Goal: Task Accomplishment & Management: Complete application form

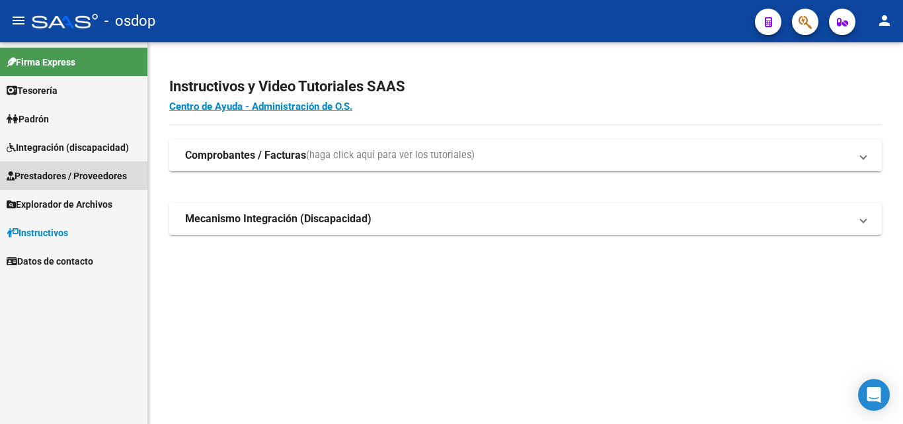
click at [53, 175] on span "Prestadores / Proveedores" at bounding box center [67, 176] width 120 height 15
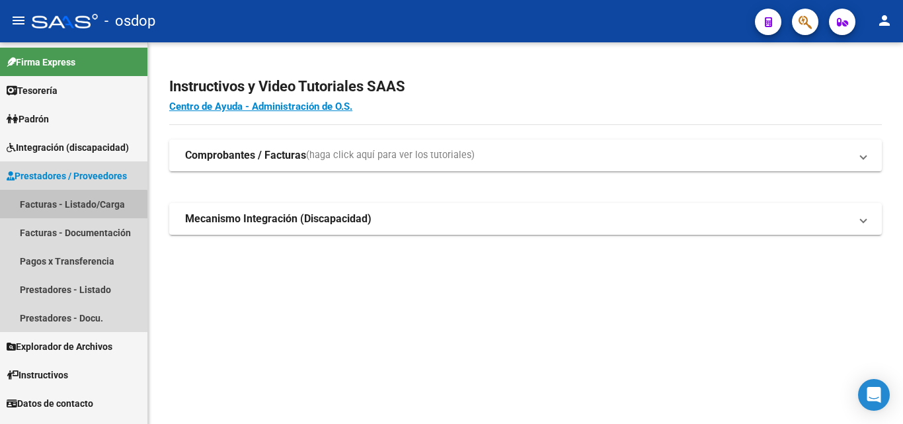
click at [69, 208] on link "Facturas - Listado/Carga" at bounding box center [73, 204] width 147 height 28
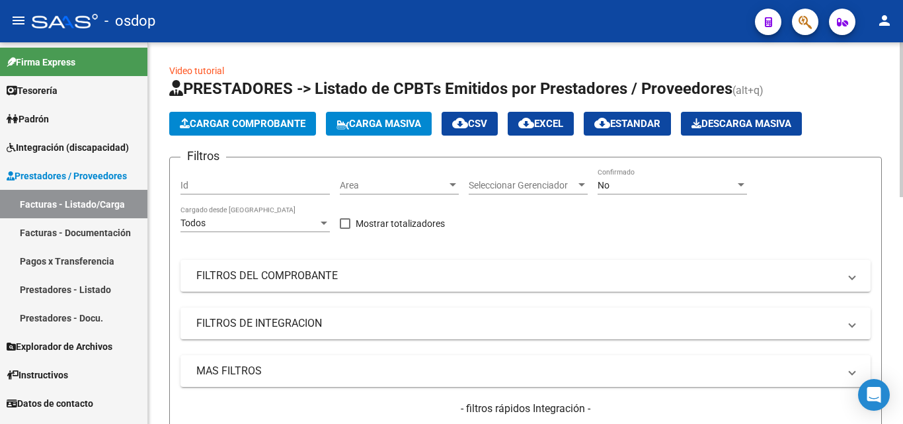
click at [277, 127] on span "Cargar Comprobante" at bounding box center [243, 124] width 126 height 12
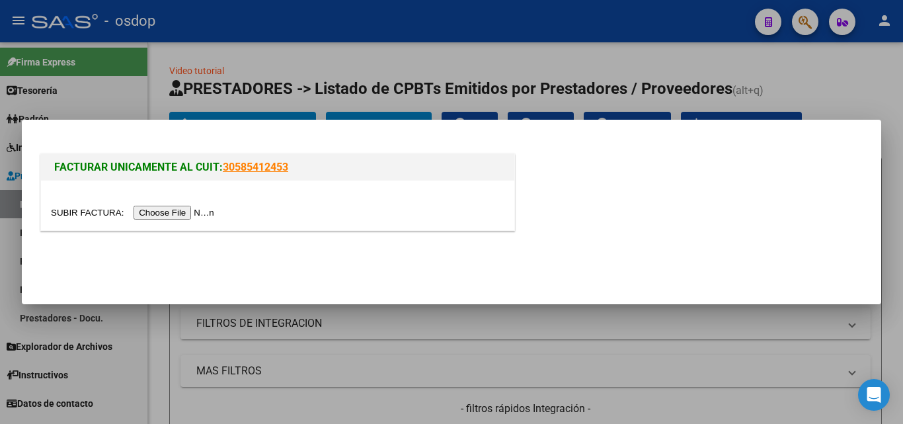
click at [196, 210] on input "file" at bounding box center [134, 213] width 167 height 14
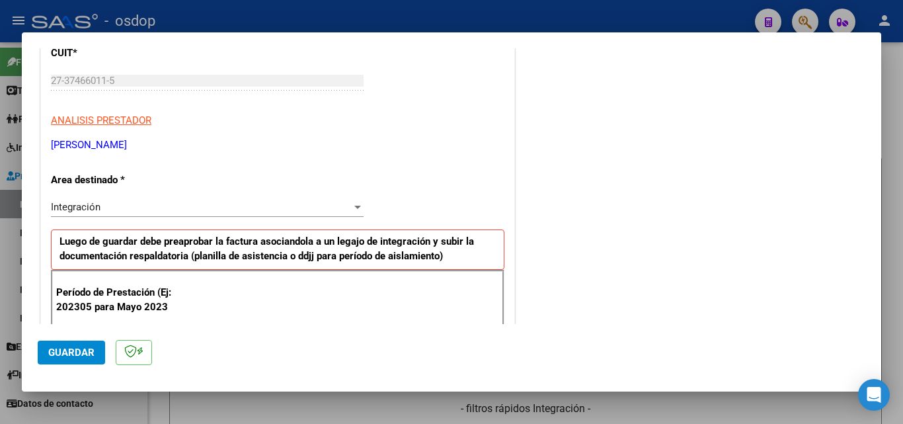
scroll to position [264, 0]
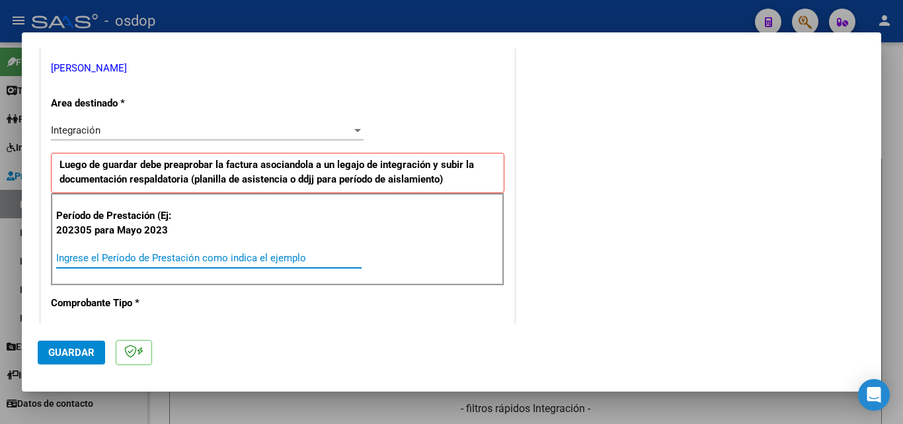
click at [95, 254] on input "Ingrese el Período de Prestación como indica el ejemplo" at bounding box center [208, 258] width 305 height 12
type input "202507"
click at [74, 354] on span "Guardar" at bounding box center [71, 352] width 46 height 12
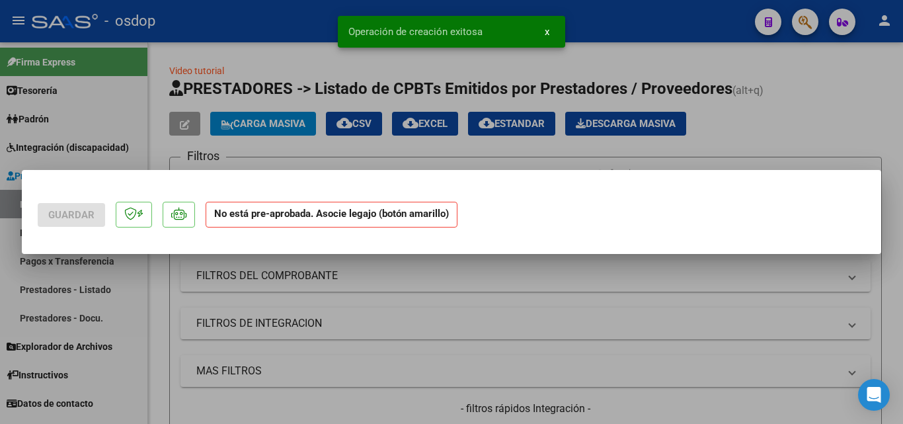
scroll to position [0, 0]
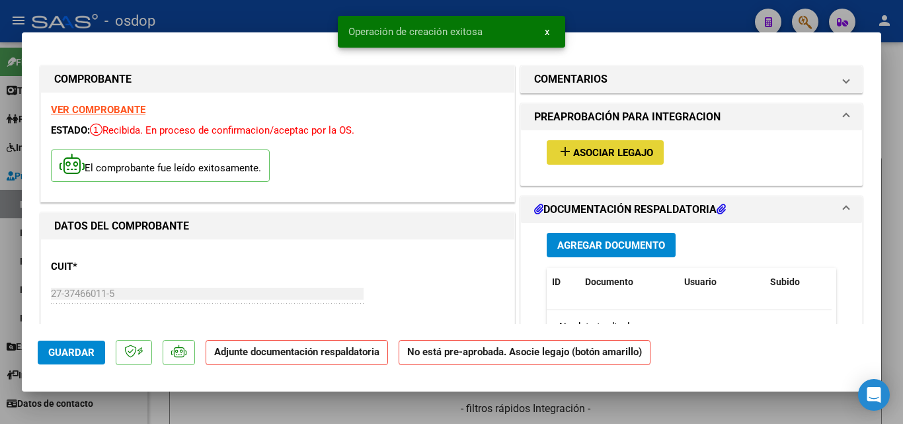
click at [559, 152] on mat-icon "add" at bounding box center [565, 151] width 16 height 16
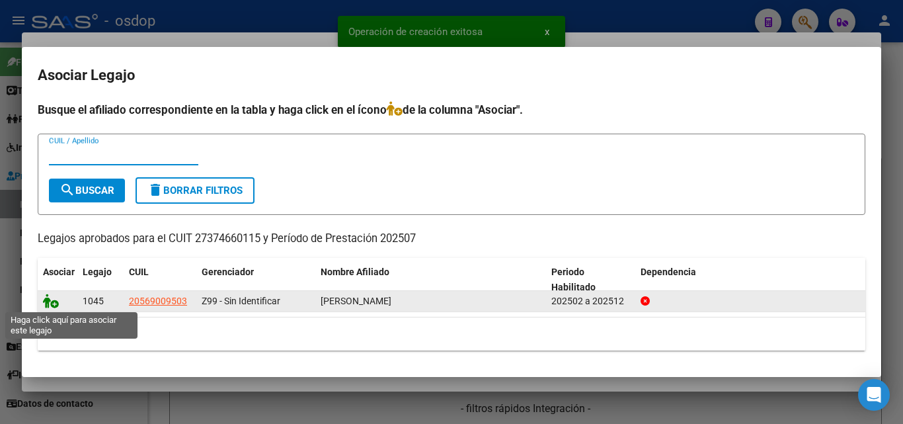
click at [48, 305] on icon at bounding box center [51, 300] width 16 height 15
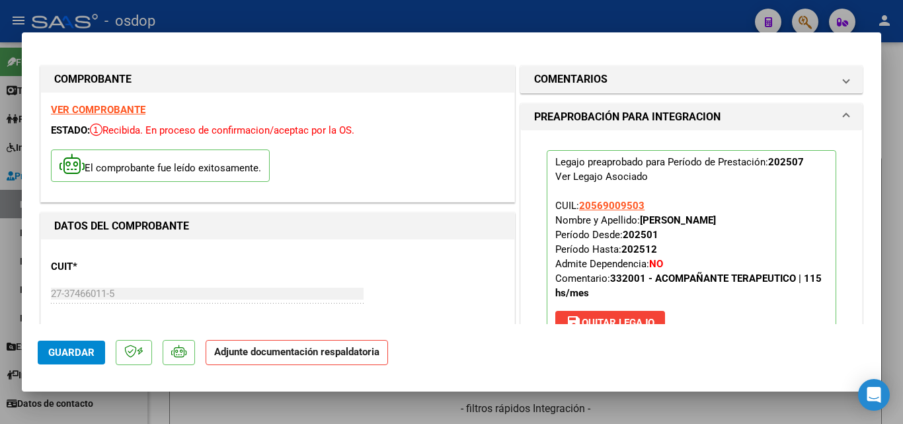
scroll to position [198, 0]
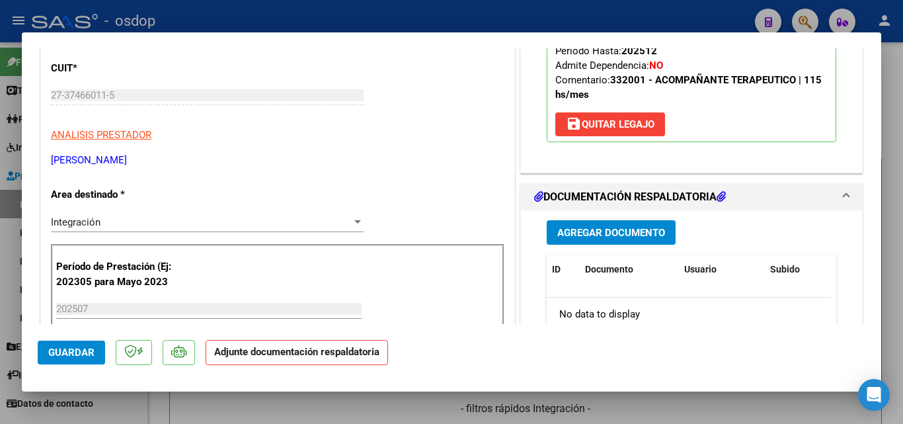
click at [634, 231] on span "Agregar Documento" at bounding box center [611, 233] width 108 height 12
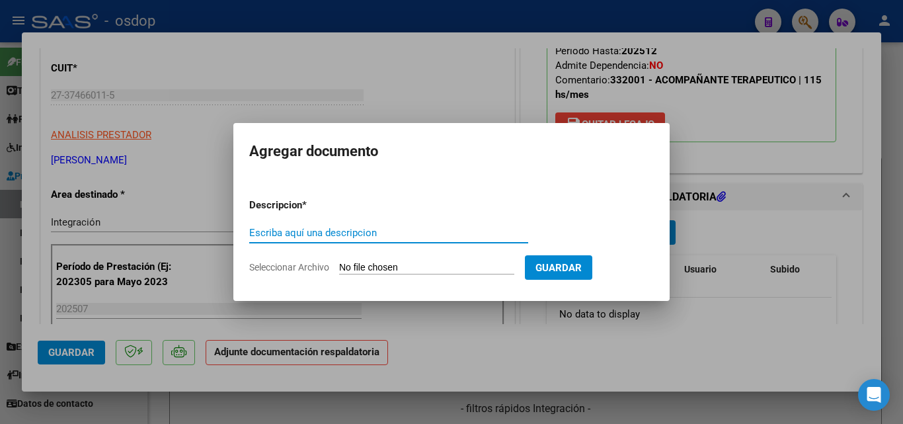
click at [368, 264] on input "Seleccionar Archivo" at bounding box center [426, 268] width 175 height 13
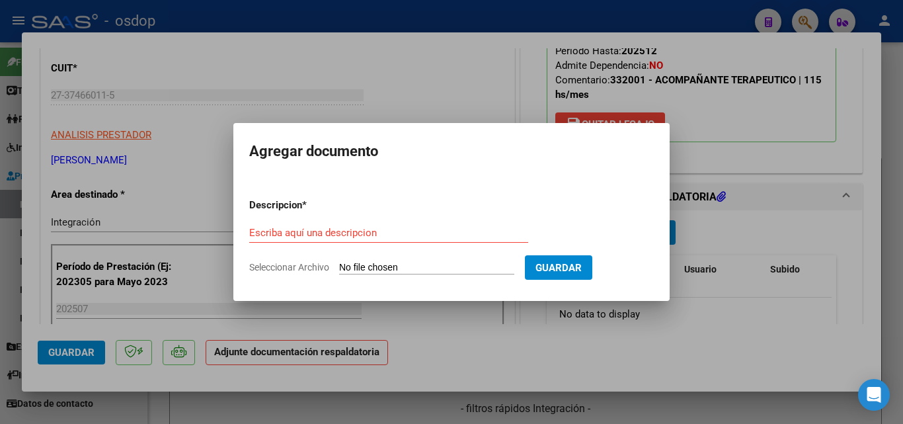
type input "C:\fakepath\asistencia dabin.pdf"
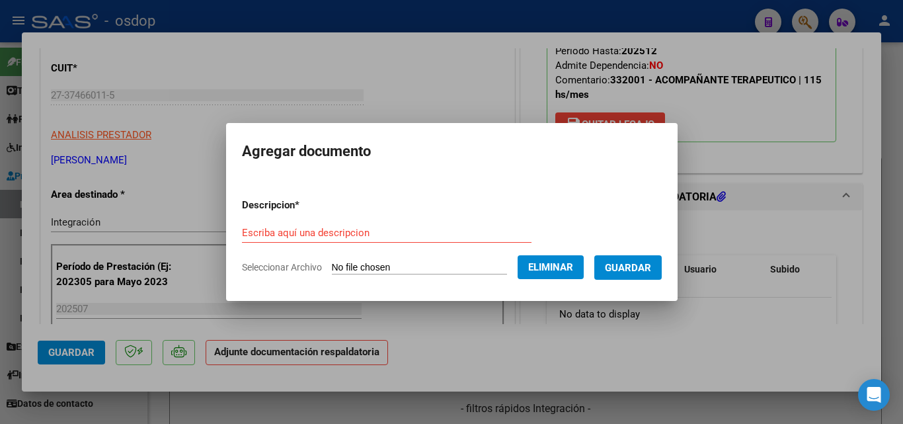
click at [366, 223] on div "Escriba aquí una descripcion" at bounding box center [387, 233] width 290 height 20
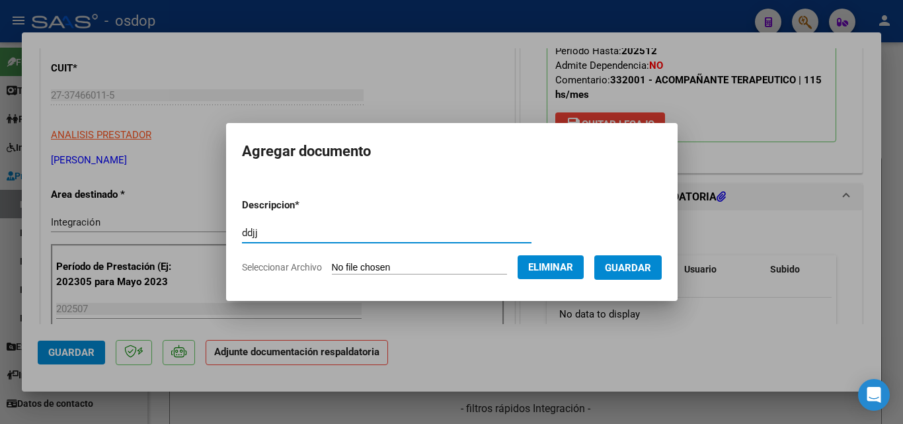
type input "ddjj"
click at [646, 268] on span "Guardar" at bounding box center [628, 268] width 46 height 12
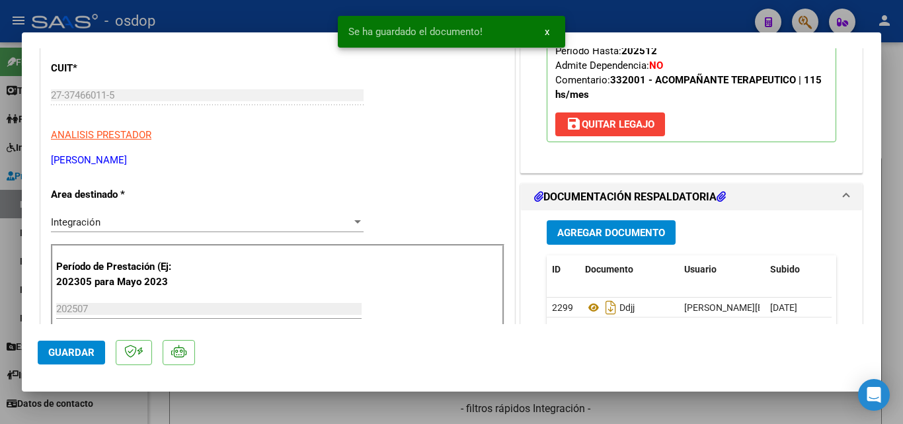
click at [602, 5] on div at bounding box center [451, 212] width 903 height 424
type input "$ 0,00"
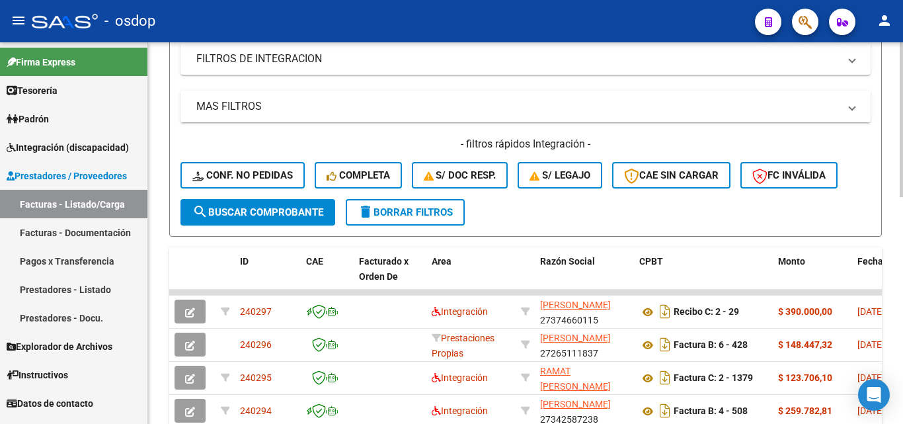
scroll to position [331, 0]
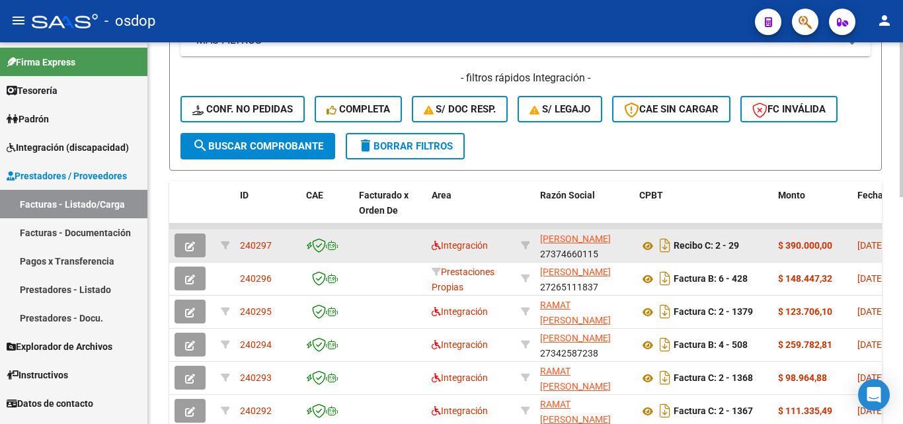
drag, startPoint x: 274, startPoint y: 244, endPoint x: 241, endPoint y: 245, distance: 33.7
click at [241, 245] on div "240297" at bounding box center [268, 245] width 56 height 15
copy span "240297"
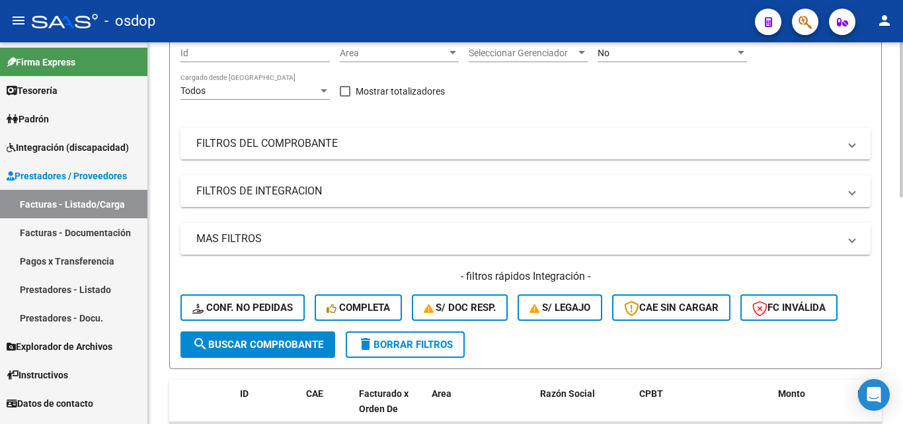
scroll to position [0, 0]
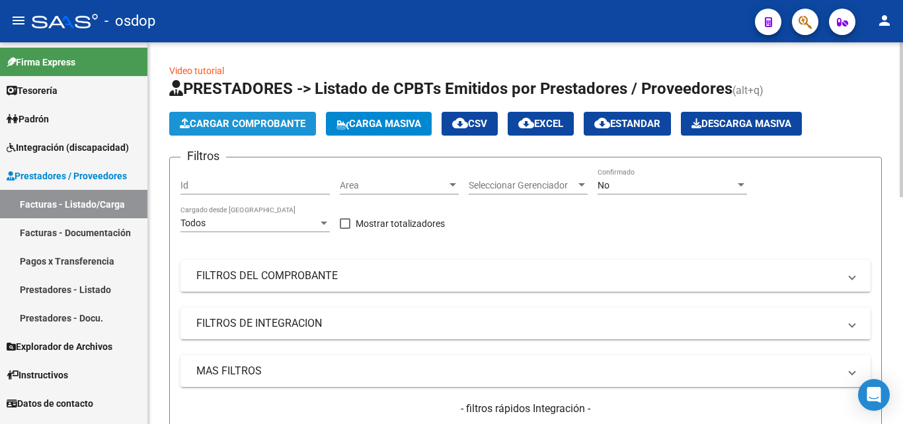
click at [279, 128] on span "Cargar Comprobante" at bounding box center [243, 124] width 126 height 12
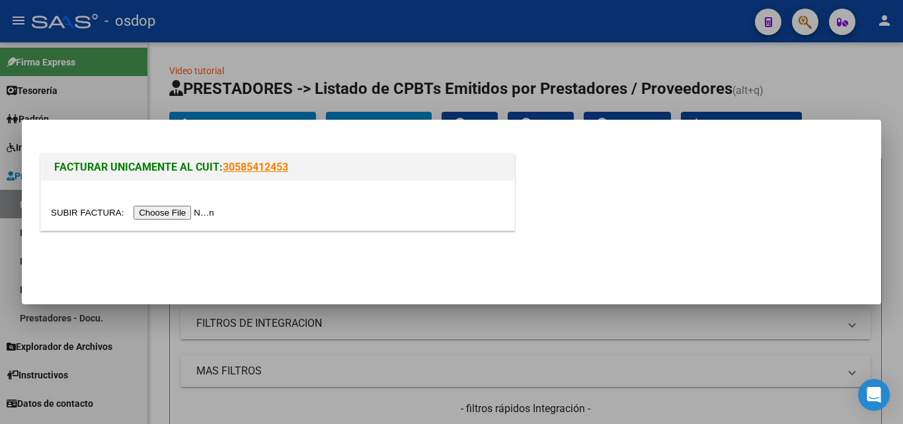
click at [194, 214] on input "file" at bounding box center [134, 213] width 167 height 14
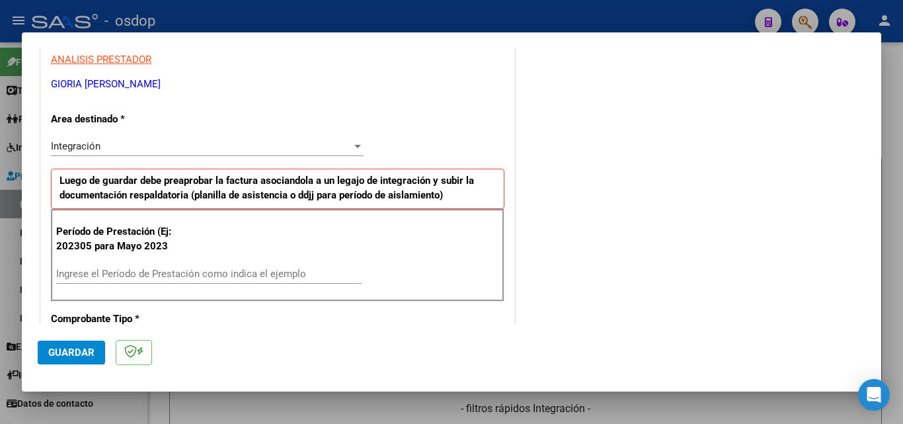
scroll to position [331, 0]
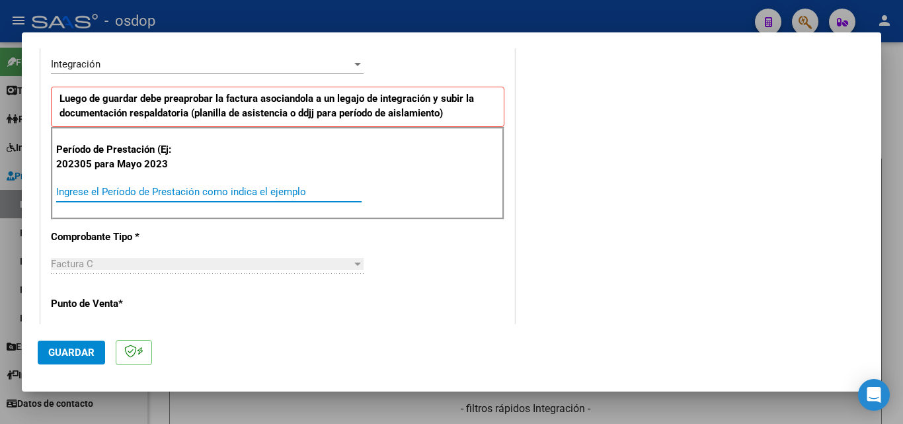
click at [97, 194] on input "Ingrese el Período de Prestación como indica el ejemplo" at bounding box center [208, 192] width 305 height 12
type input "202507"
click at [83, 356] on span "Guardar" at bounding box center [71, 352] width 46 height 12
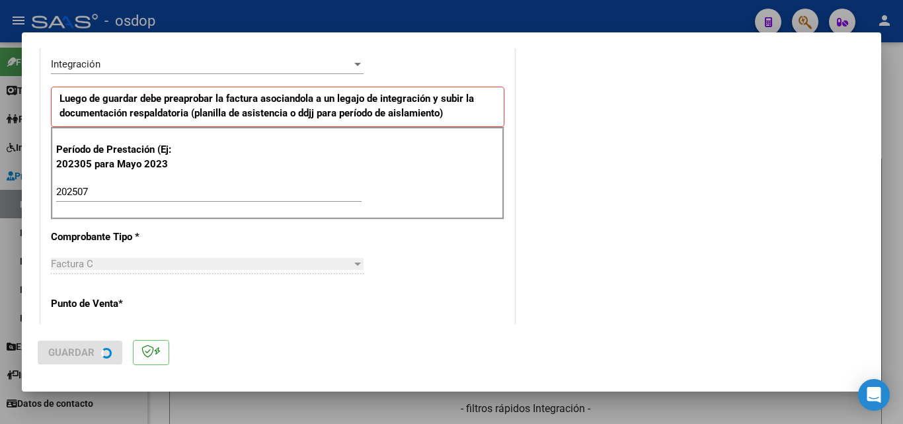
scroll to position [0, 0]
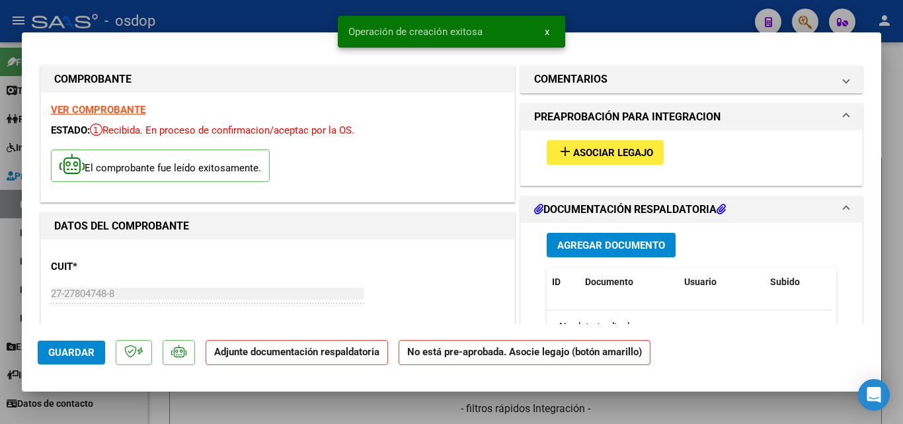
click at [558, 157] on mat-icon "add" at bounding box center [565, 151] width 16 height 16
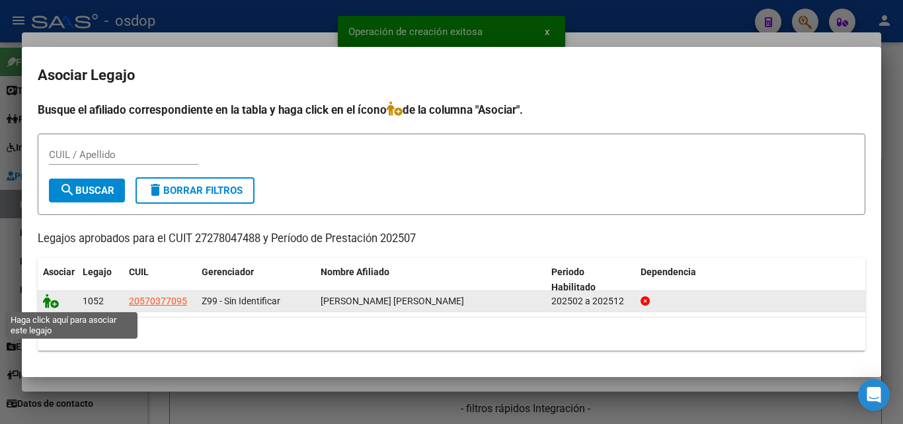
click at [52, 303] on icon at bounding box center [51, 300] width 16 height 15
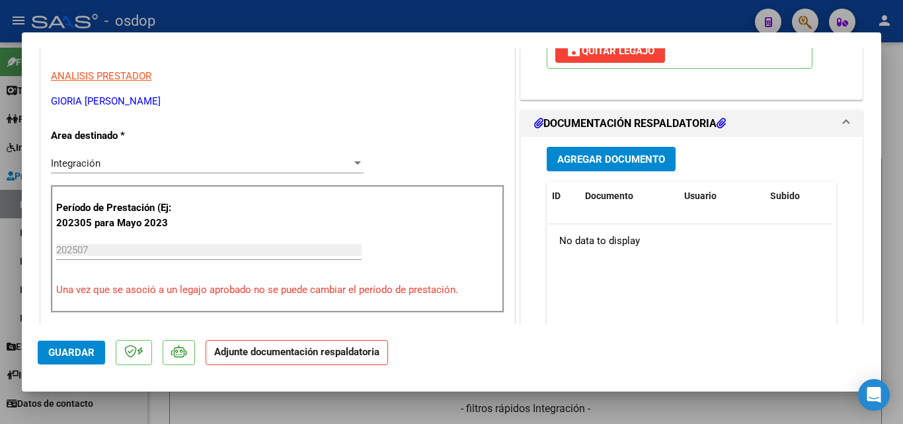
scroll to position [264, 0]
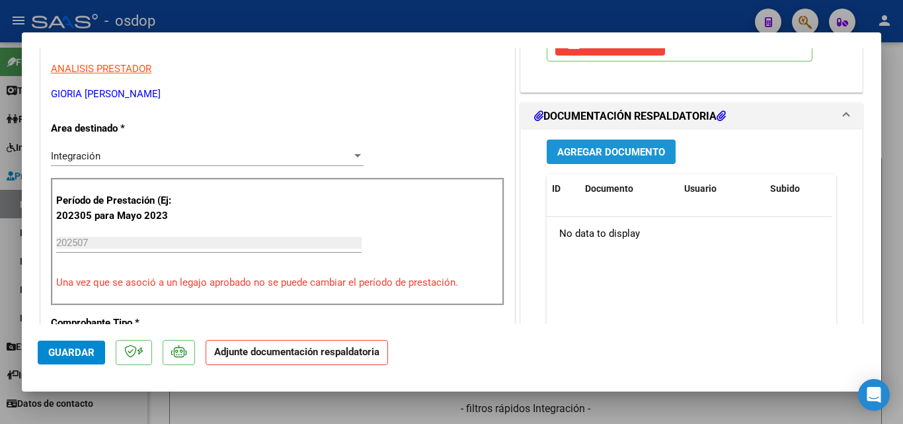
click at [602, 156] on span "Agregar Documento" at bounding box center [611, 152] width 108 height 12
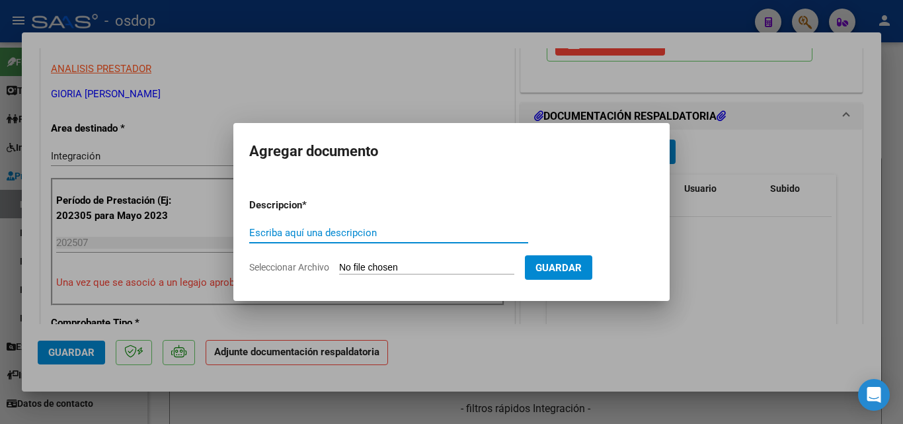
click at [303, 227] on input "Escriba aquí una descripcion" at bounding box center [388, 233] width 279 height 12
type input "ddjj"
click at [374, 263] on input "Seleccionar Archivo" at bounding box center [426, 268] width 175 height 13
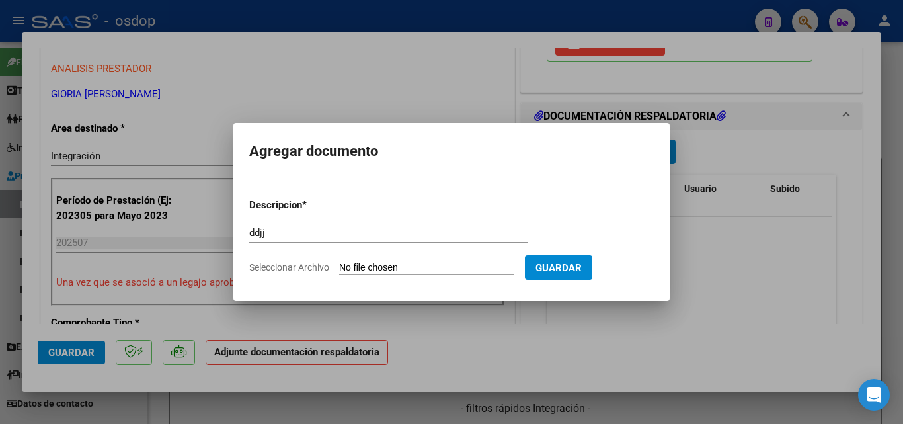
type input "C:\fakepath\Asistencia gomez.pdf"
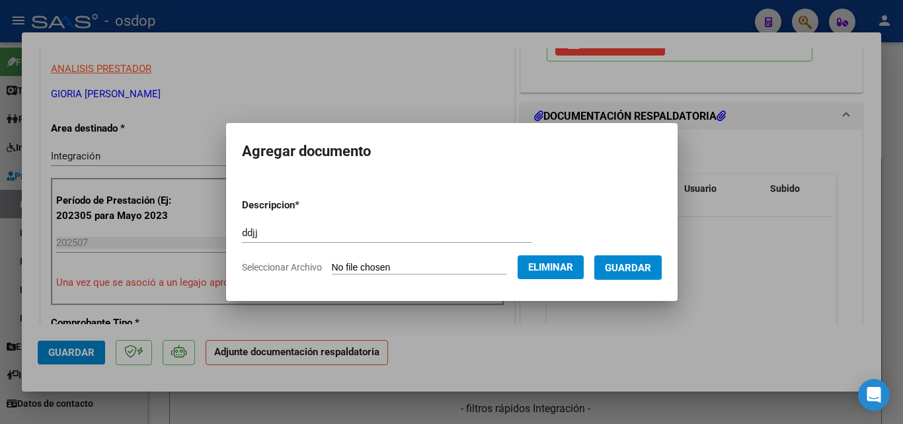
click at [648, 272] on span "Guardar" at bounding box center [628, 268] width 46 height 12
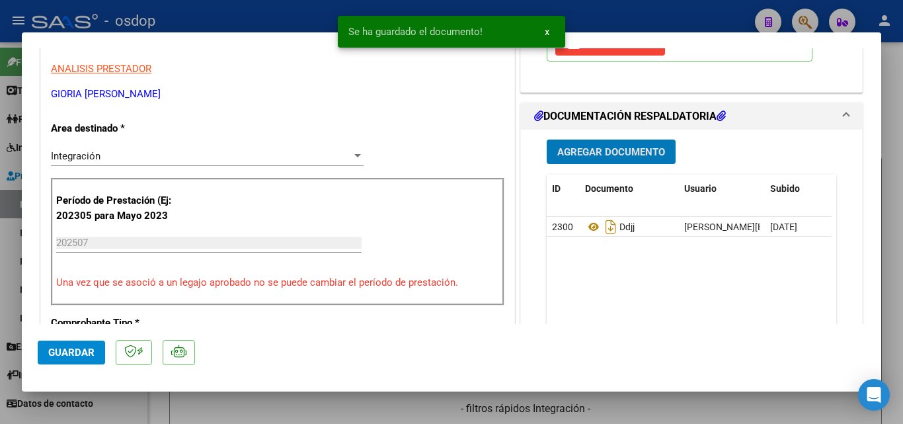
click at [625, 5] on div at bounding box center [451, 212] width 903 height 424
type input "$ 0,00"
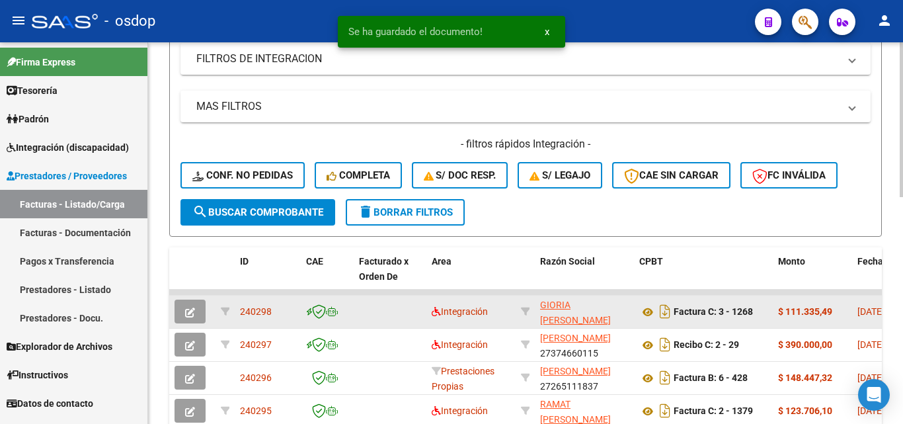
drag, startPoint x: 279, startPoint y: 312, endPoint x: 242, endPoint y: 309, distance: 37.2
click at [242, 309] on div "240298" at bounding box center [268, 311] width 56 height 15
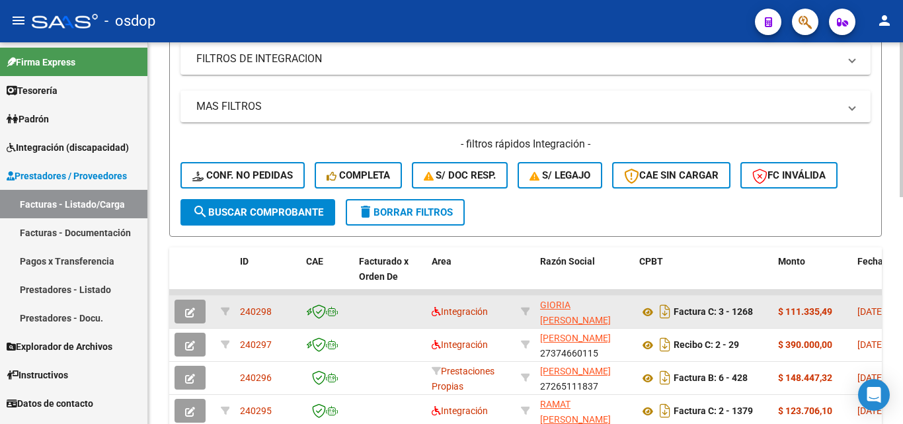
copy span "240298"
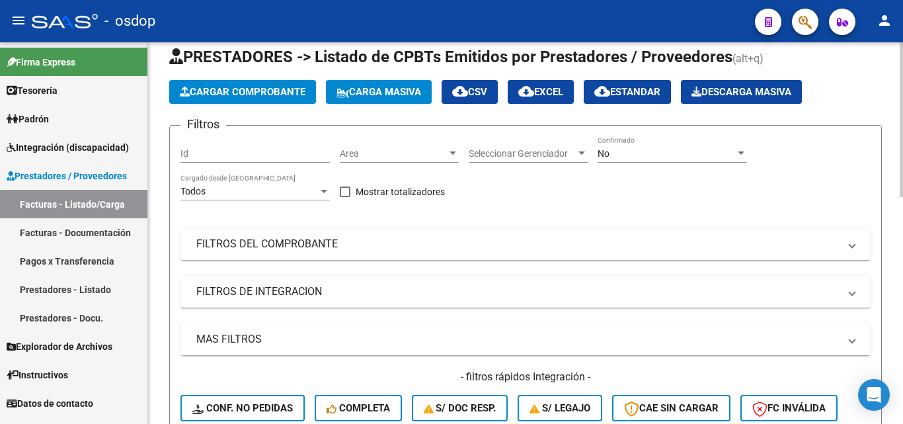
scroll to position [0, 0]
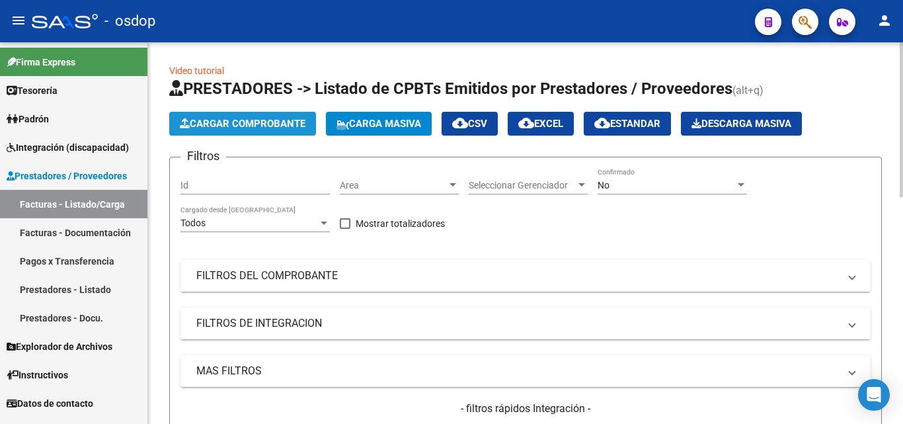
click at [284, 126] on span "Cargar Comprobante" at bounding box center [243, 124] width 126 height 12
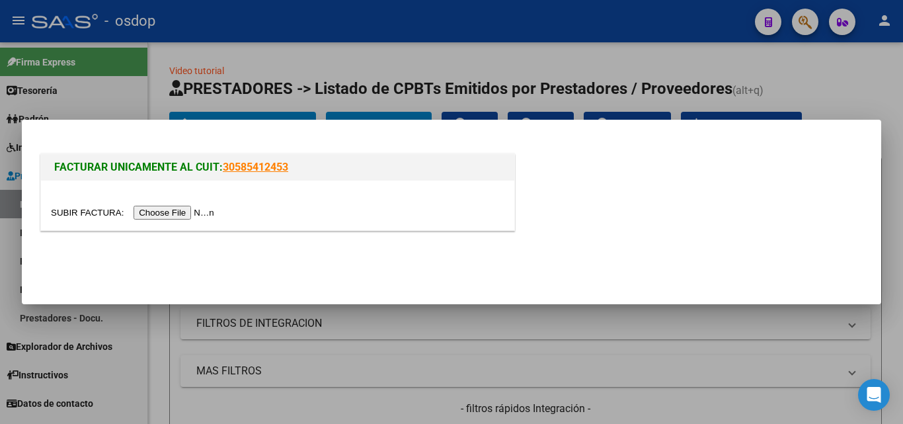
click at [198, 214] on input "file" at bounding box center [134, 213] width 167 height 14
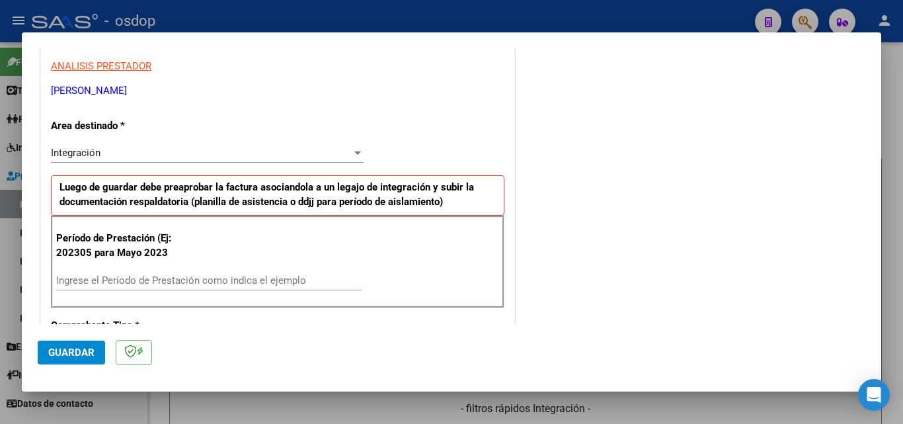
scroll to position [264, 0]
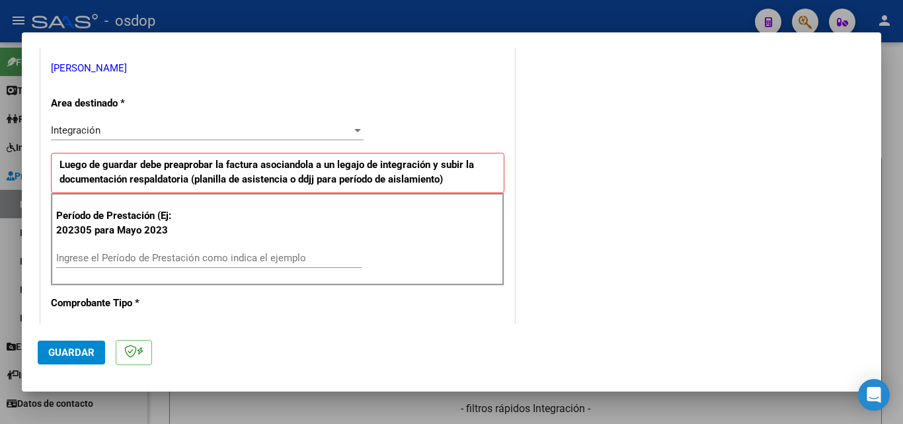
click at [65, 252] on input "Ingrese el Período de Prestación como indica el ejemplo" at bounding box center [208, 258] width 305 height 12
type input "202507"
click at [82, 354] on span "Guardar" at bounding box center [71, 352] width 46 height 12
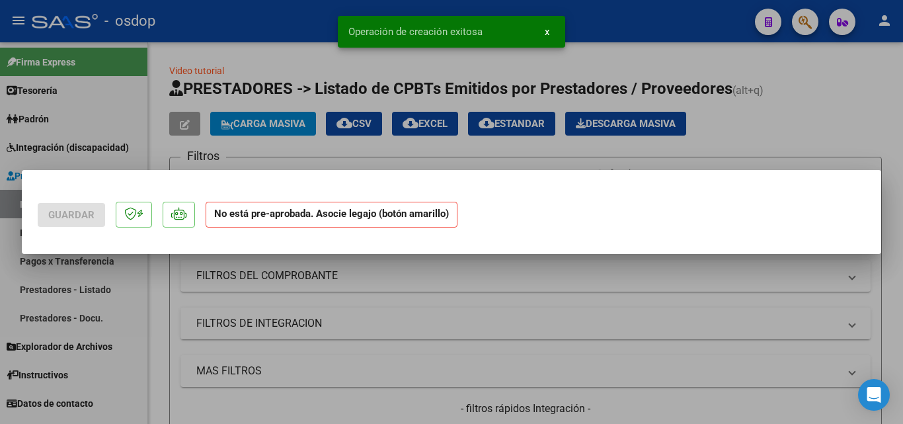
scroll to position [0, 0]
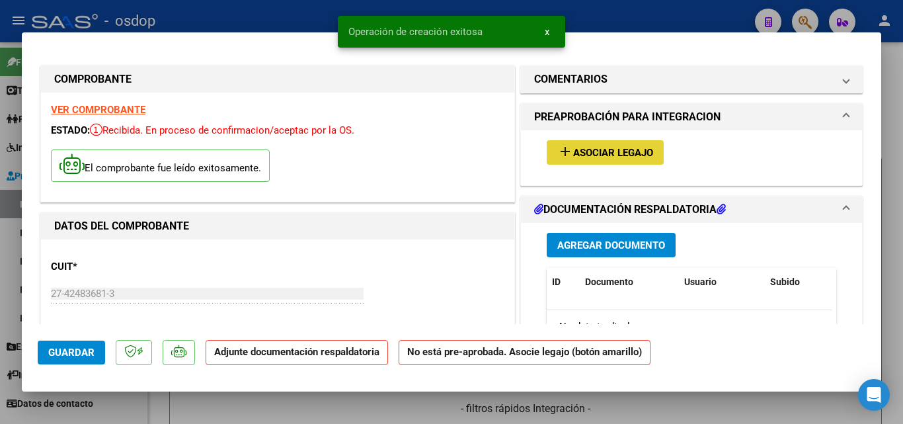
click at [563, 154] on mat-icon "add" at bounding box center [565, 151] width 16 height 16
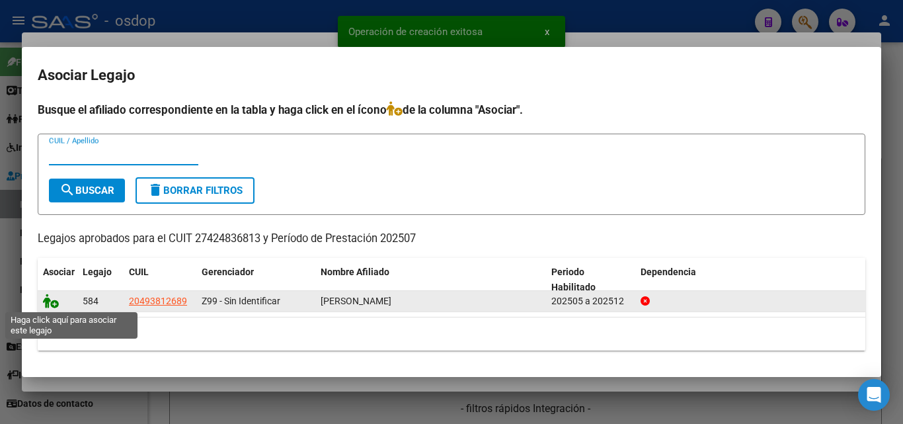
click at [49, 301] on icon at bounding box center [51, 300] width 16 height 15
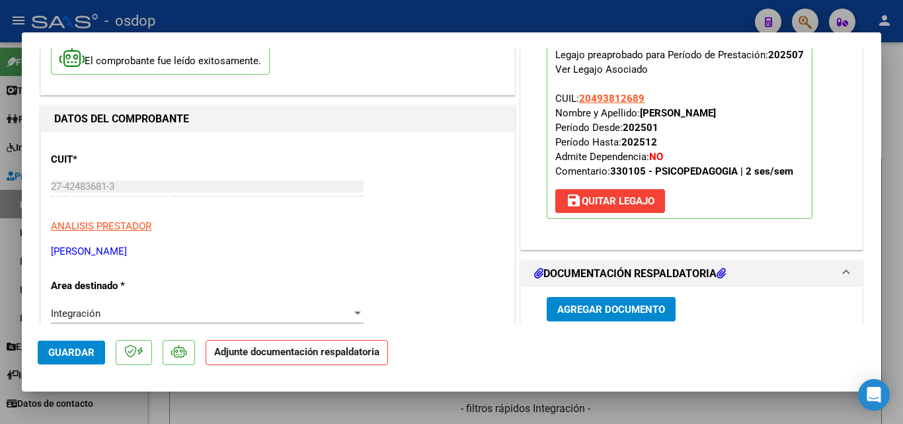
scroll to position [198, 0]
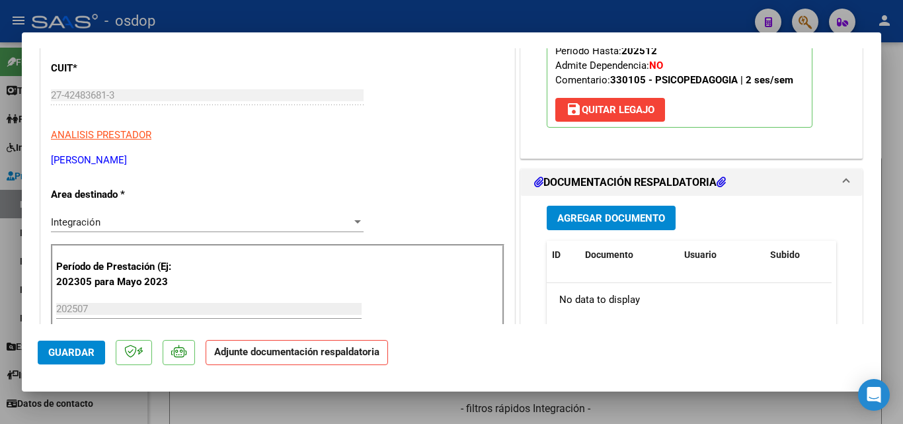
click at [590, 218] on span "Agregar Documento" at bounding box center [611, 218] width 108 height 12
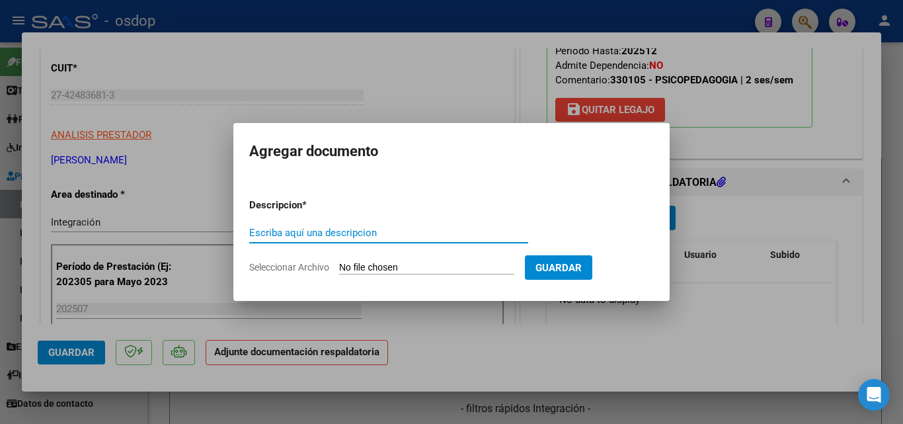
click at [272, 231] on input "Escriba aquí una descripcion" at bounding box center [388, 233] width 279 height 12
type input "DDJJ"
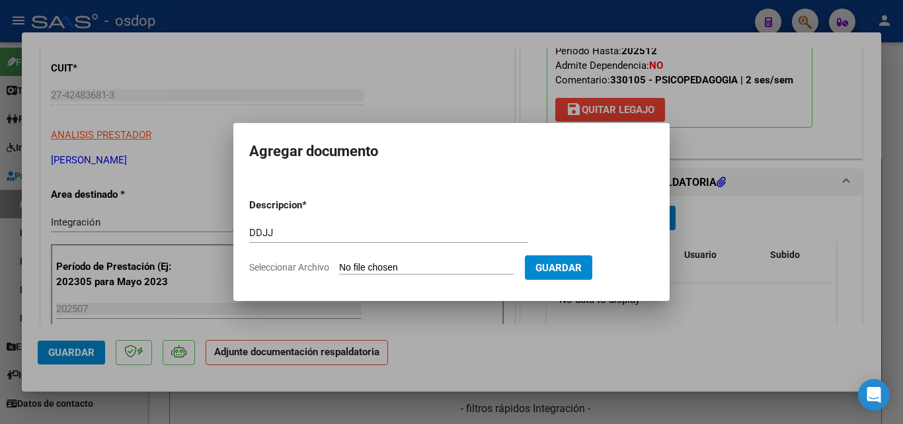
click at [446, 263] on input "Seleccionar Archivo" at bounding box center [426, 268] width 175 height 13
type input "C:\fakepath\asistencia trntin.pdf"
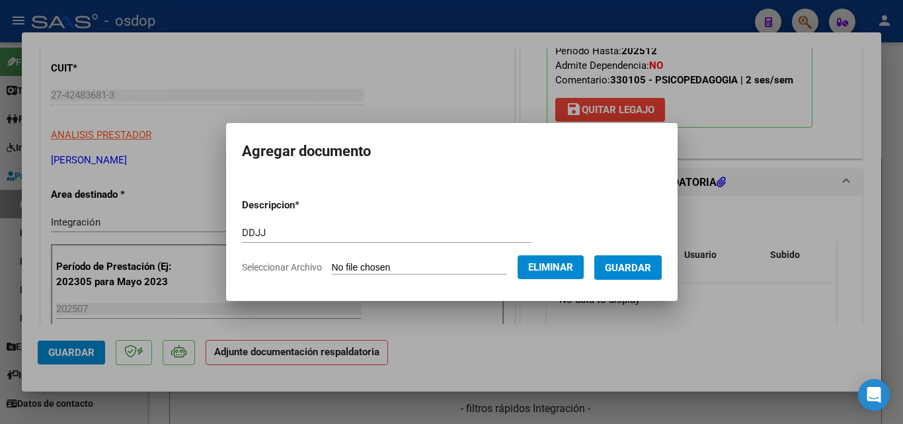
click at [569, 268] on span "Eliminar" at bounding box center [550, 267] width 45 height 12
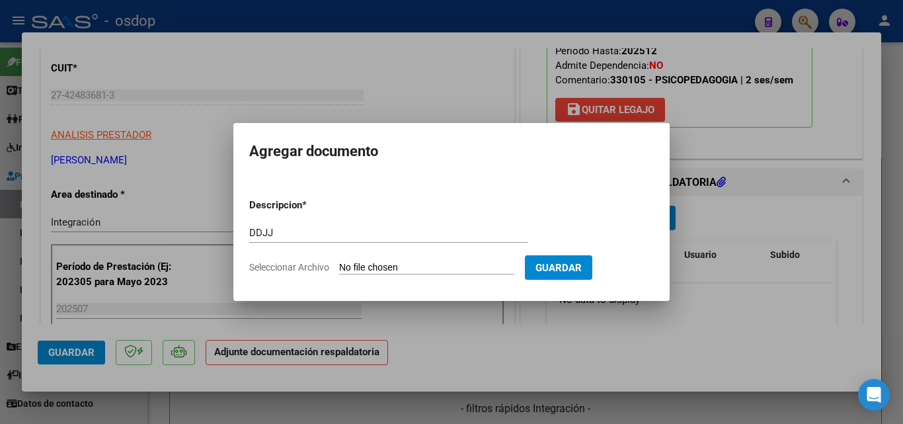
click at [395, 266] on input "Seleccionar Archivo" at bounding box center [426, 268] width 175 height 13
type input "C:\fakepath\PlanillaasistenciaJulio.pdf"
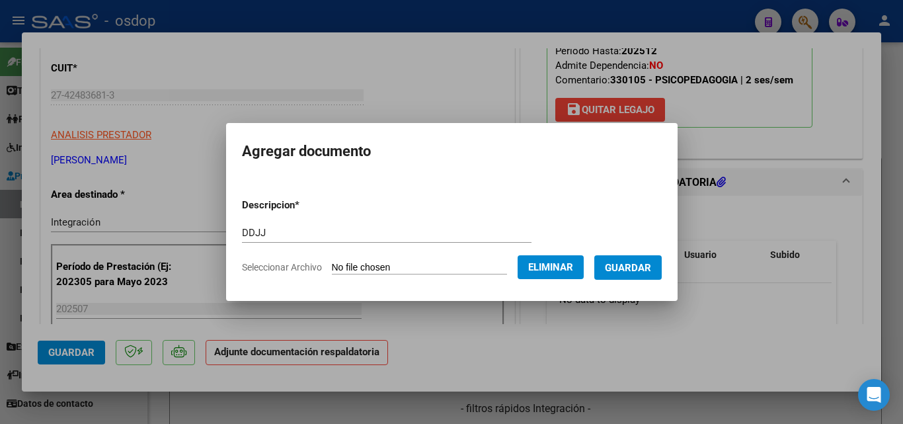
click at [641, 267] on span "Guardar" at bounding box center [628, 268] width 46 height 12
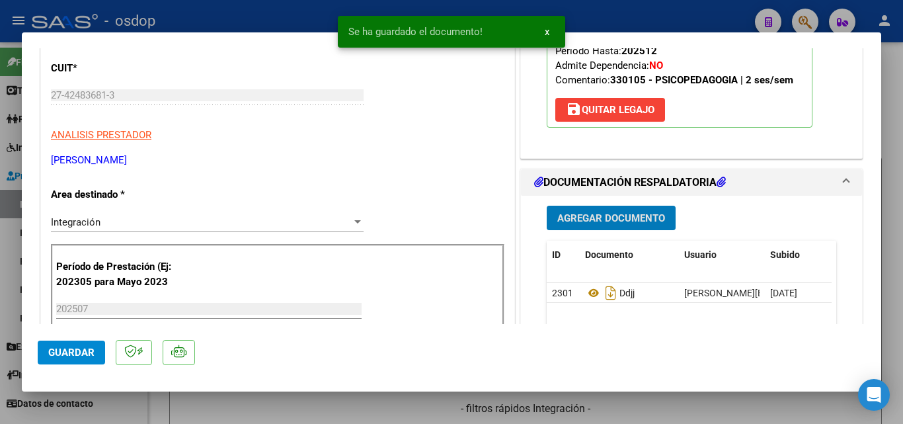
click at [598, 23] on div at bounding box center [451, 212] width 903 height 424
type input "$ 0,00"
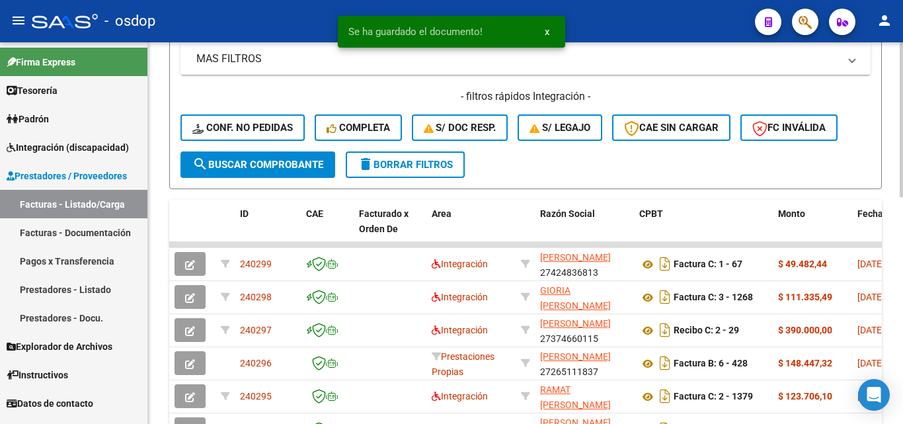
scroll to position [331, 0]
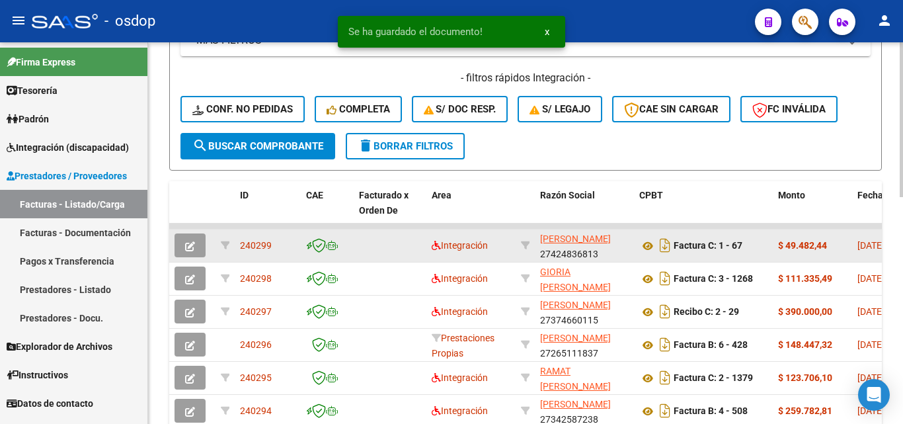
drag, startPoint x: 277, startPoint y: 246, endPoint x: 241, endPoint y: 247, distance: 35.7
click at [241, 247] on div "240299" at bounding box center [268, 245] width 56 height 15
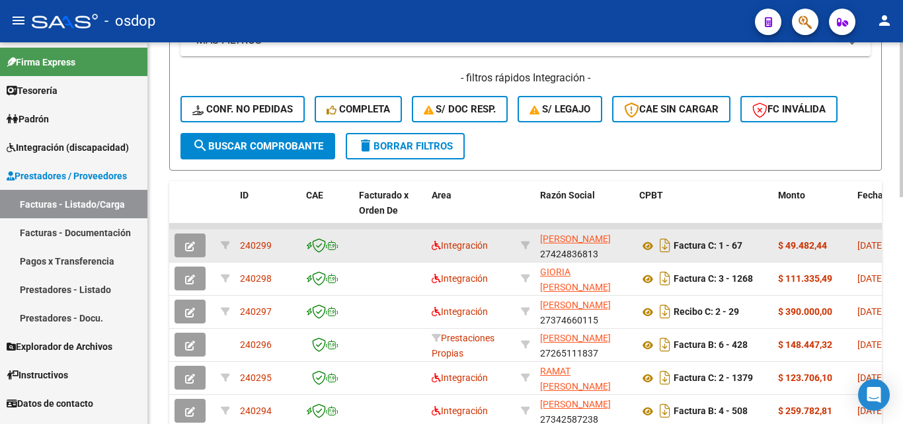
copy span "240299"
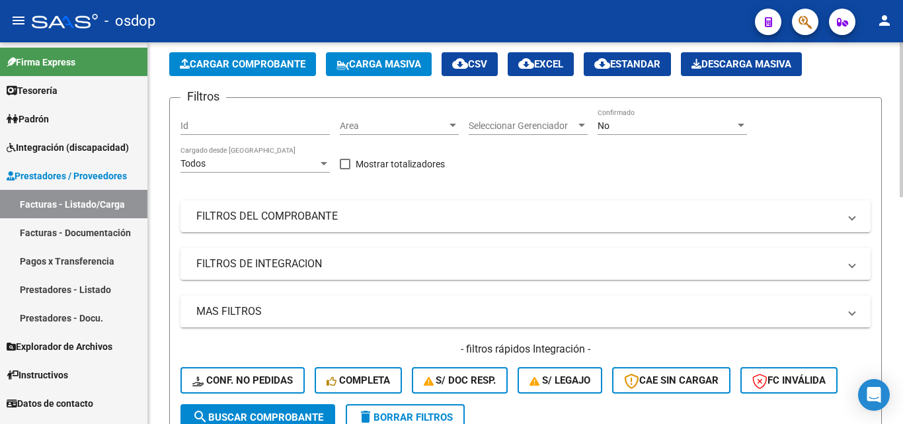
scroll to position [0, 0]
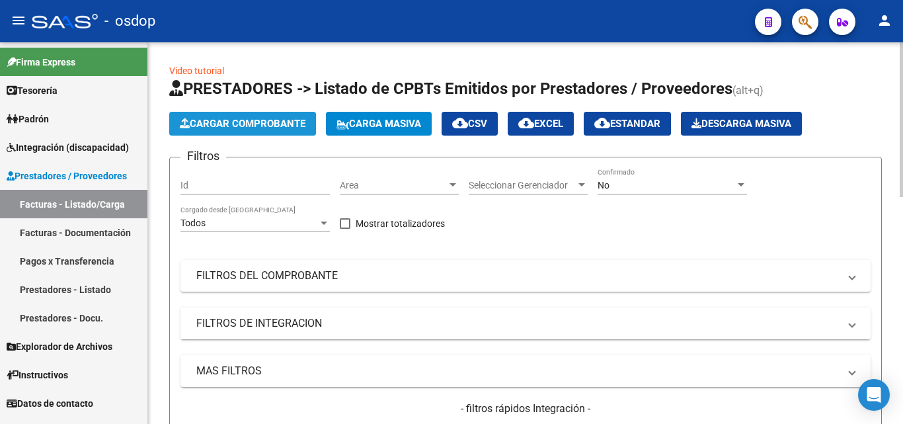
click at [266, 122] on span "Cargar Comprobante" at bounding box center [243, 124] width 126 height 12
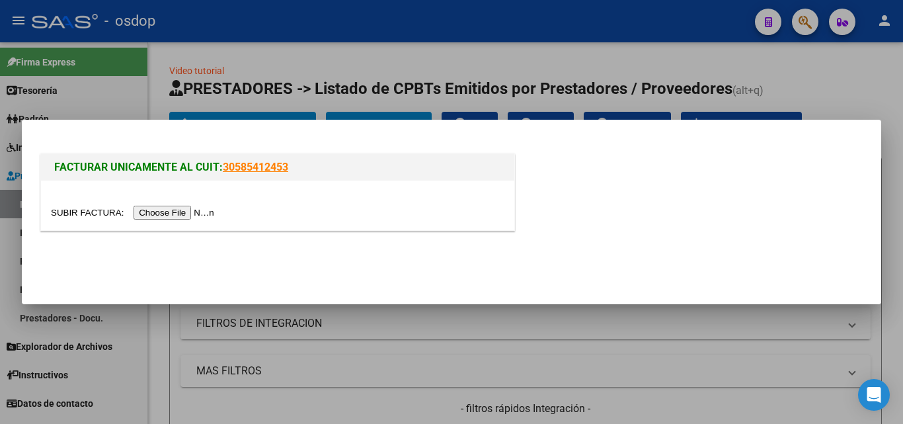
click at [204, 212] on input "file" at bounding box center [134, 213] width 167 height 14
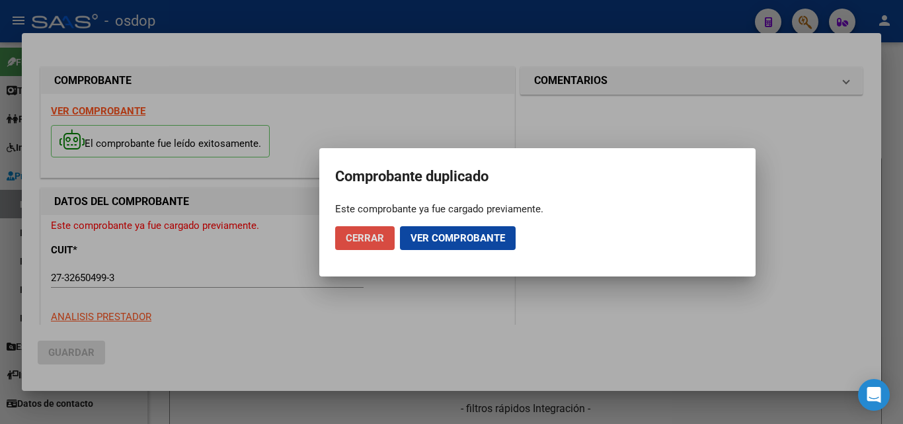
click at [370, 242] on span "Cerrar" at bounding box center [365, 238] width 38 height 12
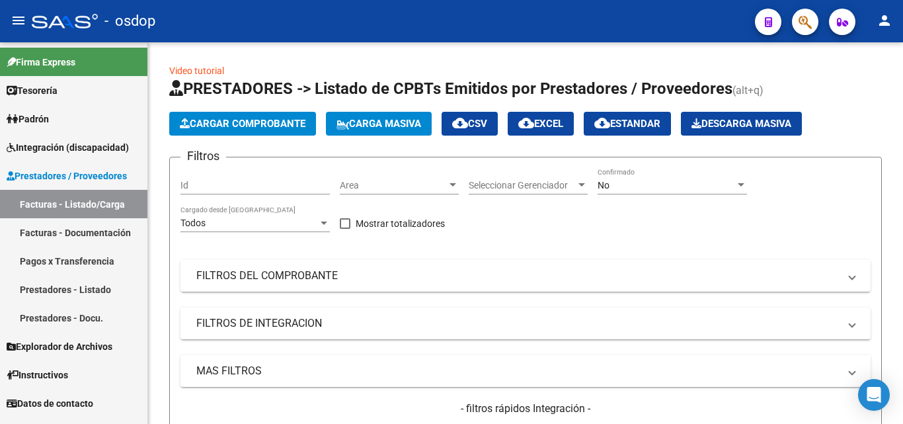
click at [378, 23] on div "- osdop" at bounding box center [388, 21] width 713 height 29
click at [271, 114] on button "Cargar Comprobante" at bounding box center [242, 124] width 147 height 24
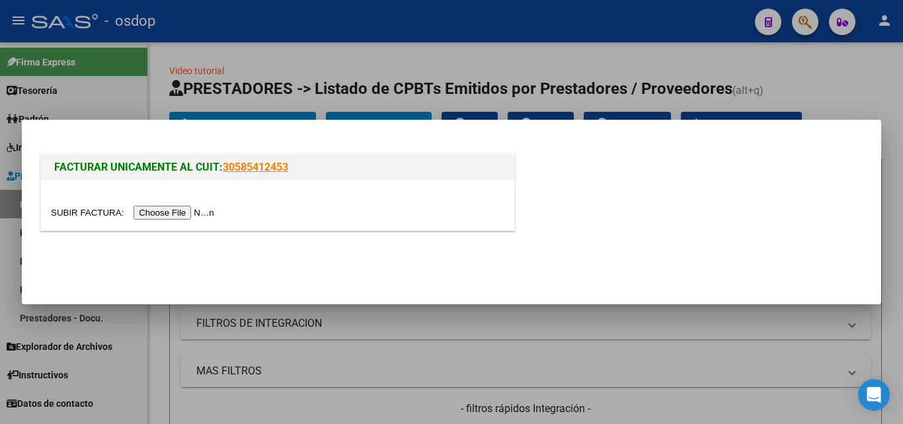
click at [197, 213] on input "file" at bounding box center [134, 213] width 167 height 14
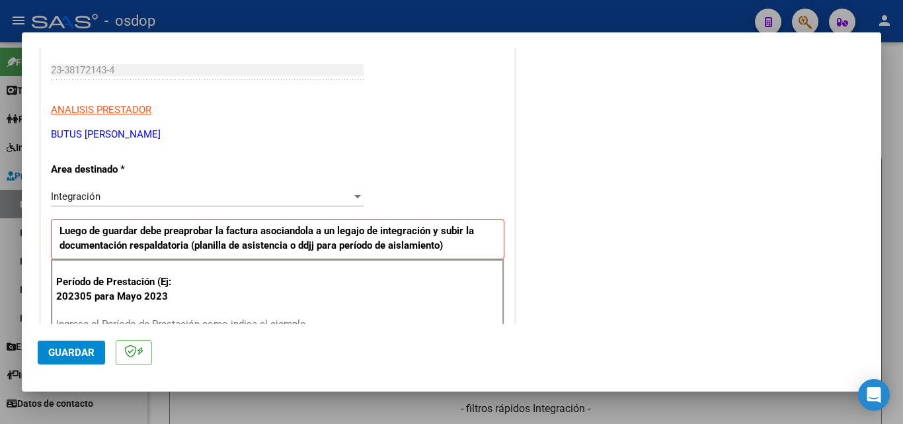
scroll to position [331, 0]
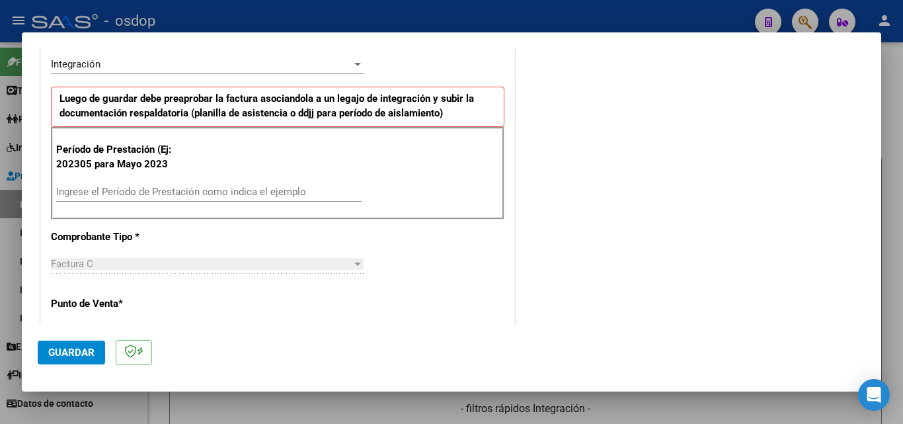
click at [107, 199] on div "Ingrese el Período de Prestación como indica el ejemplo" at bounding box center [208, 192] width 305 height 20
type input "202507"
click at [79, 347] on span "Guardar" at bounding box center [71, 352] width 46 height 12
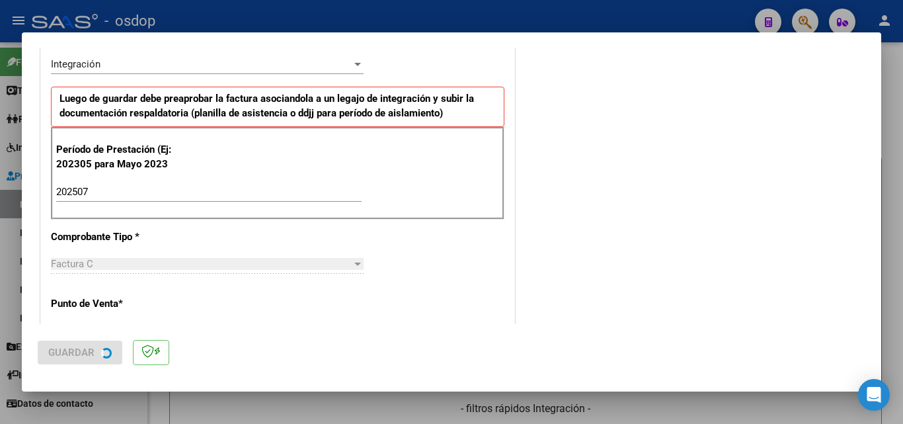
scroll to position [0, 0]
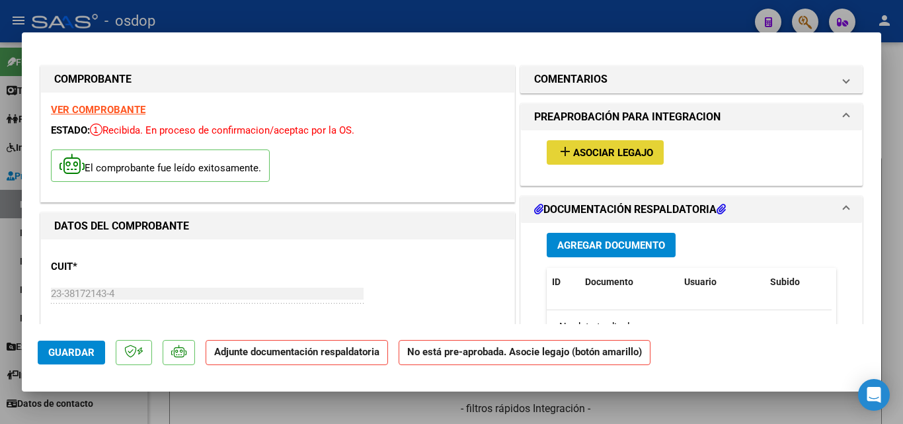
click at [557, 151] on mat-icon "add" at bounding box center [565, 151] width 16 height 16
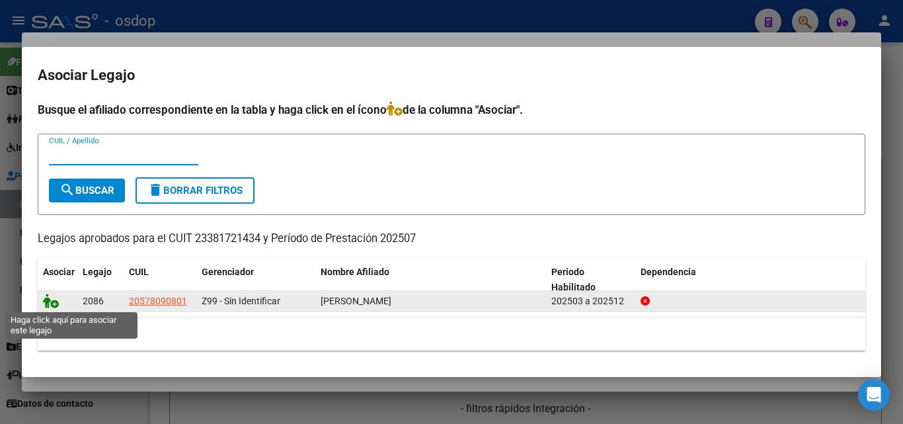
click at [48, 305] on icon at bounding box center [51, 300] width 16 height 15
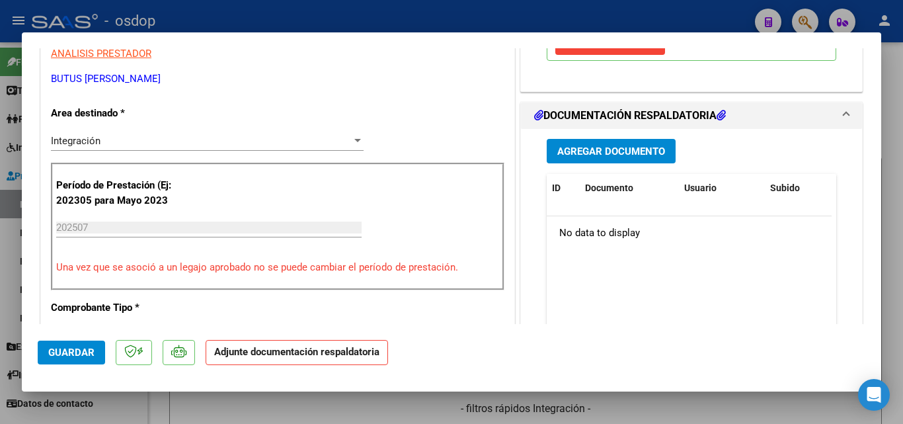
scroll to position [331, 0]
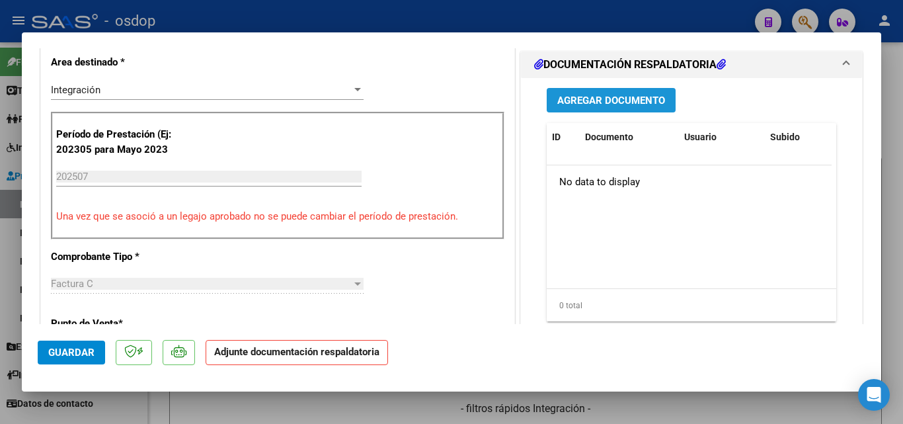
click at [590, 102] on span "Agregar Documento" at bounding box center [611, 101] width 108 height 12
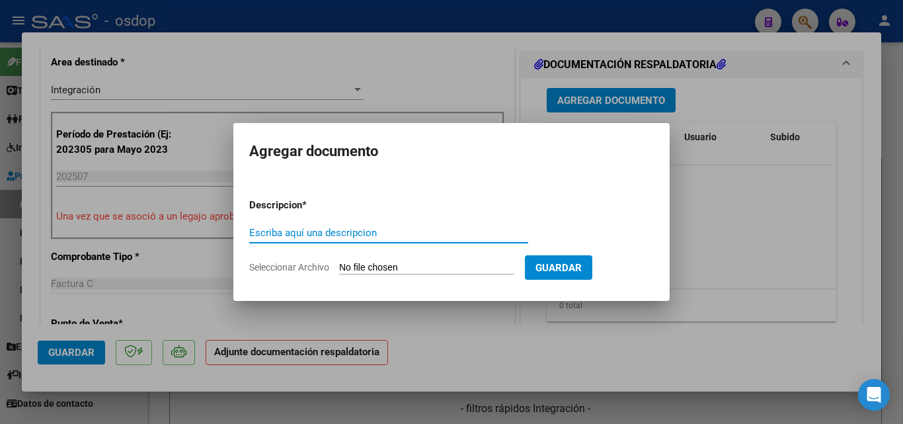
click at [344, 266] on input "Seleccionar Archivo" at bounding box center [426, 268] width 175 height 13
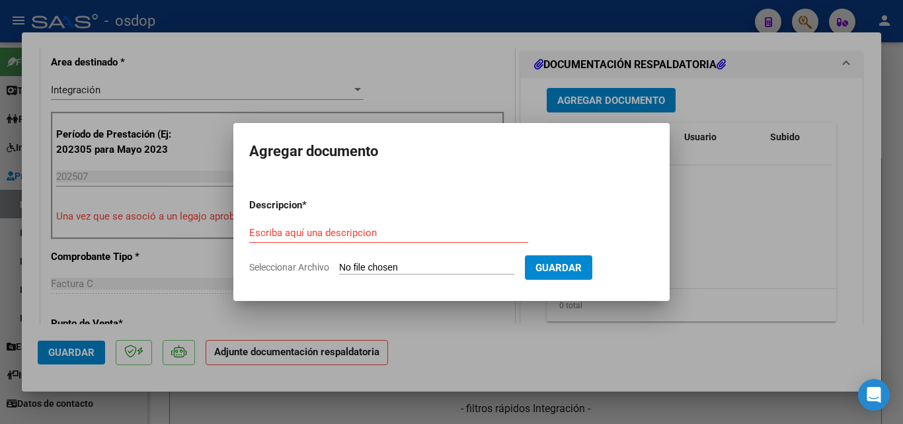
type input "C:\fakepath\23381721434_011_00002_00001297.pdf"
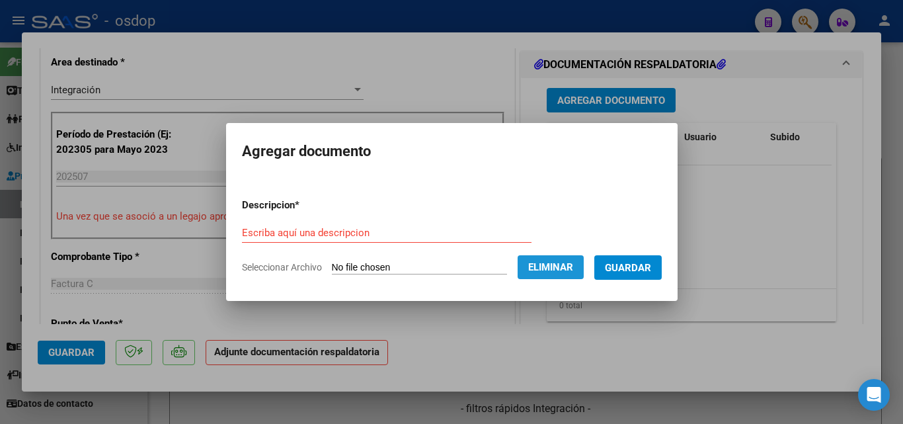
click at [573, 269] on span "Eliminar" at bounding box center [550, 267] width 45 height 12
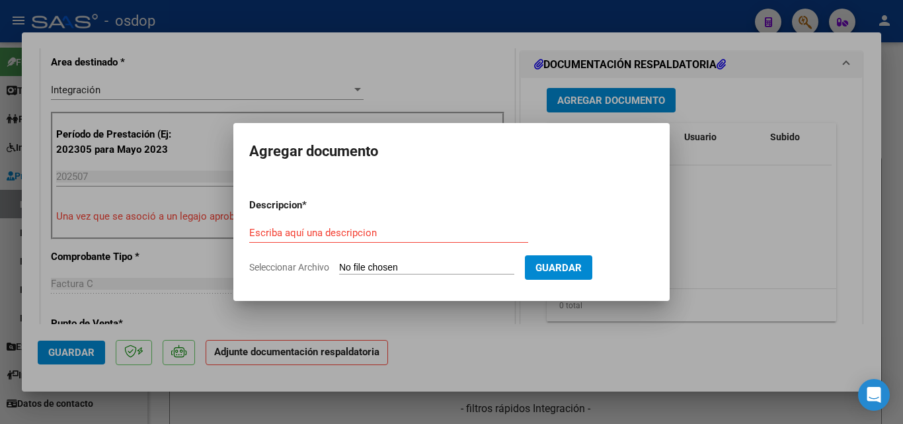
click at [380, 268] on input "Seleccionar Archivo" at bounding box center [426, 268] width 175 height 13
click at [430, 268] on input "Seleccionar Archivo" at bounding box center [426, 268] width 175 height 13
type input "C:\fakepath\ASISTENCIA RIGO.pdf"
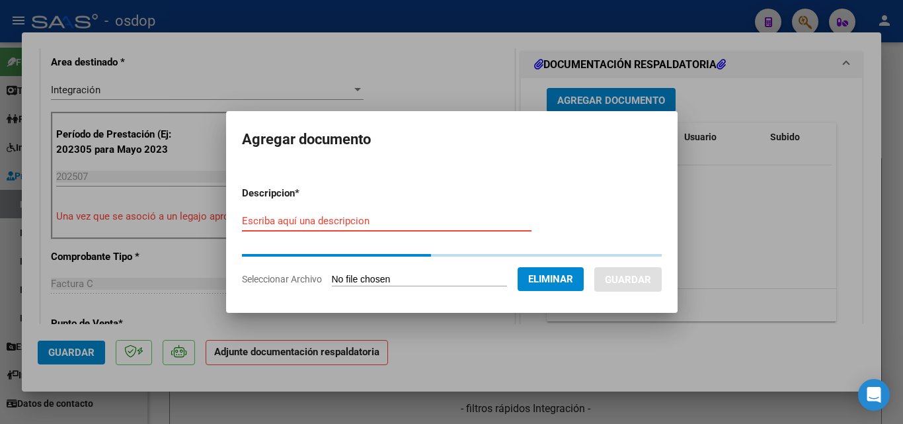
click at [323, 220] on input "Escriba aquí una descripcion" at bounding box center [387, 221] width 290 height 12
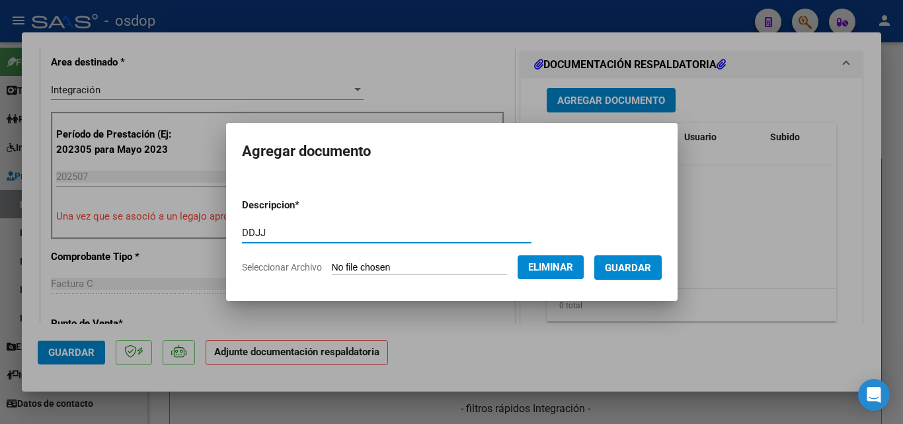
type input "DDJJ"
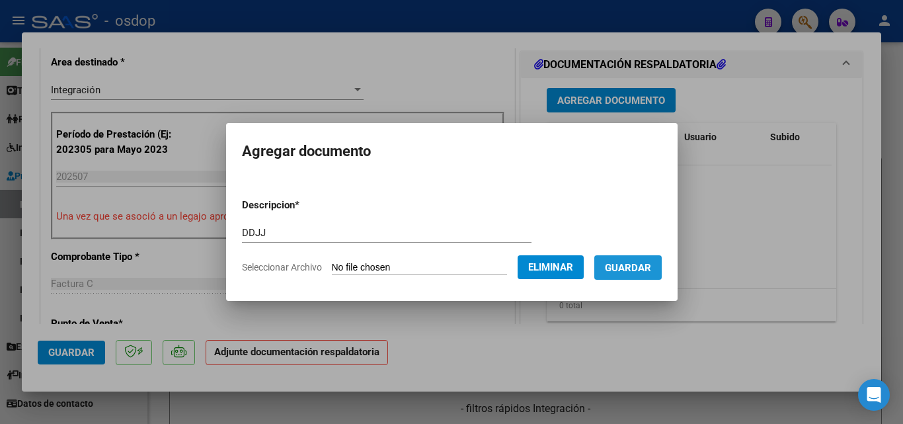
click at [650, 271] on span "Guardar" at bounding box center [628, 268] width 46 height 12
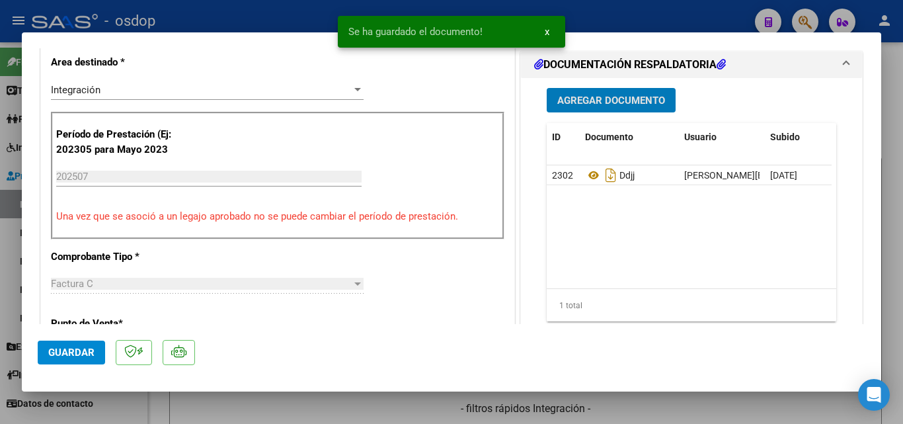
click at [584, 12] on div at bounding box center [451, 212] width 903 height 424
type input "$ 0,00"
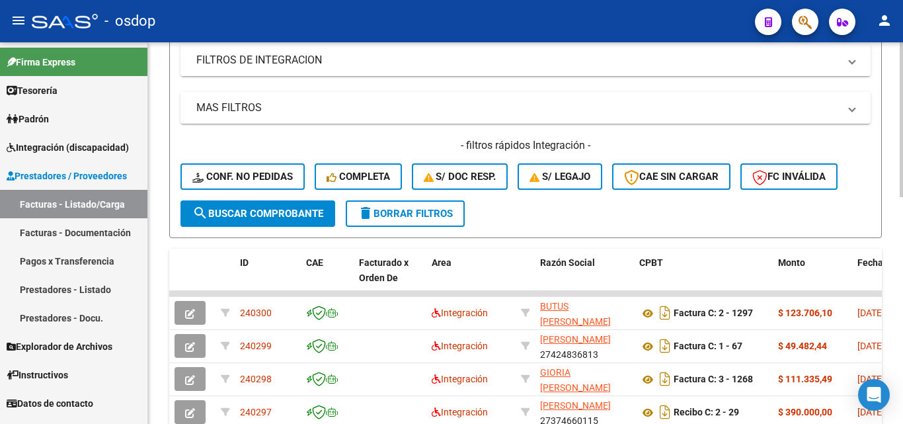
scroll to position [264, 0]
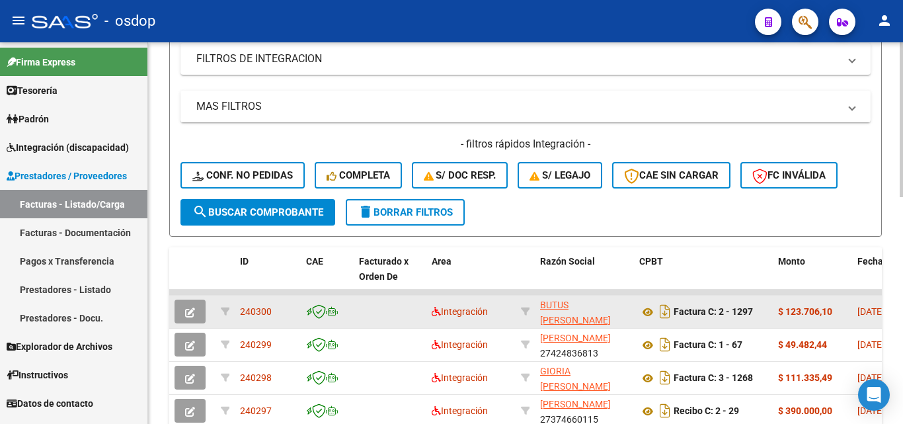
click at [270, 307] on span "240300" at bounding box center [256, 311] width 32 height 11
drag, startPoint x: 274, startPoint y: 310, endPoint x: 240, endPoint y: 309, distance: 33.7
click at [240, 309] on div "240300" at bounding box center [268, 311] width 56 height 15
copy span "240300"
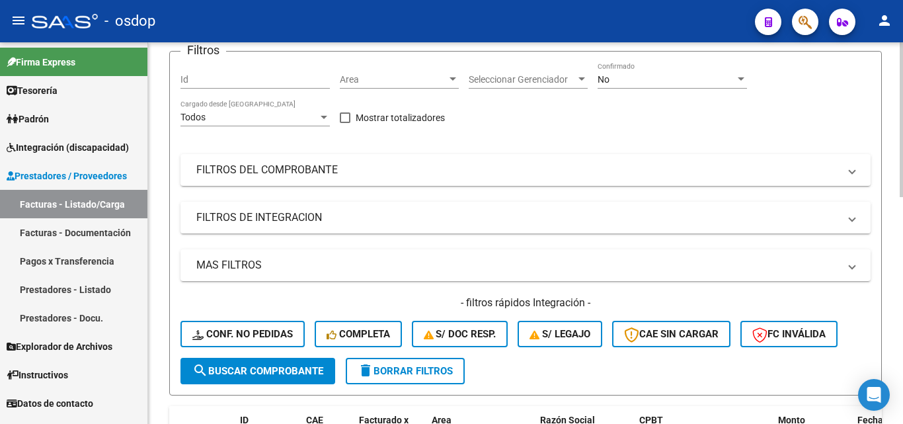
scroll to position [0, 0]
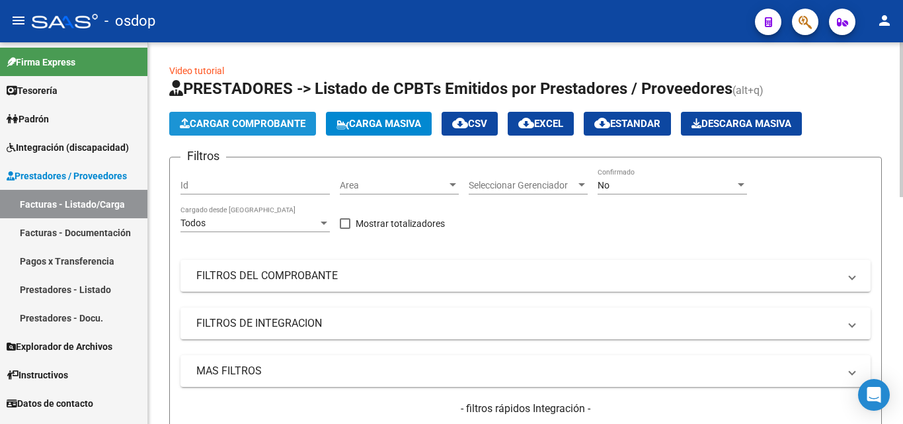
click at [278, 121] on span "Cargar Comprobante" at bounding box center [243, 124] width 126 height 12
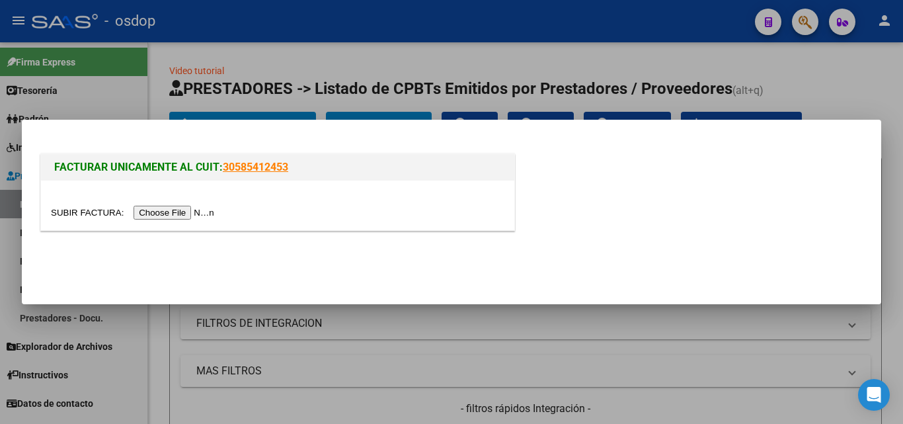
click at [190, 209] on input "file" at bounding box center [134, 213] width 167 height 14
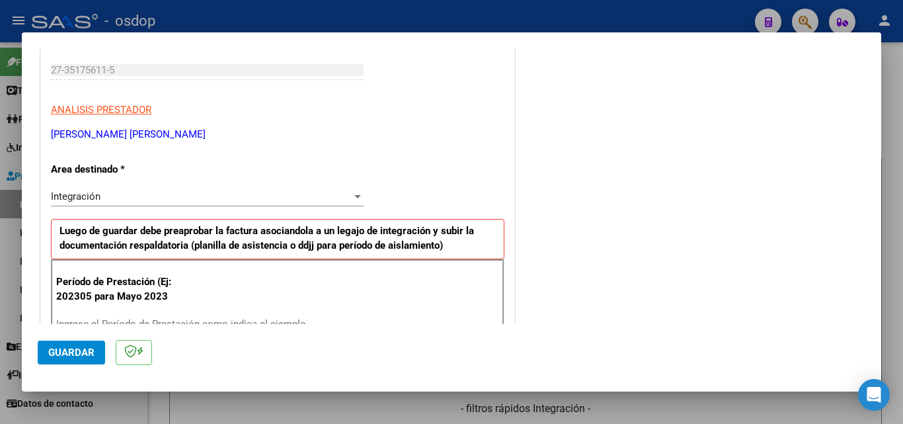
scroll to position [331, 0]
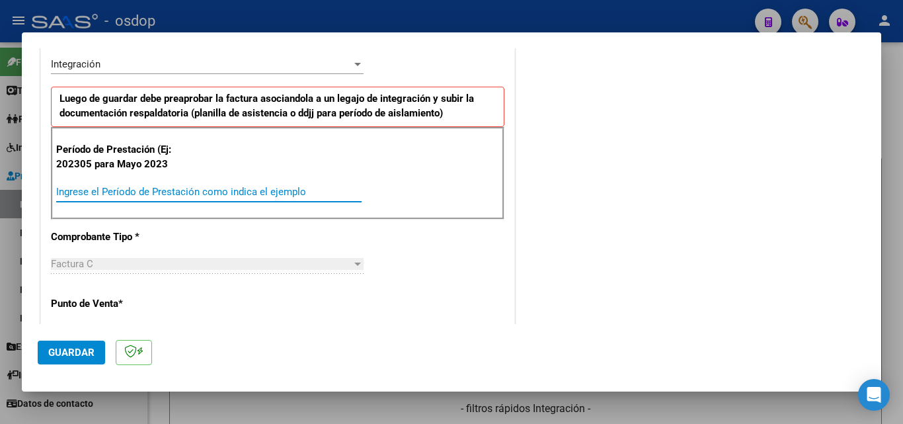
click at [89, 188] on input "Ingrese el Período de Prestación como indica el ejemplo" at bounding box center [208, 192] width 305 height 12
type input "202507"
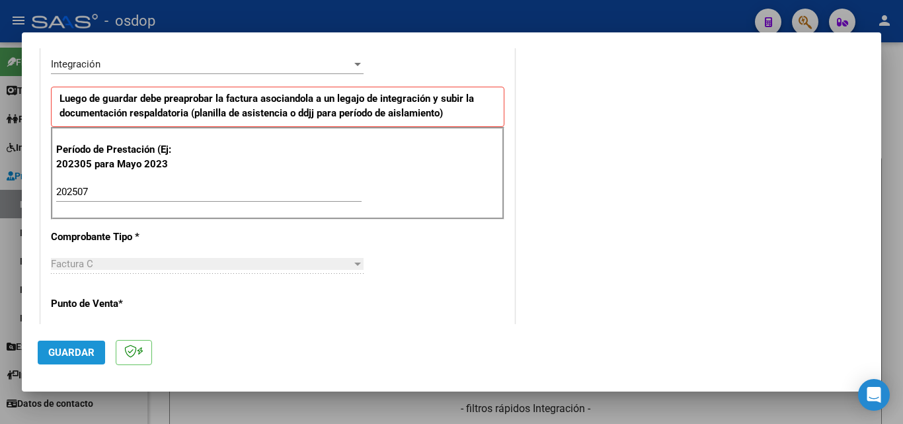
click at [73, 352] on span "Guardar" at bounding box center [71, 352] width 46 height 12
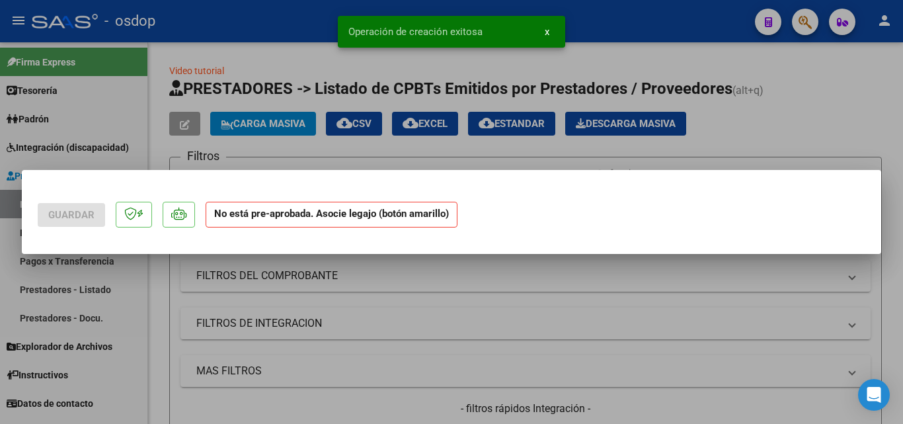
scroll to position [0, 0]
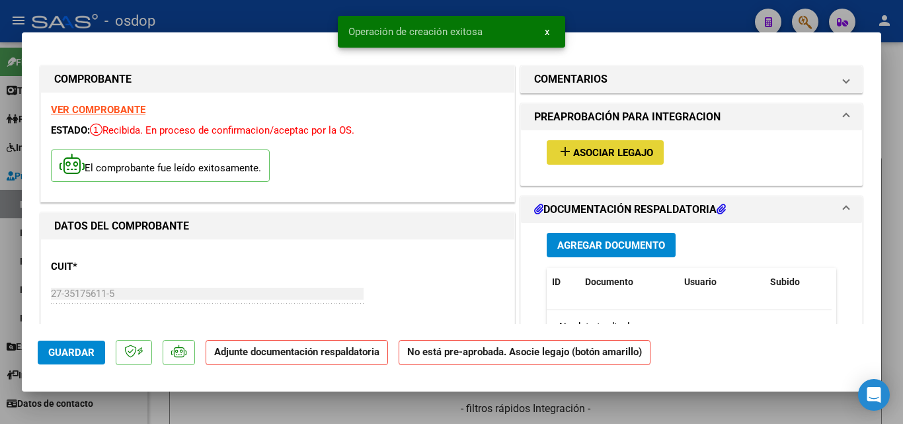
click at [563, 150] on mat-icon "add" at bounding box center [565, 151] width 16 height 16
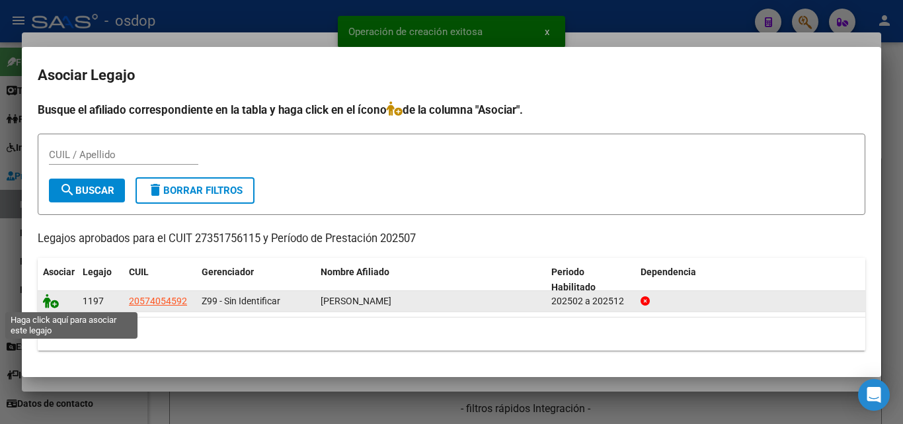
click at [48, 303] on icon at bounding box center [51, 300] width 16 height 15
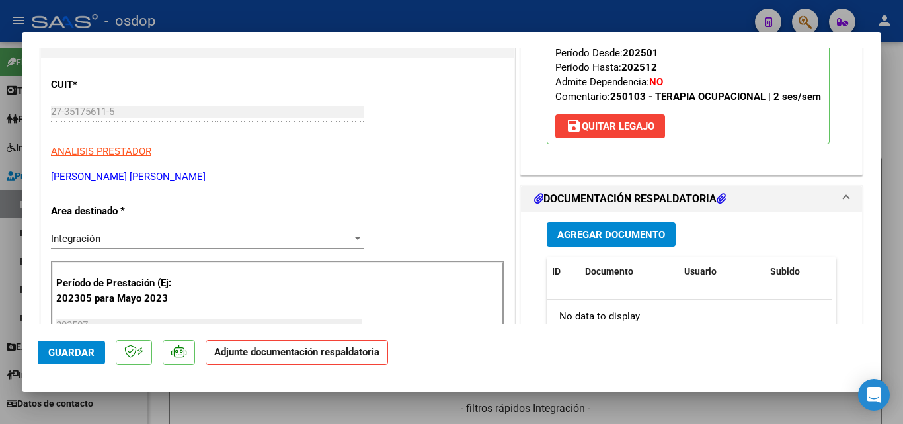
scroll to position [132, 0]
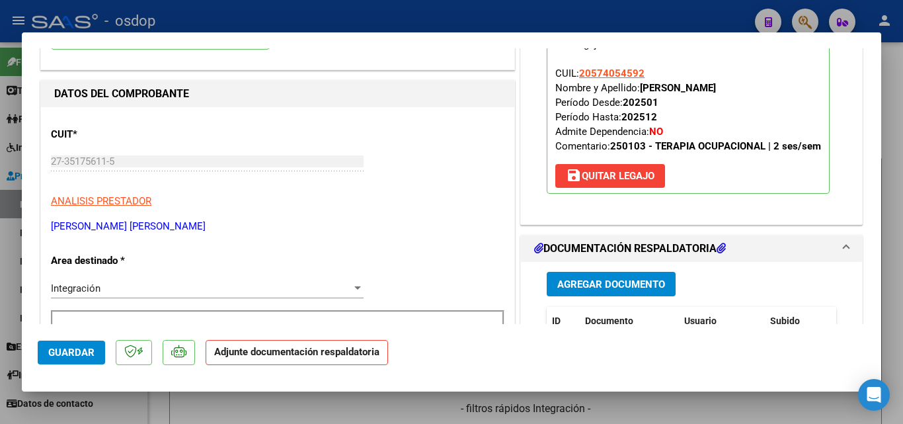
click at [566, 286] on span "Agregar Documento" at bounding box center [611, 284] width 108 height 12
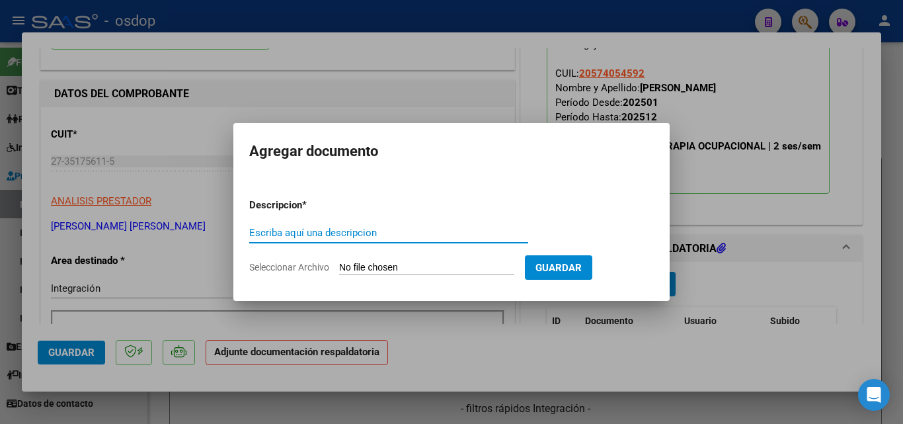
click at [341, 232] on input "Escriba aquí una descripcion" at bounding box center [388, 233] width 279 height 12
type input "DDJJ"
click at [369, 267] on input "Seleccionar Archivo" at bounding box center [426, 268] width 175 height 13
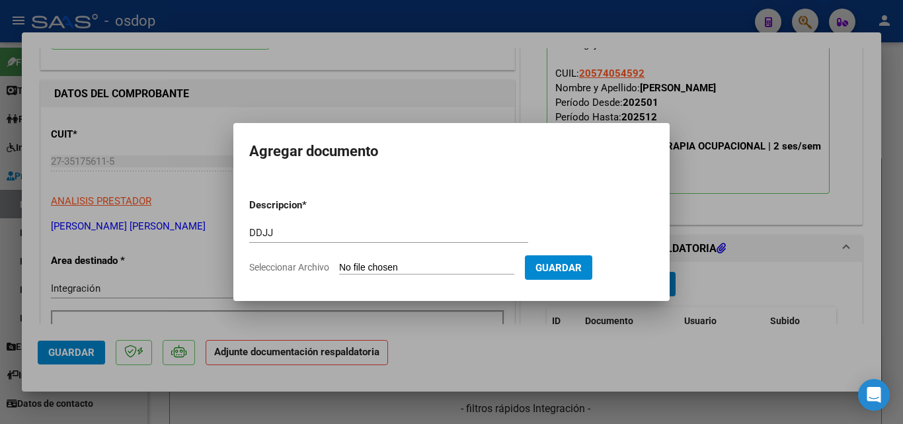
type input "C:\fakepath\Asistencia [PERSON_NAME].pdf"
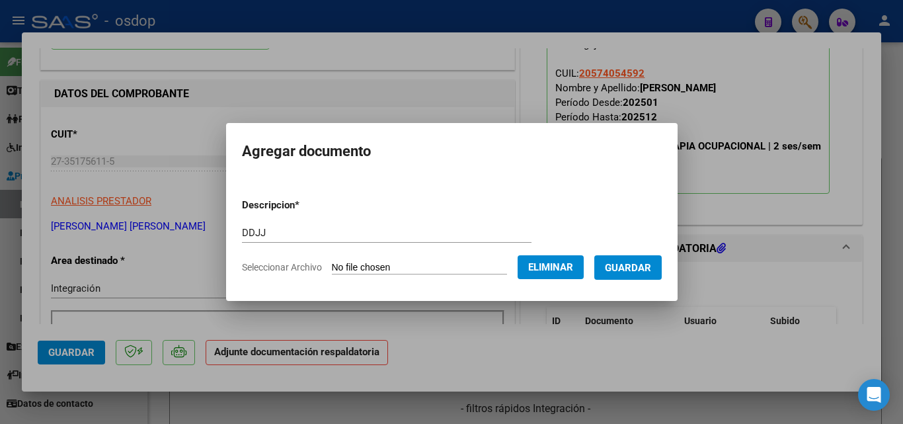
click at [644, 274] on button "Guardar" at bounding box center [627, 267] width 67 height 24
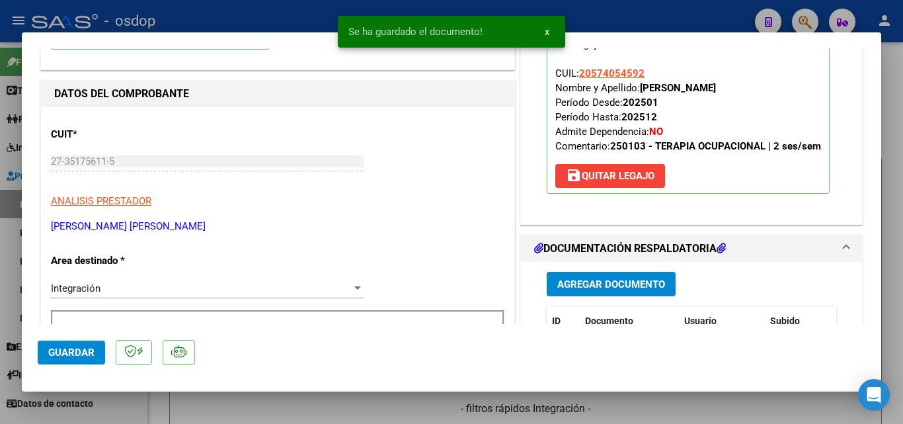
click at [587, 7] on div at bounding box center [451, 212] width 903 height 424
type input "$ 0,00"
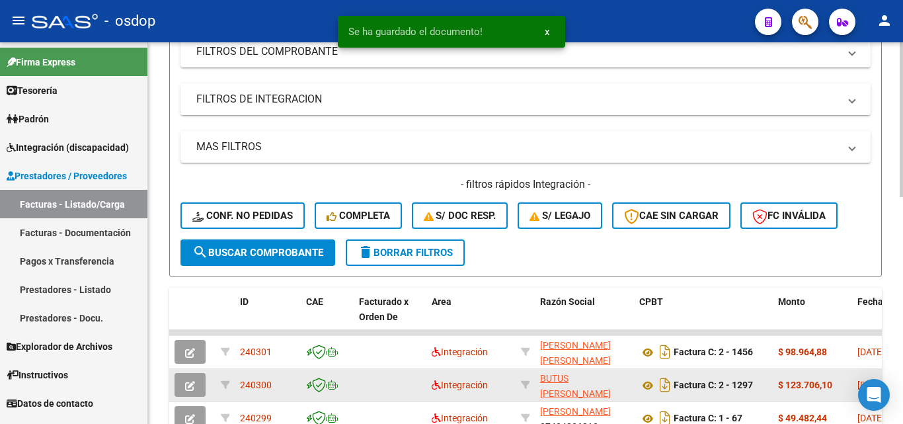
scroll to position [331, 0]
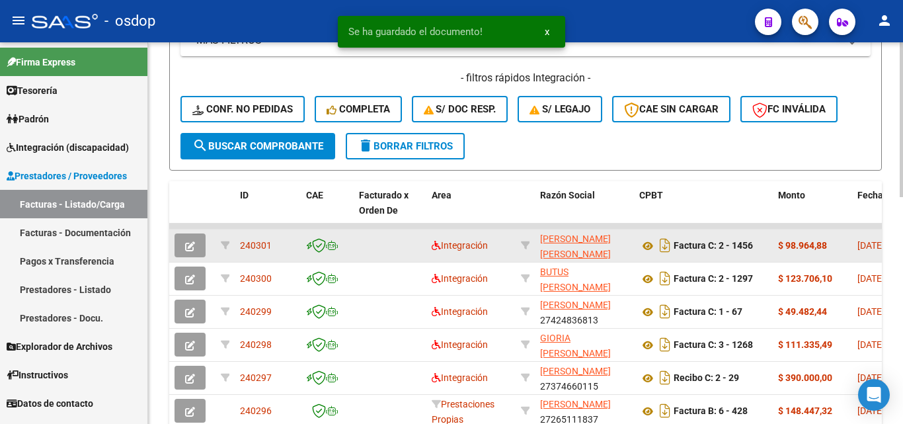
drag, startPoint x: 274, startPoint y: 241, endPoint x: 239, endPoint y: 244, distance: 34.5
click at [239, 244] on datatable-body-cell "240301" at bounding box center [268, 245] width 66 height 32
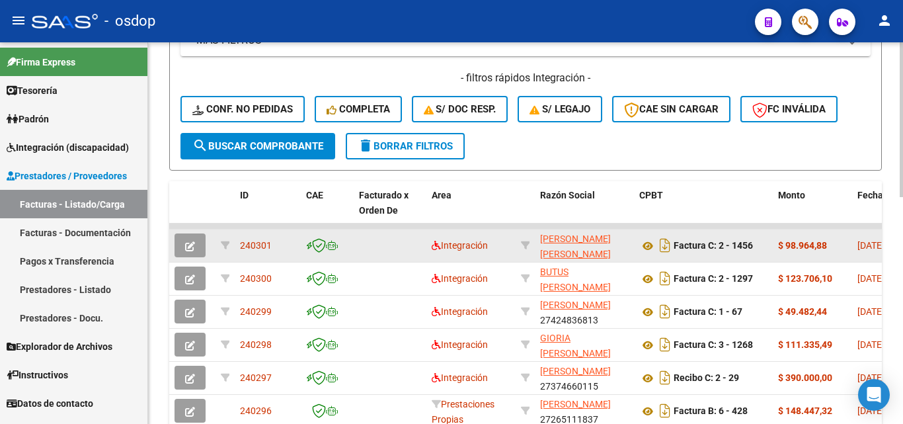
copy span "240301"
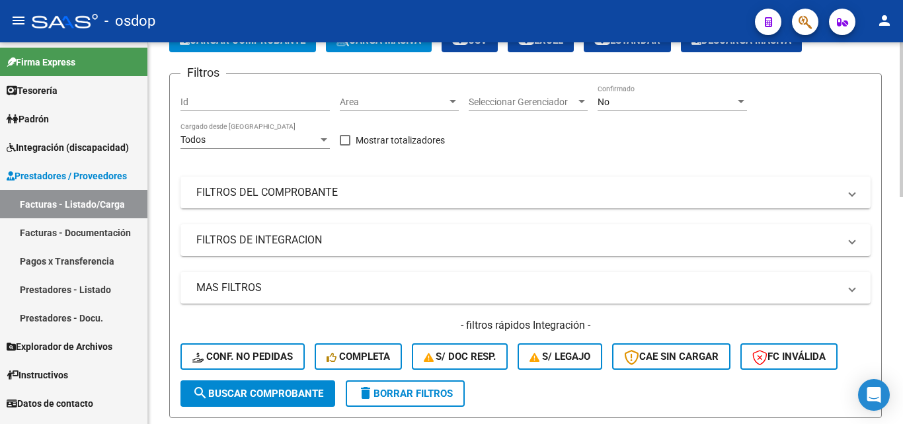
scroll to position [0, 0]
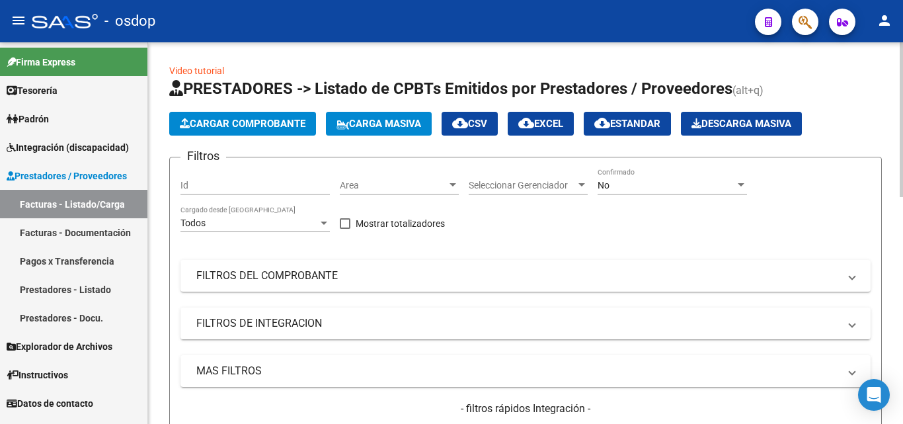
click at [284, 122] on span "Cargar Comprobante" at bounding box center [243, 124] width 126 height 12
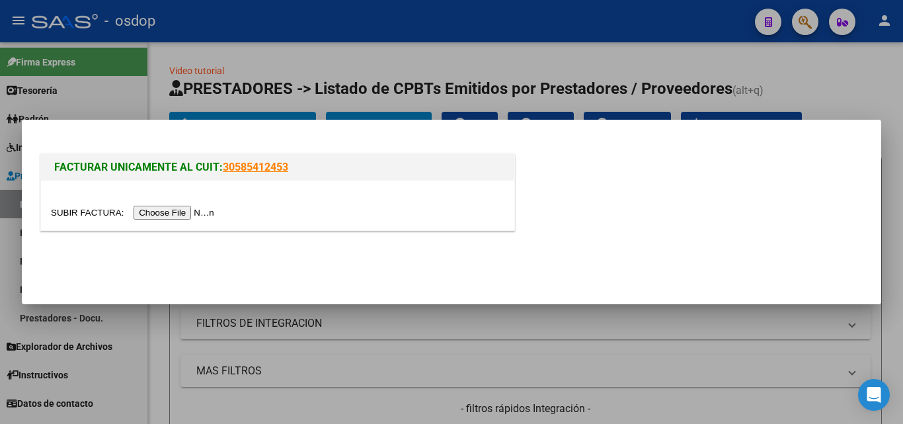
click at [194, 212] on input "file" at bounding box center [134, 213] width 167 height 14
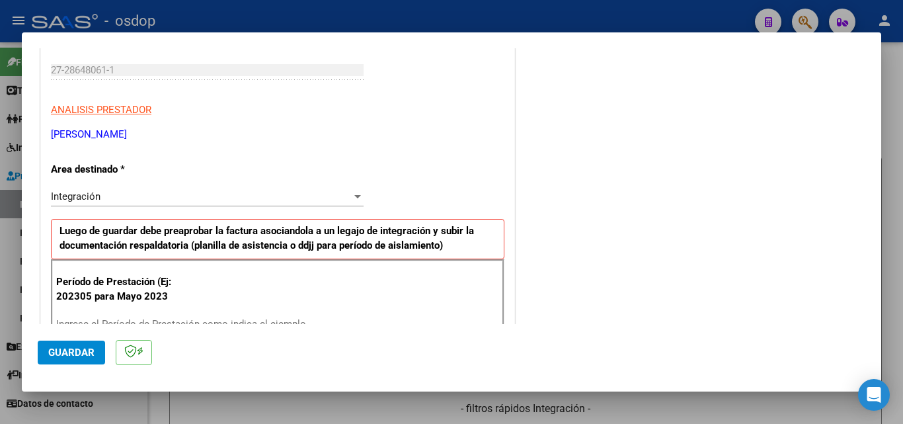
scroll to position [331, 0]
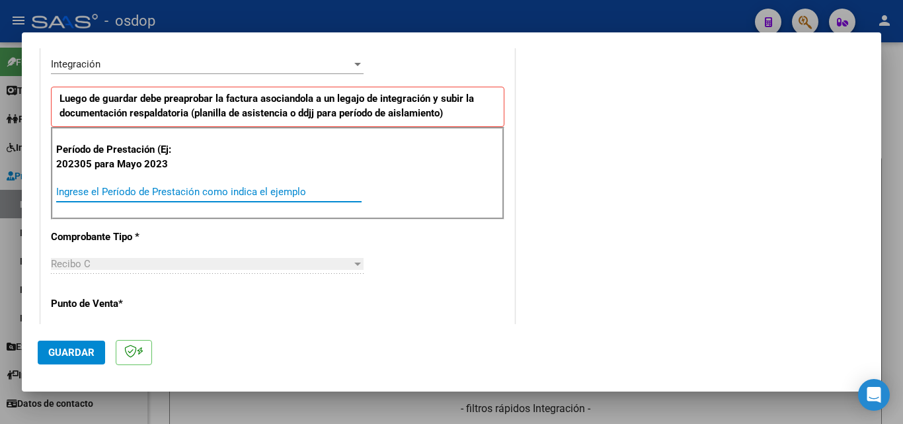
click at [75, 191] on input "Ingrese el Período de Prestación como indica el ejemplo" at bounding box center [208, 192] width 305 height 12
type input "202507"
click at [69, 350] on span "Guardar" at bounding box center [71, 352] width 46 height 12
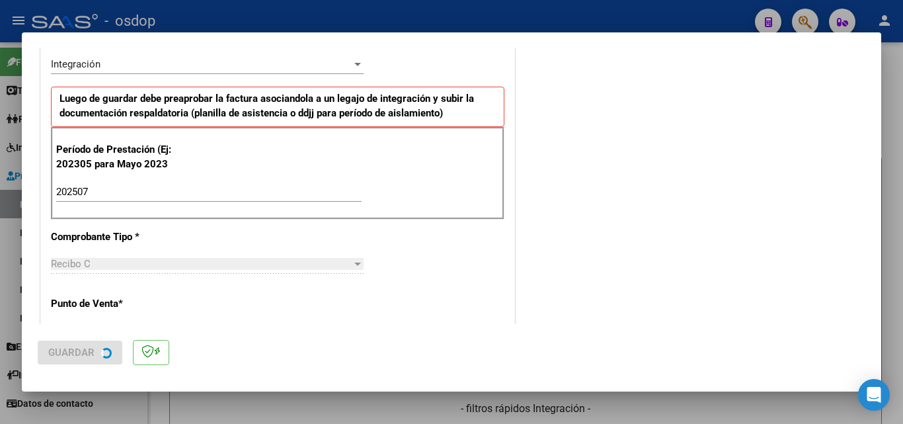
scroll to position [0, 0]
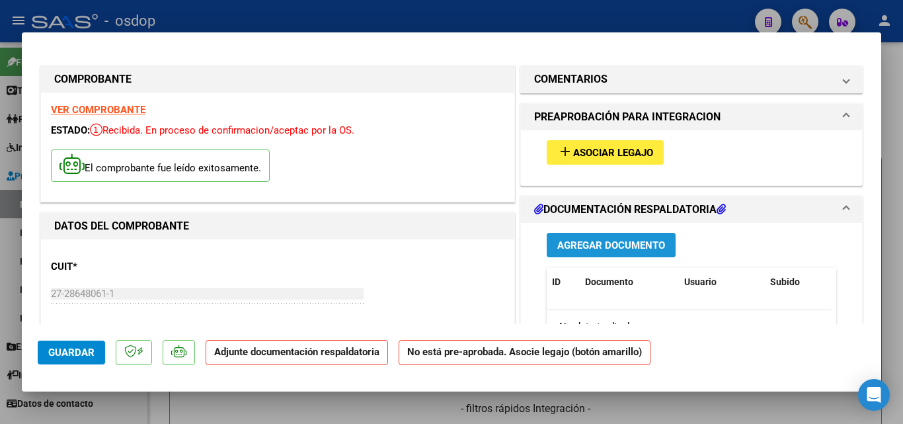
click at [583, 239] on span "Agregar Documento" at bounding box center [611, 245] width 108 height 12
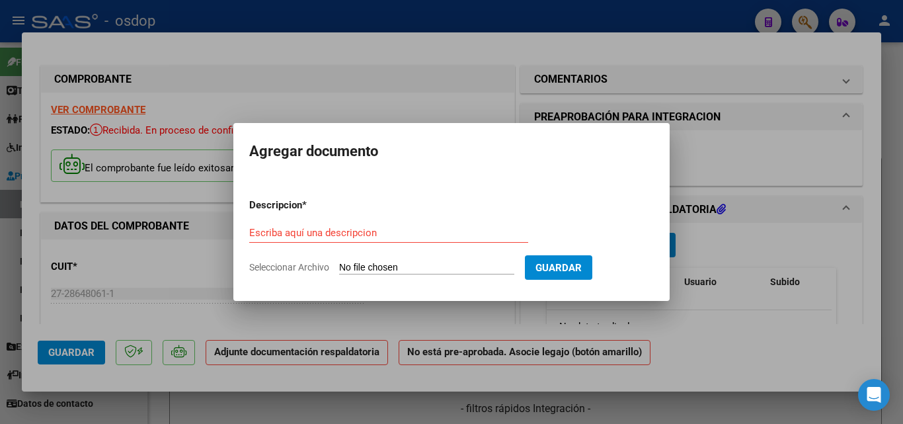
click at [404, 75] on div at bounding box center [451, 212] width 903 height 424
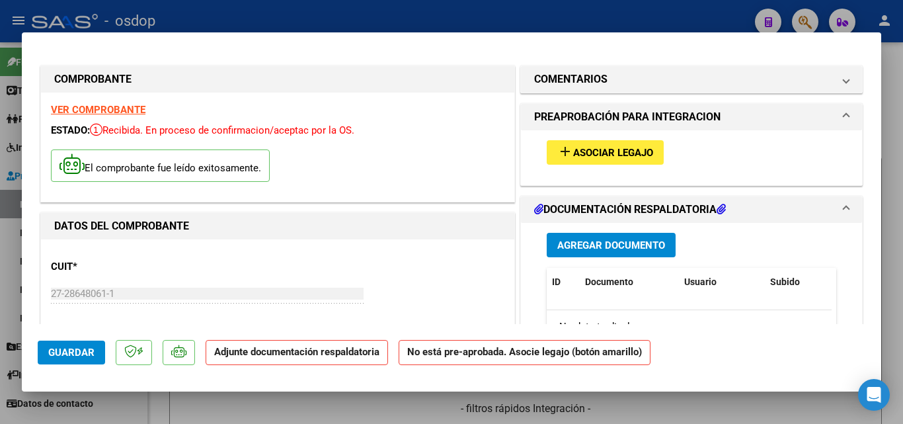
click at [617, 245] on span "Agregar Documento" at bounding box center [611, 245] width 108 height 12
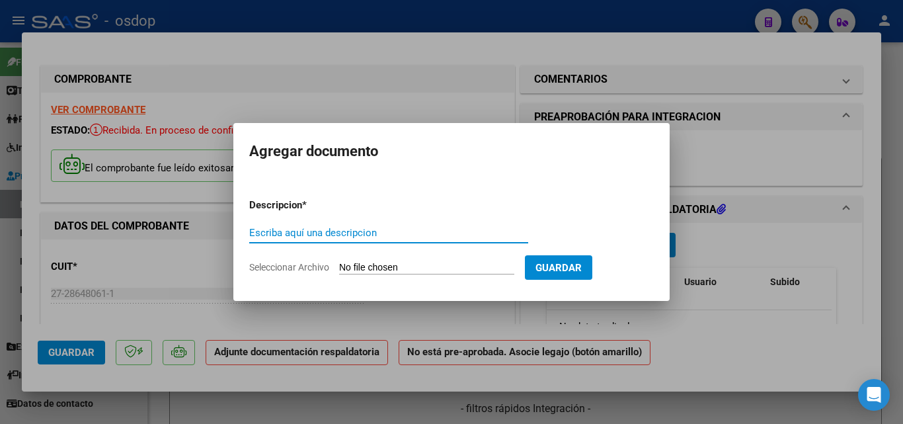
click at [303, 231] on input "Escriba aquí una descripcion" at bounding box center [388, 233] width 279 height 12
type input "DDJJ"
click at [366, 262] on input "Seleccionar Archivo" at bounding box center [426, 268] width 175 height 13
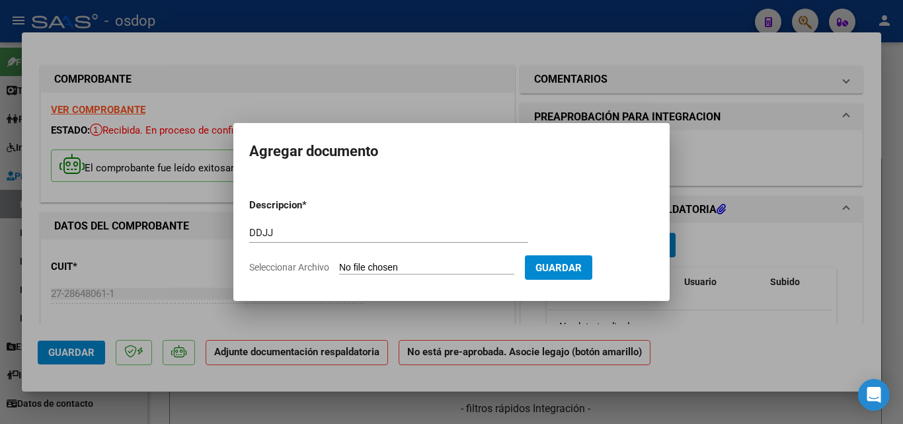
type input "C:\fakepath\Herlein Asist. [PERSON_NAME].pdf"
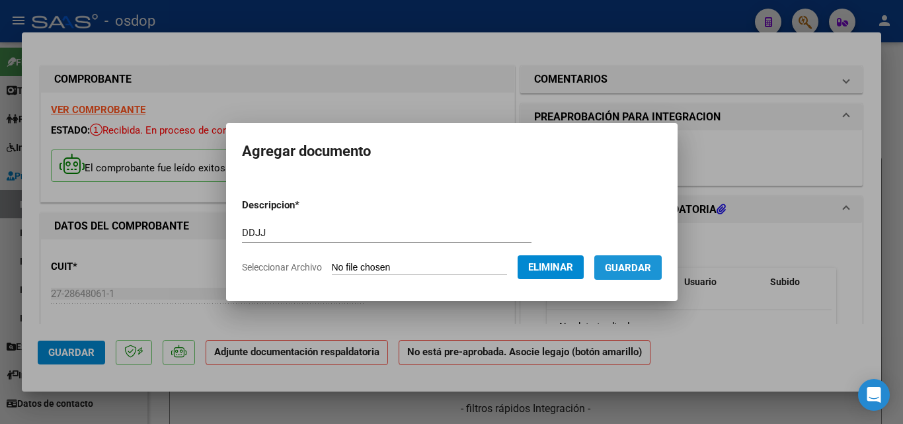
click at [646, 265] on span "Guardar" at bounding box center [628, 268] width 46 height 12
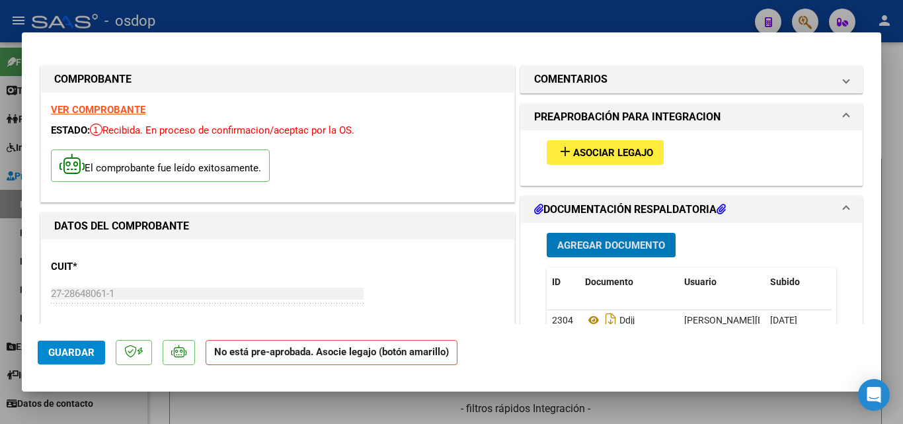
click at [449, 13] on div at bounding box center [451, 212] width 903 height 424
type input "$ 0,00"
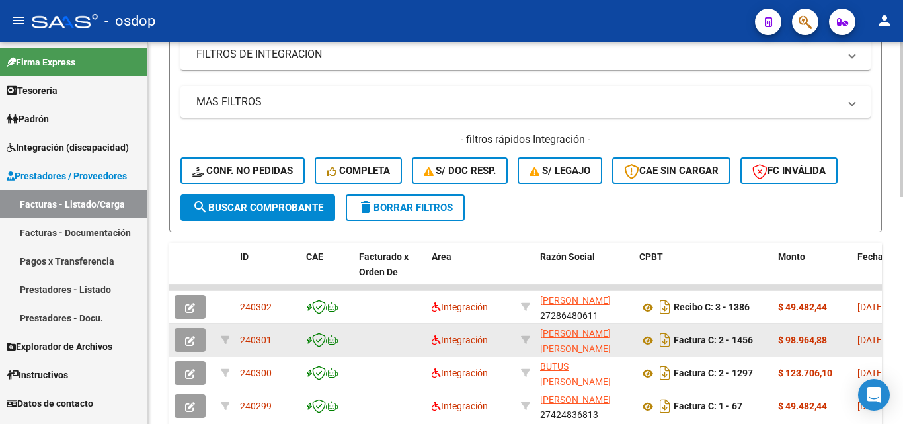
scroll to position [331, 0]
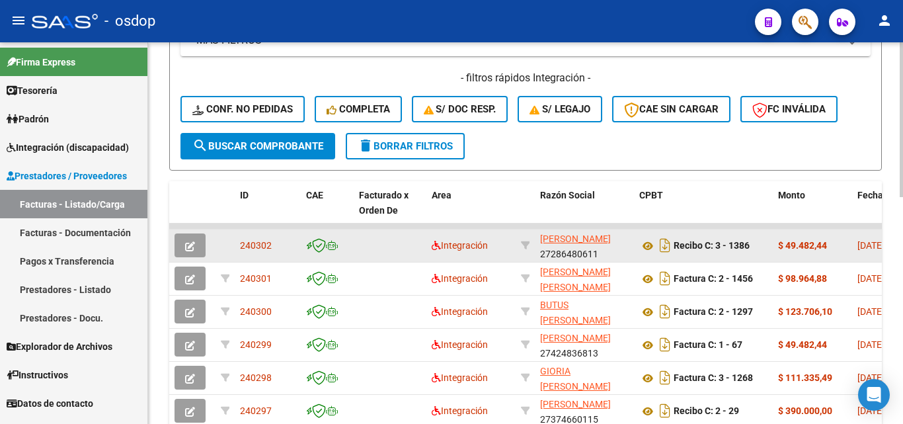
drag, startPoint x: 276, startPoint y: 247, endPoint x: 237, endPoint y: 245, distance: 39.7
click at [237, 245] on datatable-body-cell "240302" at bounding box center [268, 245] width 66 height 32
copy span "240302"
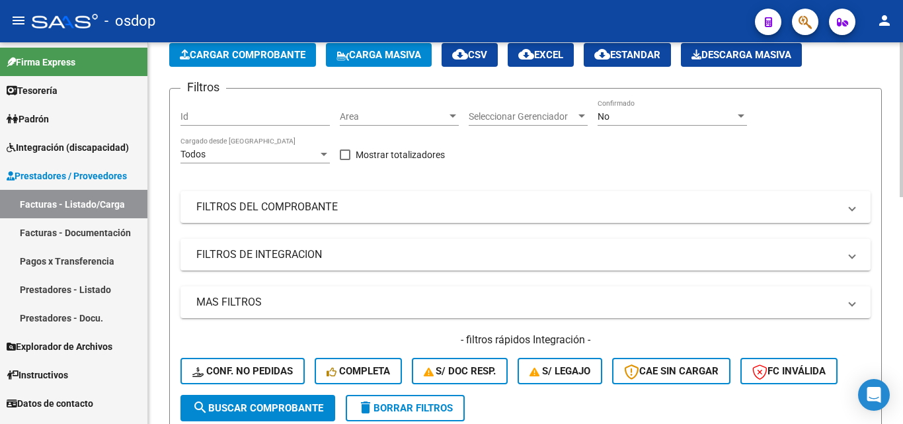
scroll to position [0, 0]
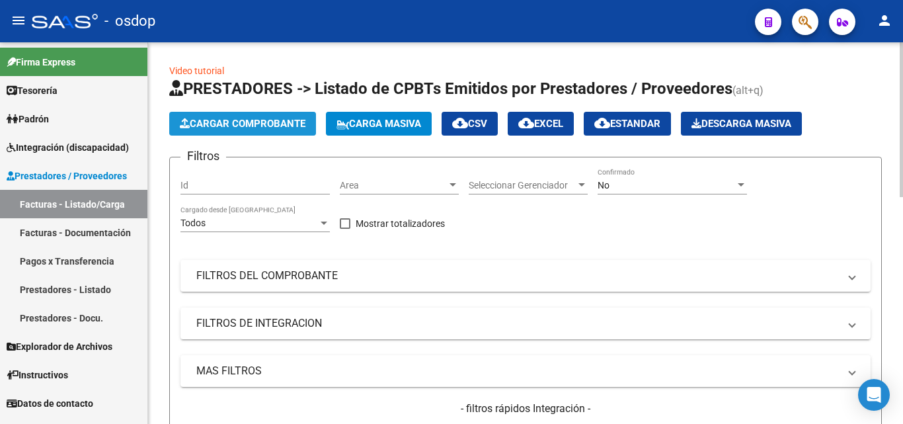
click at [270, 122] on span "Cargar Comprobante" at bounding box center [243, 124] width 126 height 12
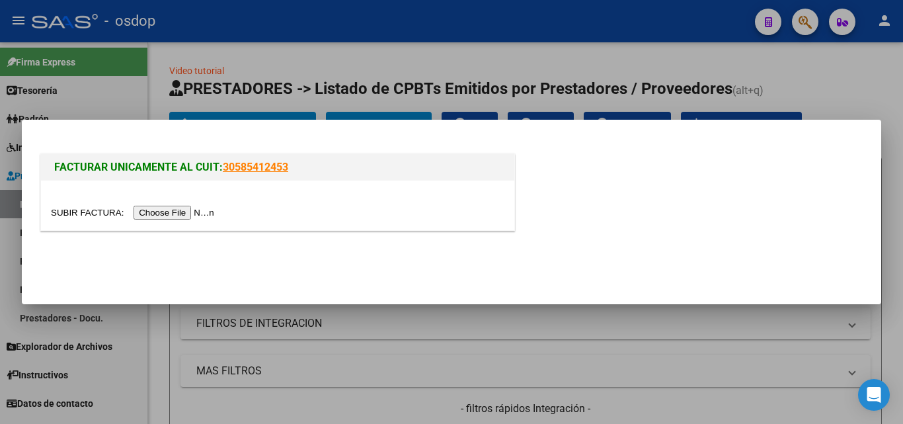
click at [200, 214] on input "file" at bounding box center [134, 213] width 167 height 14
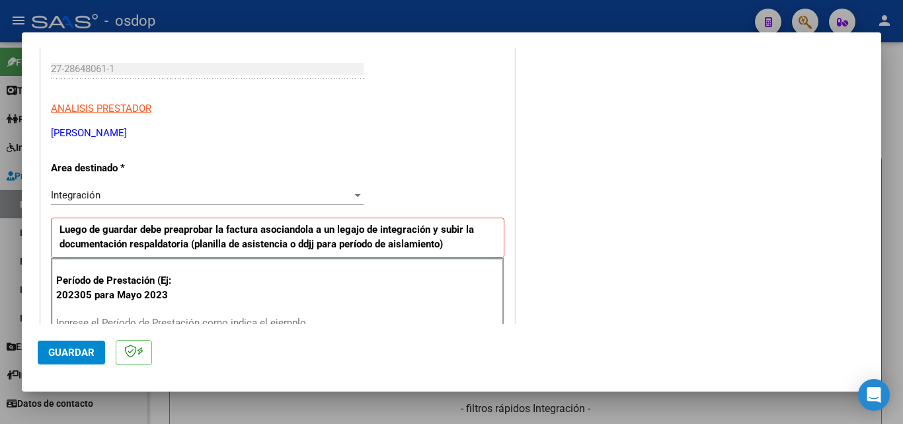
scroll to position [264, 0]
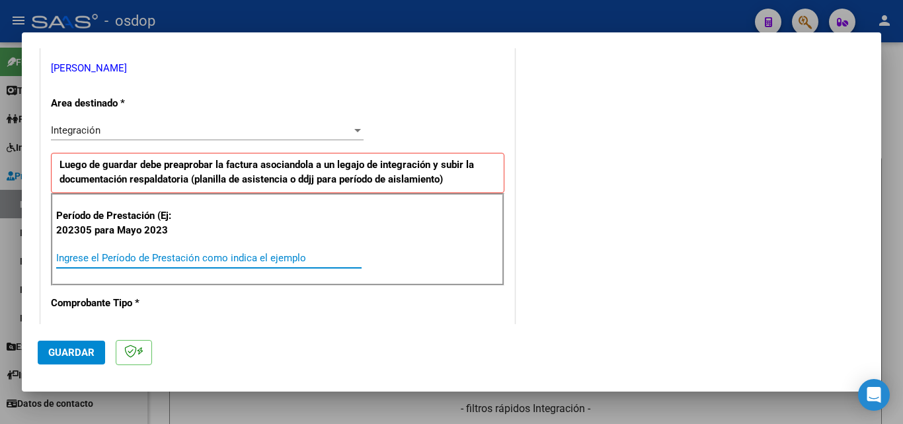
click at [67, 253] on input "Ingrese el Período de Prestación como indica el ejemplo" at bounding box center [208, 258] width 305 height 12
type input "202507"
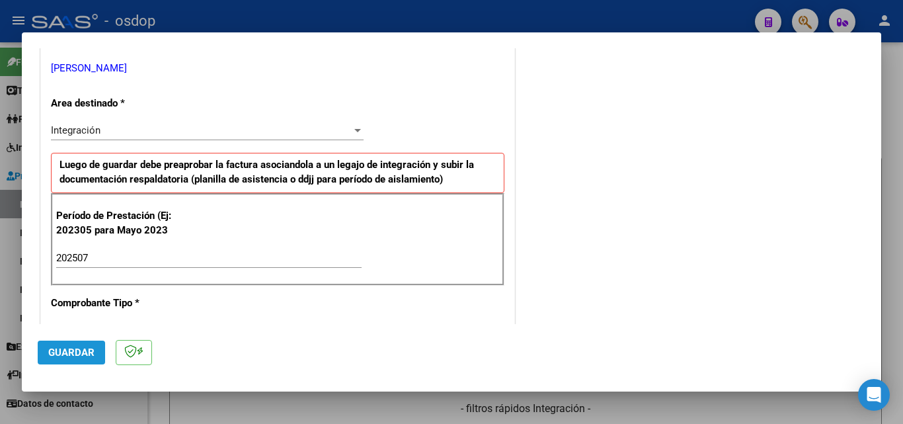
click at [61, 349] on span "Guardar" at bounding box center [71, 352] width 46 height 12
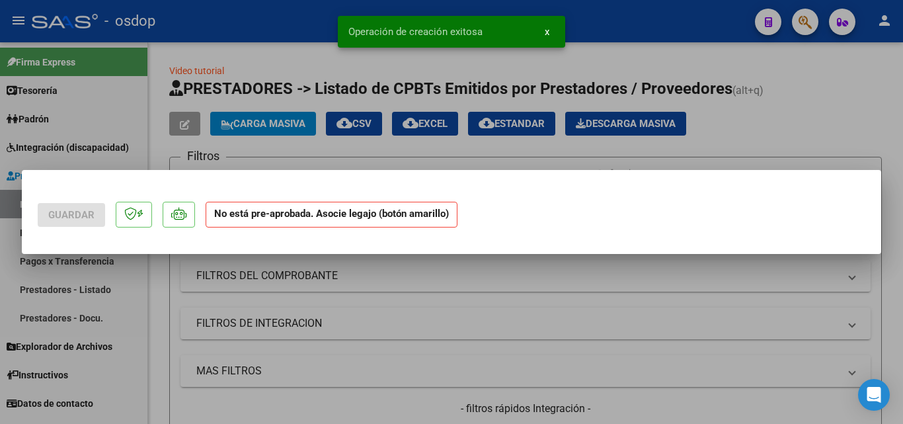
scroll to position [0, 0]
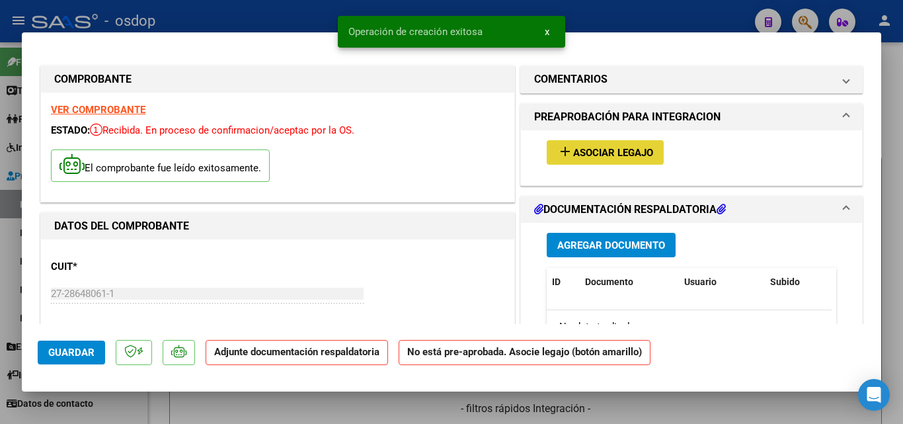
click at [558, 153] on mat-icon "add" at bounding box center [565, 151] width 16 height 16
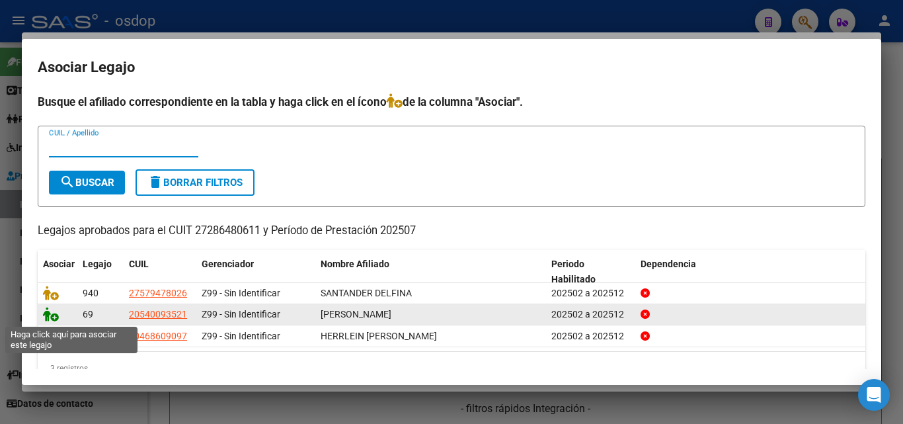
click at [50, 318] on icon at bounding box center [51, 314] width 16 height 15
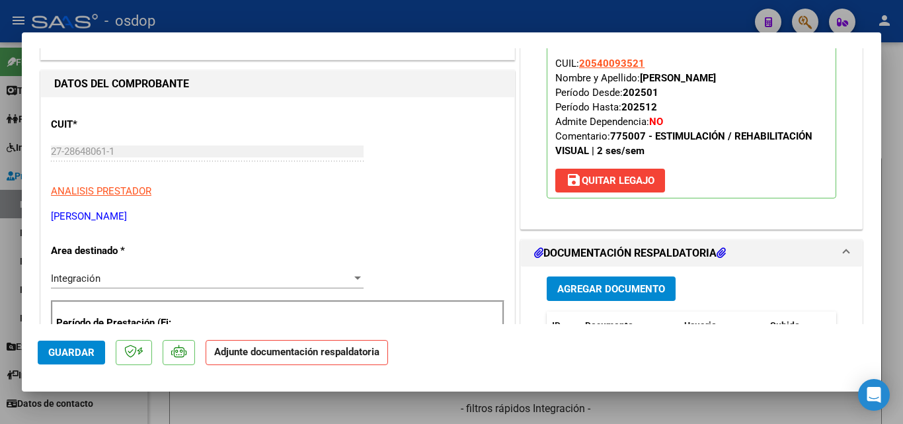
scroll to position [132, 0]
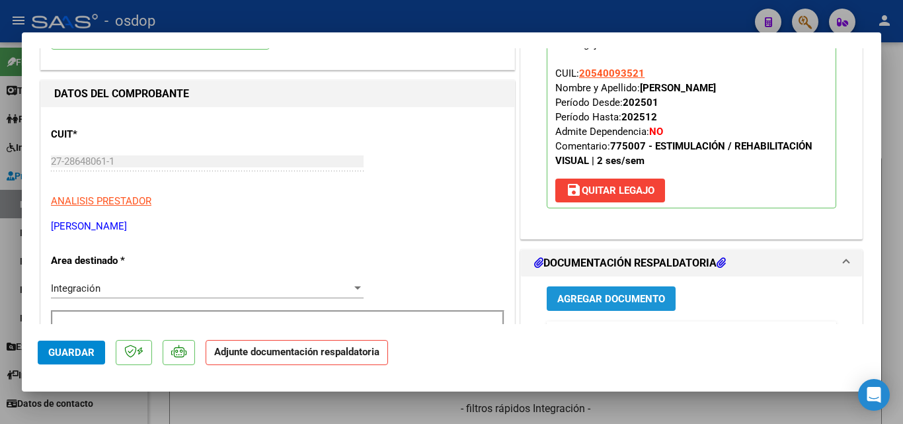
click at [578, 300] on span "Agregar Documento" at bounding box center [611, 299] width 108 height 12
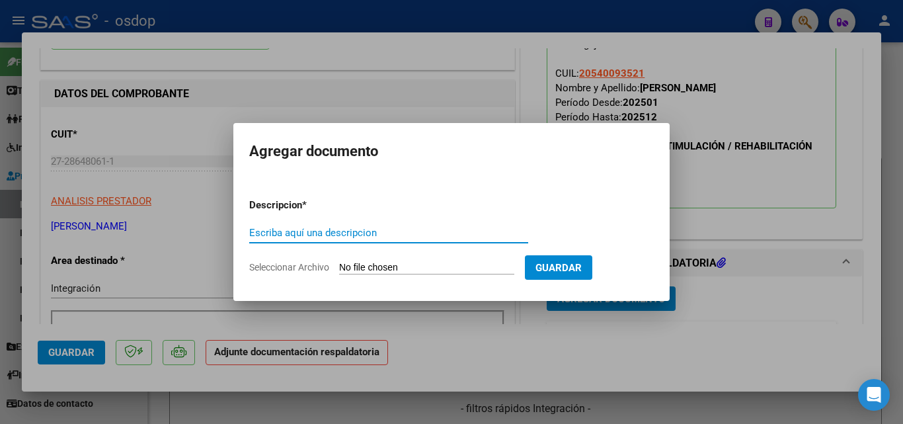
click at [321, 231] on input "Escriba aquí una descripcion" at bounding box center [388, 233] width 279 height 12
type input "DDJJ"
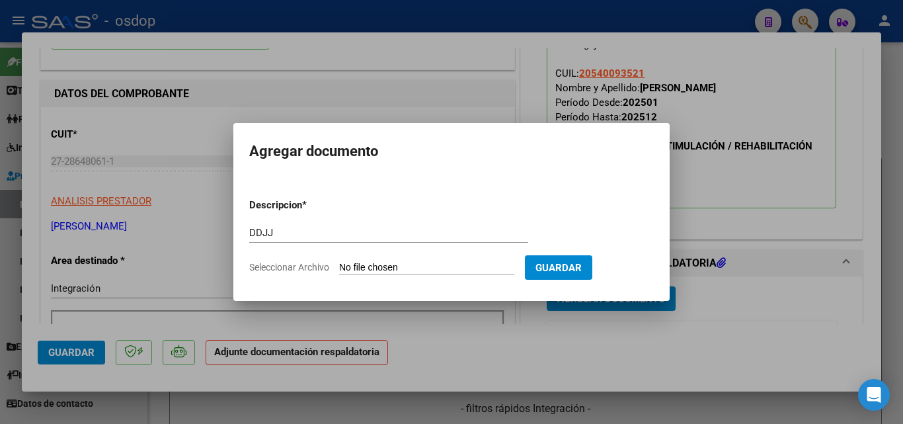
click at [407, 269] on input "Seleccionar Archivo" at bounding box center [426, 268] width 175 height 13
type input "C:\fakepath\[PERSON_NAME] Asist. [PERSON_NAME].pdf"
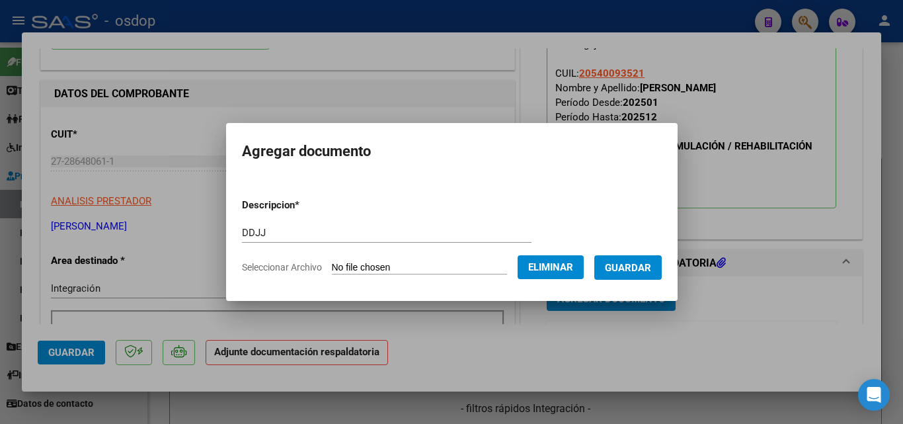
click at [639, 272] on span "Guardar" at bounding box center [628, 268] width 46 height 12
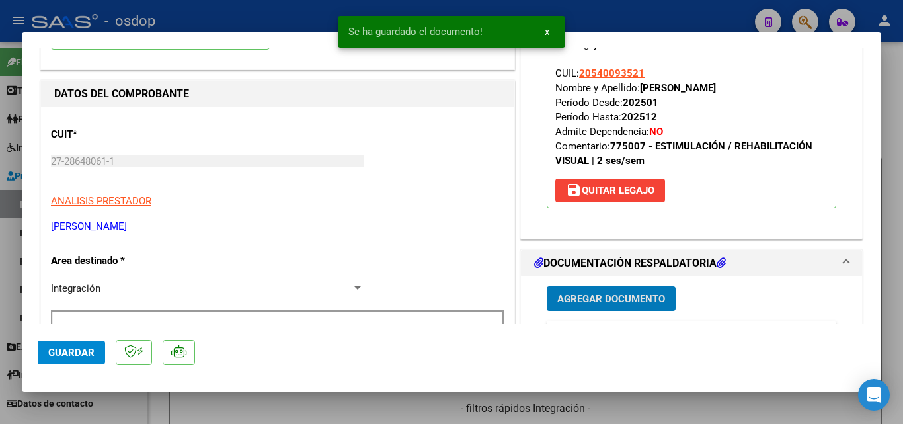
click at [500, 8] on div "Se ha guardado el documento! x" at bounding box center [451, 31] width 259 height 63
click at [590, 18] on div at bounding box center [451, 212] width 903 height 424
type input "$ 0,00"
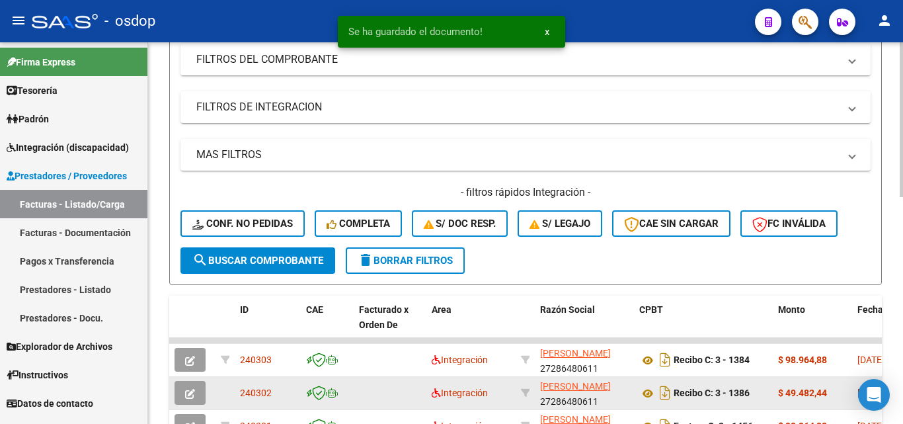
scroll to position [397, 0]
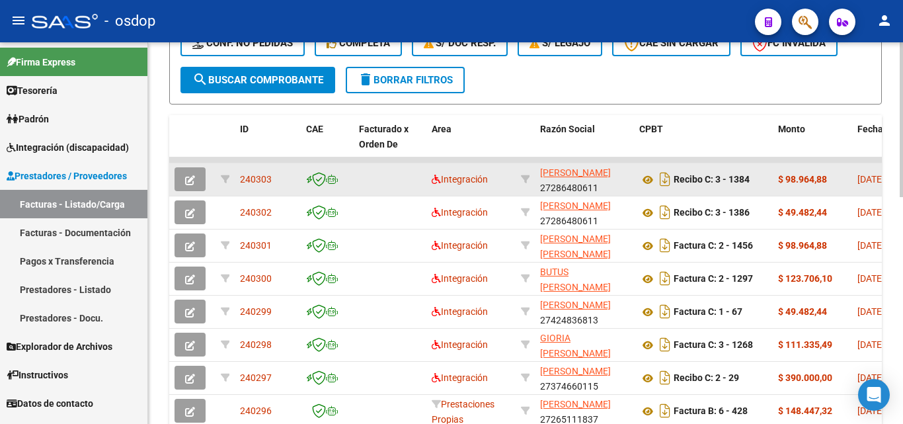
drag, startPoint x: 274, startPoint y: 176, endPoint x: 241, endPoint y: 176, distance: 33.1
click at [241, 176] on div "240303" at bounding box center [268, 179] width 56 height 15
copy span "240303"
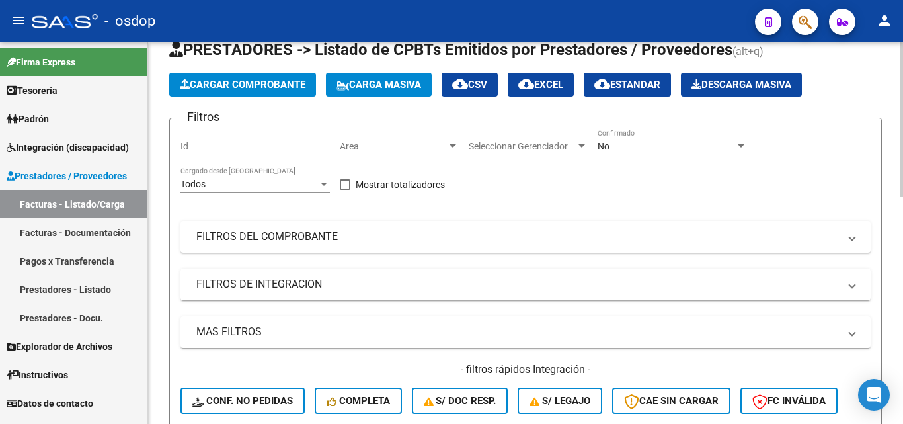
scroll to position [0, 0]
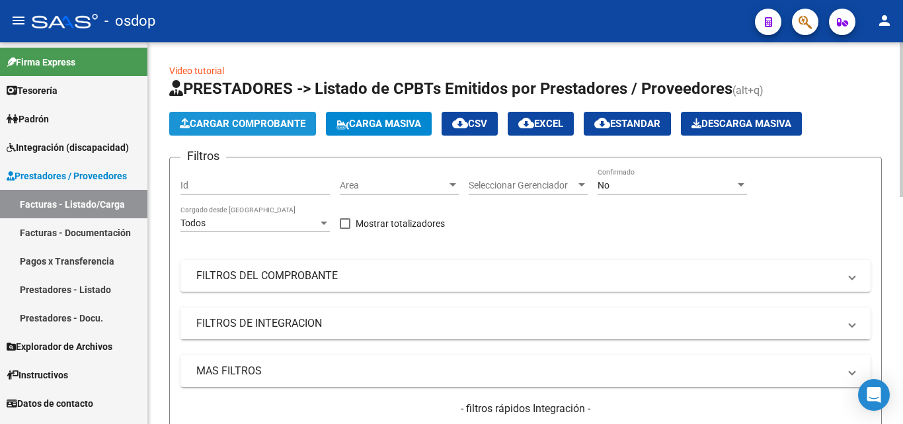
click at [285, 124] on span "Cargar Comprobante" at bounding box center [243, 124] width 126 height 12
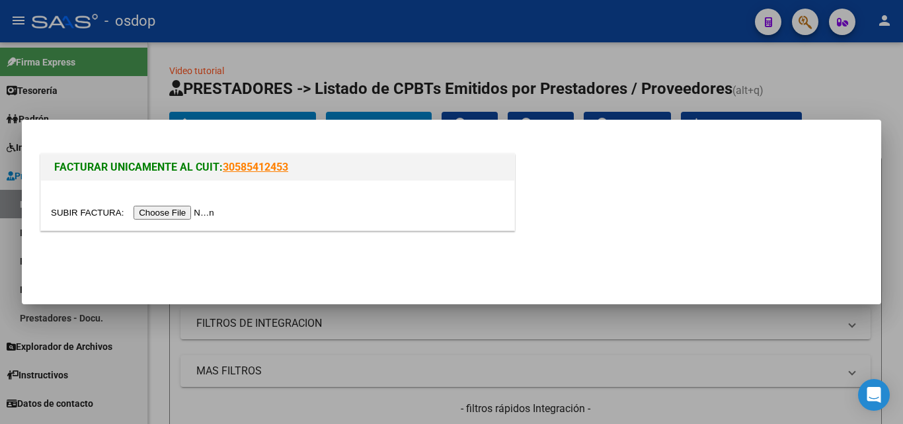
click at [167, 212] on input "file" at bounding box center [134, 213] width 167 height 14
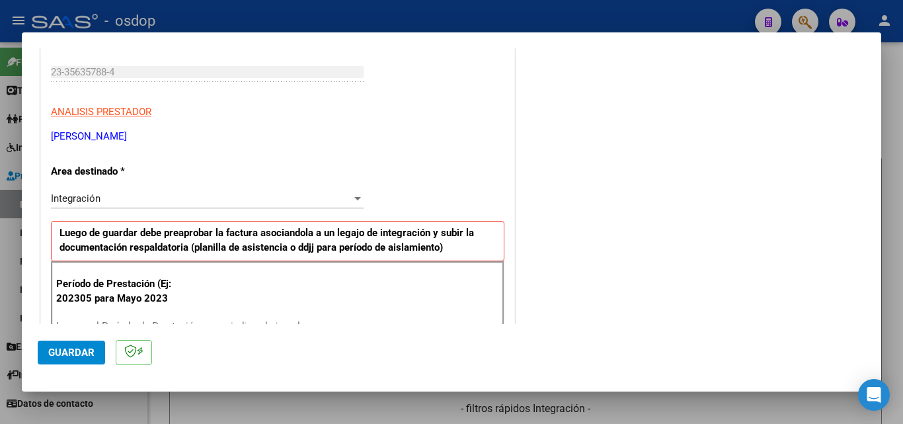
scroll to position [264, 0]
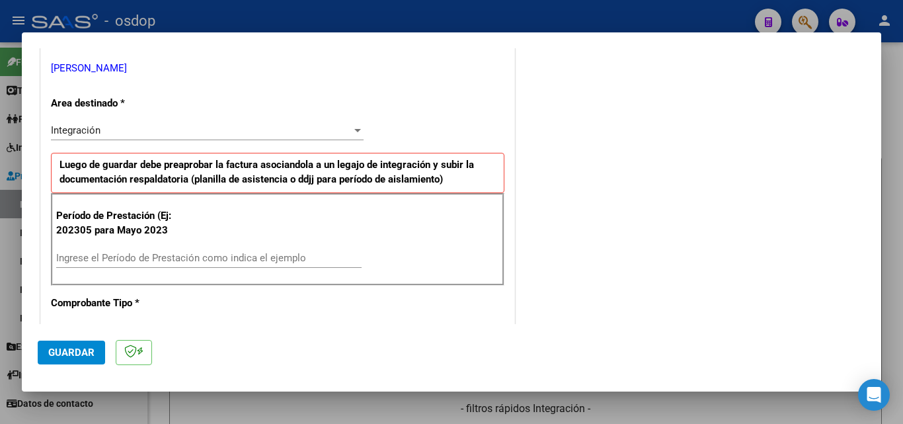
click at [67, 256] on input "Ingrese el Período de Prestación como indica el ejemplo" at bounding box center [208, 258] width 305 height 12
type input "202507"
click at [68, 354] on span "Guardar" at bounding box center [71, 352] width 46 height 12
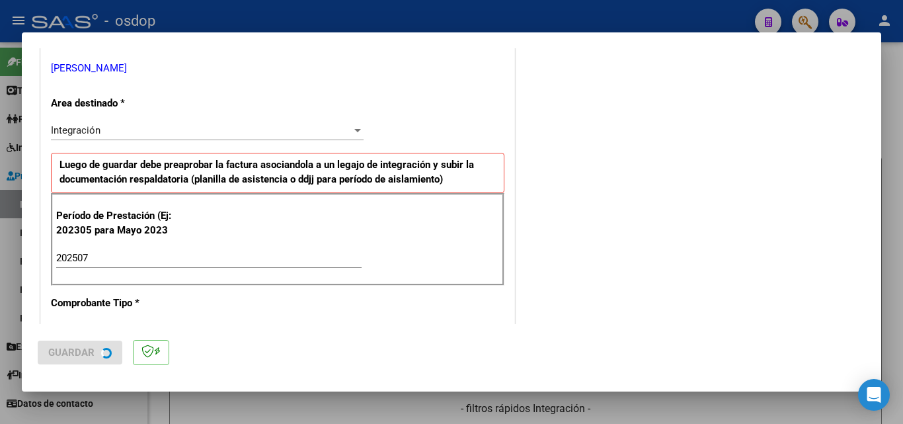
scroll to position [0, 0]
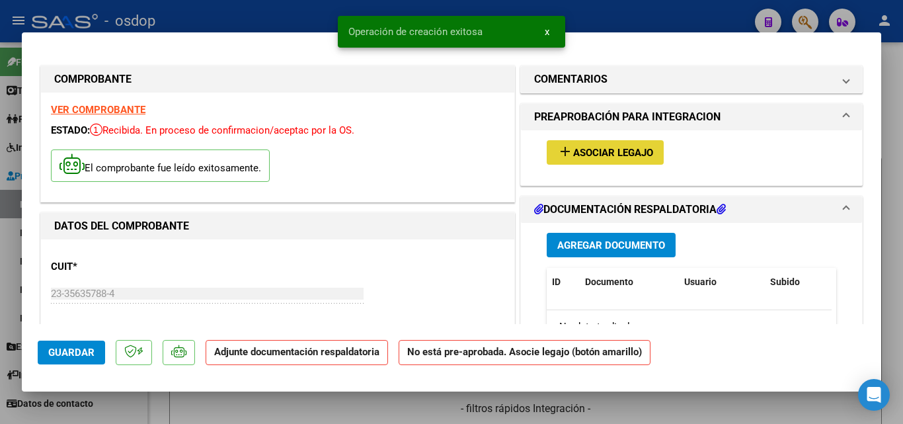
click at [558, 153] on mat-icon "add" at bounding box center [565, 151] width 16 height 16
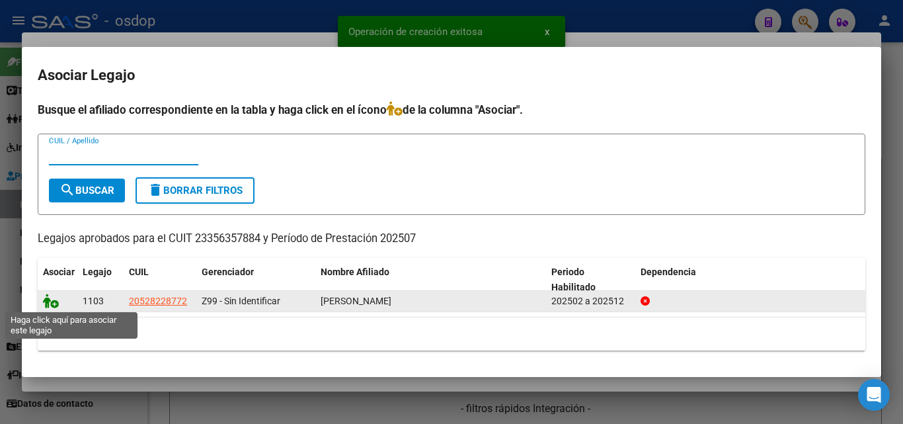
click at [48, 301] on icon at bounding box center [51, 300] width 16 height 15
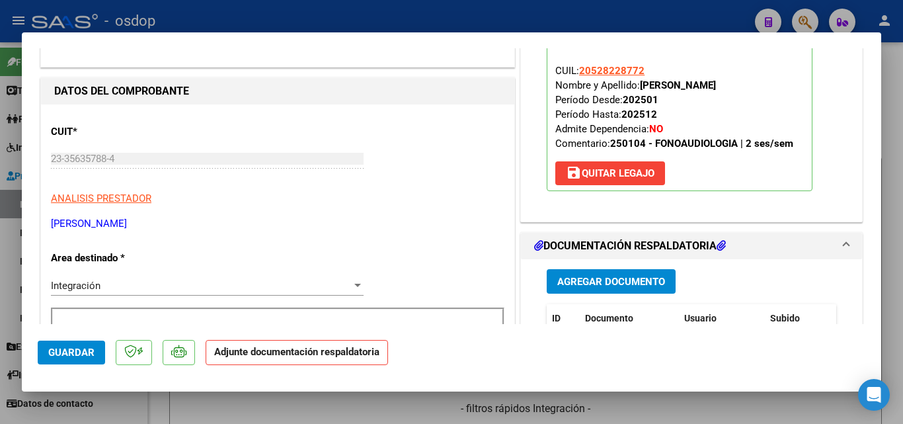
scroll to position [198, 0]
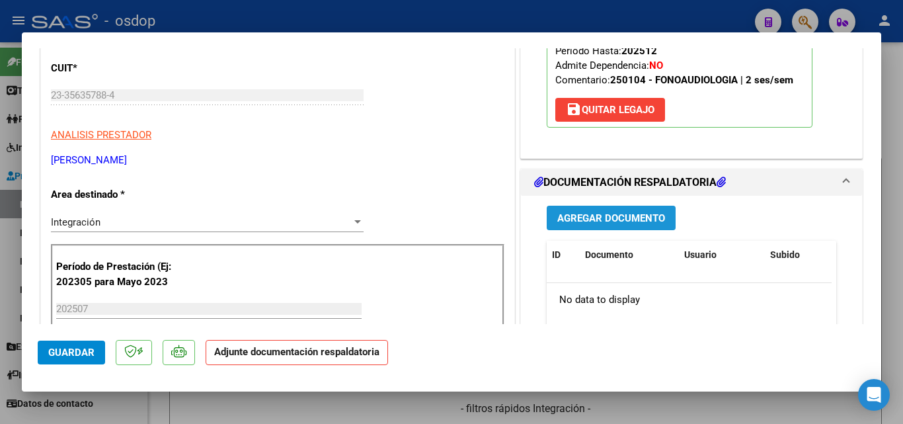
click at [591, 220] on span "Agregar Documento" at bounding box center [611, 218] width 108 height 12
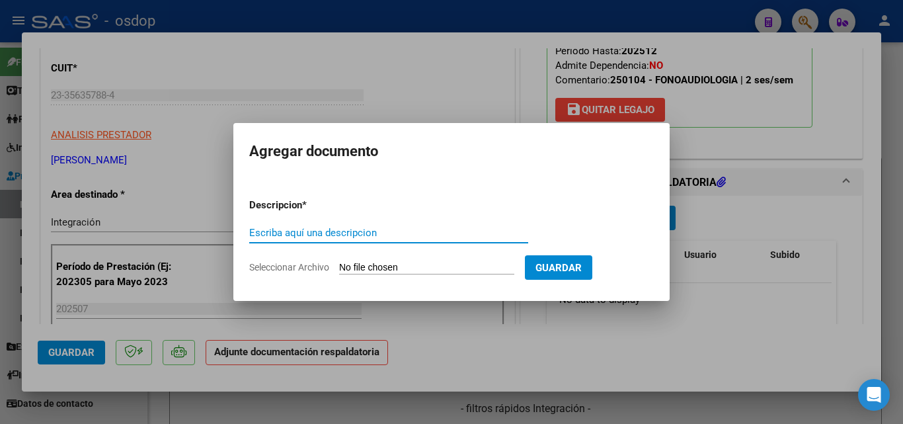
click at [307, 233] on input "Escriba aquí una descripcion" at bounding box center [388, 233] width 279 height 12
type input "DDJJ"
click at [408, 270] on input "Seleccionar Archivo" at bounding box center [426, 268] width 175 height 13
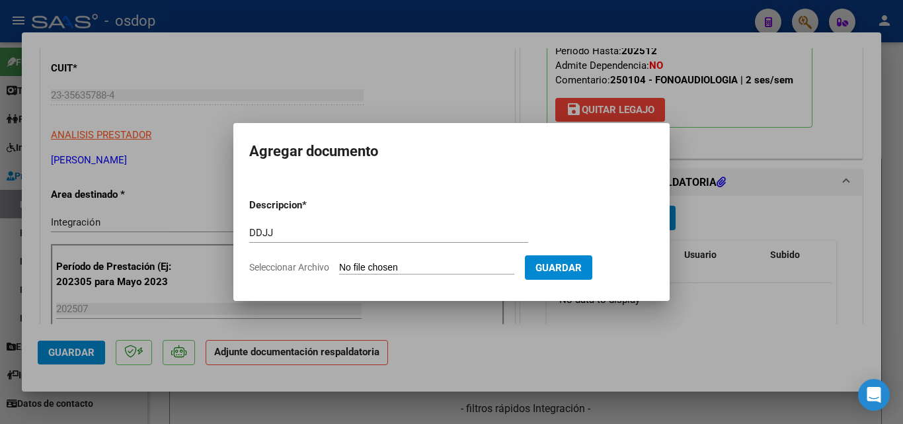
type input "C:\fakepath\ASISTENCIA [PERSON_NAME].pdf"
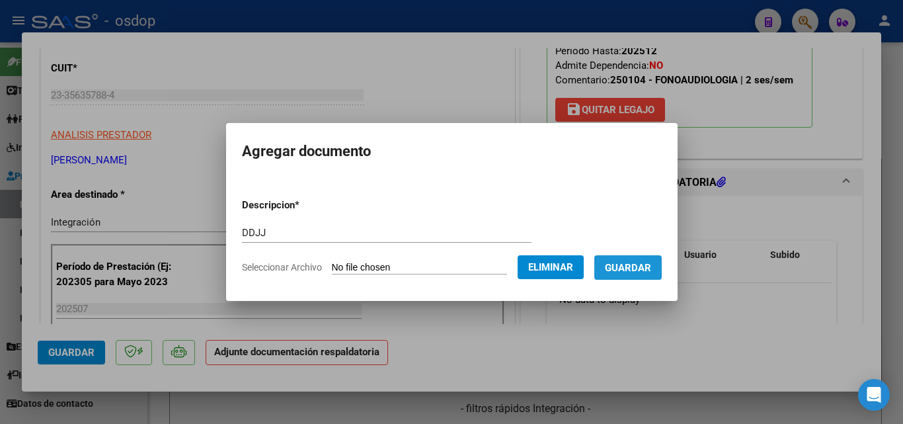
click at [641, 272] on span "Guardar" at bounding box center [628, 268] width 46 height 12
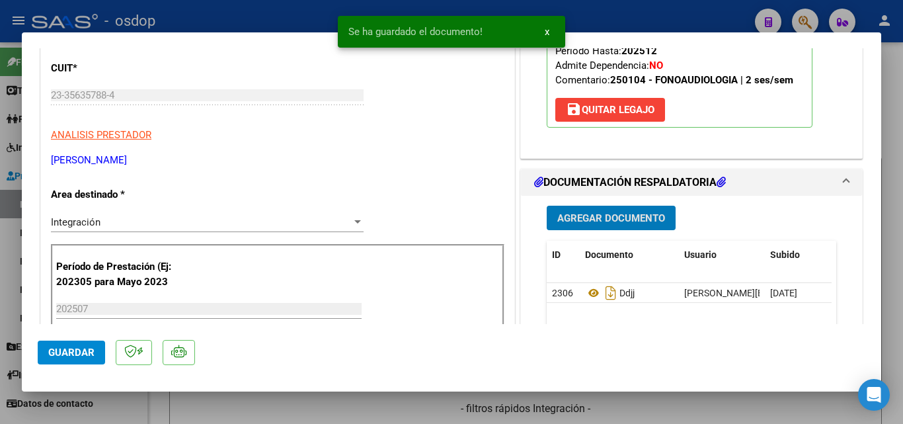
click at [599, 8] on div at bounding box center [451, 212] width 903 height 424
type input "$ 0,00"
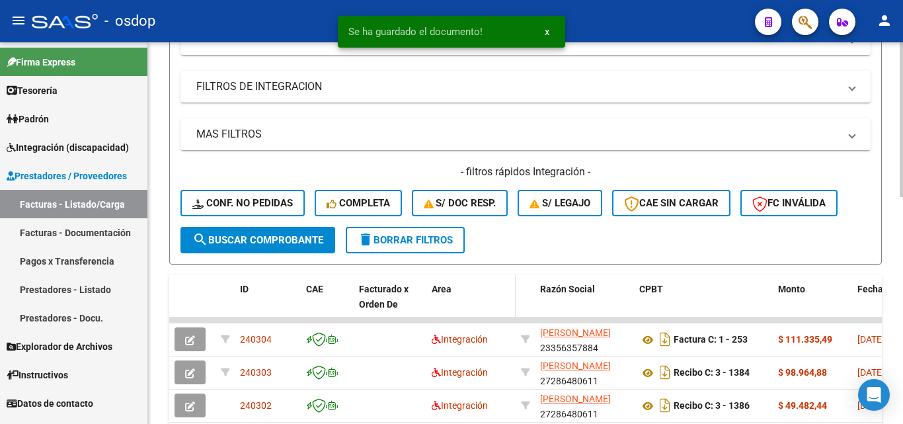
scroll to position [264, 0]
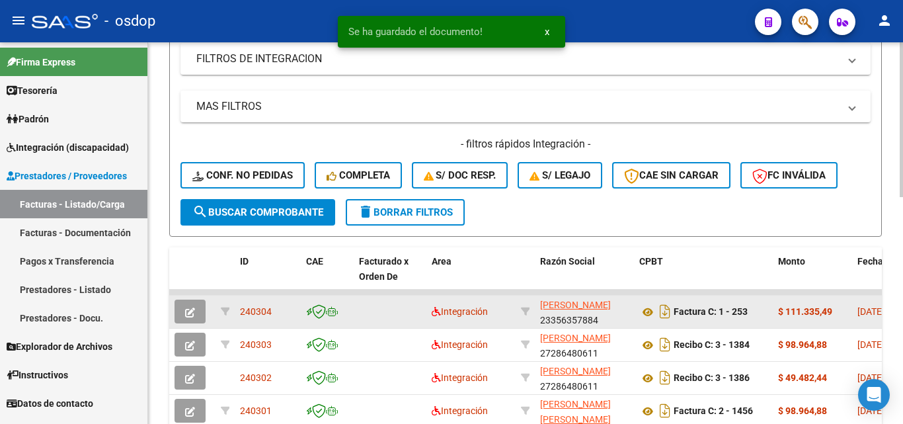
drag, startPoint x: 272, startPoint y: 309, endPoint x: 239, endPoint y: 309, distance: 33.1
click at [239, 309] on datatable-body-cell "240304" at bounding box center [268, 311] width 66 height 32
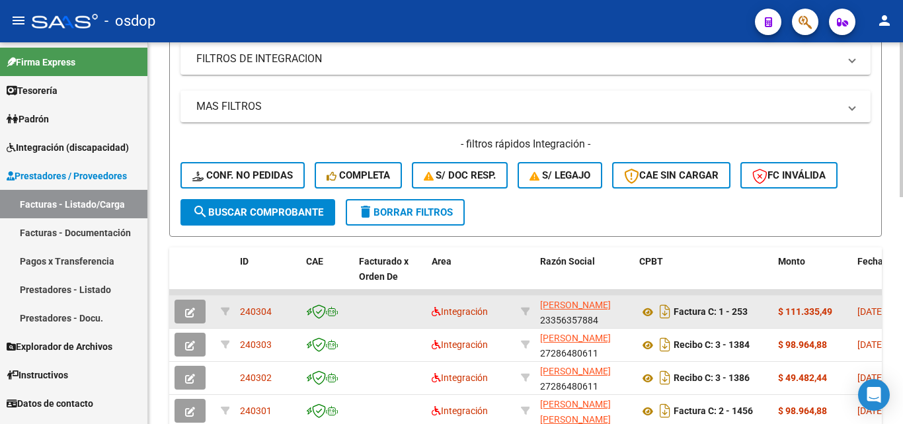
copy span "240304"
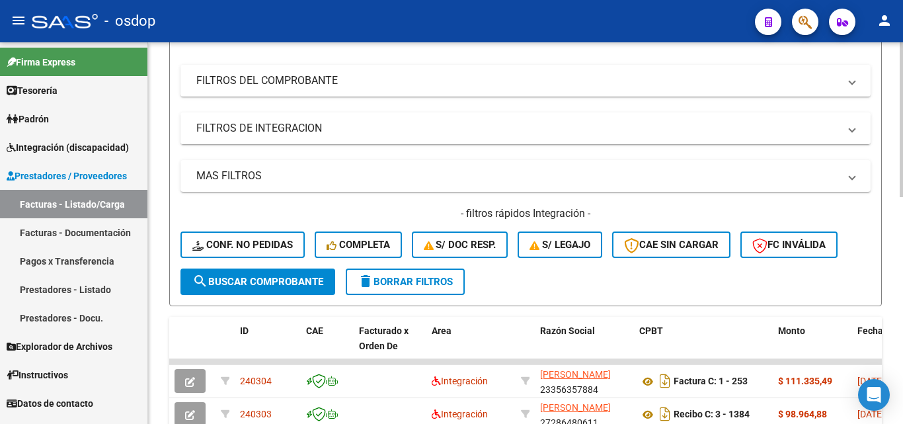
scroll to position [66, 0]
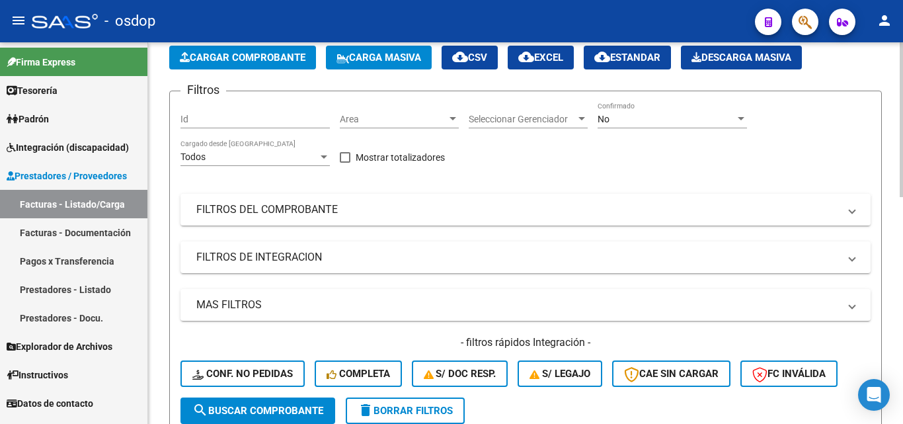
click at [266, 61] on span "Cargar Comprobante" at bounding box center [243, 58] width 126 height 12
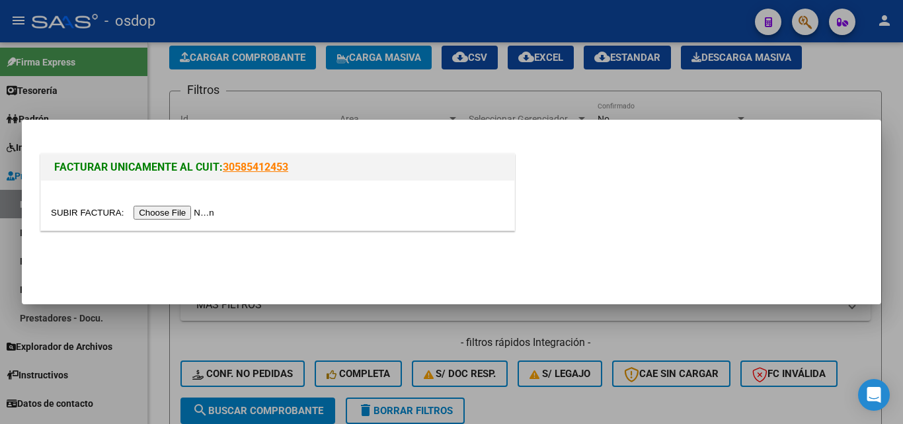
click at [186, 211] on input "file" at bounding box center [134, 213] width 167 height 14
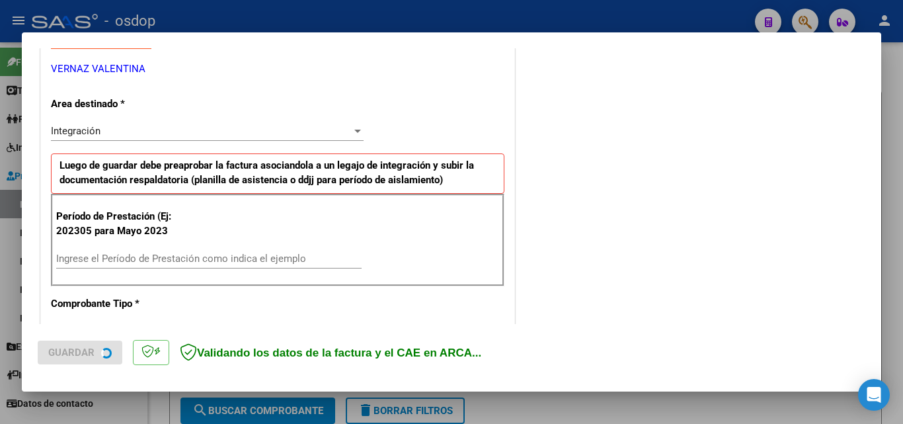
scroll to position [264, 0]
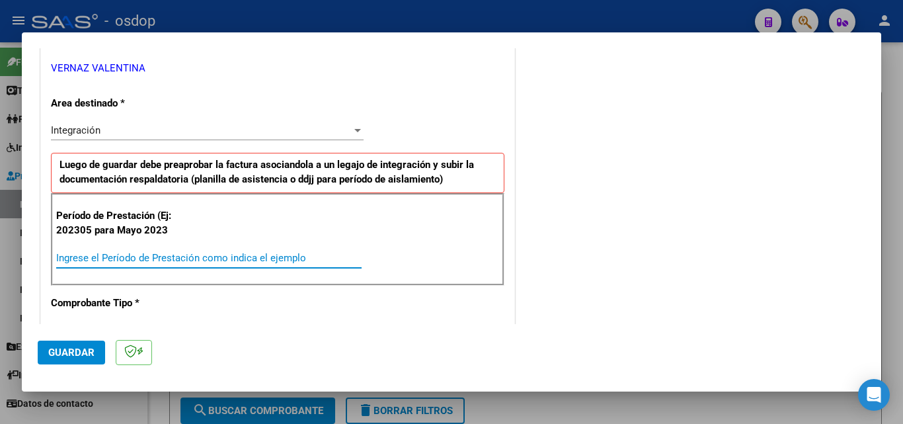
click at [159, 262] on input "Ingrese el Período de Prestación como indica el ejemplo" at bounding box center [208, 258] width 305 height 12
type input "202507"
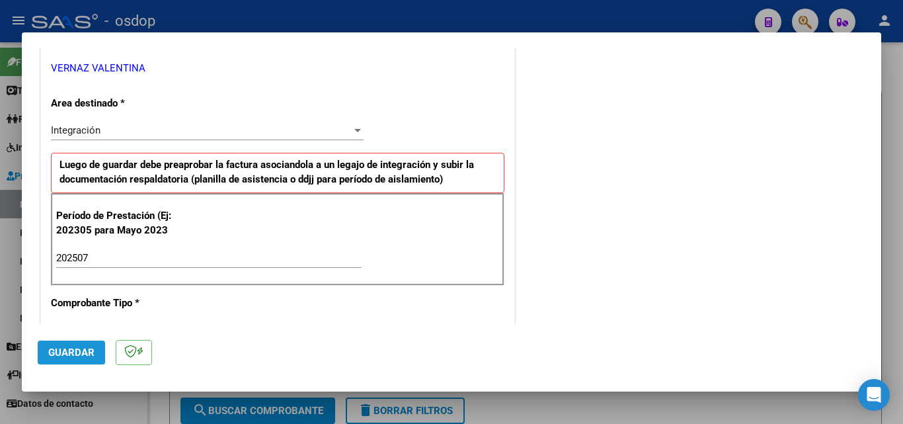
click at [66, 348] on span "Guardar" at bounding box center [71, 352] width 46 height 12
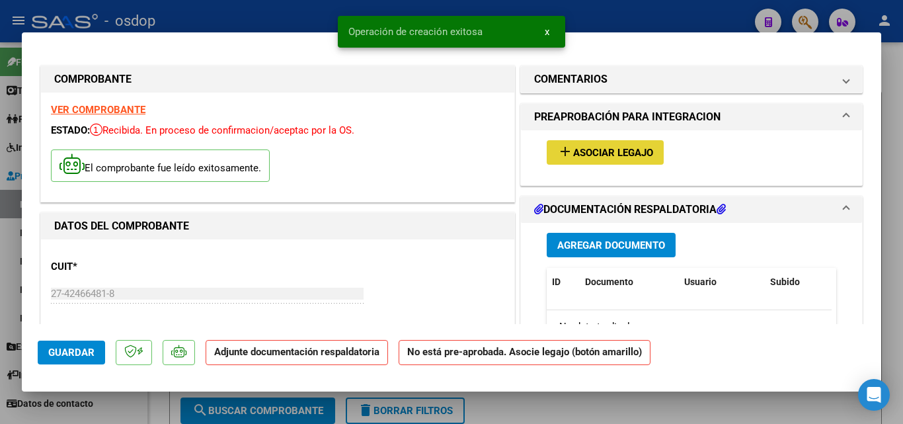
click at [560, 153] on mat-icon "add" at bounding box center [565, 151] width 16 height 16
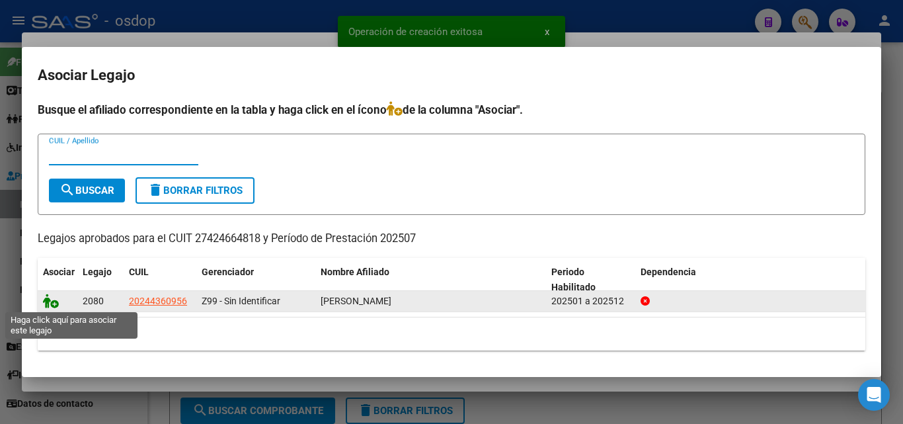
click at [50, 302] on icon at bounding box center [51, 300] width 16 height 15
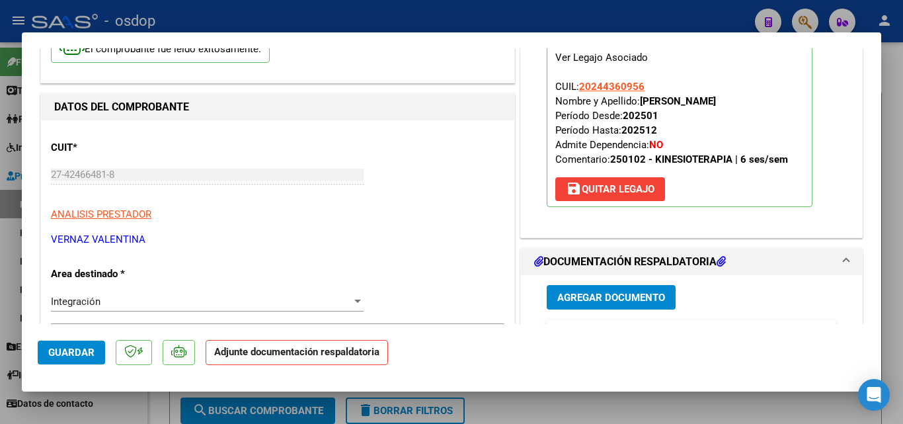
scroll to position [198, 0]
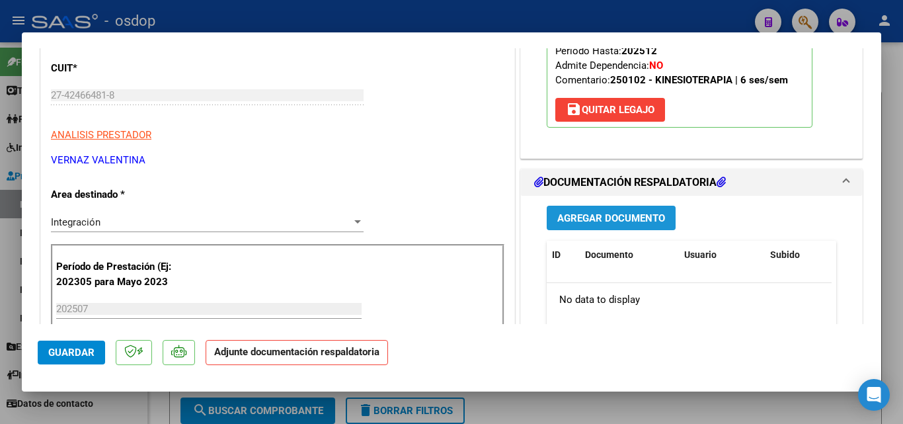
click at [635, 222] on span "Agregar Documento" at bounding box center [611, 218] width 108 height 12
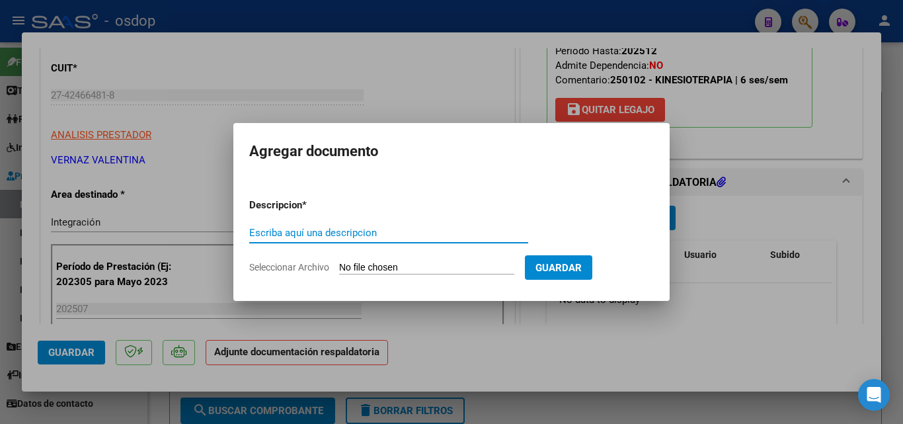
click at [307, 232] on input "Escriba aquí una descripcion" at bounding box center [388, 233] width 279 height 12
type input "DDJJ"
click at [383, 267] on input "Seleccionar Archivo" at bounding box center [426, 268] width 175 height 13
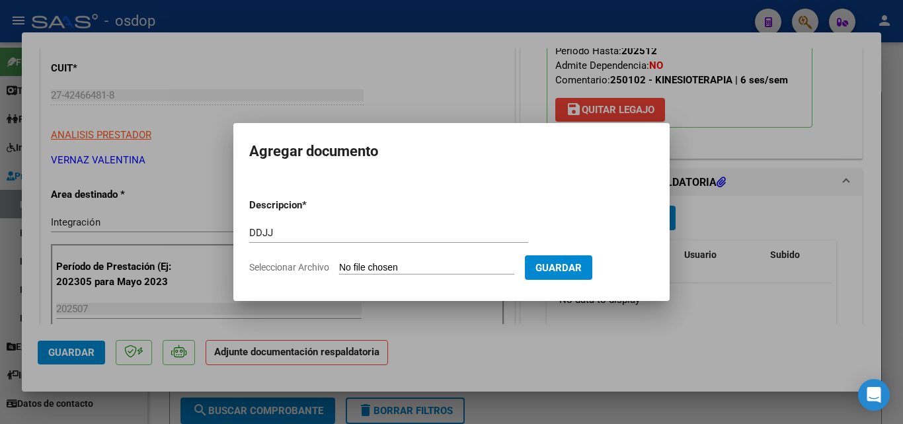
type input "C:\fakepath\ASISTENCIA MARISSA.pdf"
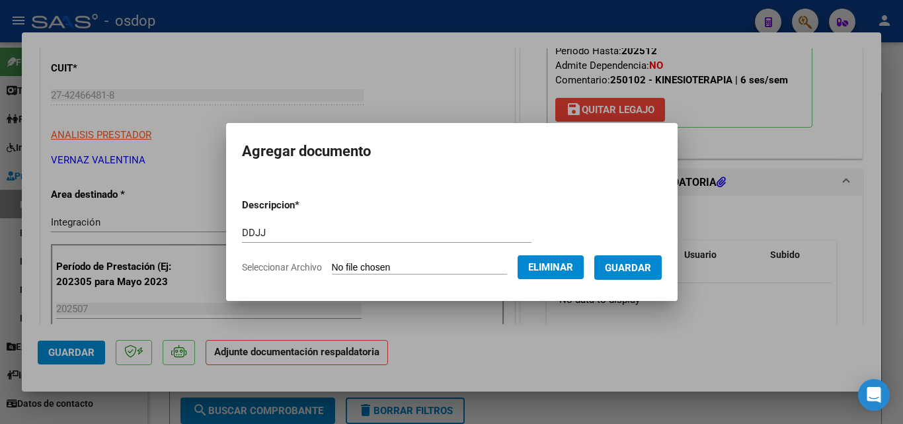
click at [637, 268] on span "Guardar" at bounding box center [628, 268] width 46 height 12
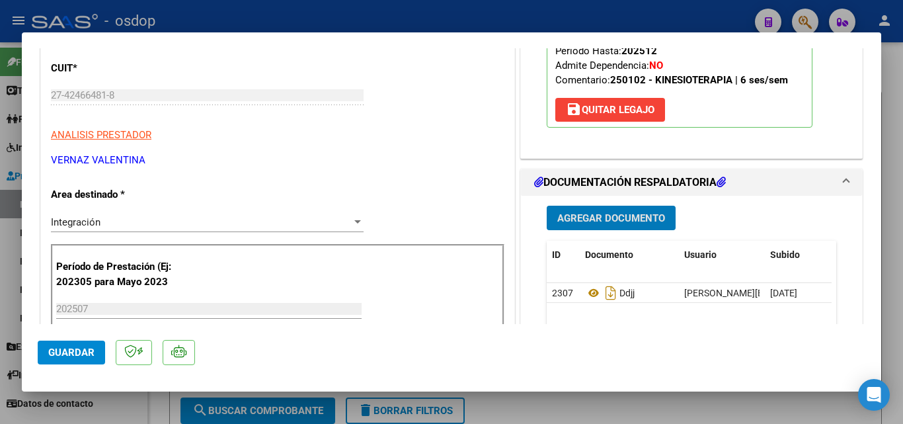
click at [366, 12] on div at bounding box center [451, 212] width 903 height 424
type input "$ 0,00"
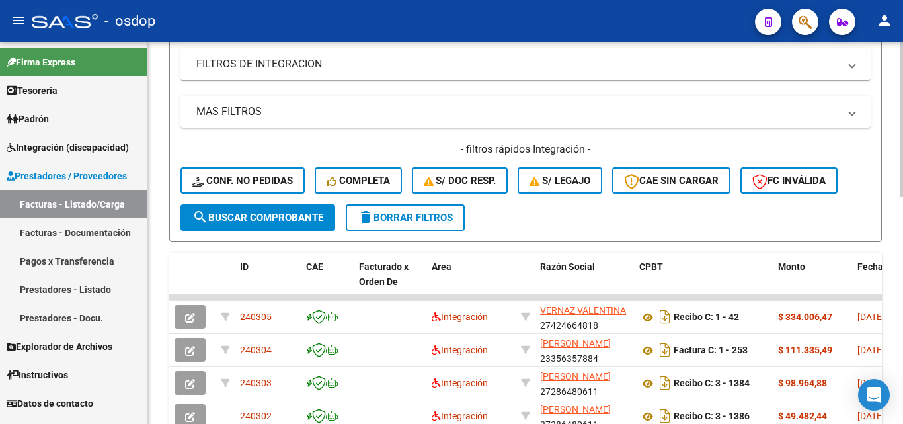
scroll to position [264, 0]
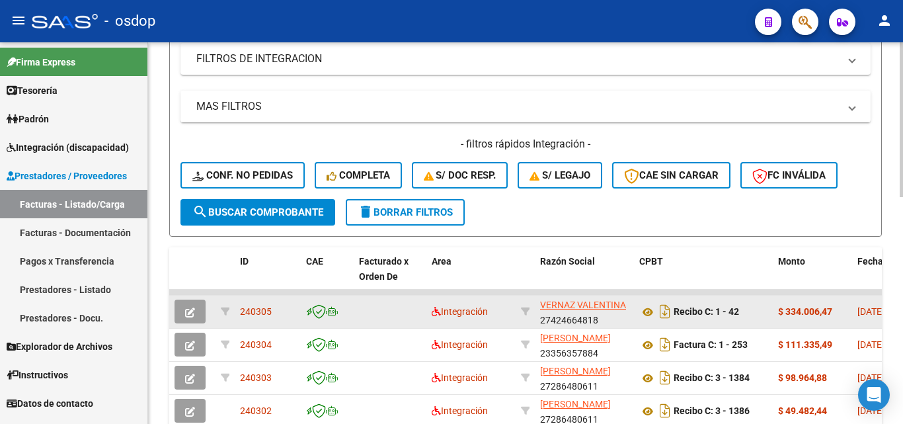
drag, startPoint x: 271, startPoint y: 307, endPoint x: 233, endPoint y: 309, distance: 38.4
copy div "240305"
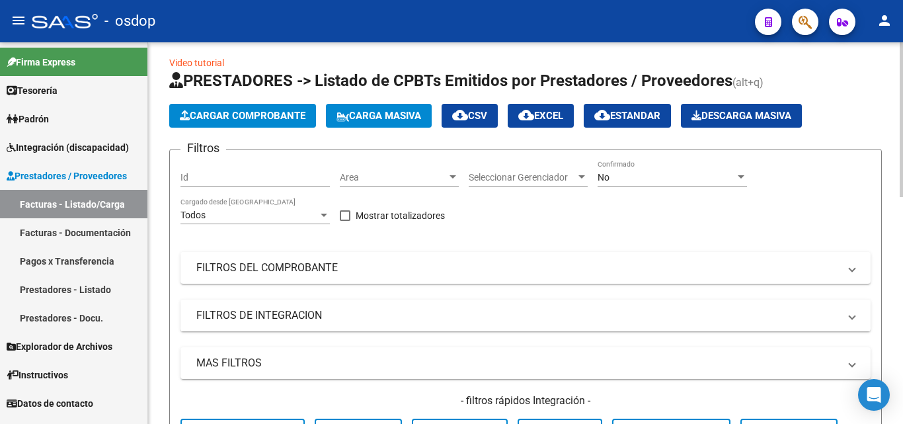
scroll to position [0, 0]
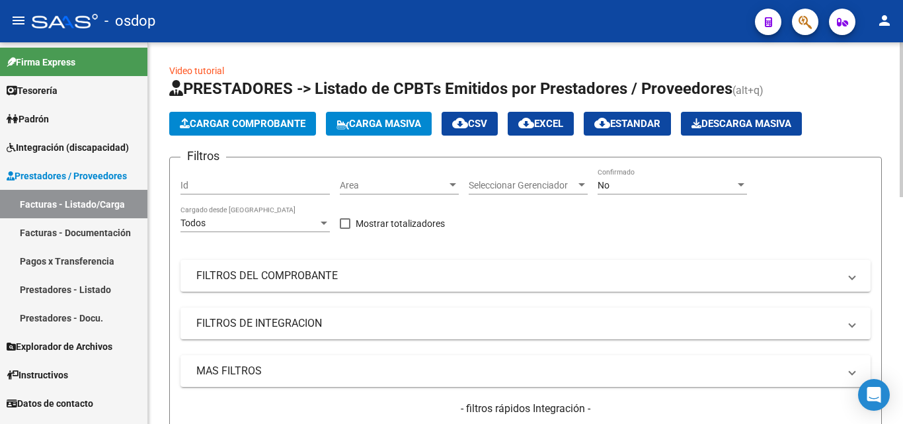
click at [279, 124] on span "Cargar Comprobante" at bounding box center [243, 124] width 126 height 12
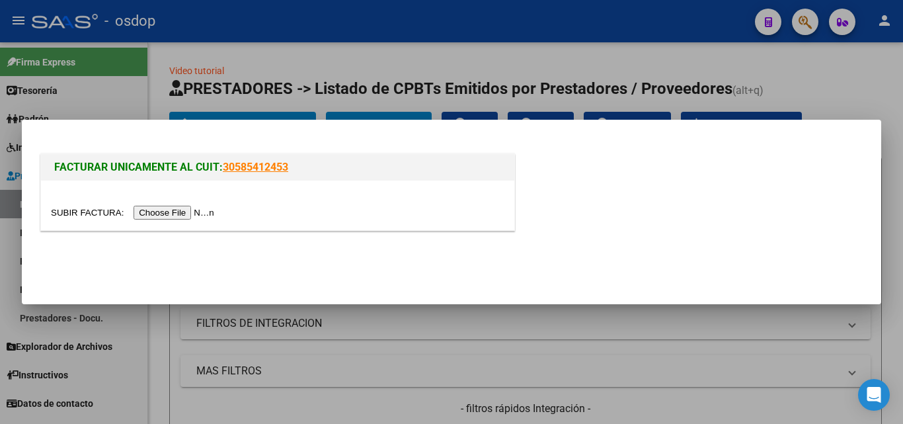
click at [195, 208] on input "file" at bounding box center [134, 213] width 167 height 14
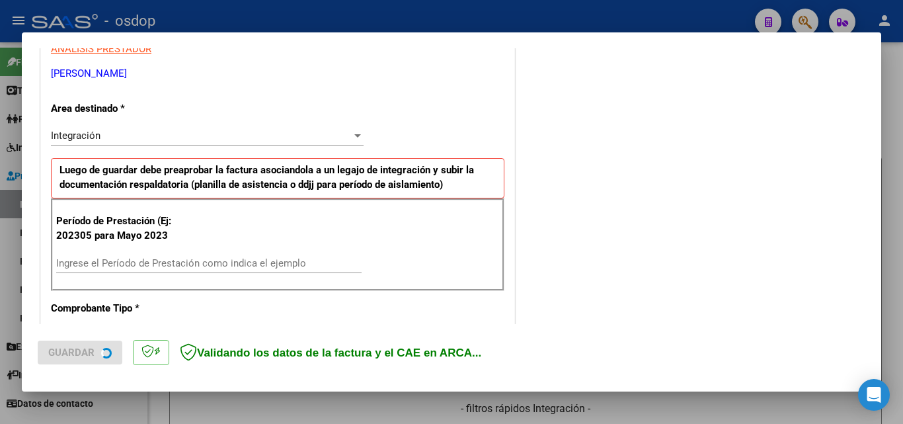
scroll to position [264, 0]
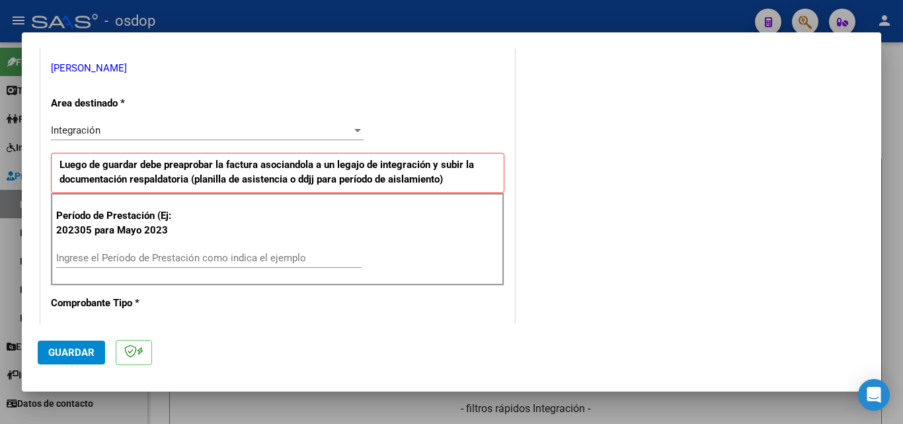
click at [104, 266] on div "Ingrese el Período de Prestación como indica el ejemplo" at bounding box center [208, 258] width 305 height 20
type input "202507"
click at [78, 352] on span "Guardar" at bounding box center [71, 352] width 46 height 12
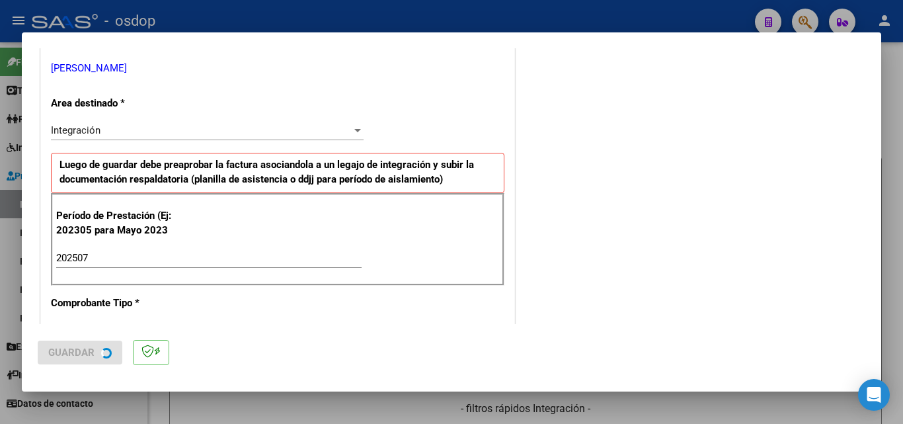
scroll to position [0, 0]
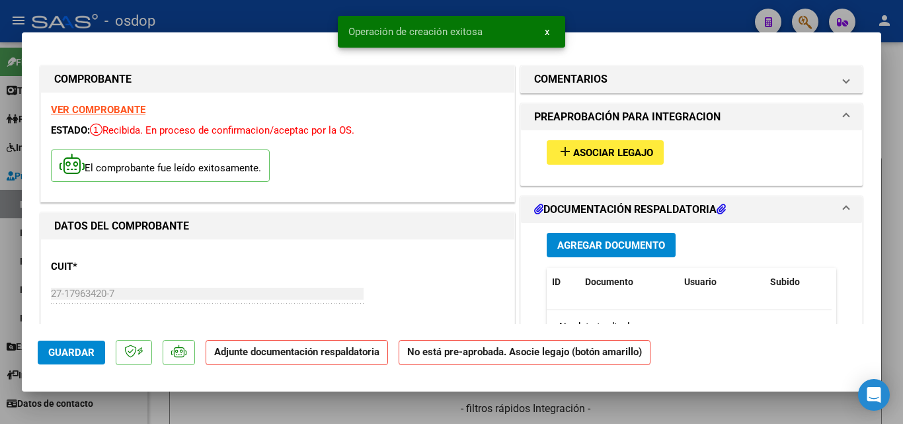
click at [557, 149] on mat-icon "add" at bounding box center [565, 151] width 16 height 16
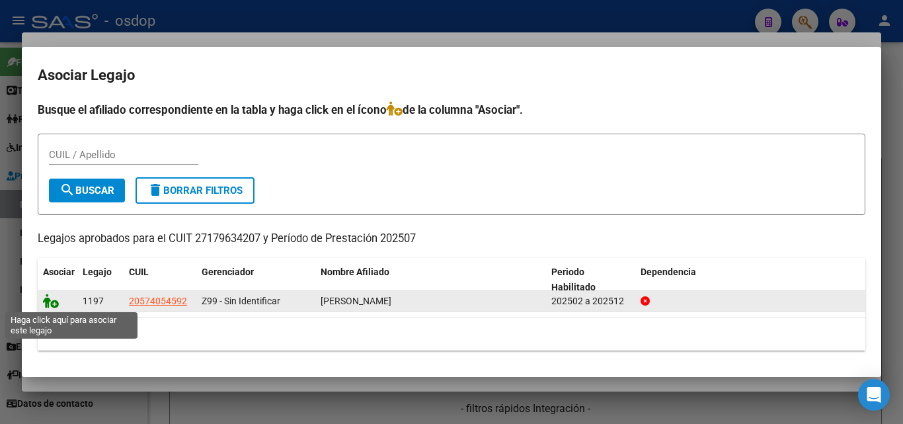
click at [51, 299] on icon at bounding box center [51, 300] width 16 height 15
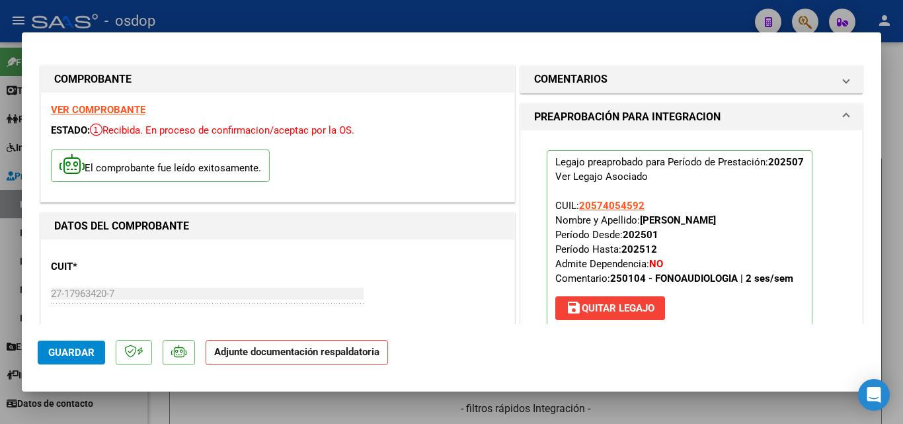
scroll to position [198, 0]
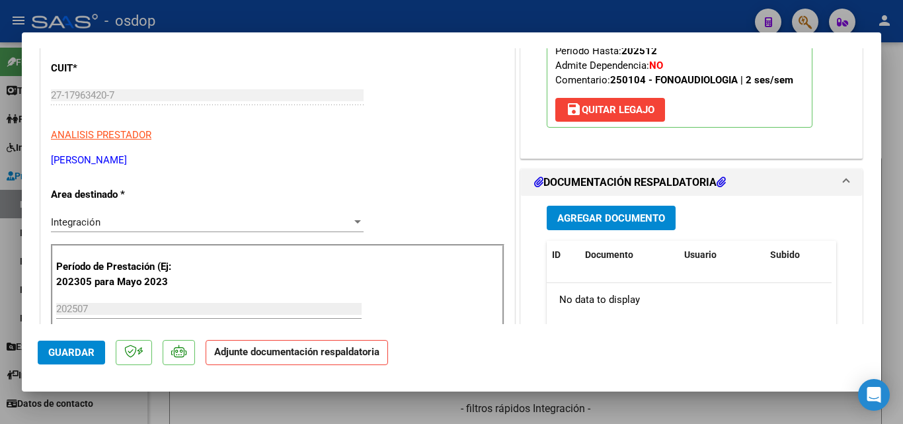
click at [630, 223] on span "Agregar Documento" at bounding box center [611, 218] width 108 height 12
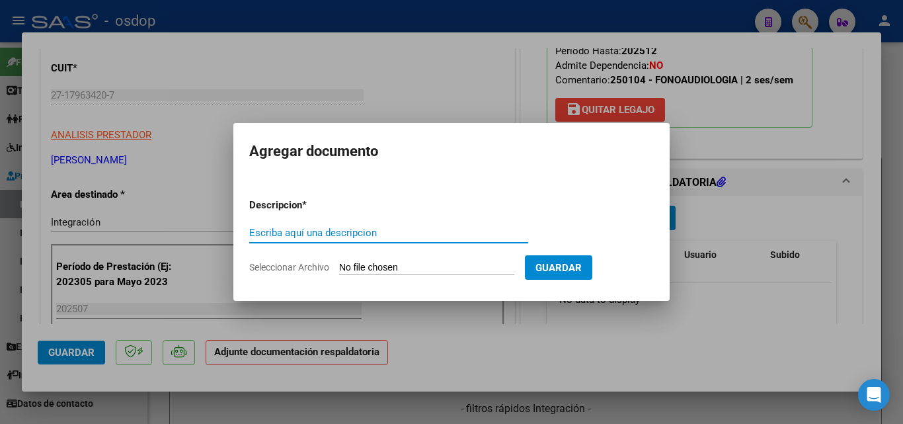
click at [324, 237] on input "Escriba aquí una descripcion" at bounding box center [388, 233] width 279 height 12
type input "DDJJ"
click at [372, 268] on input "Seleccionar Archivo" at bounding box center [426, 268] width 175 height 13
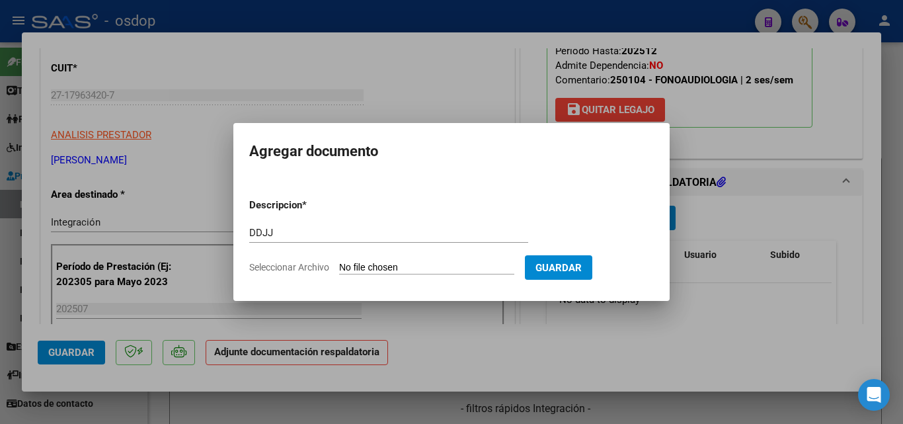
type input "C:\fakepath\moratojulio25.pdf"
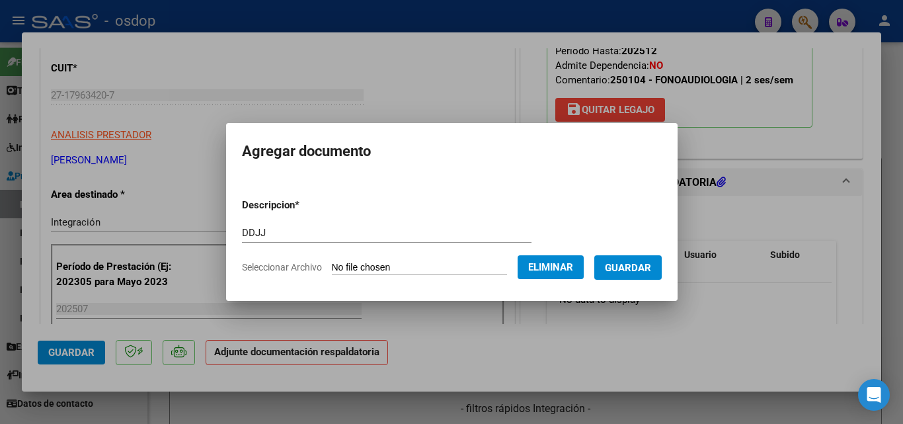
click at [639, 265] on span "Guardar" at bounding box center [628, 268] width 46 height 12
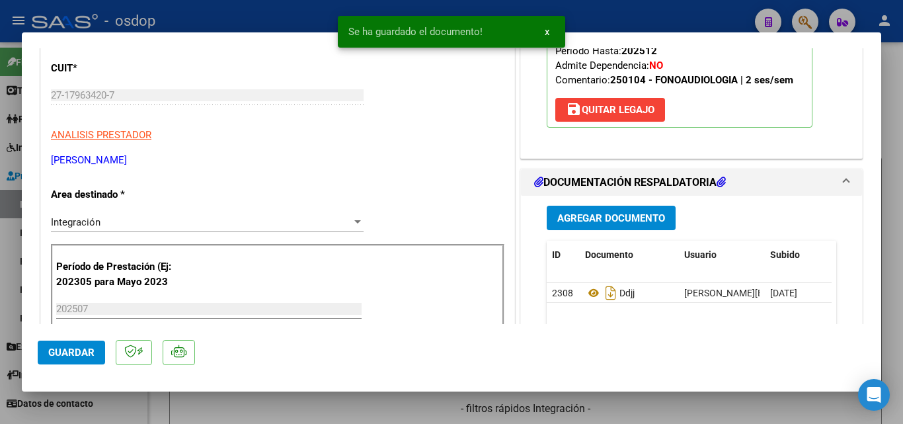
click at [575, 8] on div "Se ha guardado el documento! x" at bounding box center [451, 31] width 259 height 63
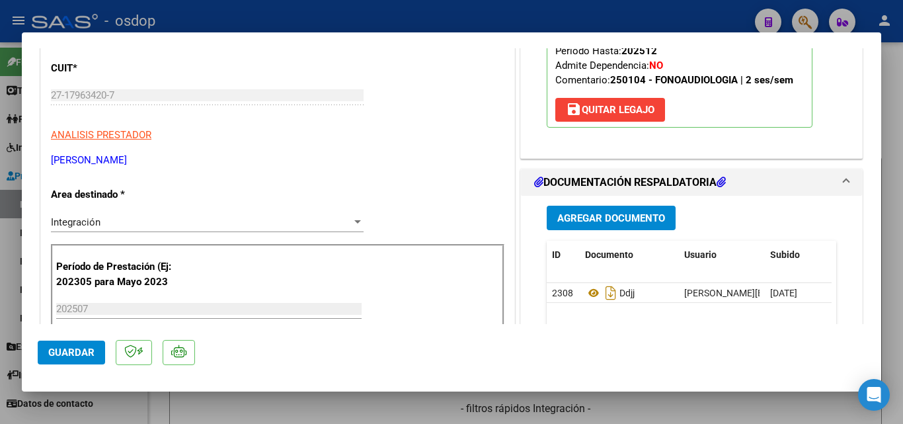
click at [468, 7] on div at bounding box center [451, 212] width 903 height 424
type input "$ 0,00"
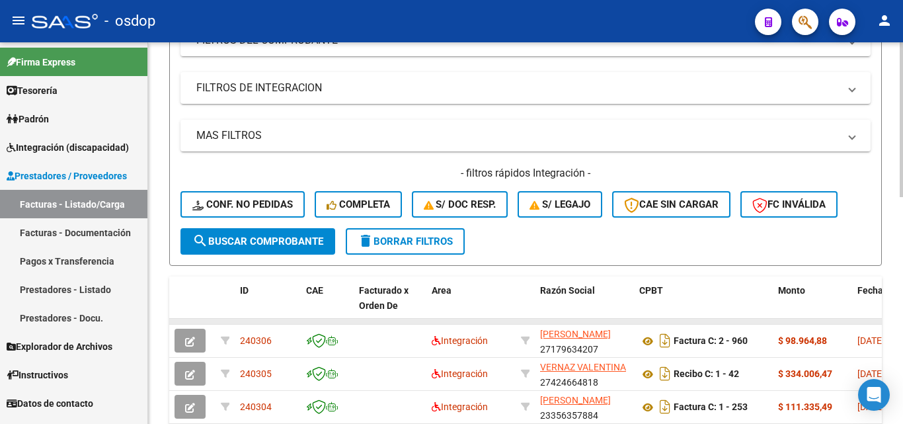
scroll to position [264, 0]
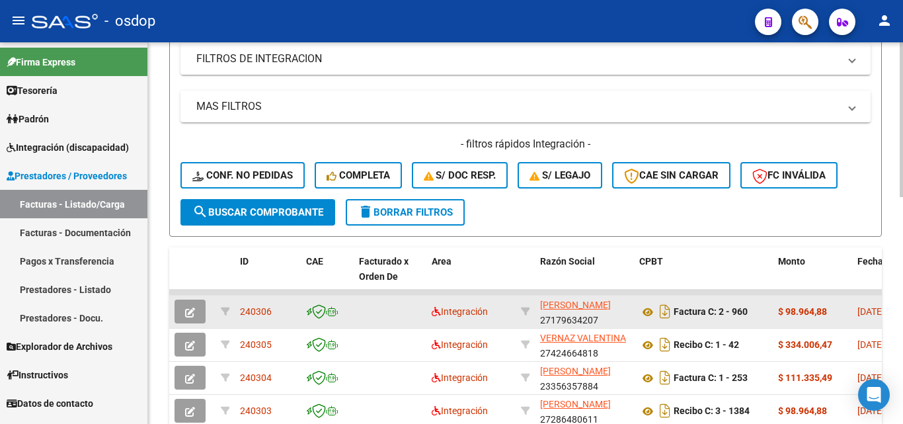
drag, startPoint x: 276, startPoint y: 311, endPoint x: 237, endPoint y: 311, distance: 39.0
click at [237, 311] on datatable-body-cell "240306" at bounding box center [268, 311] width 66 height 32
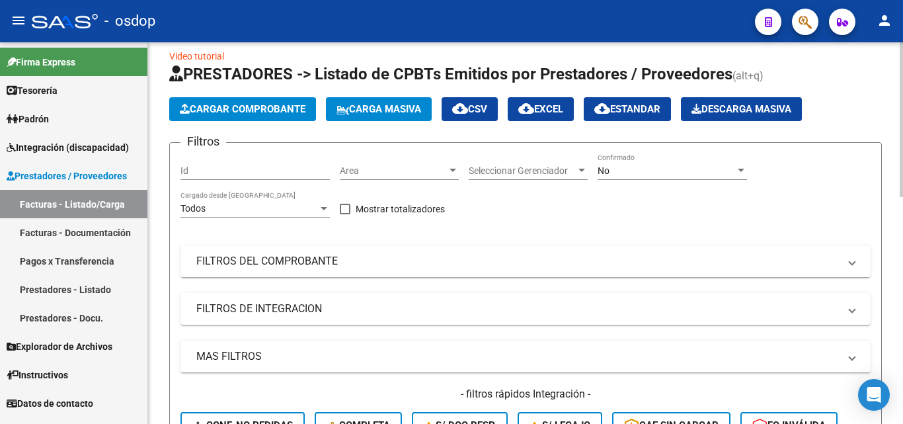
scroll to position [0, 0]
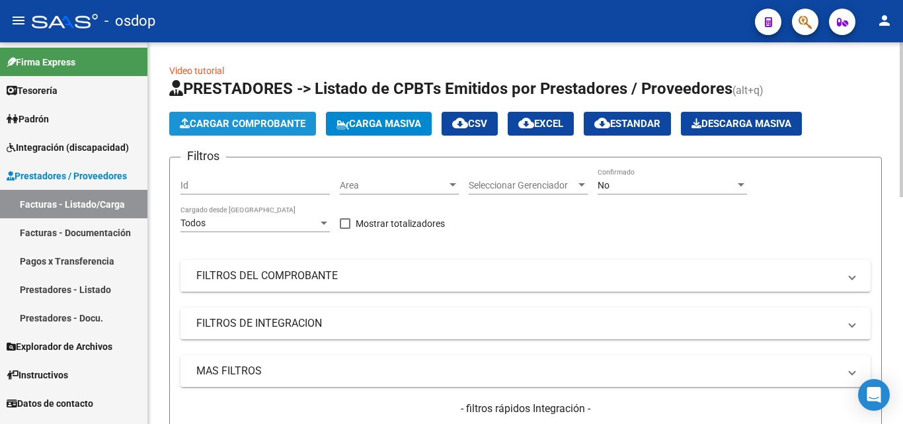
click at [258, 126] on span "Cargar Comprobante" at bounding box center [243, 124] width 126 height 12
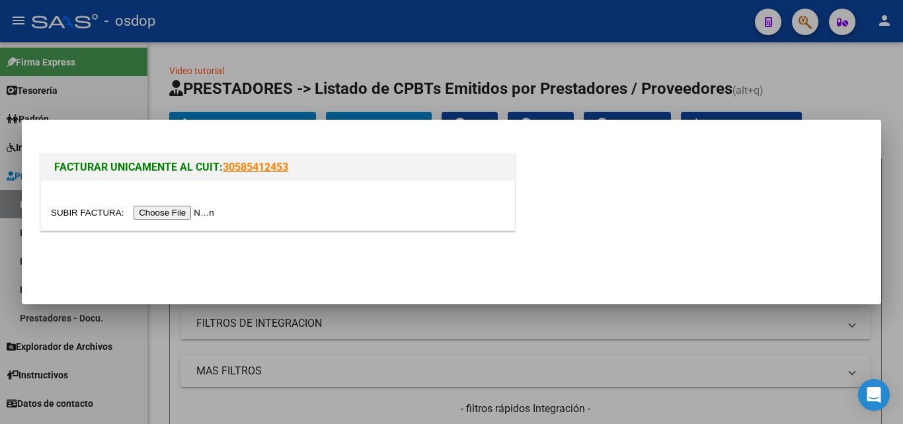
click at [192, 212] on input "file" at bounding box center [134, 213] width 167 height 14
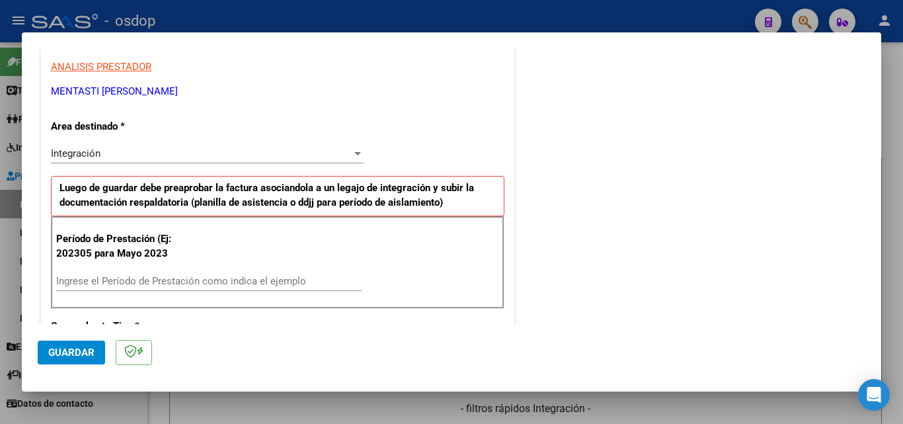
scroll to position [264, 0]
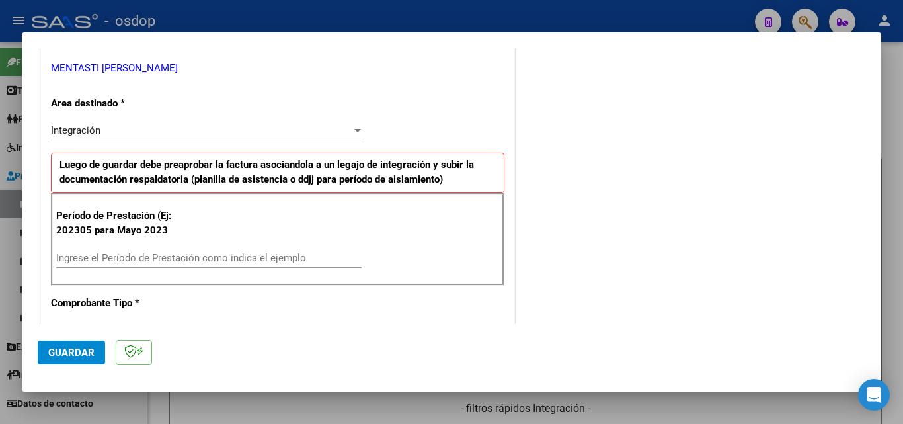
click at [110, 264] on div "Ingrese el Período de Prestación como indica el ejemplo" at bounding box center [208, 258] width 305 height 20
type input "202507"
click at [89, 352] on span "Guardar" at bounding box center [71, 352] width 46 height 12
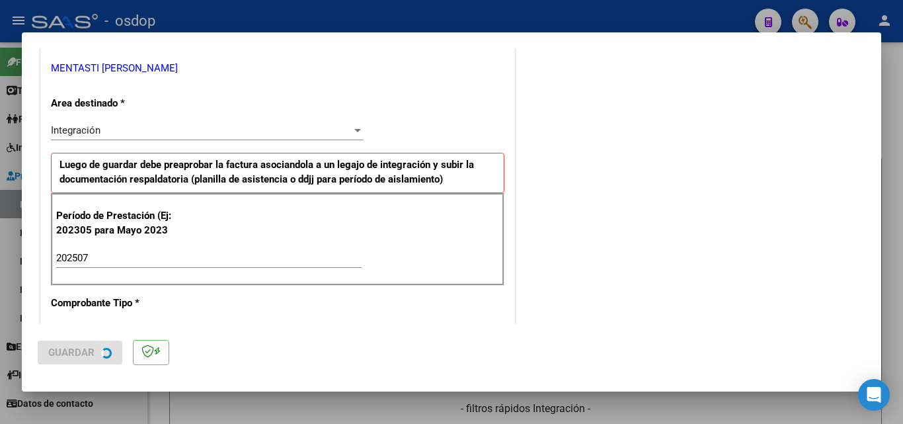
scroll to position [0, 0]
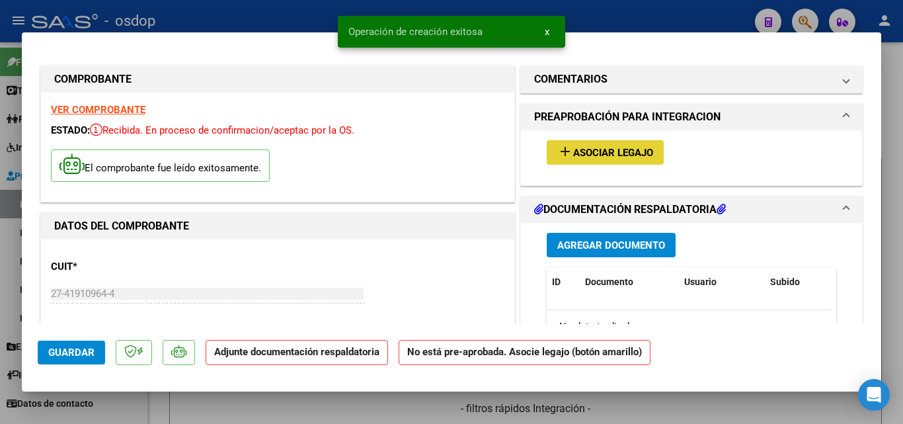
click at [557, 145] on mat-icon "add" at bounding box center [565, 151] width 16 height 16
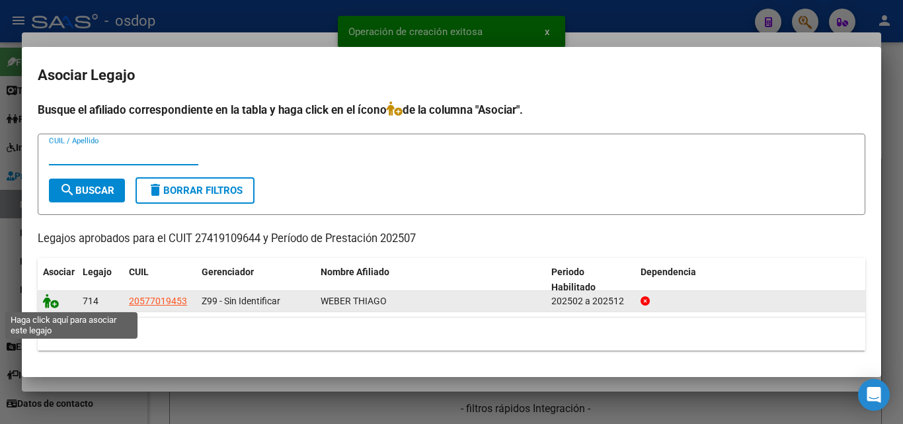
click at [52, 301] on icon at bounding box center [51, 300] width 16 height 15
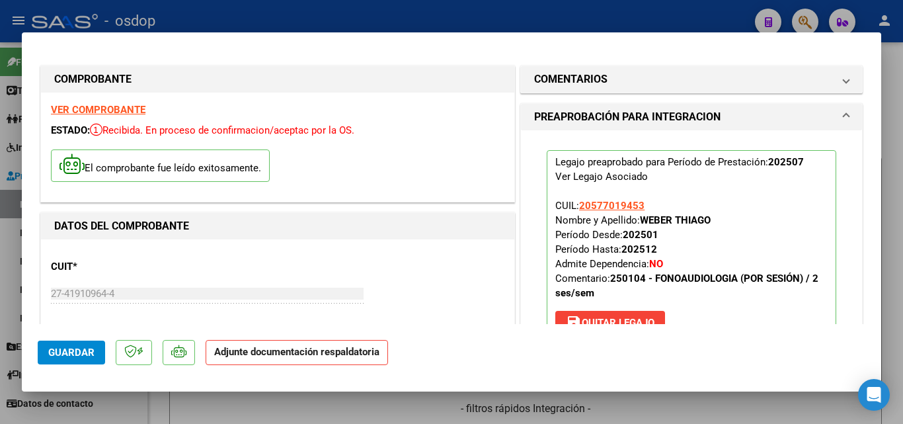
scroll to position [198, 0]
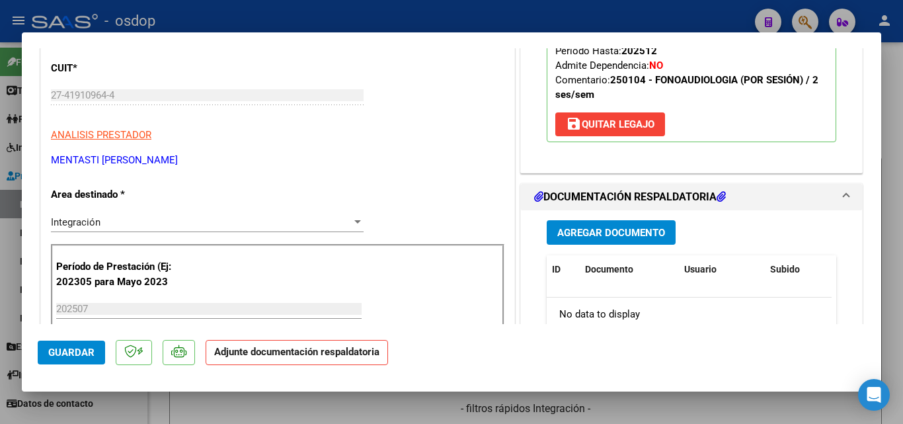
click at [576, 238] on span "Agregar Documento" at bounding box center [611, 233] width 108 height 12
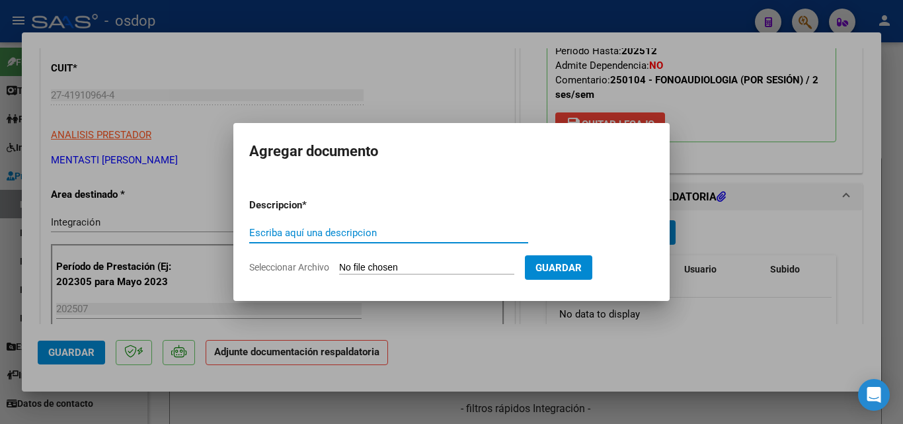
click at [282, 239] on div "Escriba aquí una descripcion" at bounding box center [388, 233] width 279 height 20
type input "DDJJ"
click at [391, 266] on input "Seleccionar Archivo" at bounding box center [426, 268] width 175 height 13
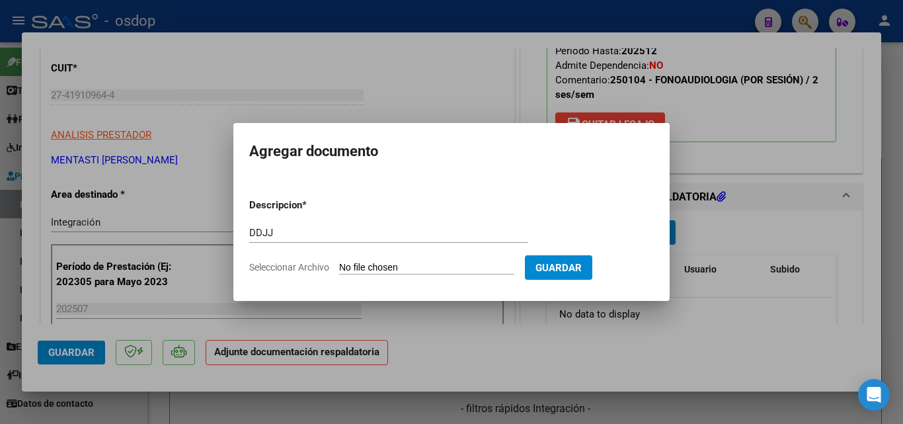
type input "C:\fakepath\ASISTENCIA [PERSON_NAME].pdf"
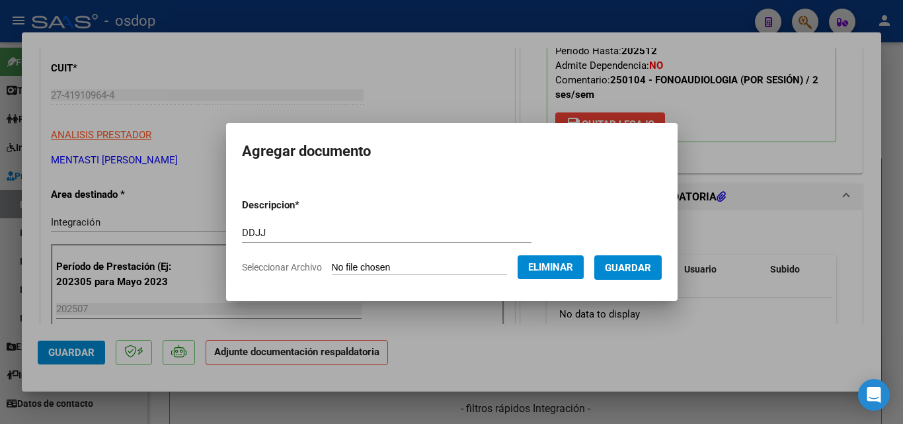
click at [646, 264] on span "Guardar" at bounding box center [628, 268] width 46 height 12
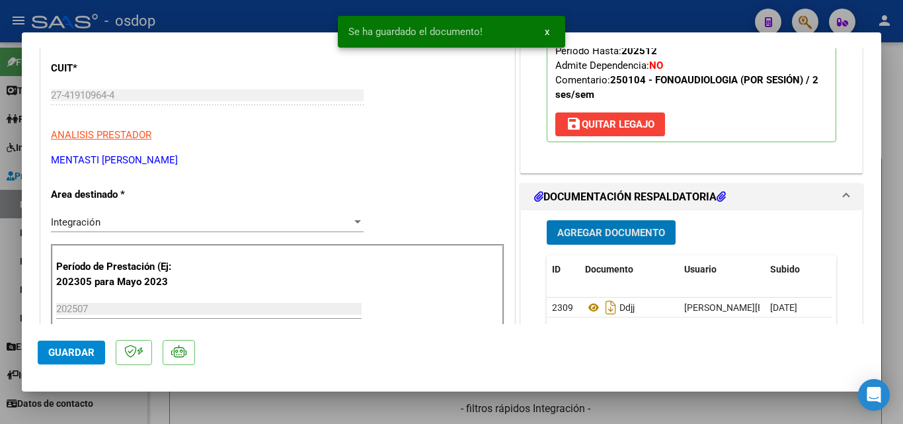
click at [613, 11] on div at bounding box center [451, 212] width 903 height 424
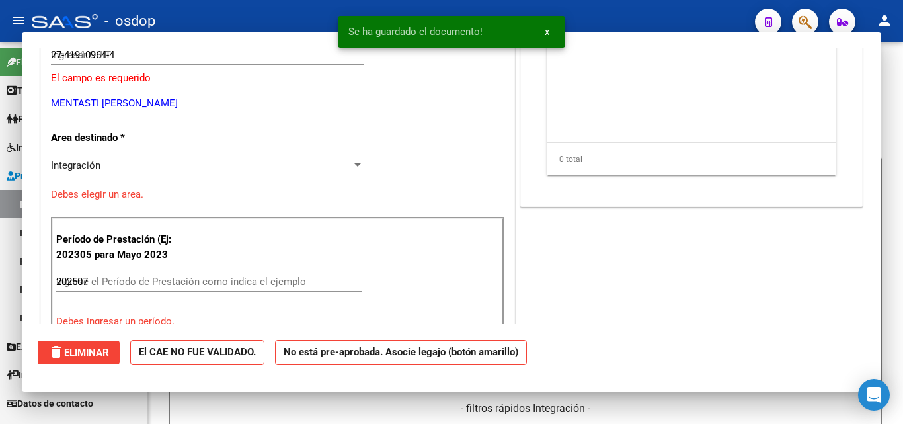
type input "$ 0,00"
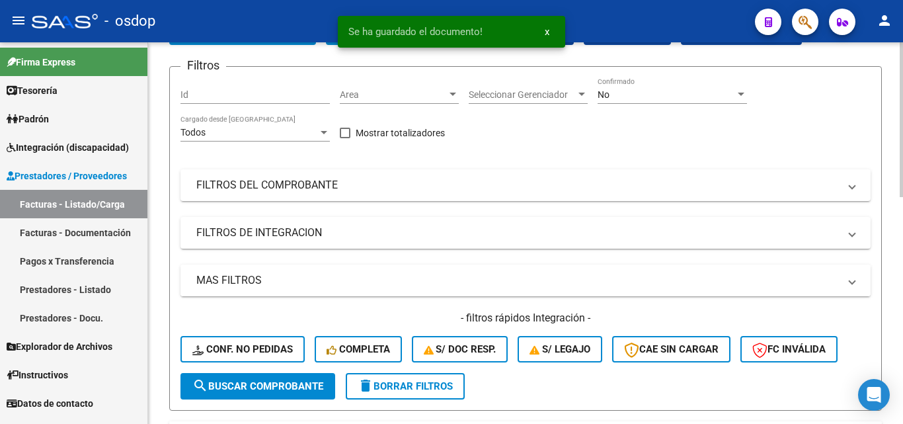
scroll to position [264, 0]
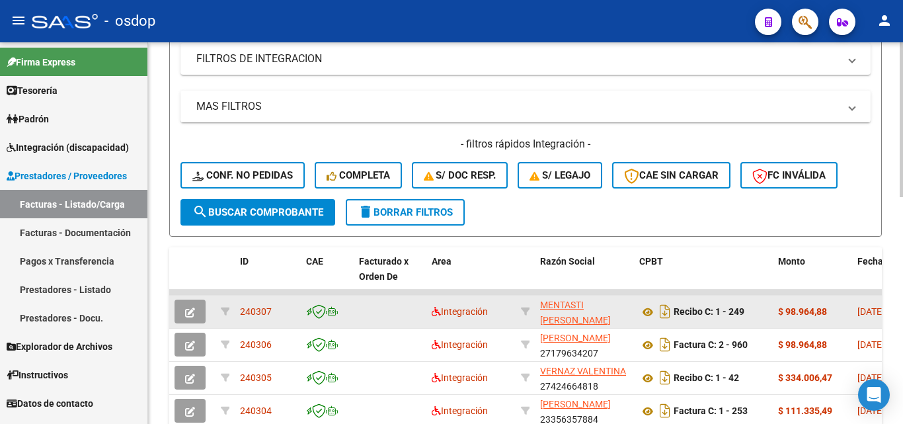
drag, startPoint x: 274, startPoint y: 311, endPoint x: 240, endPoint y: 312, distance: 34.4
click at [240, 312] on div "240307" at bounding box center [268, 311] width 56 height 15
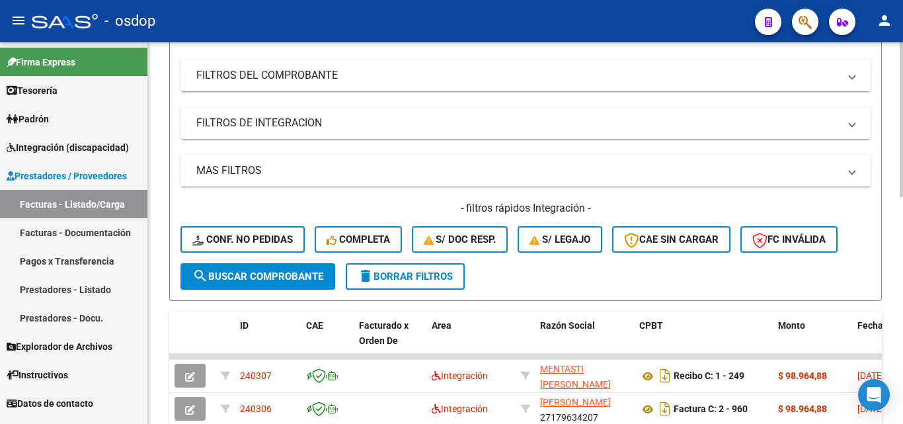
scroll to position [0, 0]
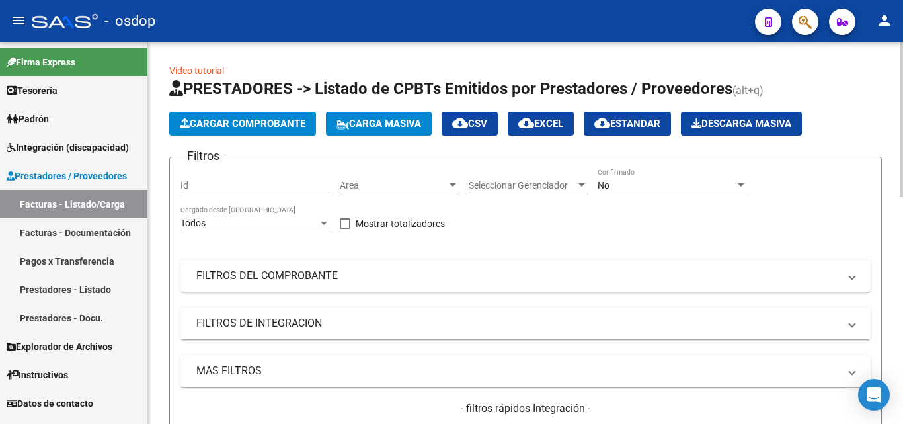
click at [285, 126] on span "Cargar Comprobante" at bounding box center [243, 124] width 126 height 12
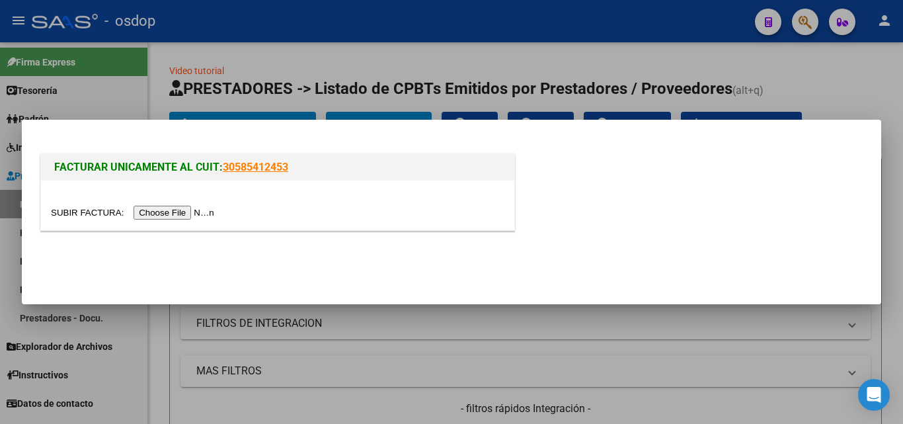
click at [171, 214] on input "file" at bounding box center [134, 213] width 167 height 14
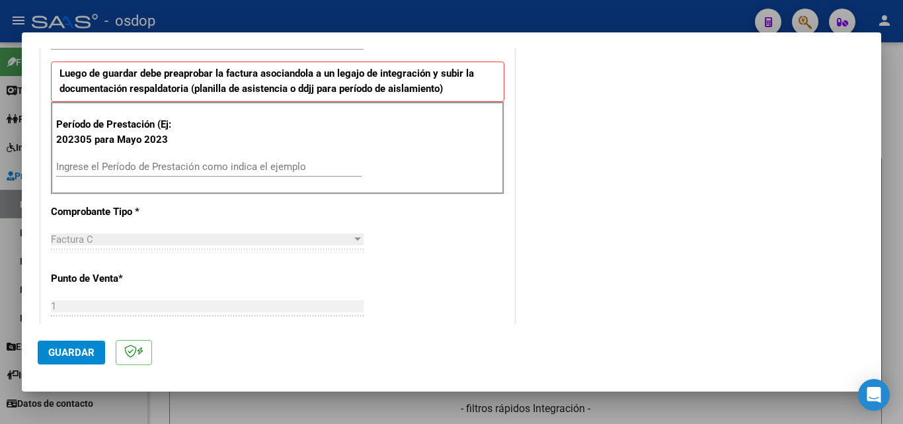
scroll to position [356, 0]
click at [159, 173] on div "Ingrese el Período de Prestación como indica el ejemplo" at bounding box center [208, 167] width 305 height 20
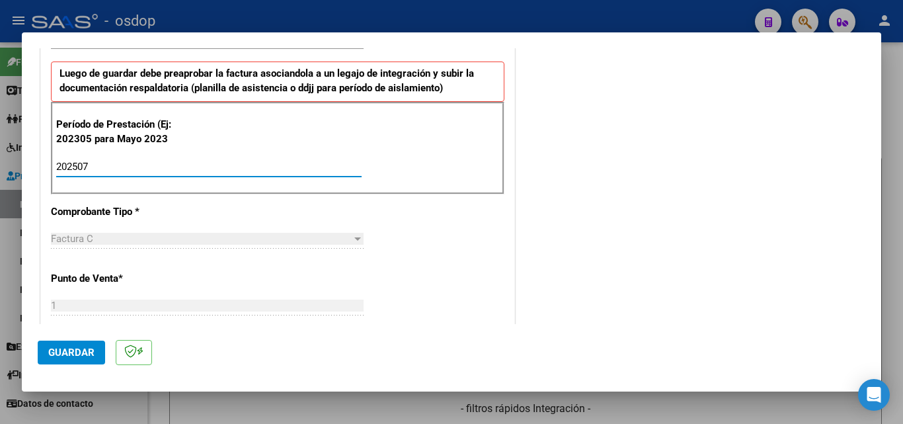
type input "202507"
click at [69, 352] on span "Guardar" at bounding box center [71, 352] width 46 height 12
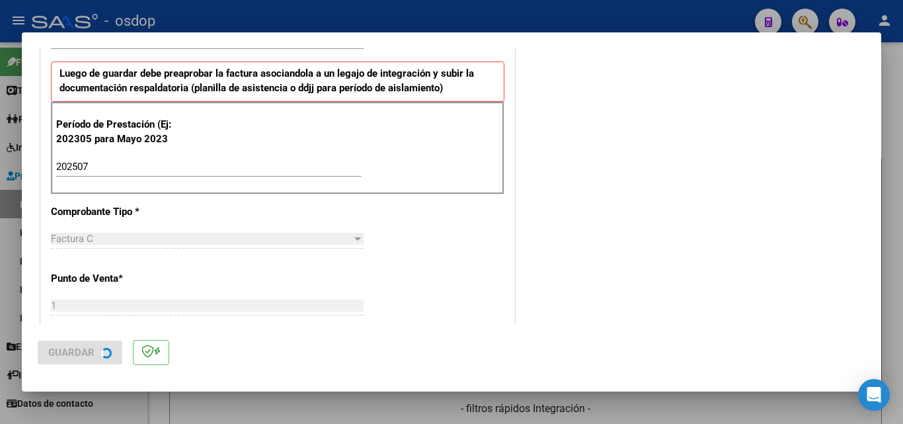
scroll to position [0, 0]
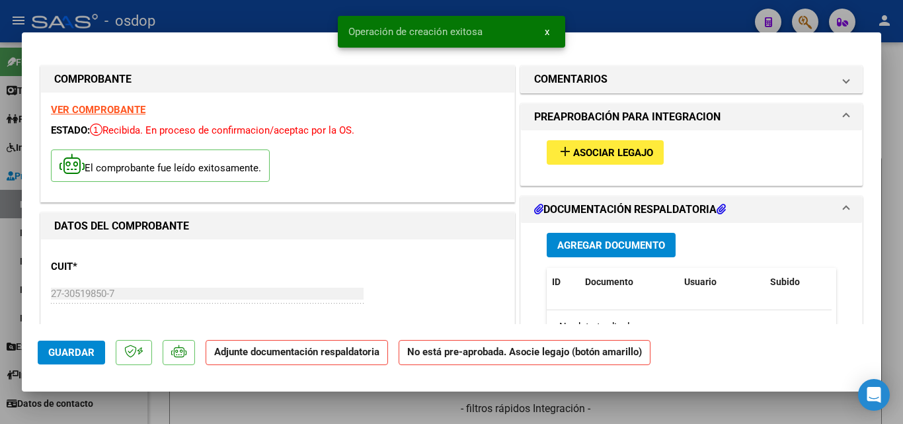
click at [557, 155] on mat-icon "add" at bounding box center [565, 151] width 16 height 16
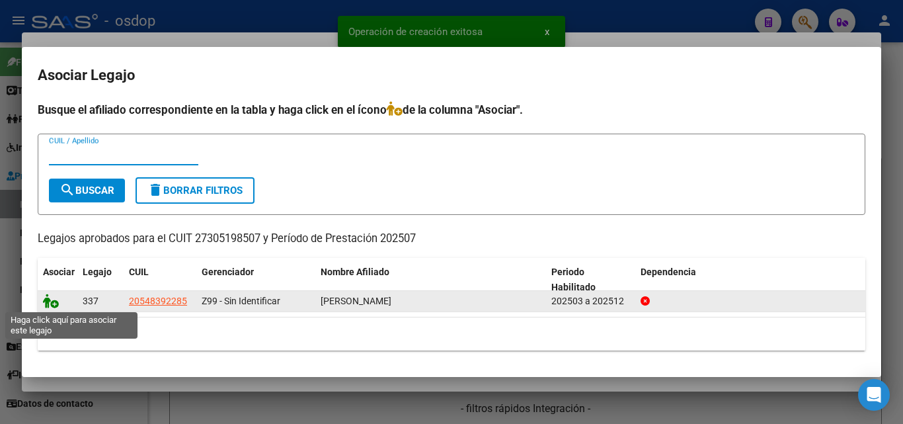
click at [50, 299] on icon at bounding box center [51, 300] width 16 height 15
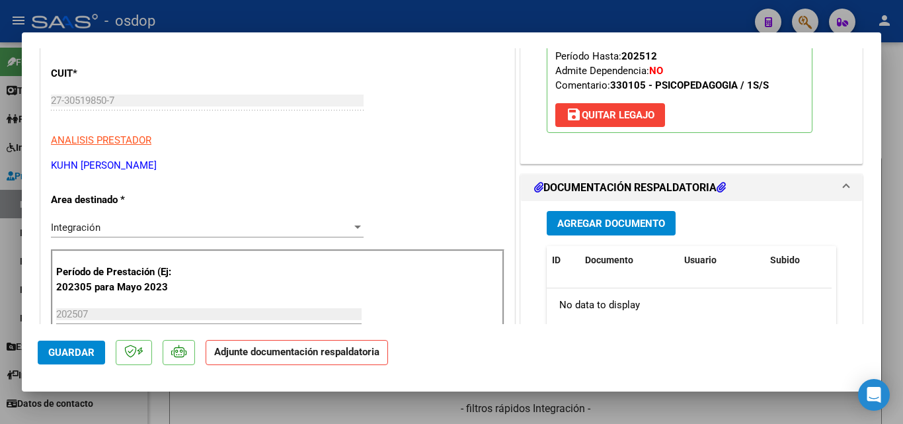
scroll to position [198, 0]
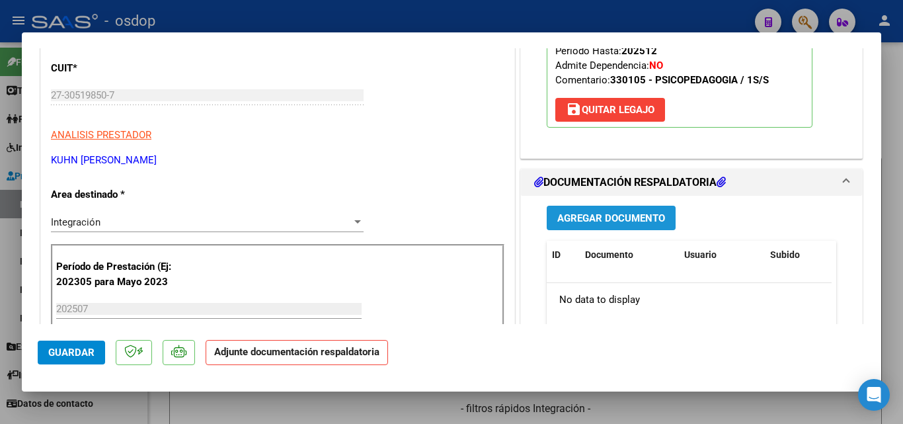
click at [574, 215] on span "Agregar Documento" at bounding box center [611, 218] width 108 height 12
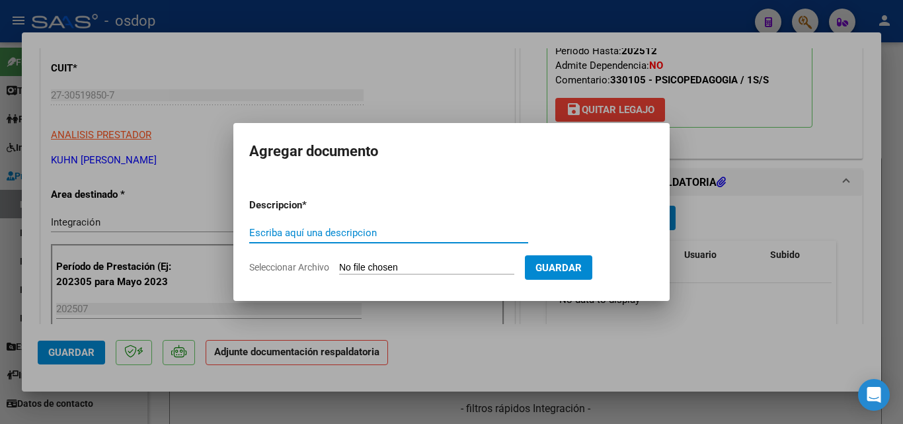
click at [356, 234] on input "Escriba aquí una descripcion" at bounding box center [388, 233] width 279 height 12
type input "DDJJ"
click at [392, 272] on input "Seleccionar Archivo" at bounding box center [426, 268] width 175 height 13
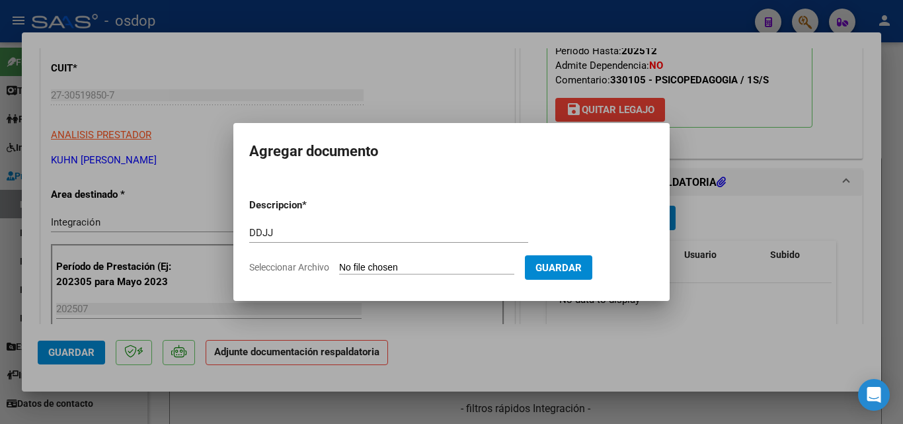
type input "C:\fakepath\ASISTENCIA [PERSON_NAME].pdf"
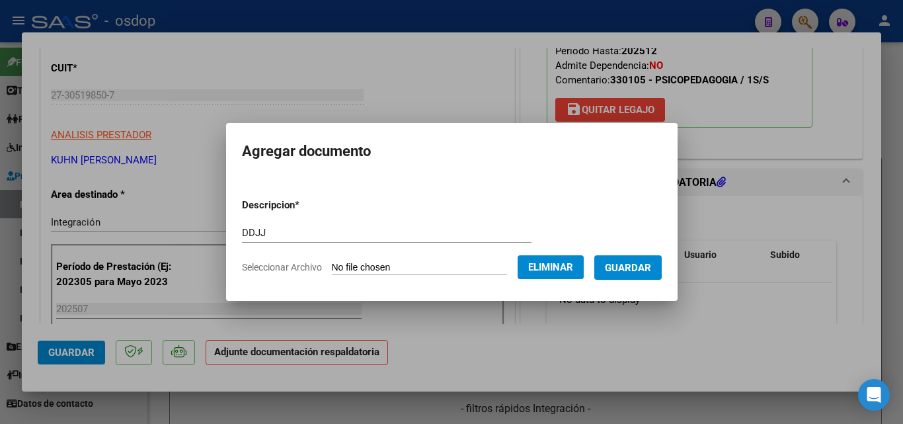
click at [630, 270] on span "Guardar" at bounding box center [628, 268] width 46 height 12
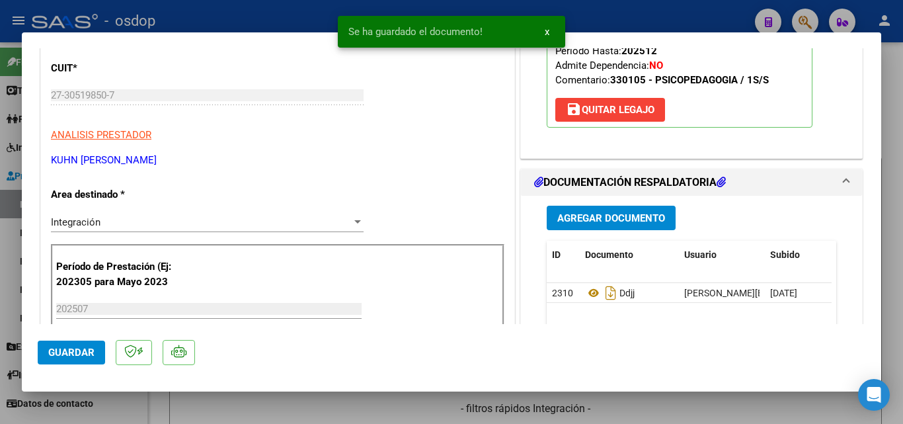
click at [612, 4] on div at bounding box center [451, 212] width 903 height 424
type input "$ 0,00"
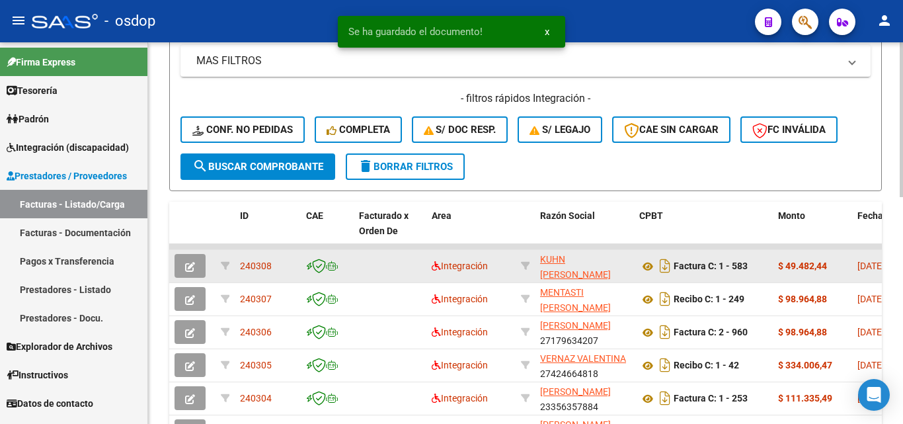
scroll to position [331, 0]
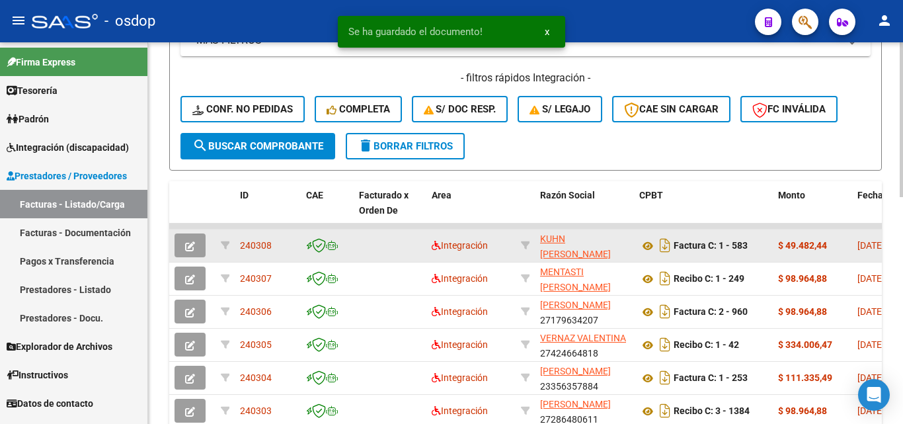
drag, startPoint x: 278, startPoint y: 243, endPoint x: 244, endPoint y: 245, distance: 33.8
click at [240, 245] on div "240308" at bounding box center [268, 245] width 56 height 15
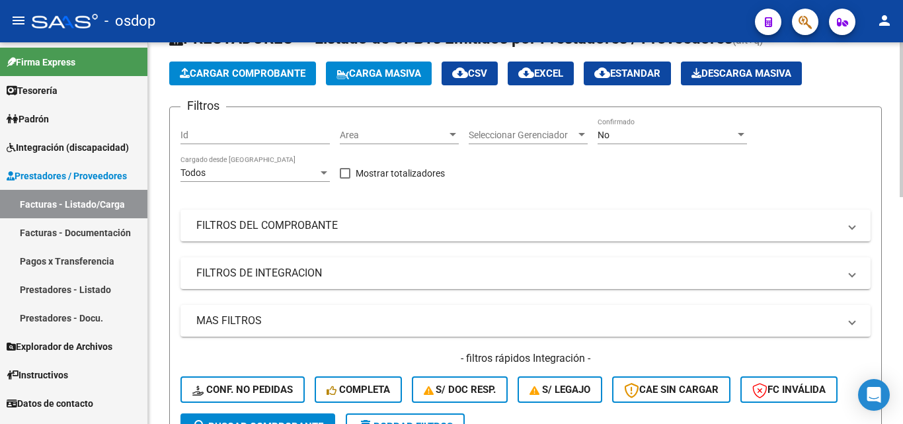
scroll to position [0, 0]
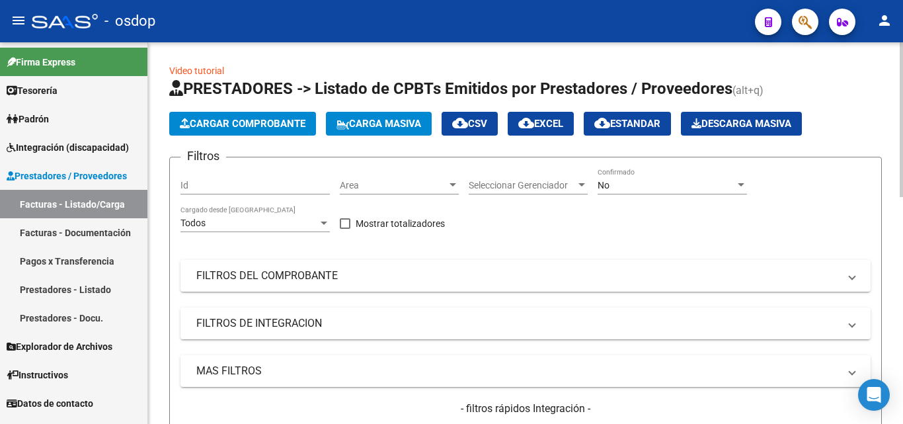
click at [280, 129] on span "Cargar Comprobante" at bounding box center [243, 124] width 126 height 12
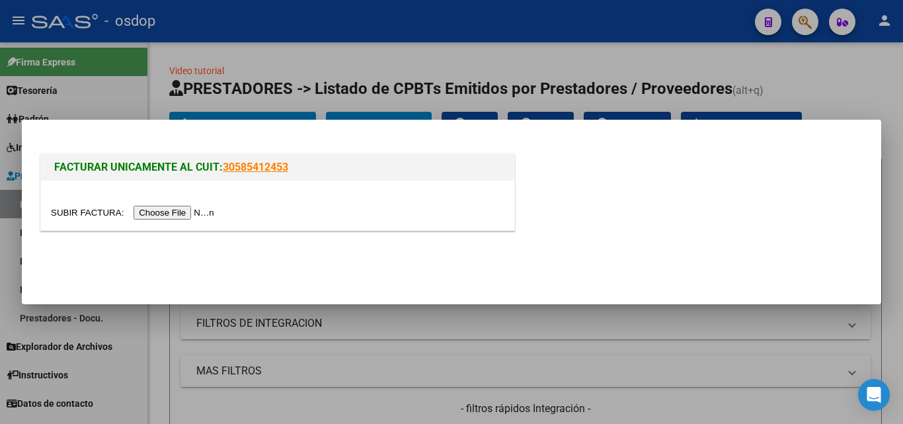
click at [206, 211] on input "file" at bounding box center [134, 213] width 167 height 14
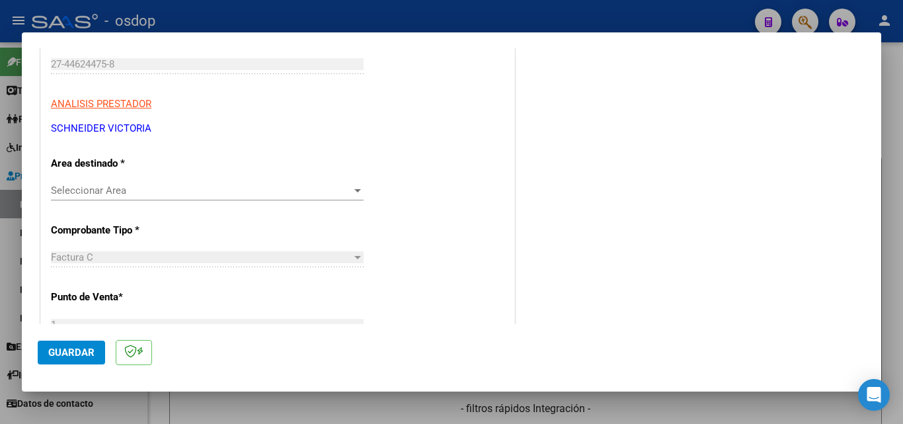
scroll to position [198, 0]
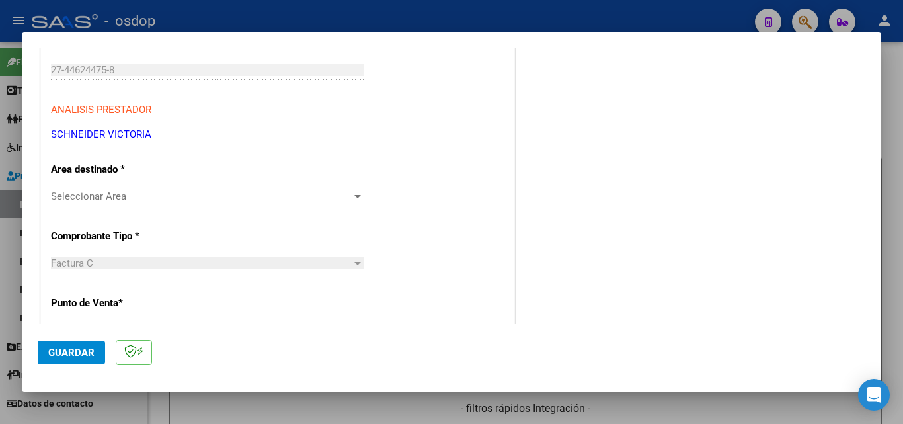
click at [356, 195] on div at bounding box center [357, 196] width 7 height 3
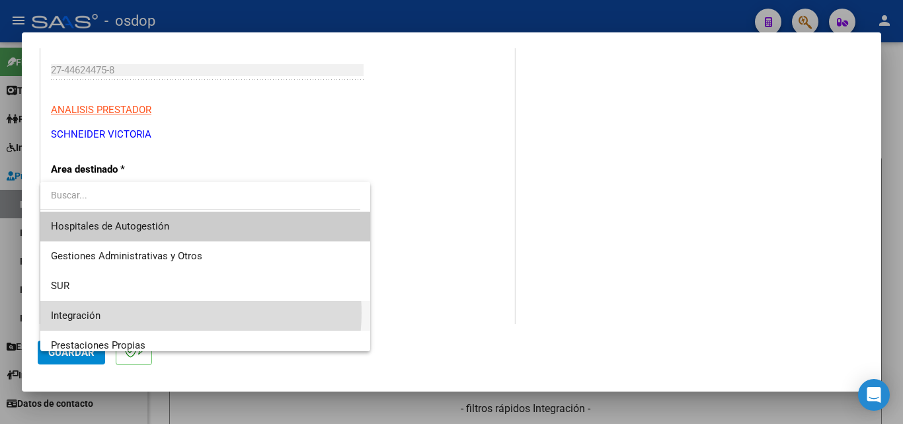
click at [182, 313] on span "Integración" at bounding box center [205, 316] width 309 height 30
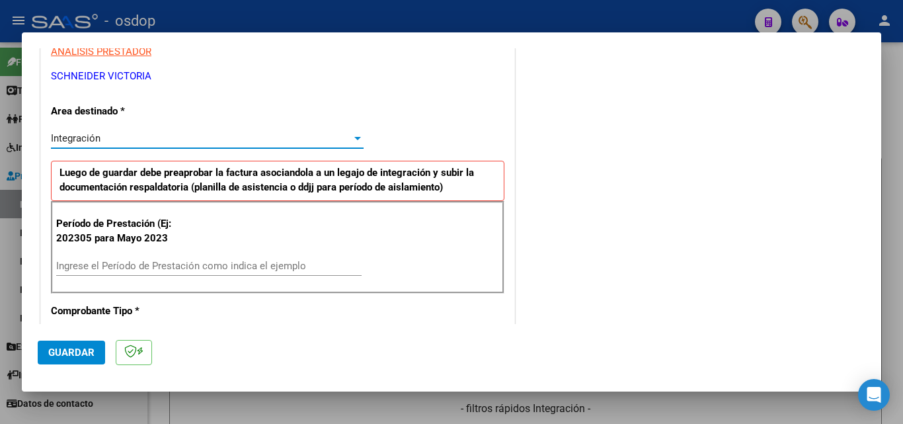
scroll to position [264, 0]
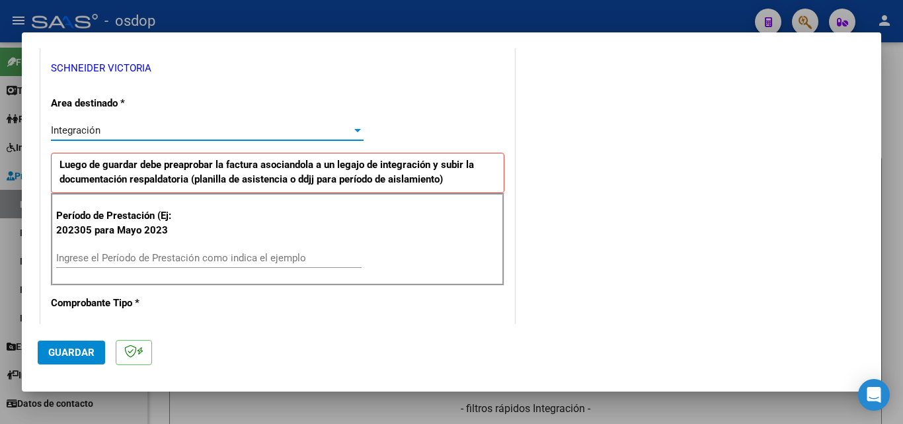
click at [221, 264] on div "Ingrese el Período de Prestación como indica el ejemplo" at bounding box center [208, 258] width 305 height 20
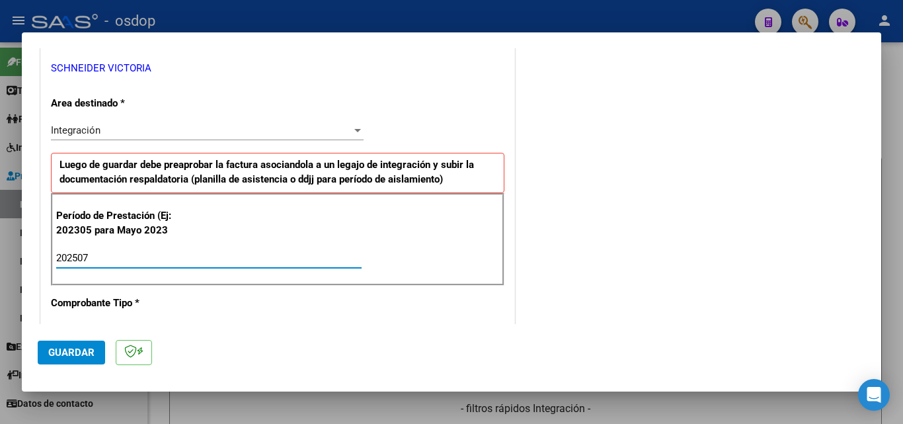
type input "202507"
click at [63, 354] on span "Guardar" at bounding box center [71, 352] width 46 height 12
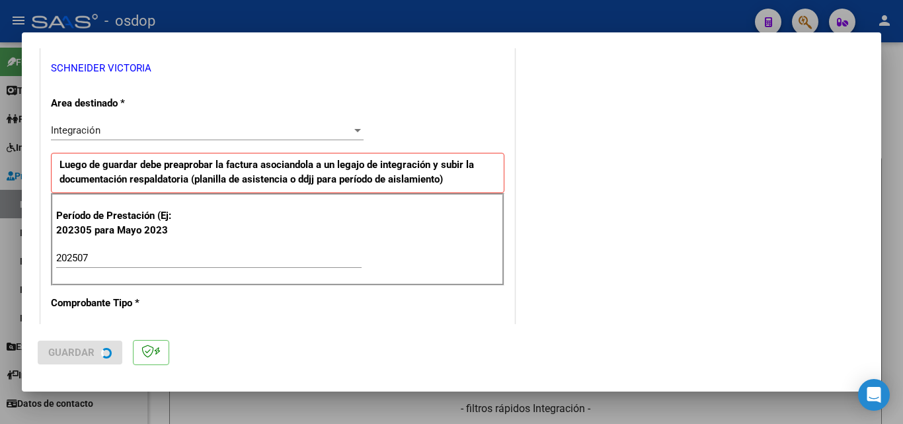
scroll to position [0, 0]
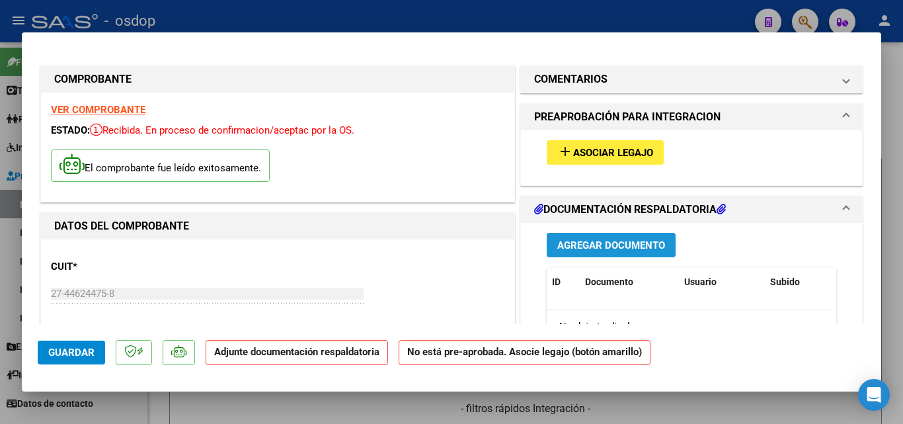
click at [618, 243] on span "Agregar Documento" at bounding box center [611, 245] width 108 height 12
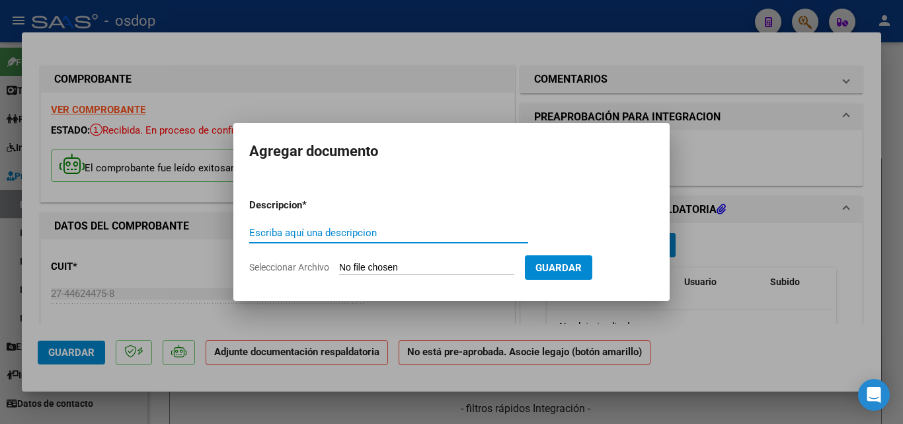
click at [325, 234] on input "Escriba aquí una descripcion" at bounding box center [388, 233] width 279 height 12
type input "DDJJ"
click at [368, 264] on input "Seleccionar Archivo" at bounding box center [426, 268] width 175 height 13
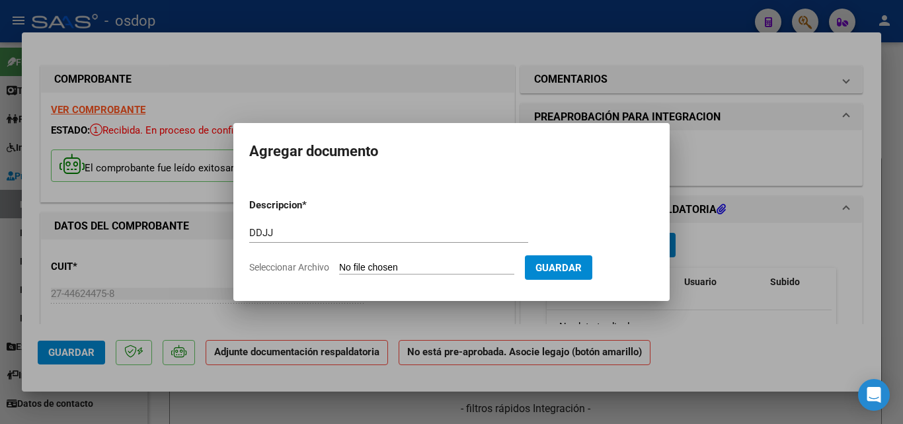
type input "C:\fakepath\Planilla de asistencia [PERSON_NAME] .pdf"
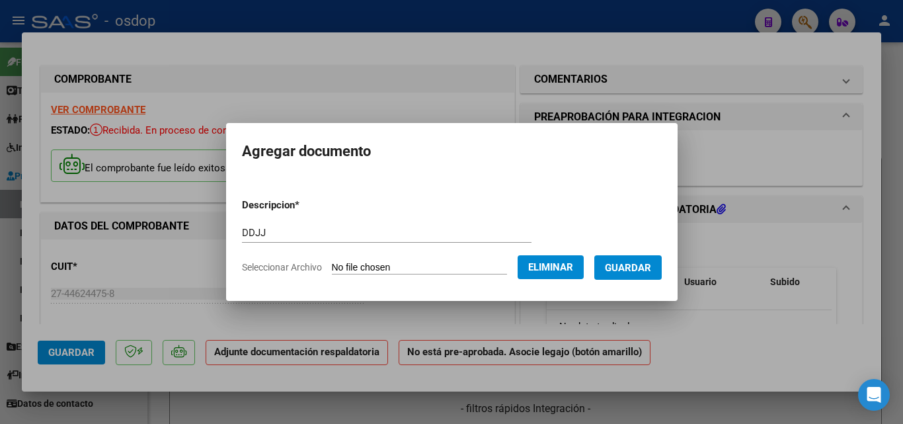
click at [642, 268] on span "Guardar" at bounding box center [628, 268] width 46 height 12
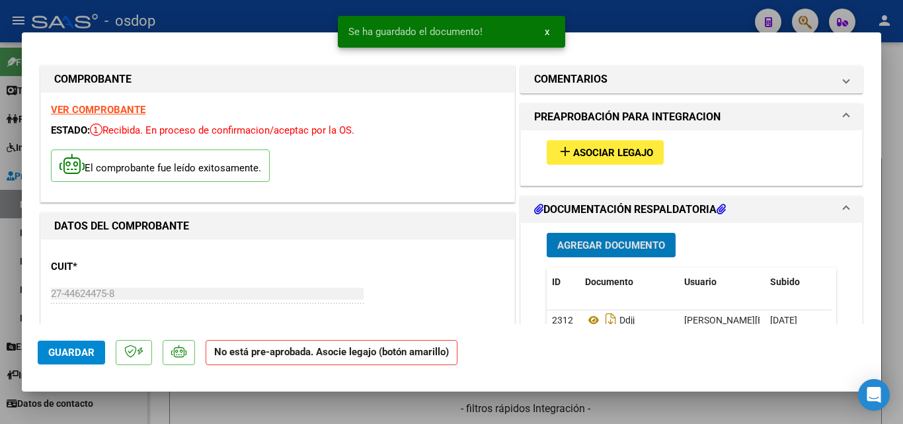
click at [590, 15] on div at bounding box center [451, 212] width 903 height 424
type input "$ 0,00"
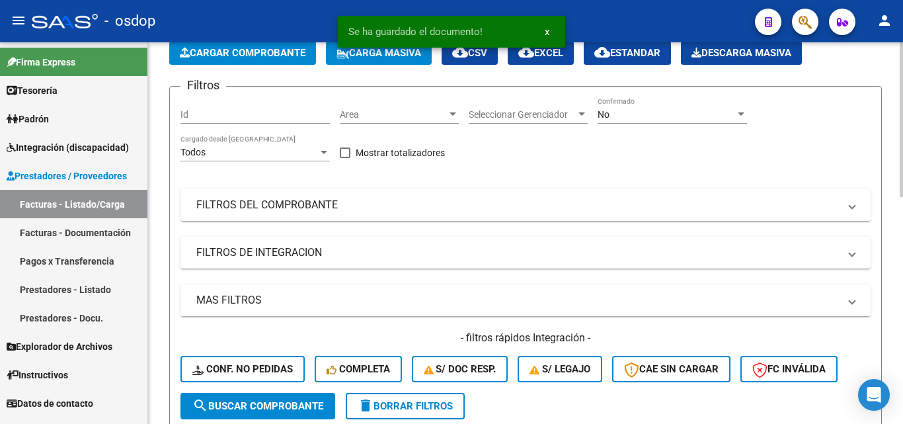
scroll to position [198, 0]
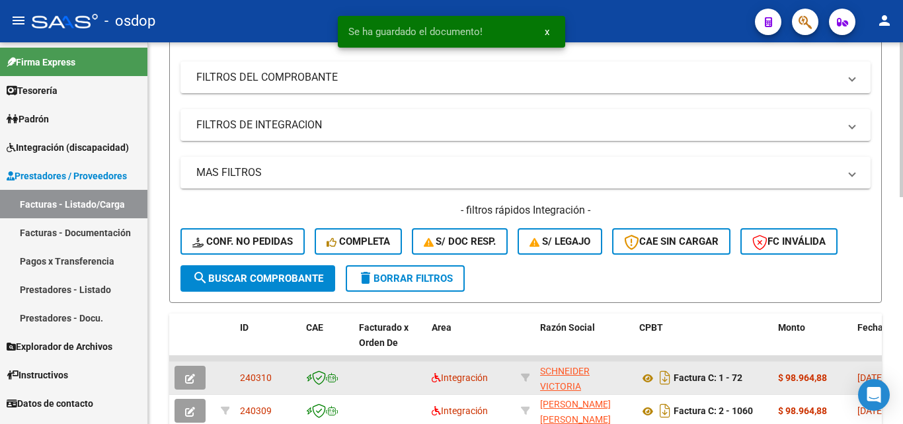
drag, startPoint x: 271, startPoint y: 375, endPoint x: 241, endPoint y: 377, distance: 30.5
click at [241, 377] on span "240310" at bounding box center [256, 377] width 32 height 11
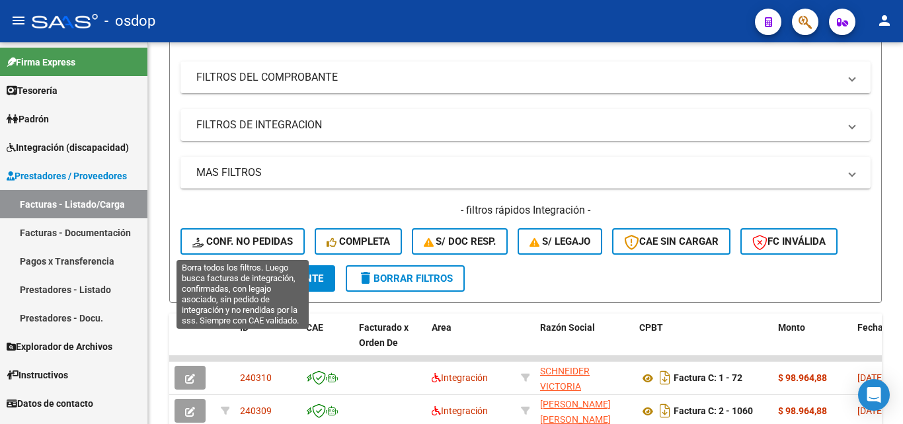
scroll to position [0, 0]
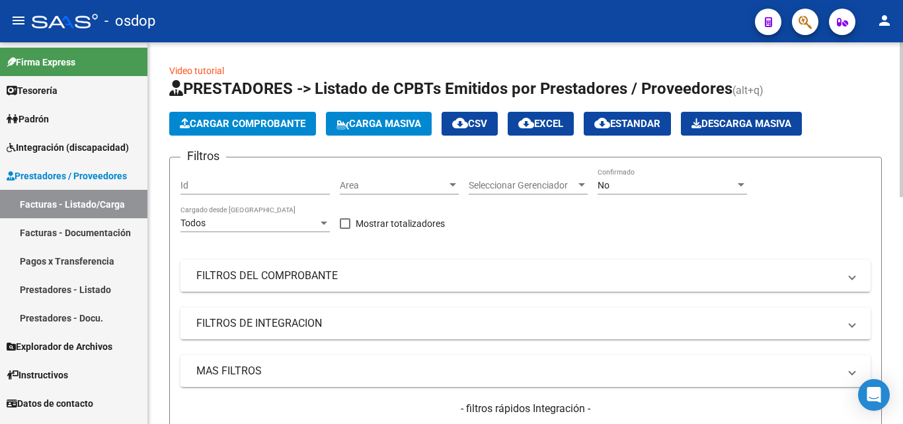
click at [262, 128] on span "Cargar Comprobante" at bounding box center [243, 124] width 126 height 12
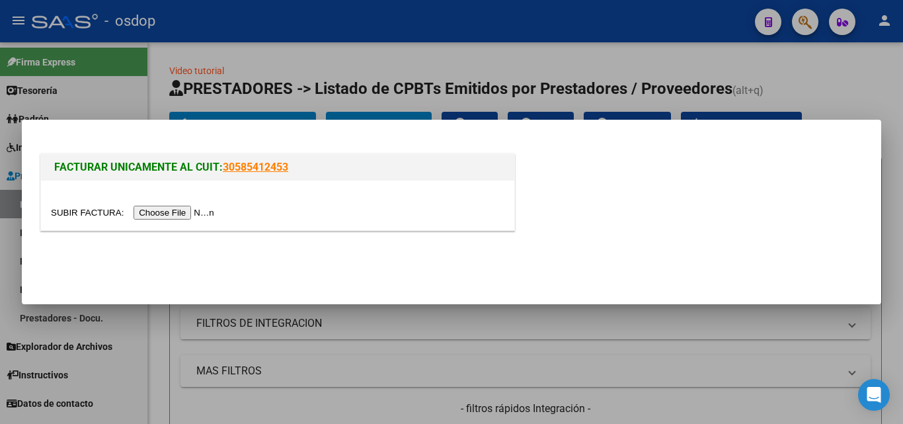
click at [204, 215] on input "file" at bounding box center [134, 213] width 167 height 14
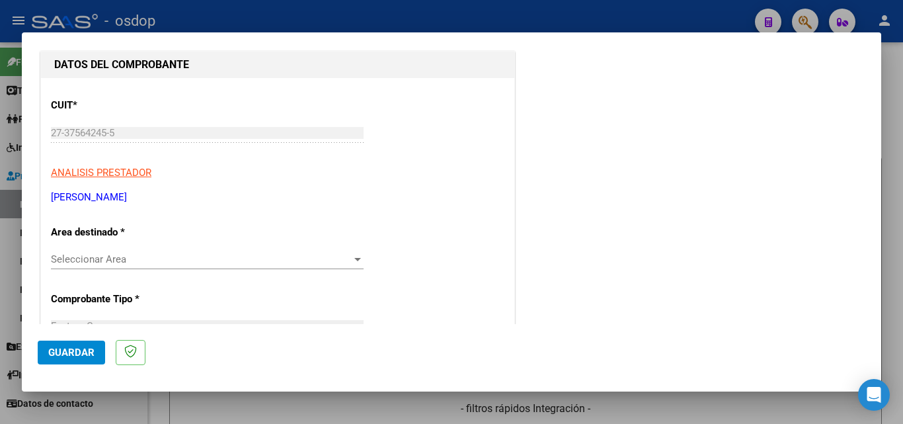
scroll to position [132, 0]
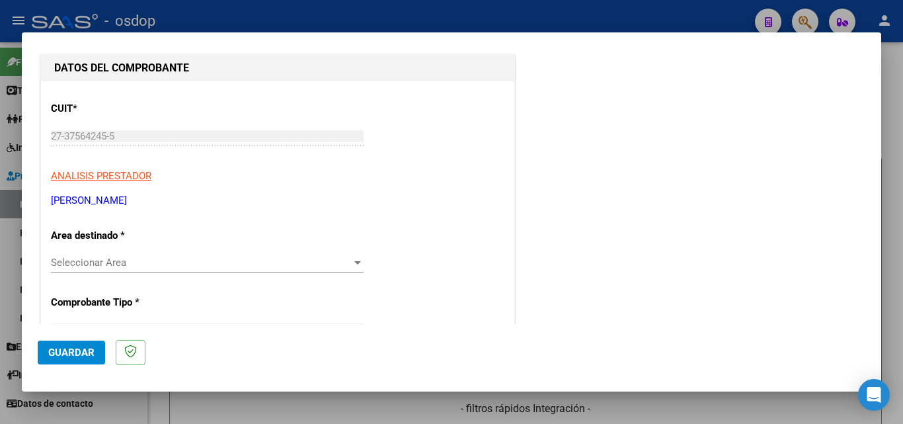
click at [356, 264] on div at bounding box center [358, 262] width 12 height 11
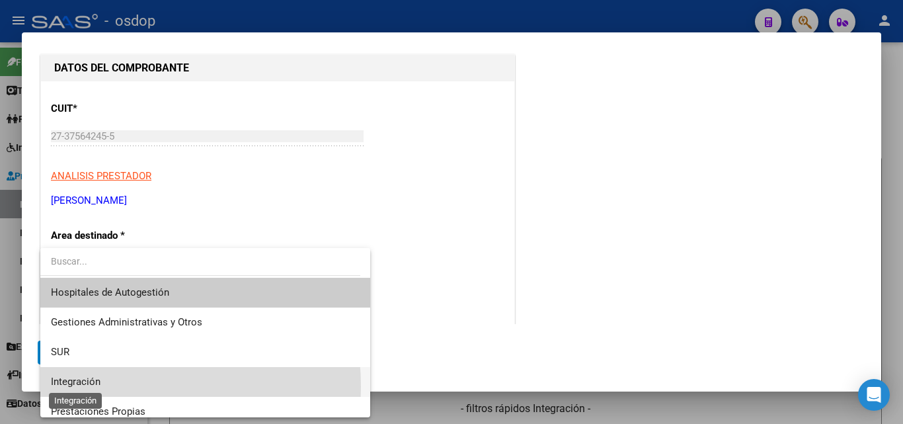
click at [97, 386] on span "Integración" at bounding box center [76, 381] width 50 height 12
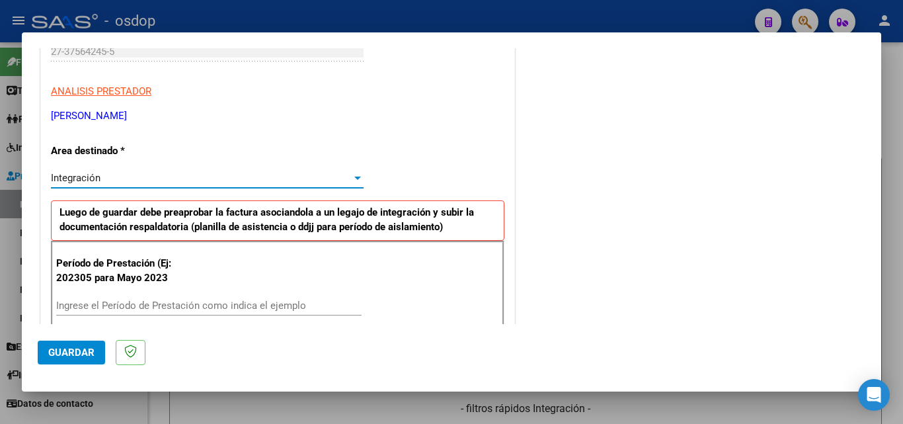
scroll to position [264, 0]
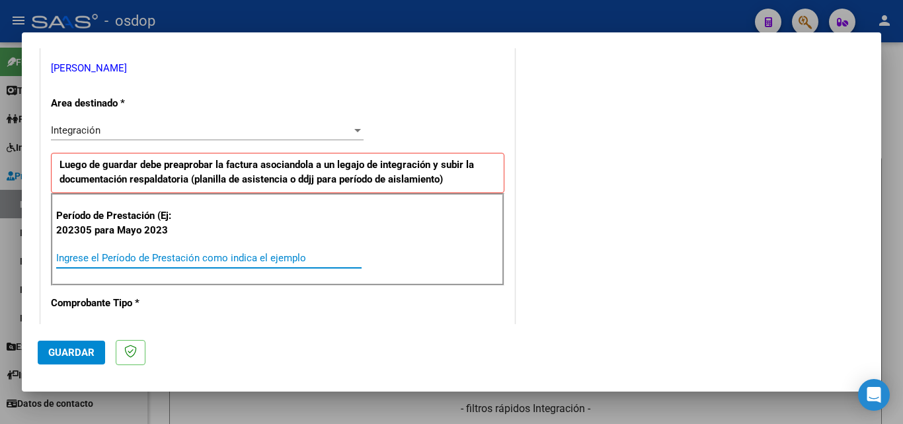
click at [120, 258] on input "Ingrese el Período de Prestación como indica el ejemplo" at bounding box center [208, 258] width 305 height 12
type input "202507"
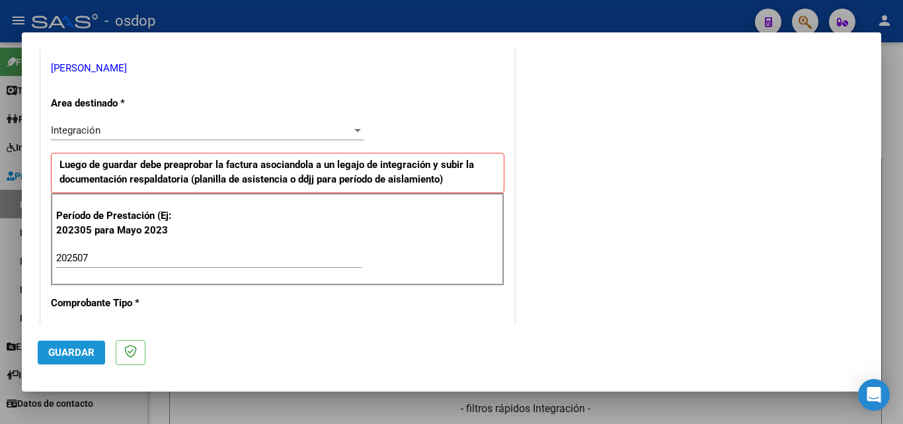
click at [78, 354] on span "Guardar" at bounding box center [71, 352] width 46 height 12
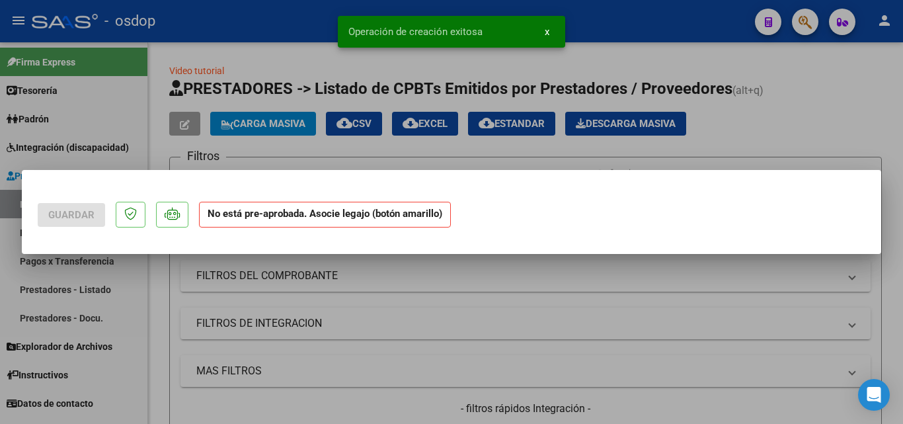
scroll to position [0, 0]
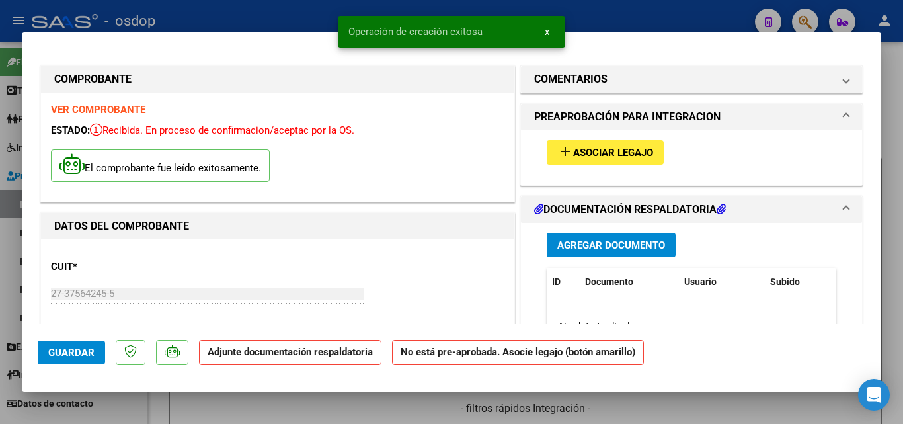
click at [565, 151] on mat-icon "add" at bounding box center [565, 151] width 16 height 16
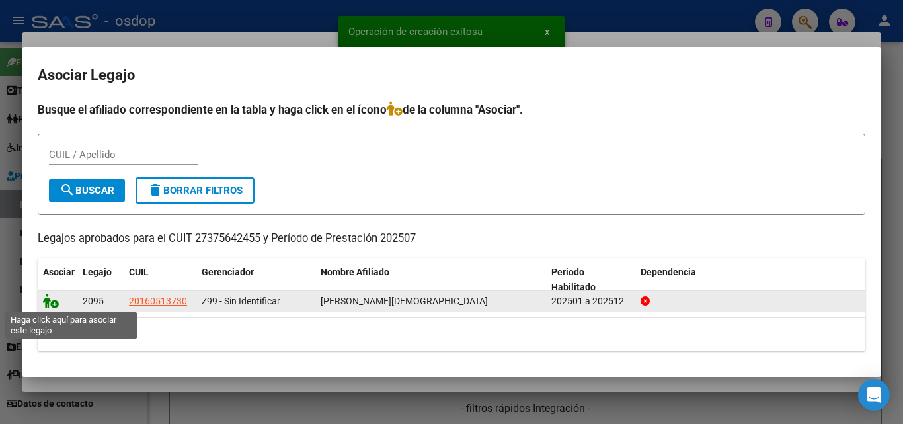
click at [52, 303] on icon at bounding box center [51, 300] width 16 height 15
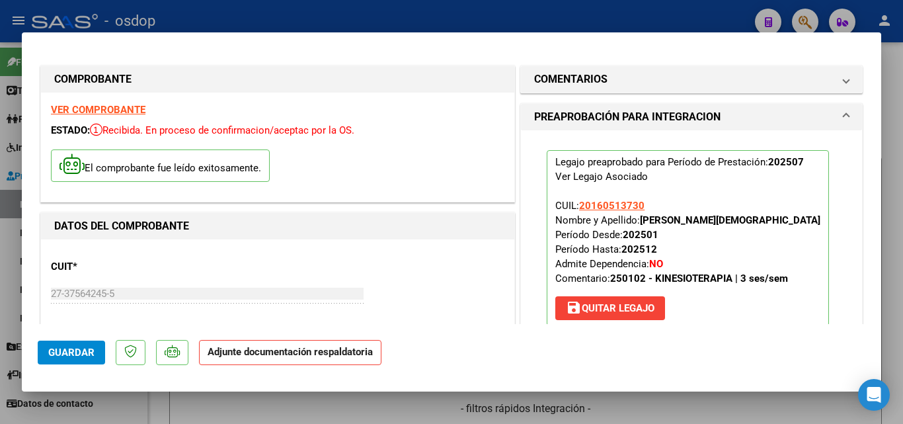
scroll to position [198, 0]
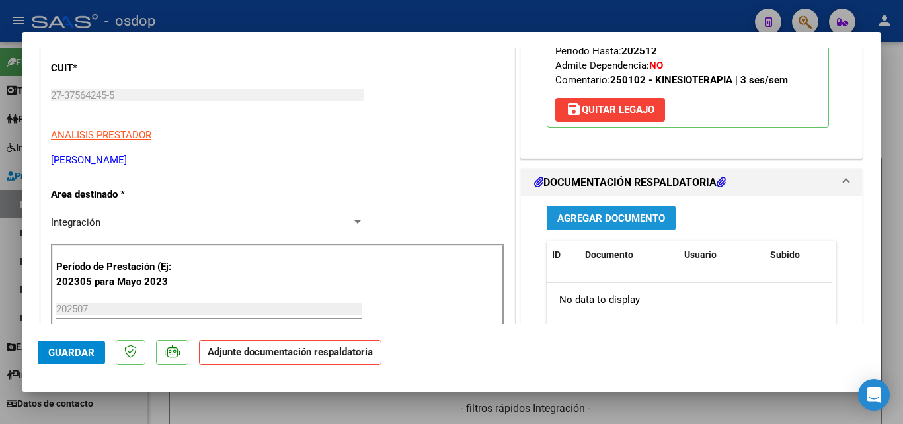
click at [639, 219] on span "Agregar Documento" at bounding box center [611, 218] width 108 height 12
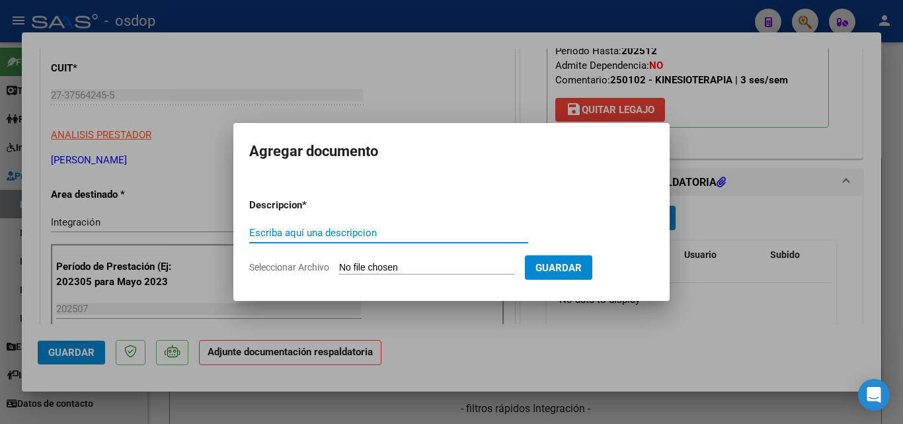
click at [296, 233] on input "Escriba aquí una descripcion" at bounding box center [388, 233] width 279 height 12
type input "ddjj"
click at [385, 263] on input "Seleccionar Archivo" at bounding box center [426, 268] width 175 height 13
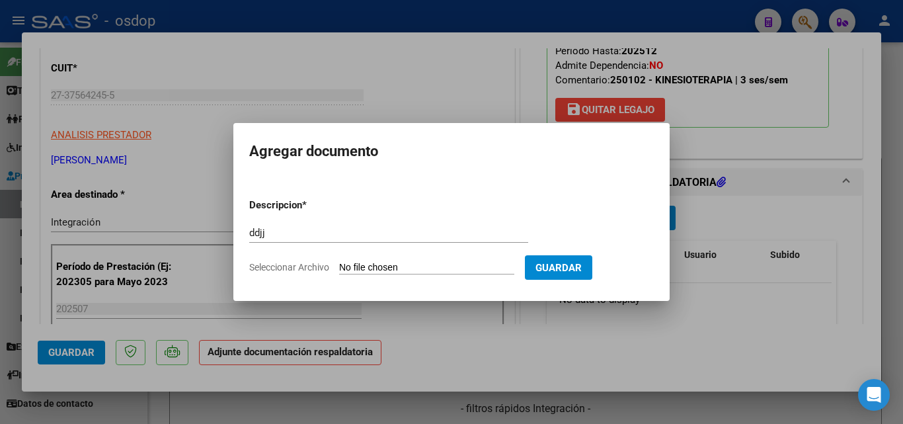
type input "C:\fakepath\asistencia villalba.pdf"
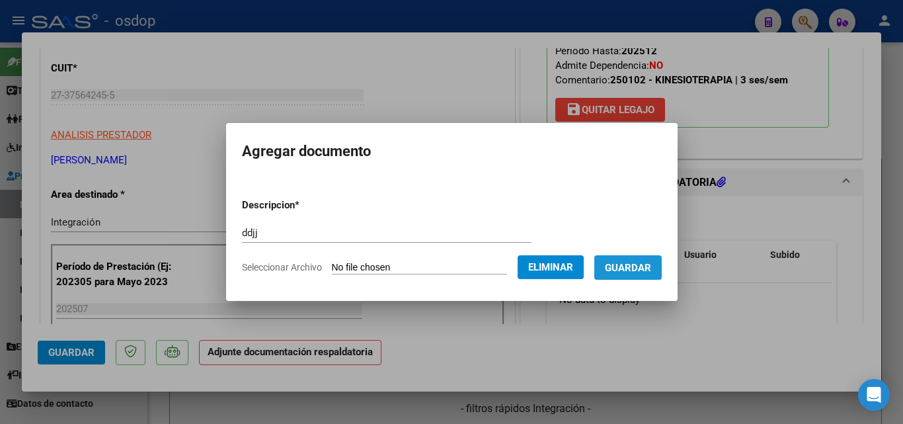
click at [648, 268] on span "Guardar" at bounding box center [628, 268] width 46 height 12
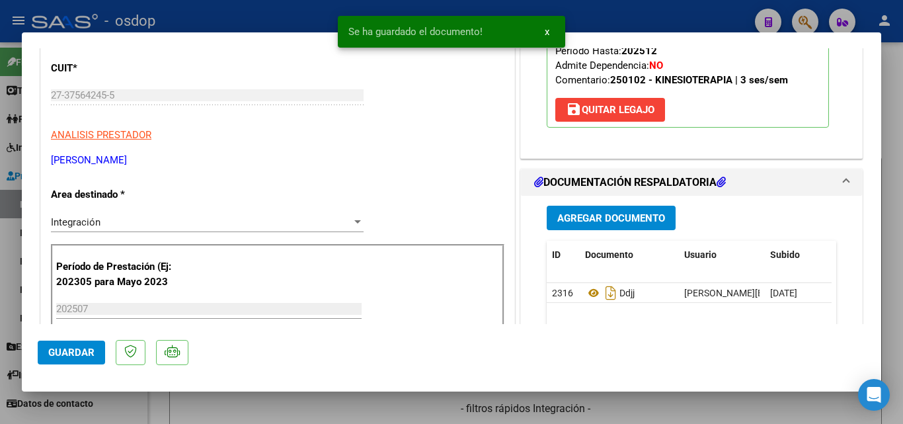
click at [527, 7] on div "Se ha guardado el documento! x" at bounding box center [451, 31] width 259 height 63
click at [584, 9] on div at bounding box center [451, 212] width 903 height 424
type input "$ 0,00"
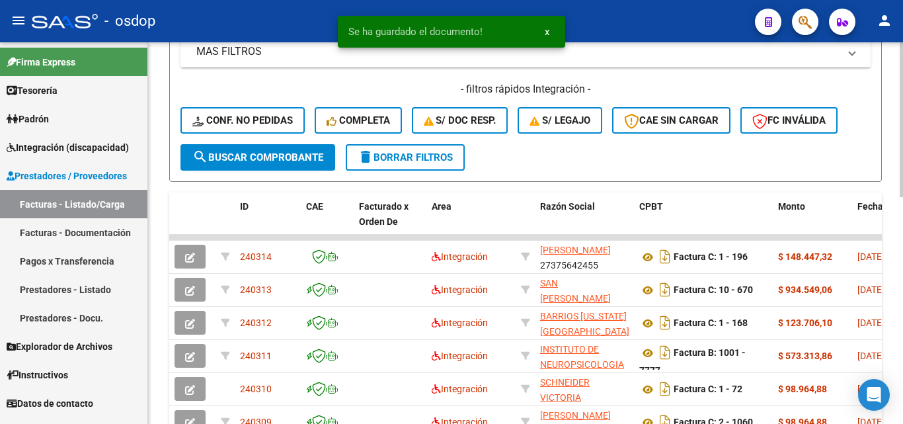
scroll to position [397, 0]
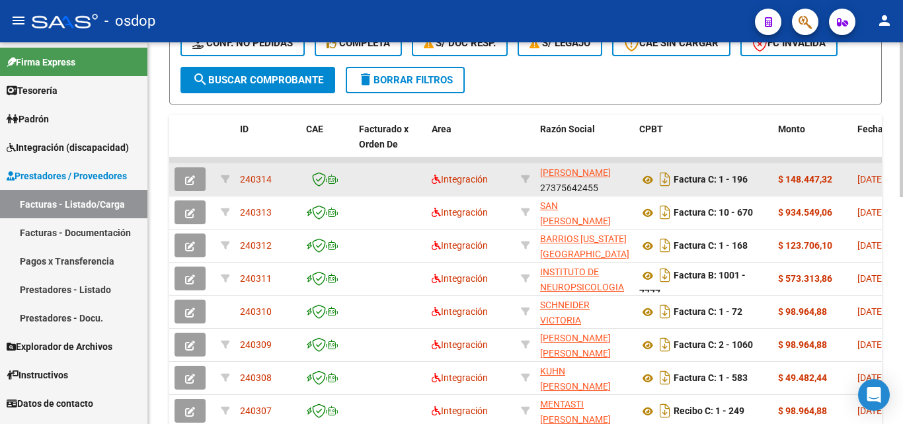
drag, startPoint x: 274, startPoint y: 178, endPoint x: 240, endPoint y: 176, distance: 33.7
click at [240, 176] on div "240314" at bounding box center [268, 179] width 56 height 15
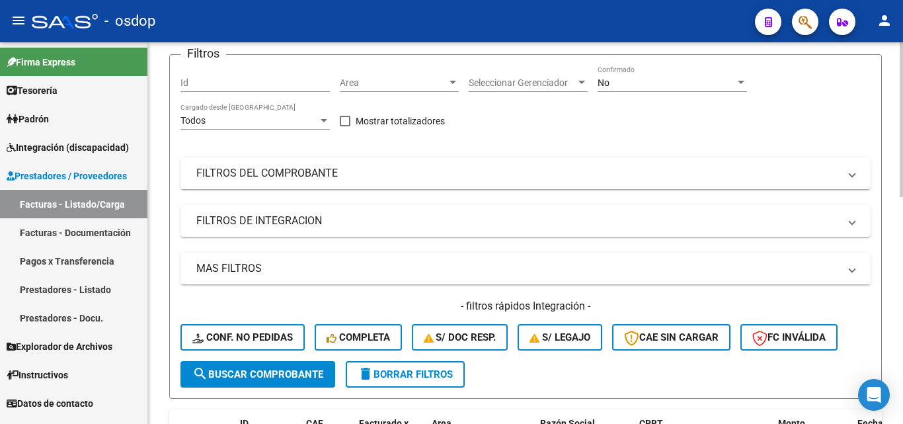
scroll to position [0, 0]
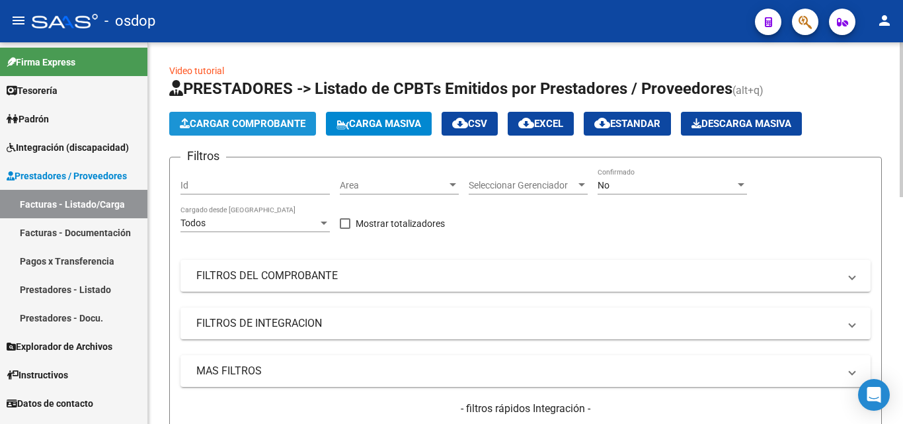
click at [270, 129] on span "Cargar Comprobante" at bounding box center [243, 124] width 126 height 12
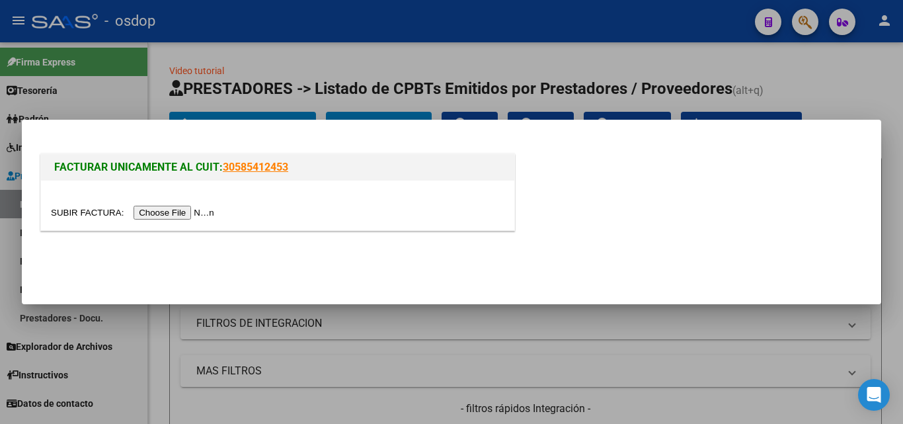
click at [204, 214] on input "file" at bounding box center [134, 213] width 167 height 14
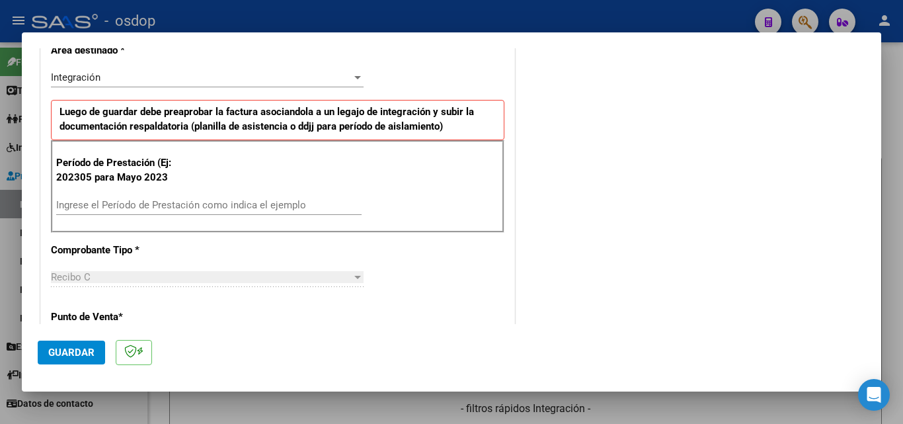
scroll to position [331, 0]
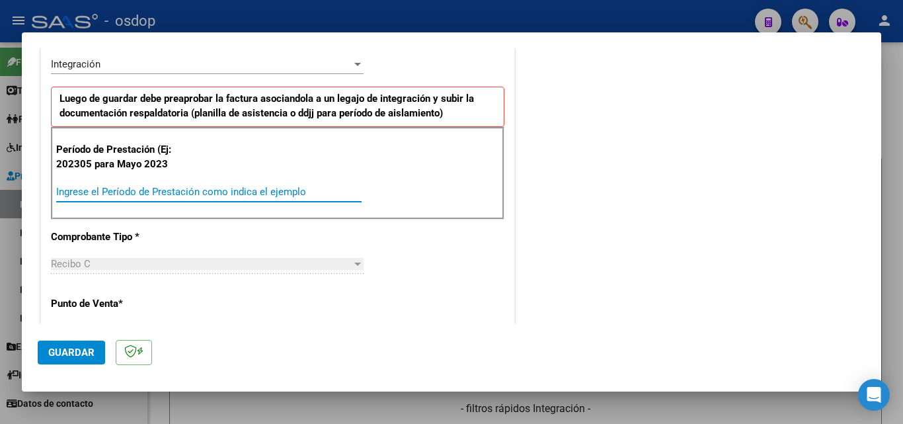
click at [105, 193] on input "Ingrese el Período de Prestación como indica el ejemplo" at bounding box center [208, 192] width 305 height 12
type input "202507"
click at [71, 357] on span "Guardar" at bounding box center [71, 352] width 46 height 12
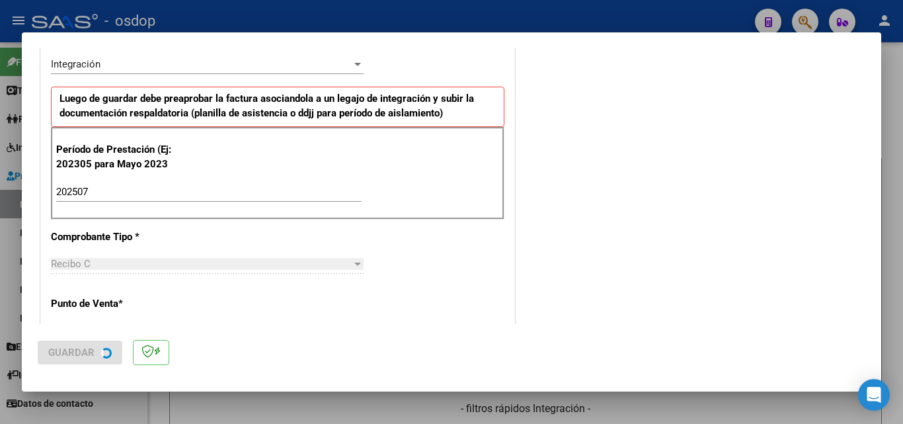
scroll to position [0, 0]
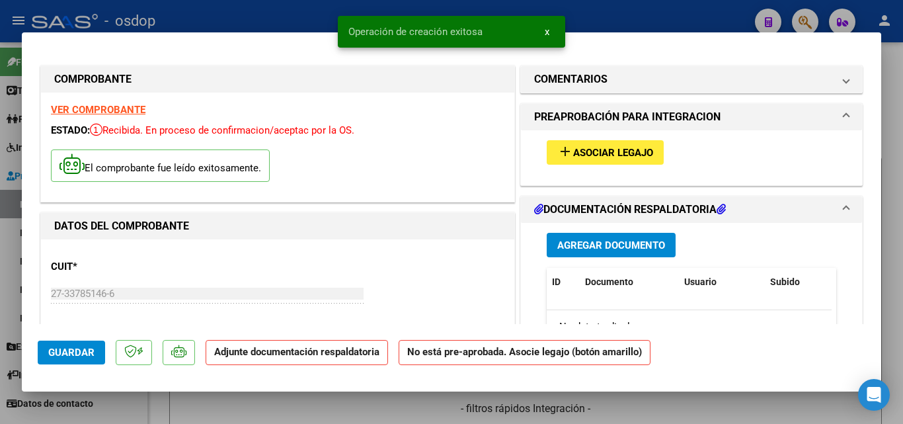
click at [557, 154] on mat-icon "add" at bounding box center [565, 151] width 16 height 16
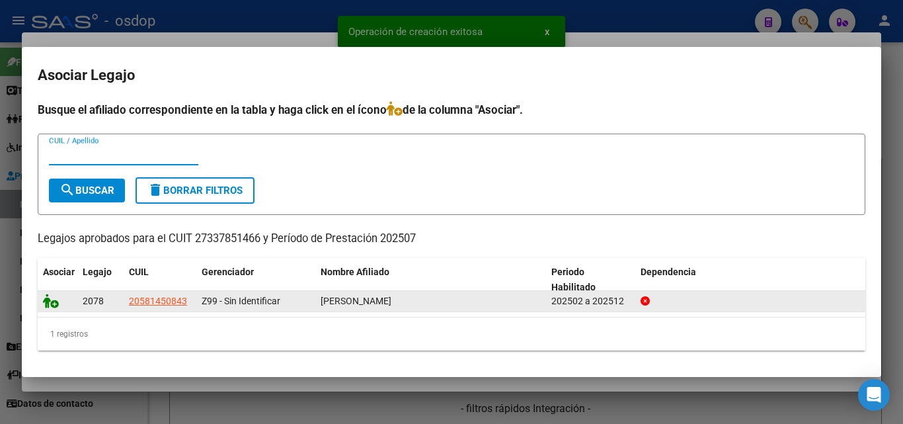
click at [47, 307] on icon at bounding box center [51, 300] width 16 height 15
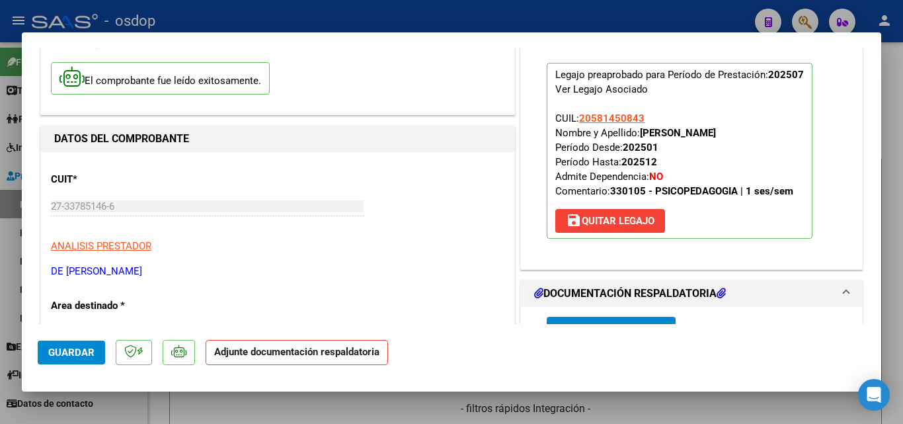
scroll to position [132, 0]
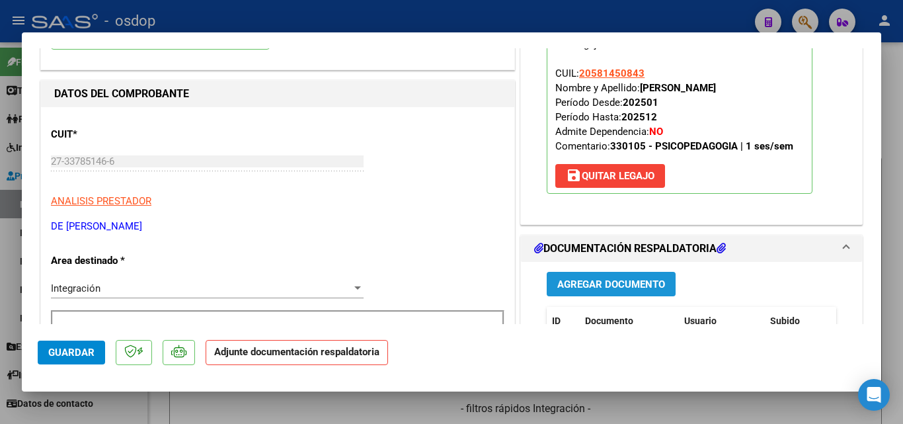
click at [631, 282] on span "Agregar Documento" at bounding box center [611, 284] width 108 height 12
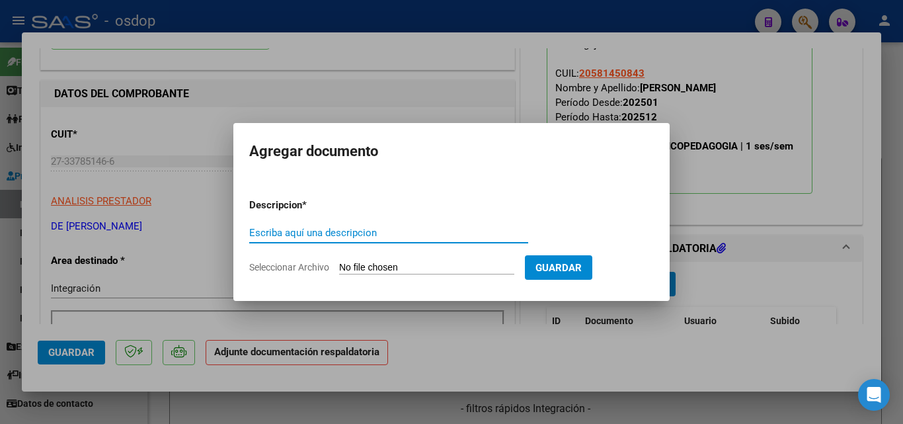
click at [278, 234] on input "Escriba aquí una descripcion" at bounding box center [388, 233] width 279 height 12
type input "DDJJ"
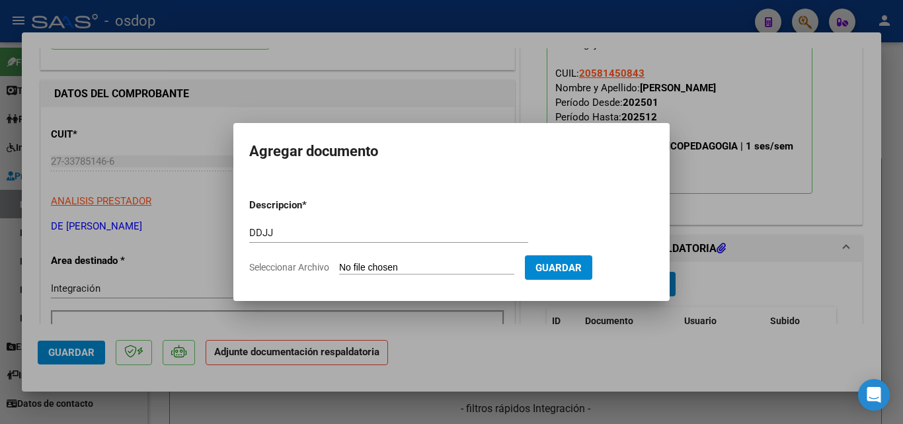
click at [356, 266] on input "Seleccionar Archivo" at bounding box center [426, 268] width 175 height 13
type input "C:\fakepath\ASISTENCIA LEIVA [DATE].pdf"
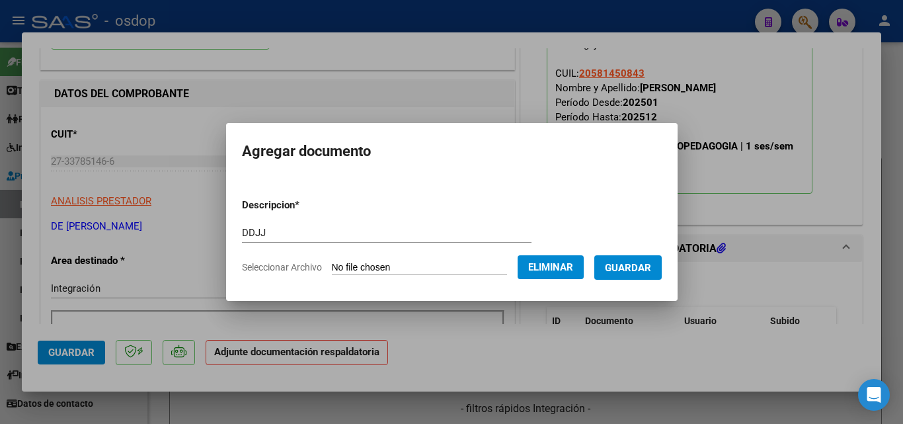
click at [643, 270] on span "Guardar" at bounding box center [628, 268] width 46 height 12
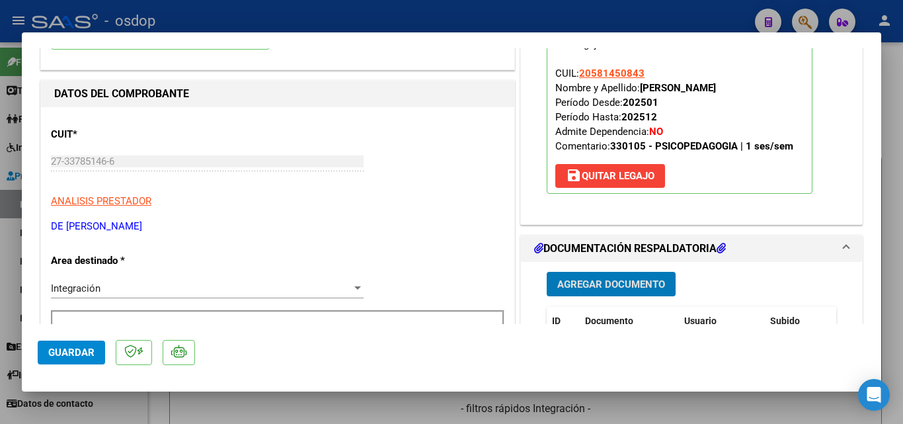
click at [541, 13] on div at bounding box center [451, 212] width 903 height 424
type input "$ 0,00"
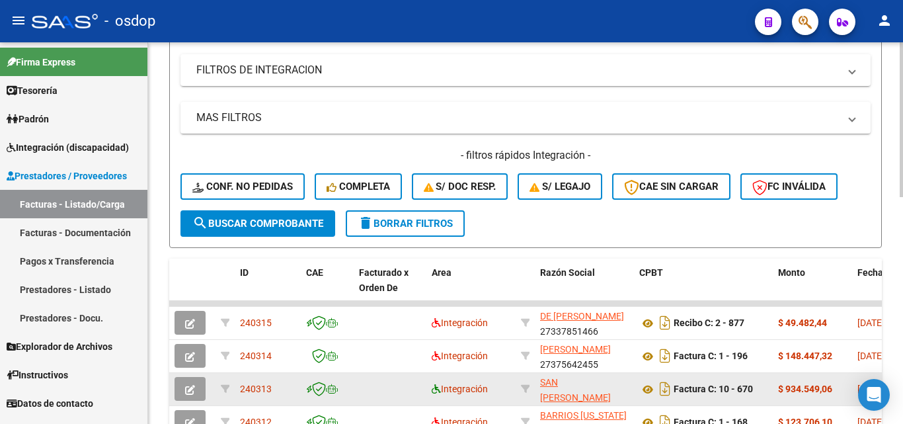
scroll to position [331, 0]
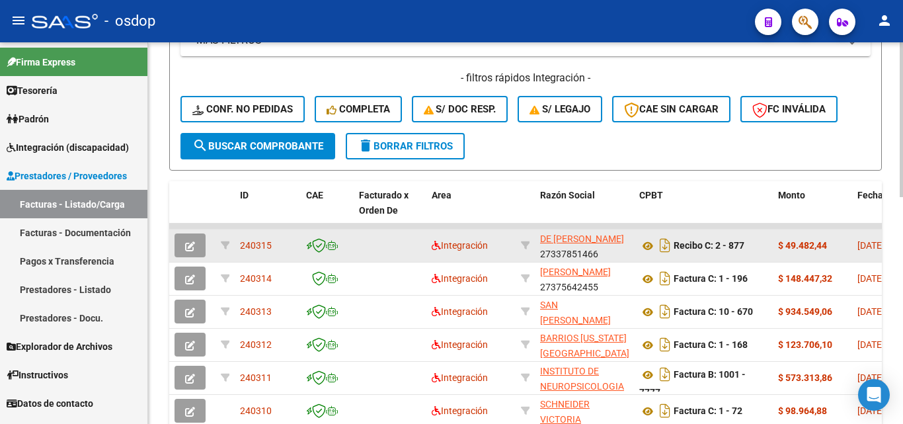
drag, startPoint x: 282, startPoint y: 249, endPoint x: 240, endPoint y: 247, distance: 41.7
click at [240, 247] on div "240315" at bounding box center [268, 245] width 56 height 15
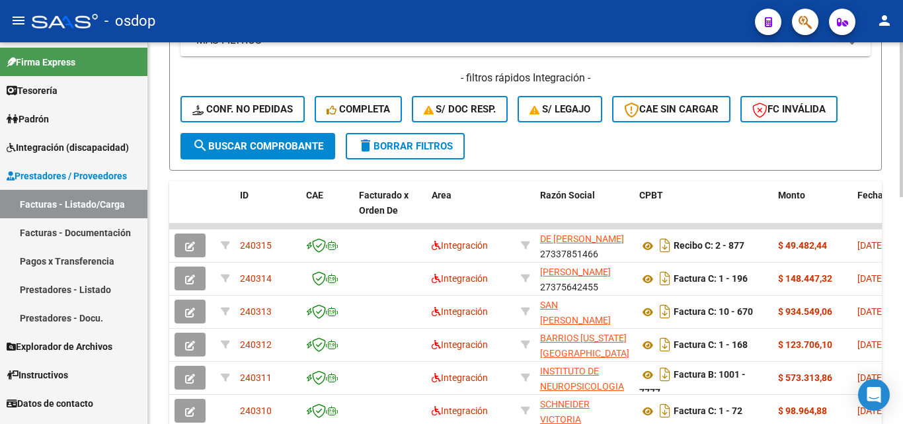
click at [266, 152] on button "search Buscar Comprobante" at bounding box center [257, 146] width 155 height 26
click at [299, 148] on span "search Buscar Comprobante" at bounding box center [257, 146] width 131 height 12
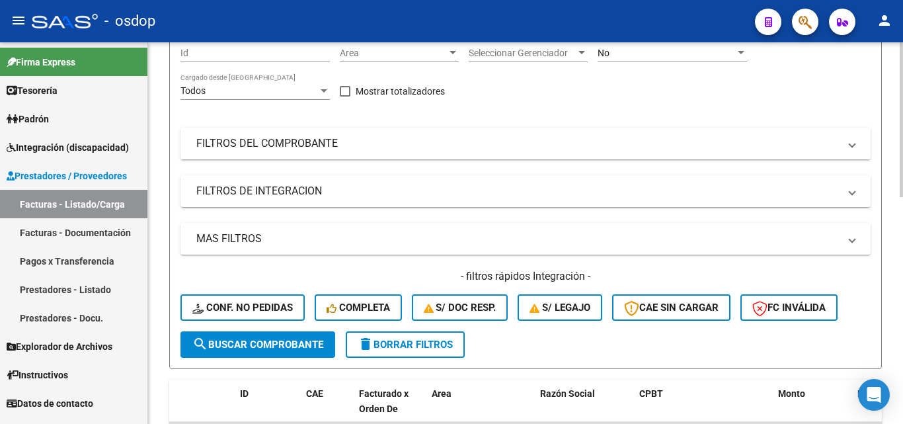
scroll to position [0, 0]
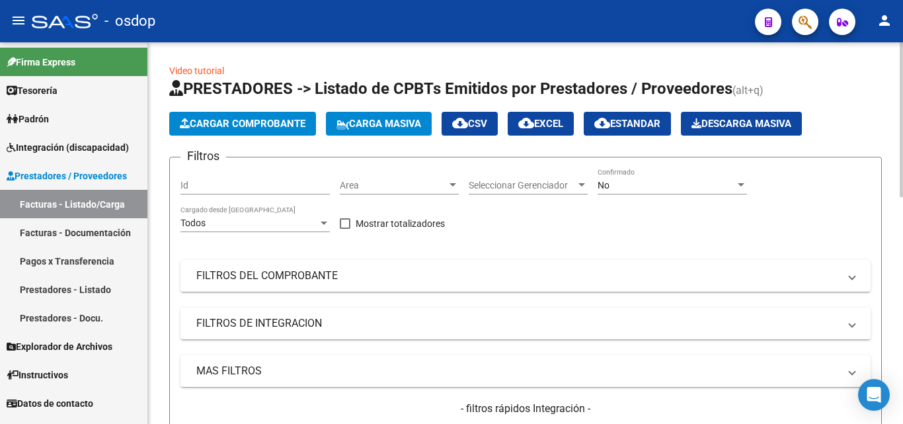
click at [280, 127] on span "Cargar Comprobante" at bounding box center [243, 124] width 126 height 12
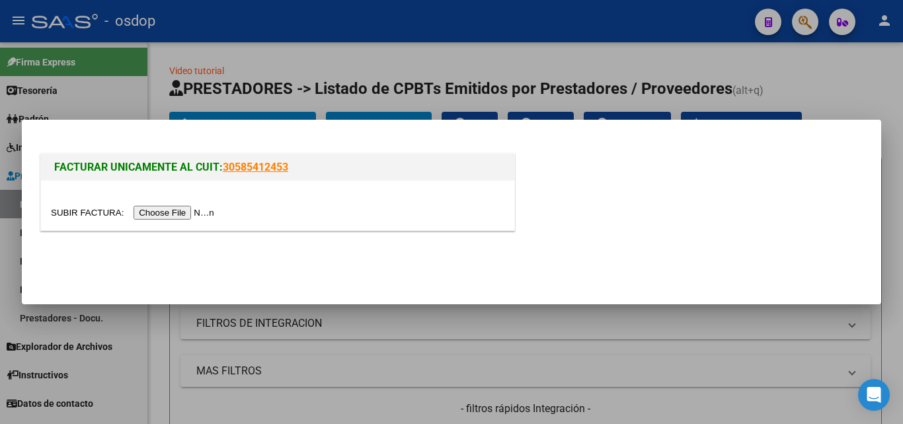
click at [192, 210] on input "file" at bounding box center [134, 213] width 167 height 14
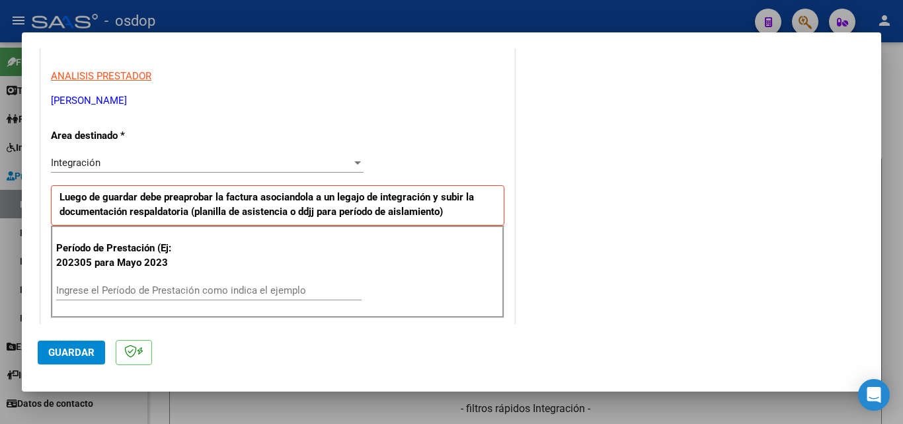
scroll to position [264, 0]
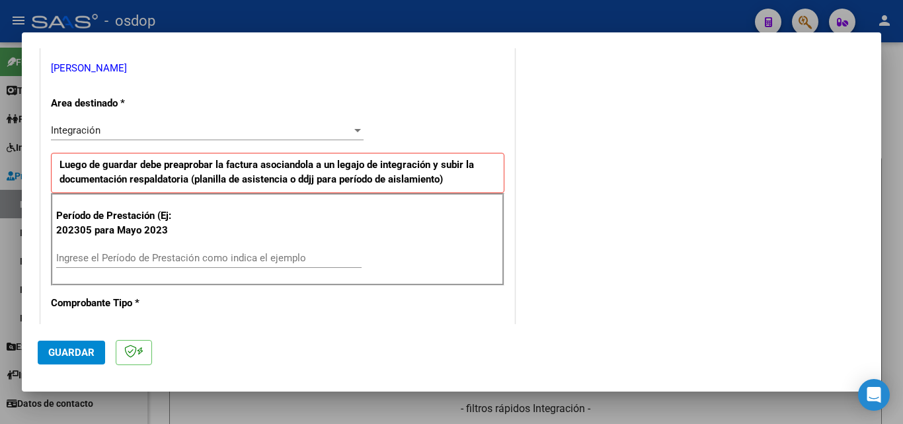
click at [100, 259] on input "Ingrese el Período de Prestación como indica el ejemplo" at bounding box center [208, 258] width 305 height 12
type input "202507"
click at [59, 352] on span "Guardar" at bounding box center [71, 352] width 46 height 12
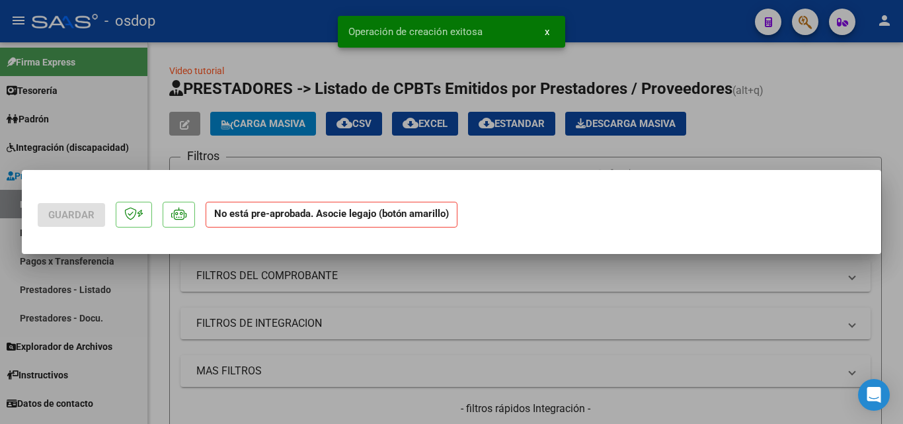
scroll to position [0, 0]
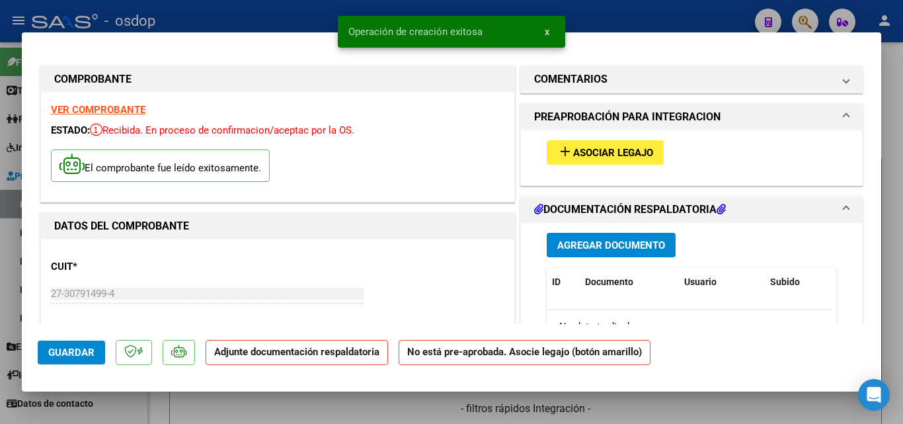
click at [557, 154] on mat-icon "add" at bounding box center [565, 151] width 16 height 16
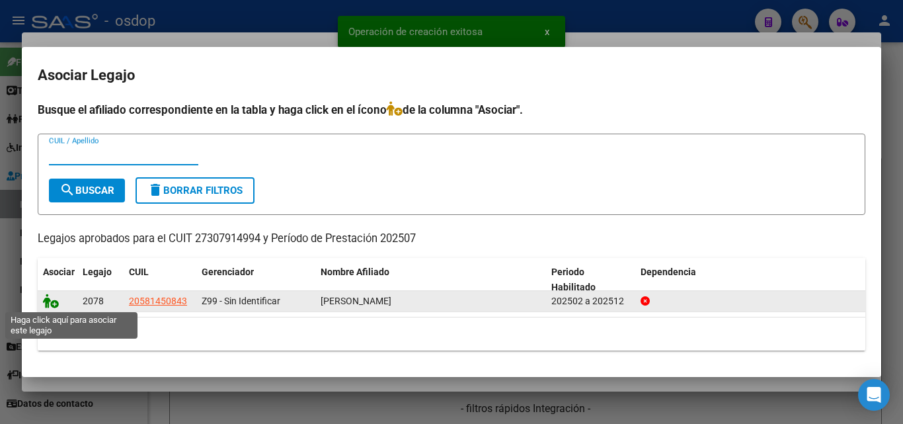
click at [48, 300] on icon at bounding box center [51, 300] width 16 height 15
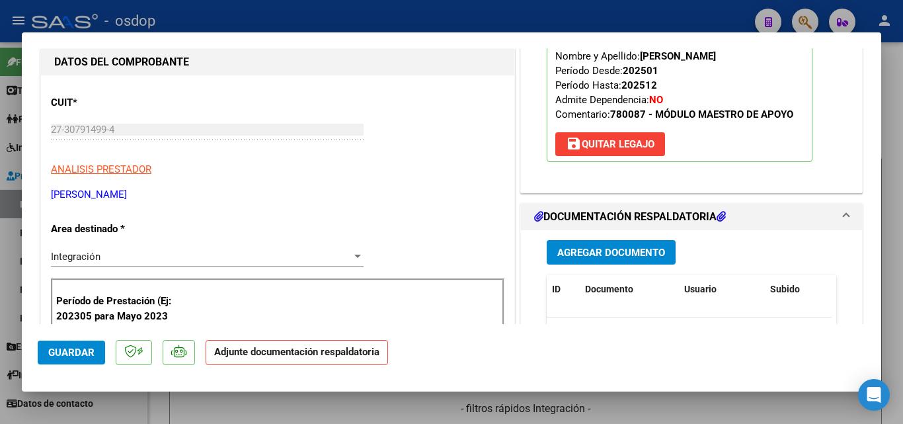
scroll to position [198, 0]
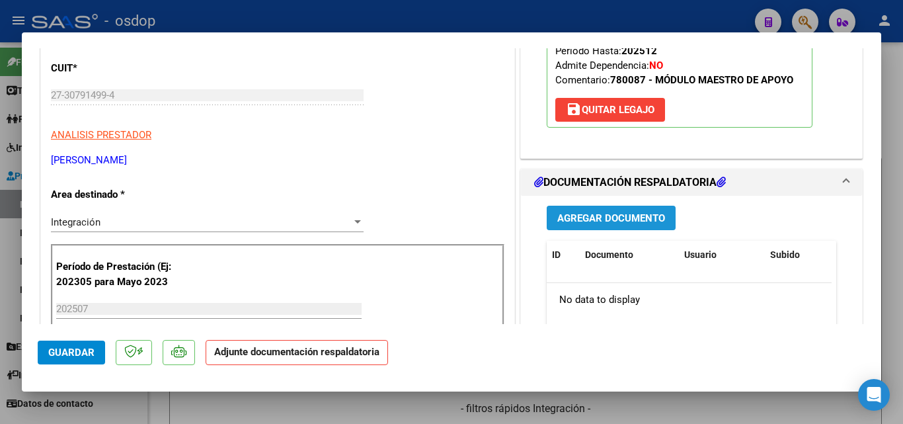
click at [628, 219] on span "Agregar Documento" at bounding box center [611, 218] width 108 height 12
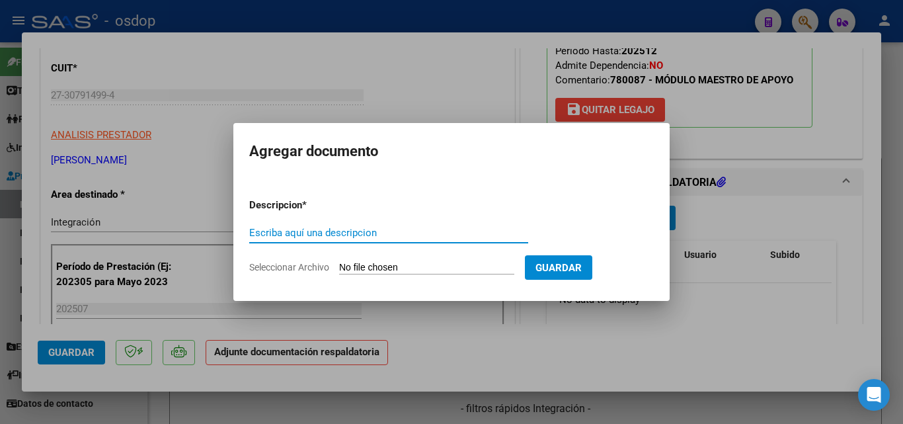
click at [295, 235] on input "Escriba aquí una descripcion" at bounding box center [388, 233] width 279 height 12
type input "DDJJ"
click at [357, 266] on input "Seleccionar Archivo" at bounding box center [426, 268] width 175 height 13
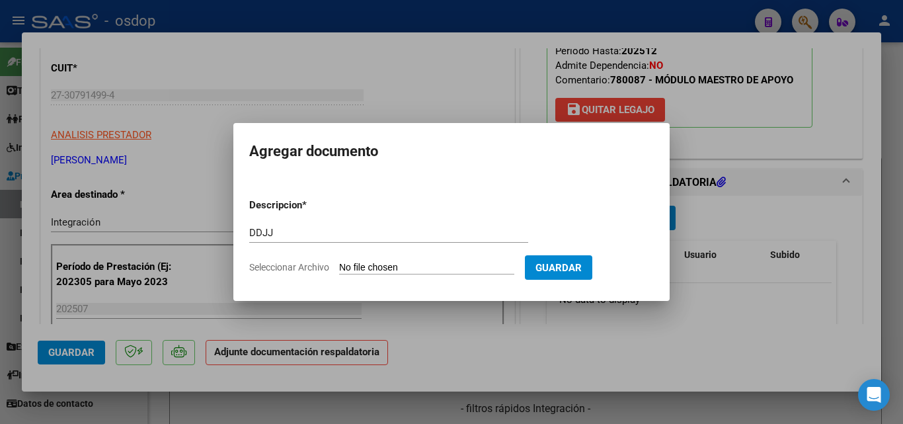
type input "C:\fakepath\[PERSON_NAME].pdf"
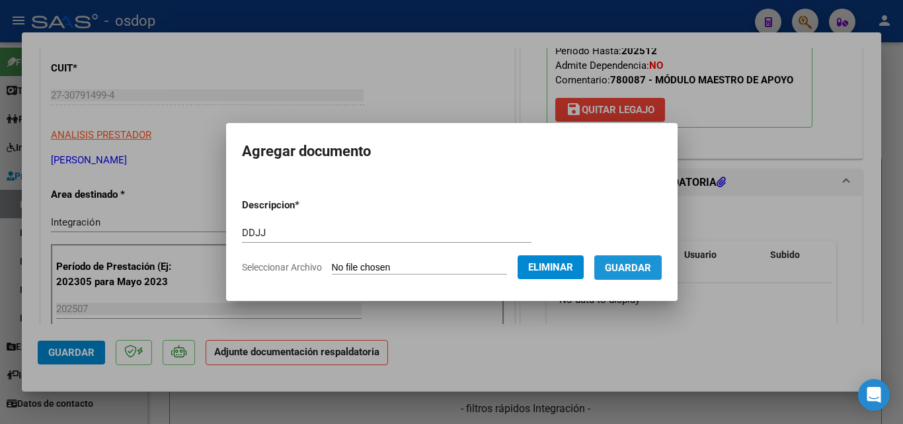
drag, startPoint x: 652, startPoint y: 270, endPoint x: 625, endPoint y: 265, distance: 27.5
click at [650, 270] on span "Guardar" at bounding box center [628, 268] width 46 height 12
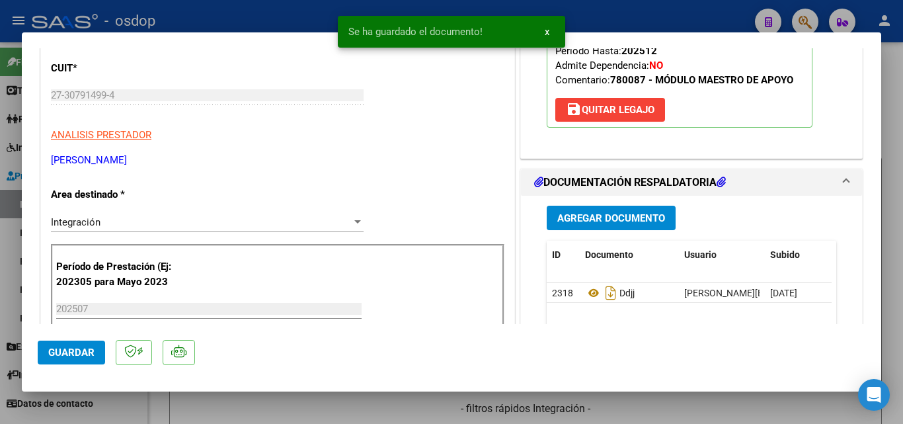
click at [518, 5] on div "Se ha guardado el documento! x" at bounding box center [451, 31] width 259 height 63
click at [549, 32] on span "x" at bounding box center [547, 32] width 5 height 12
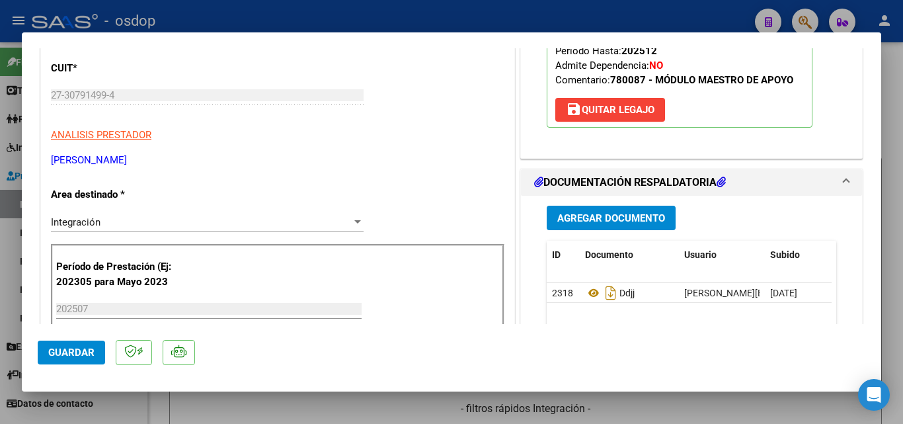
click at [557, 17] on div at bounding box center [451, 212] width 903 height 424
type input "$ 0,00"
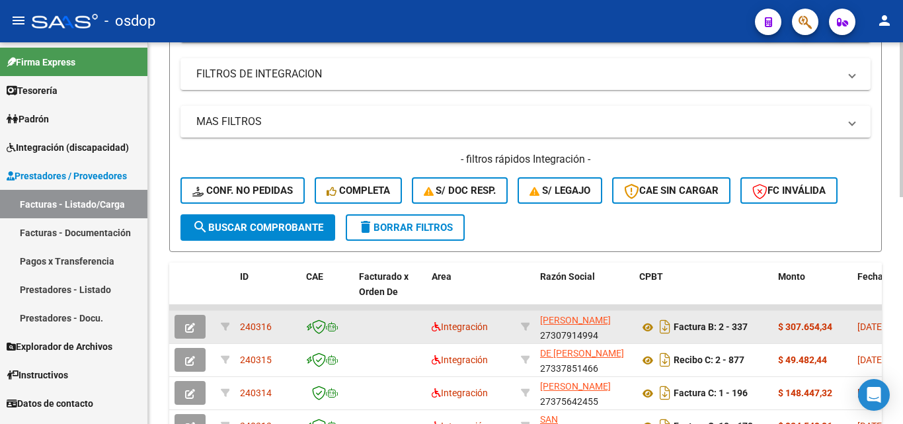
scroll to position [331, 0]
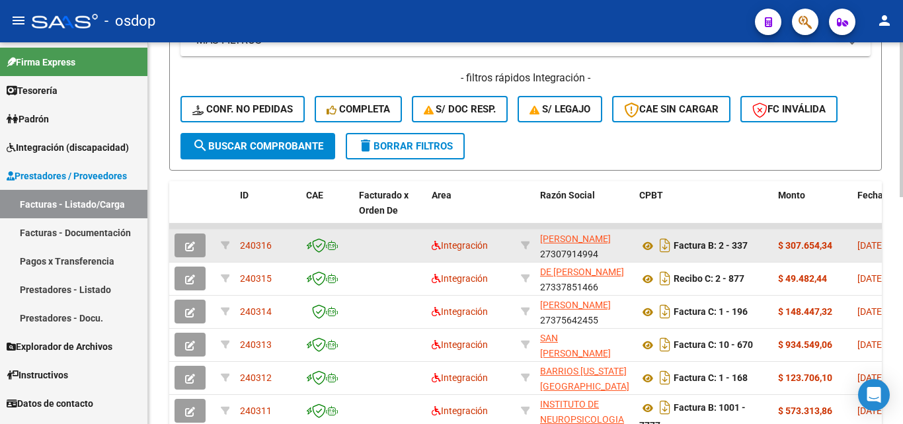
drag, startPoint x: 274, startPoint y: 245, endPoint x: 241, endPoint y: 245, distance: 33.1
click at [241, 245] on div "240316" at bounding box center [268, 245] width 56 height 15
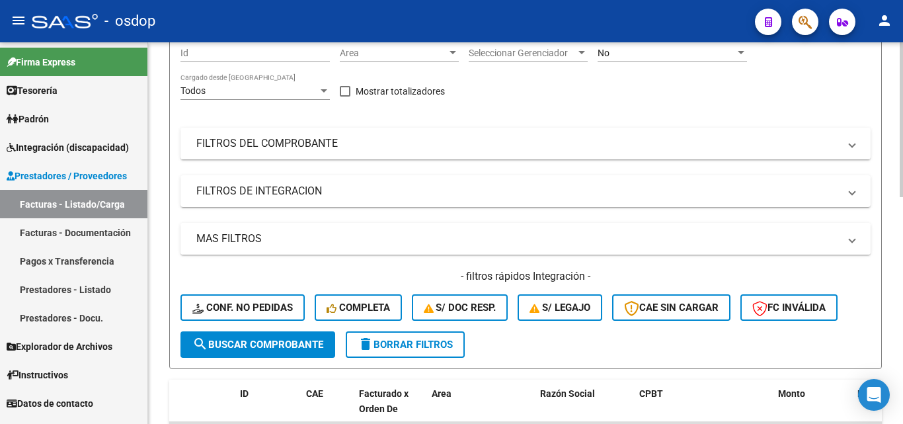
scroll to position [0, 0]
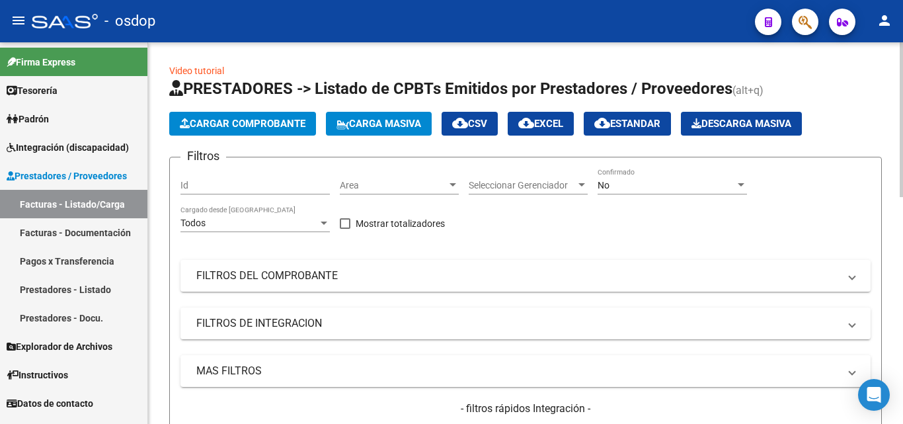
click at [280, 121] on span "Cargar Comprobante" at bounding box center [243, 124] width 126 height 12
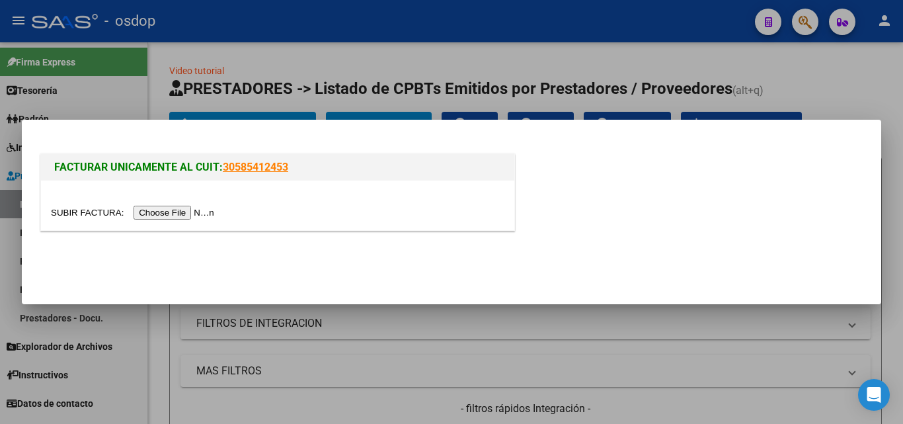
click at [167, 212] on input "file" at bounding box center [134, 213] width 167 height 14
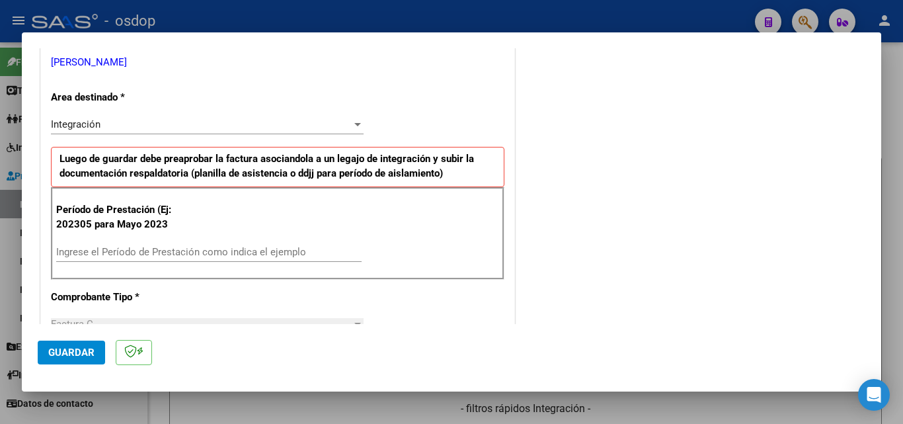
scroll to position [331, 0]
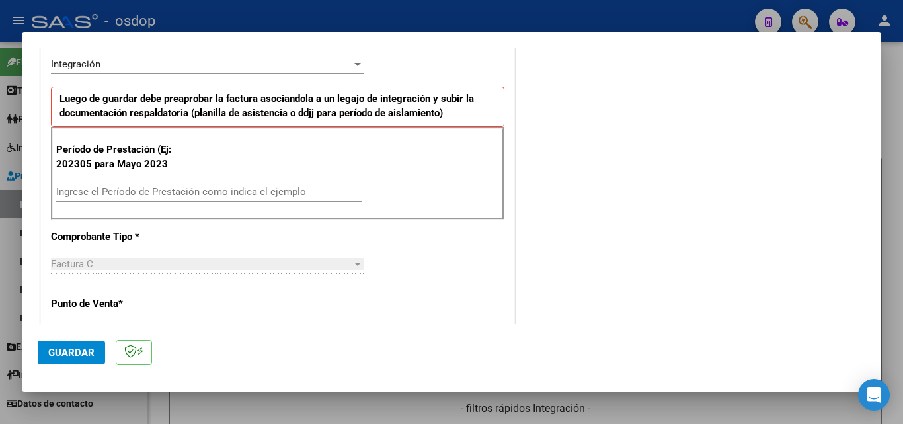
click at [126, 194] on input "Ingrese el Período de Prestación como indica el ejemplo" at bounding box center [208, 192] width 305 height 12
type input "202507"
click at [79, 357] on span "Guardar" at bounding box center [71, 352] width 46 height 12
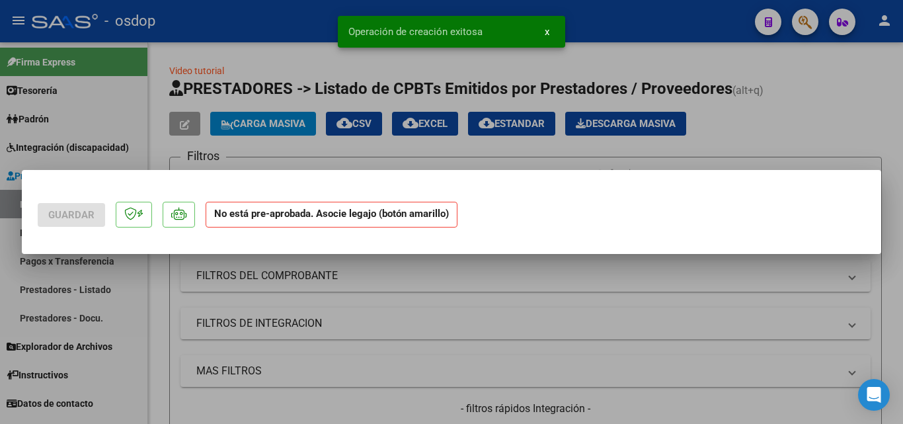
scroll to position [0, 0]
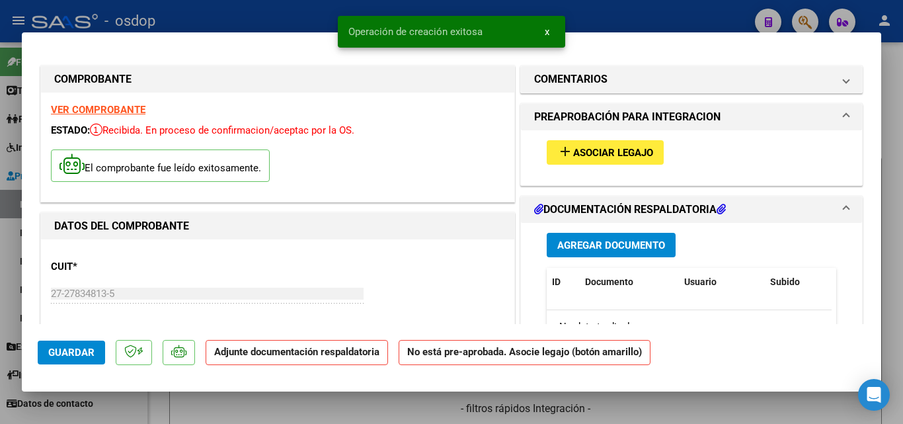
click at [563, 151] on mat-icon "add" at bounding box center [565, 151] width 16 height 16
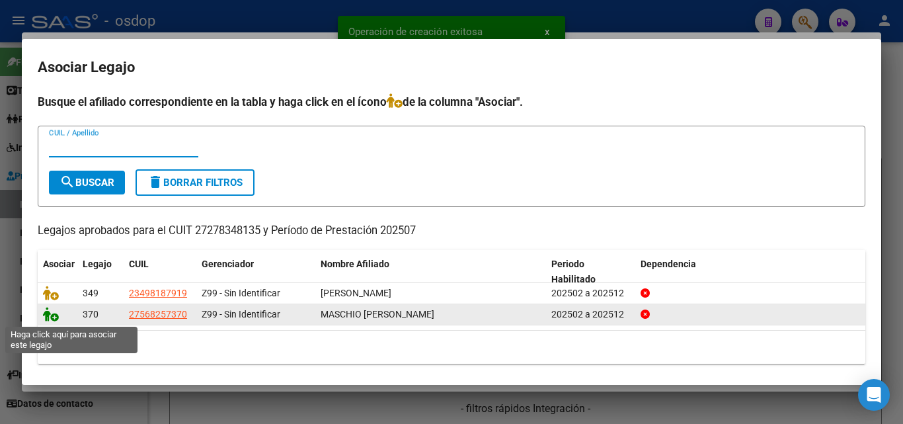
click at [45, 317] on icon at bounding box center [51, 314] width 16 height 15
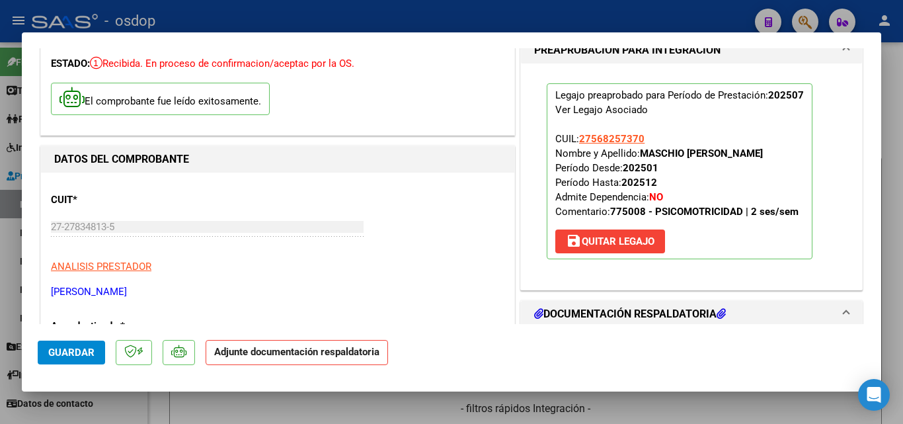
scroll to position [132, 0]
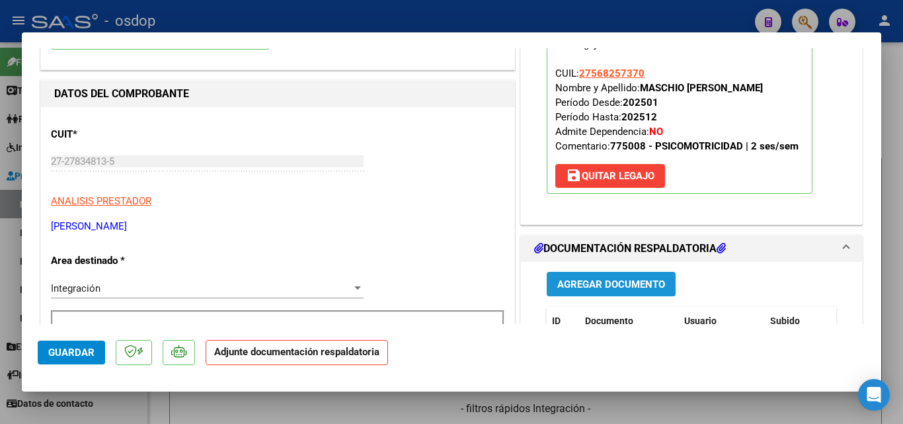
click at [635, 284] on span "Agregar Documento" at bounding box center [611, 284] width 108 height 12
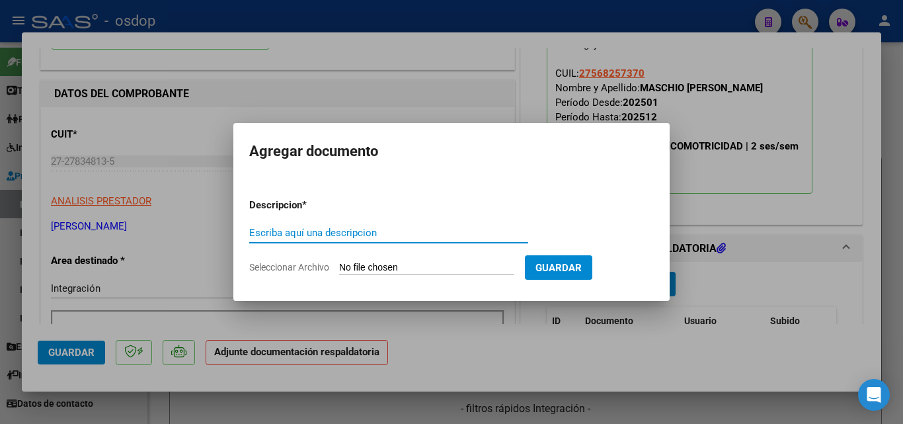
click at [325, 233] on input "Escriba aquí una descripcion" at bounding box center [388, 233] width 279 height 12
type input "DDJJ"
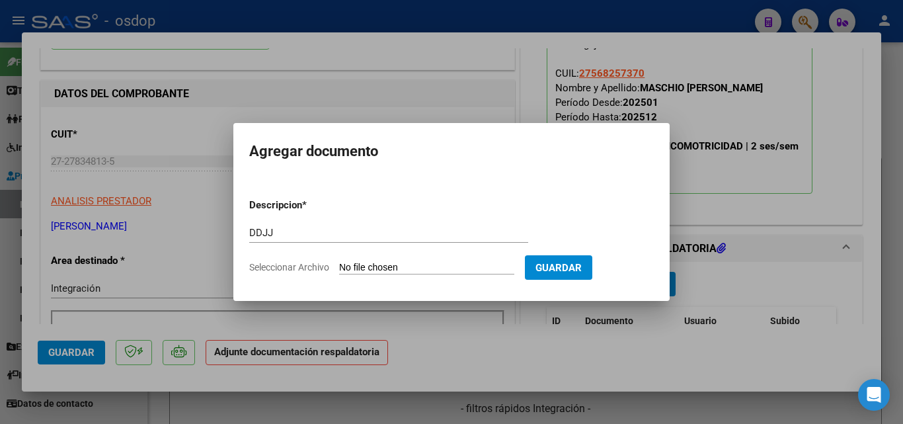
click at [377, 267] on input "Seleccionar Archivo" at bounding box center [426, 268] width 175 height 13
type input "C:\fakepath\ASISTENCIA MASCHIO.pdf"
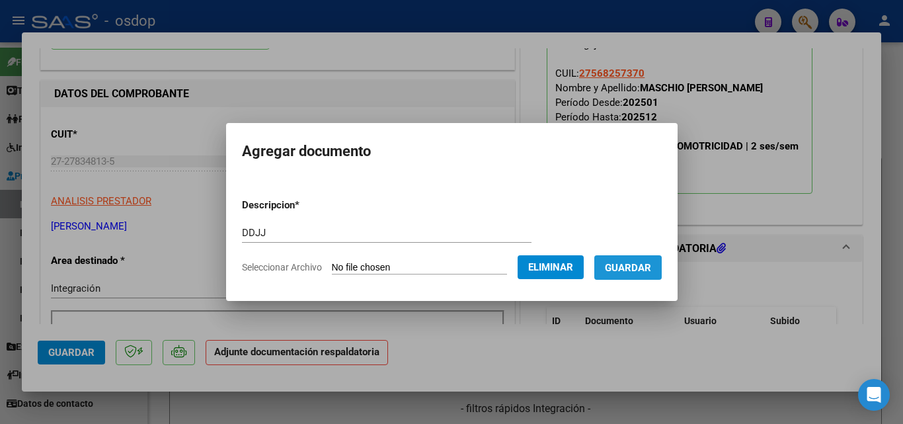
click at [640, 268] on span "Guardar" at bounding box center [628, 268] width 46 height 12
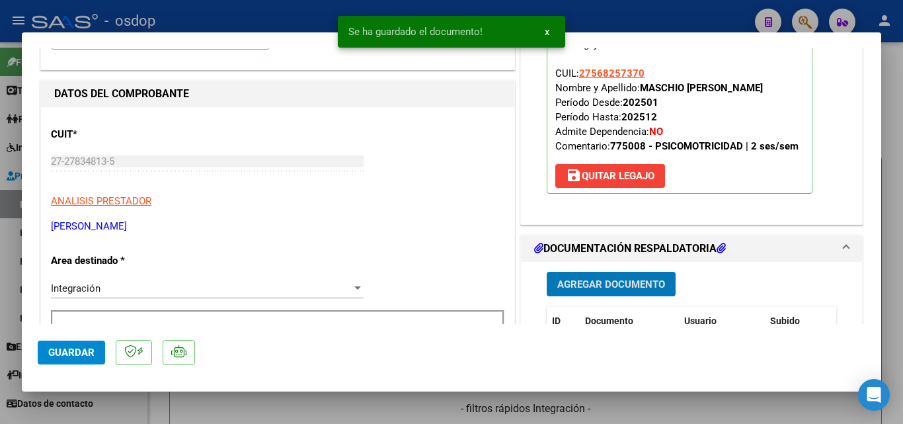
click at [642, 21] on div at bounding box center [451, 212] width 903 height 424
type input "$ 0,00"
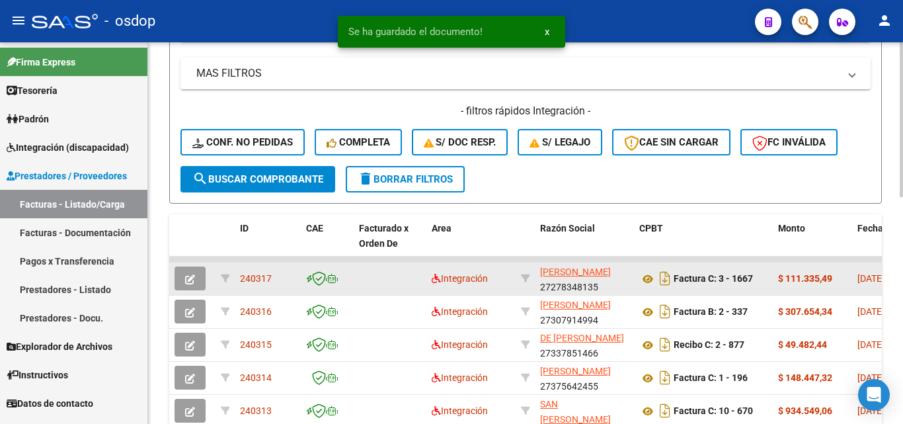
scroll to position [331, 0]
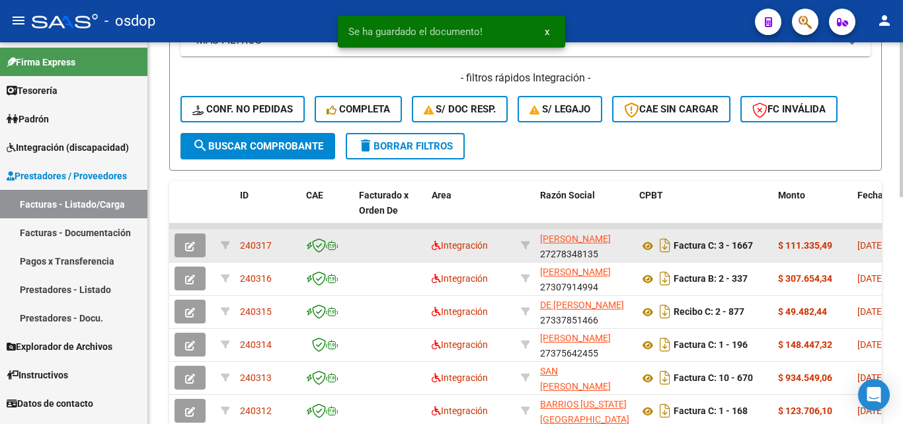
drag, startPoint x: 274, startPoint y: 242, endPoint x: 242, endPoint y: 243, distance: 31.7
click at [242, 243] on div "240317" at bounding box center [268, 245] width 56 height 15
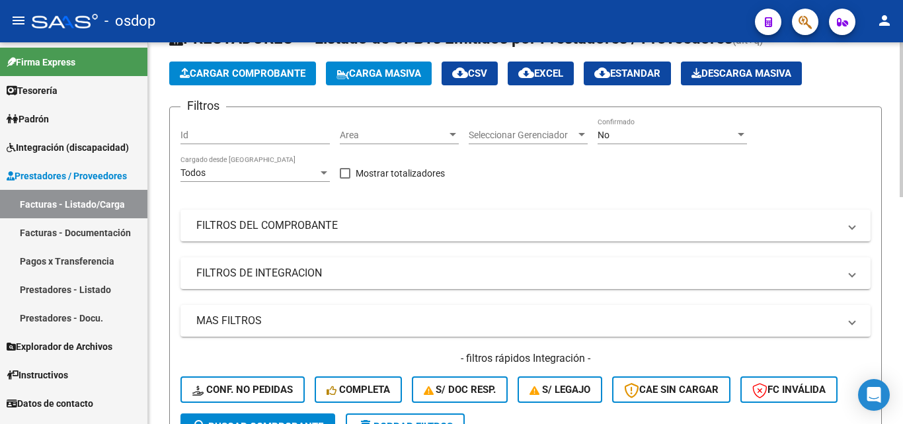
scroll to position [0, 0]
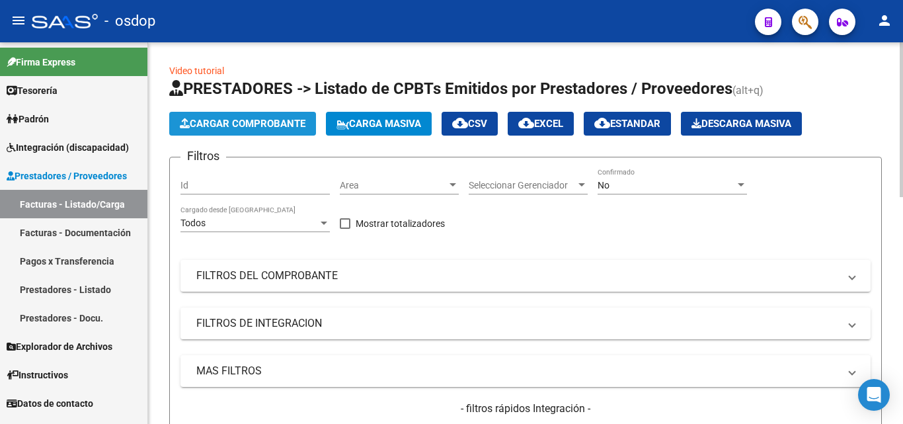
click at [260, 126] on span "Cargar Comprobante" at bounding box center [243, 124] width 126 height 12
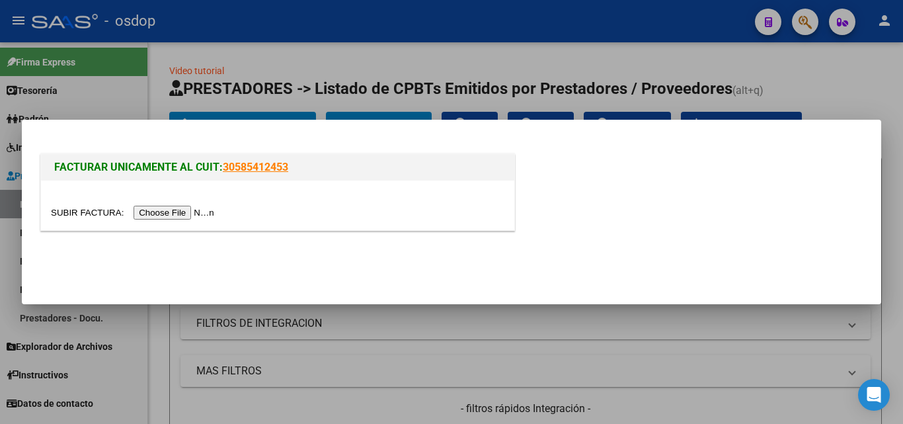
click at [191, 213] on input "file" at bounding box center [134, 213] width 167 height 14
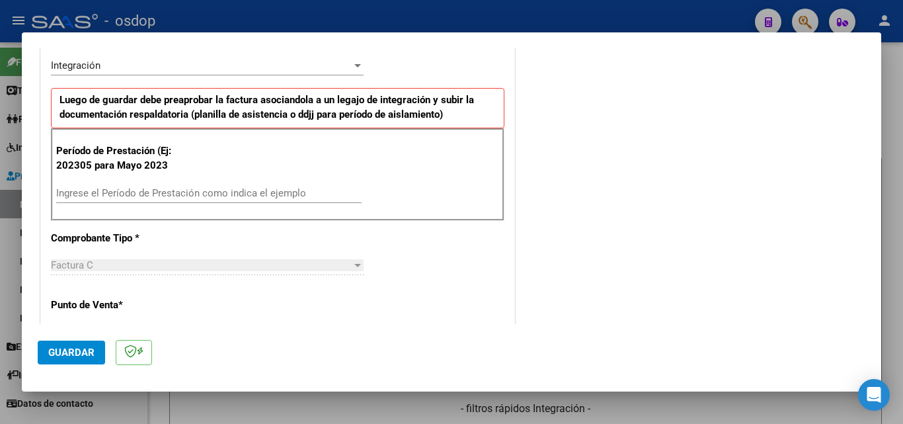
scroll to position [331, 0]
click at [79, 188] on input "Ingrese el Período de Prestación como indica el ejemplo" at bounding box center [208, 192] width 305 height 12
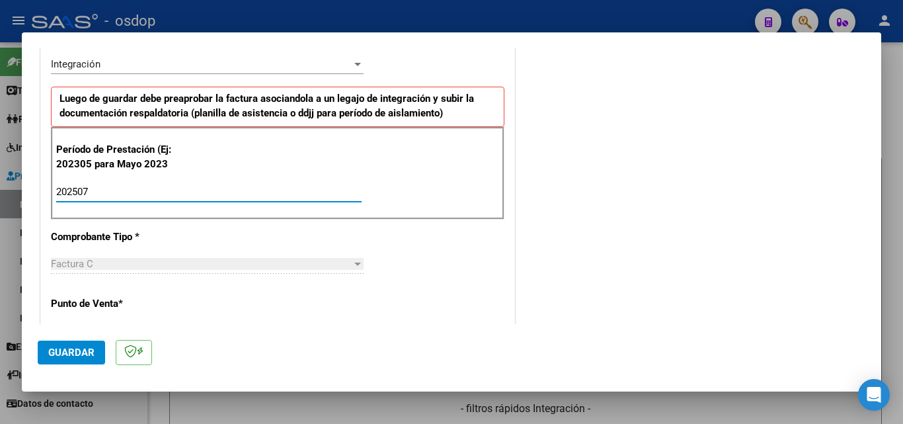
type input "202507"
click at [69, 346] on span "Guardar" at bounding box center [71, 352] width 46 height 12
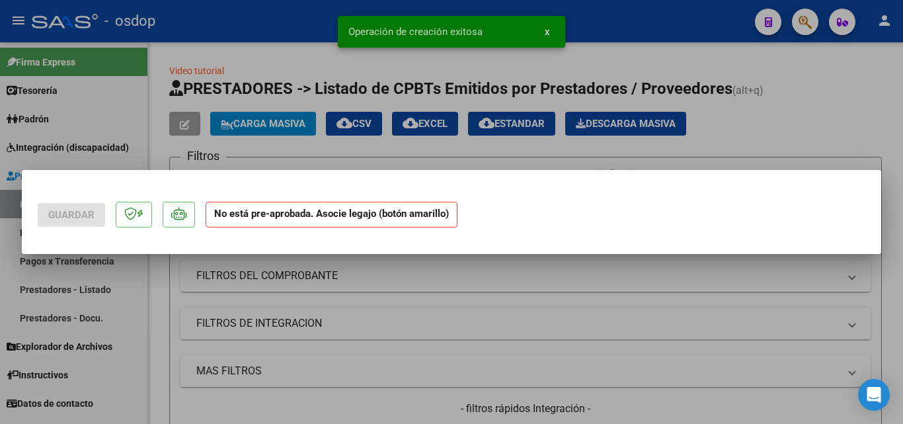
scroll to position [0, 0]
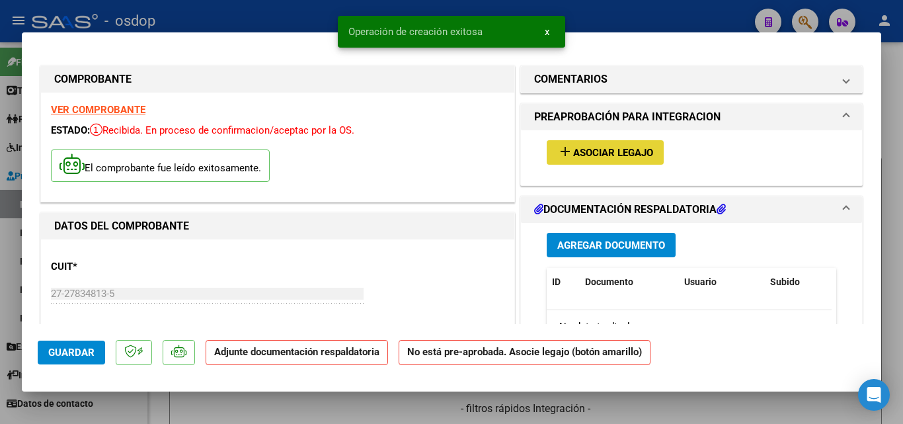
click at [561, 155] on mat-icon "add" at bounding box center [565, 151] width 16 height 16
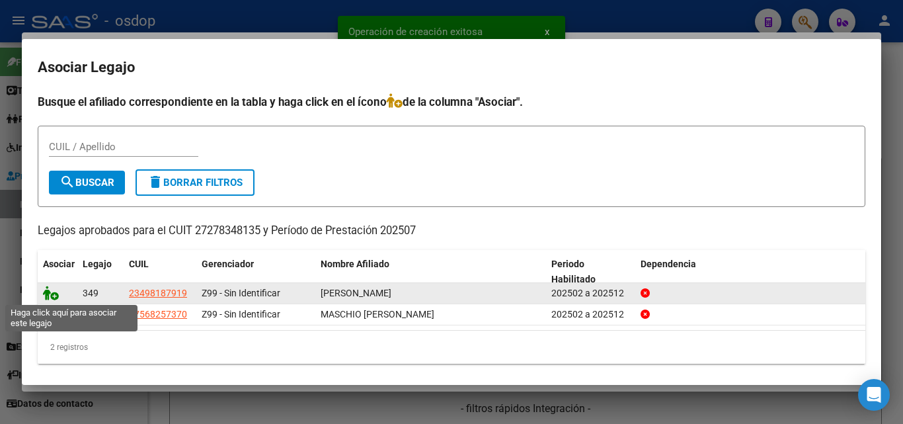
click at [44, 293] on icon at bounding box center [51, 293] width 16 height 15
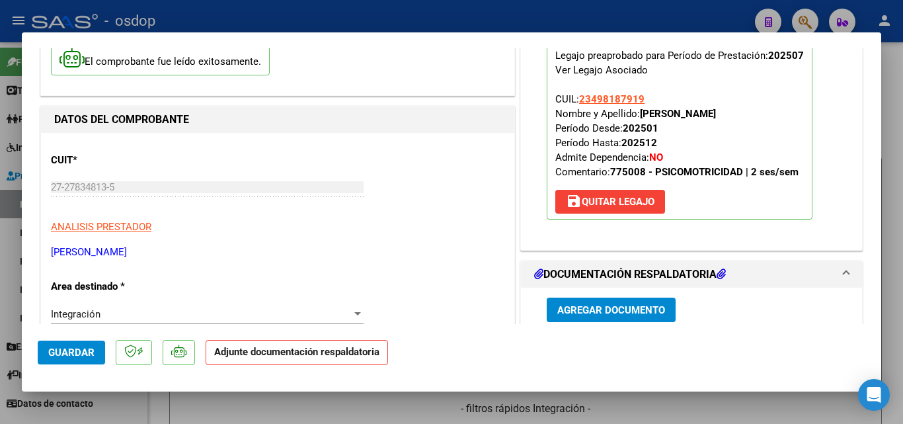
scroll to position [198, 0]
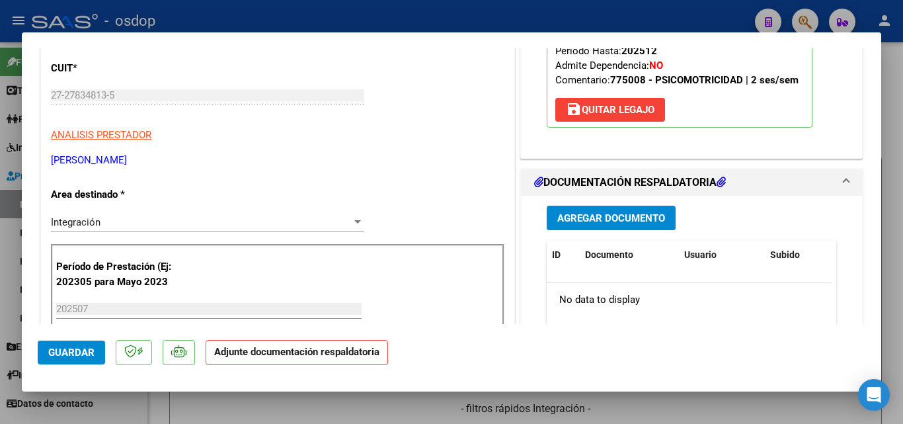
click at [607, 215] on span "Agregar Documento" at bounding box center [611, 218] width 108 height 12
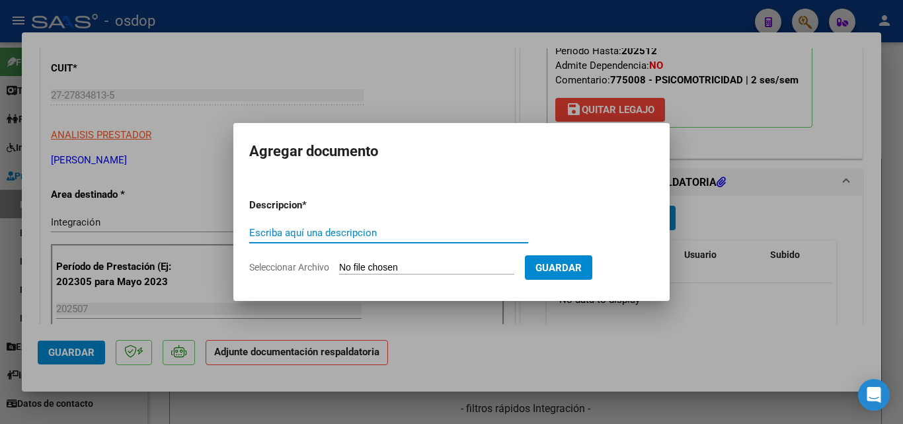
click at [315, 230] on input "Escriba aquí una descripcion" at bounding box center [388, 233] width 279 height 12
type input "DDJJ"
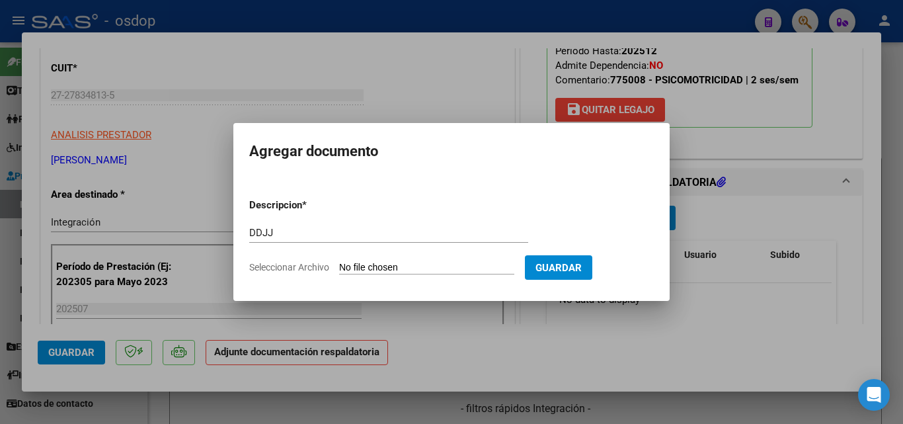
click at [366, 266] on input "Seleccionar Archivo" at bounding box center [426, 268] width 175 height 13
type input "C:\fakepath\ASISTENCIA [PERSON_NAME].pdf"
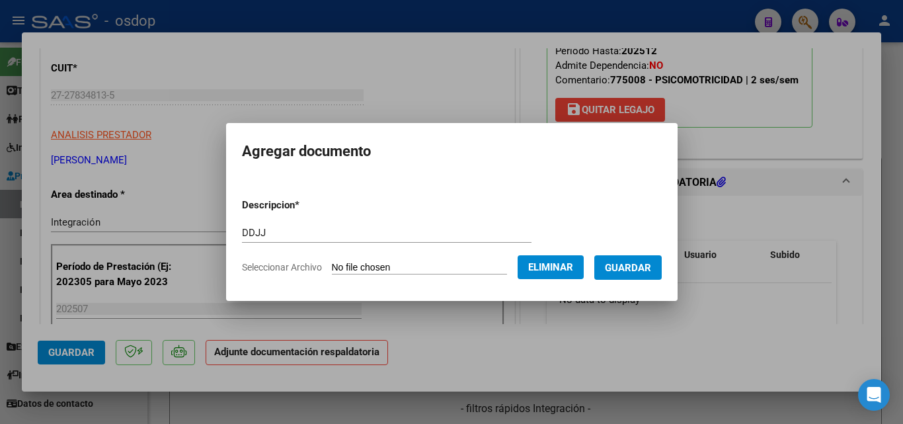
click at [635, 264] on span "Guardar" at bounding box center [628, 268] width 46 height 12
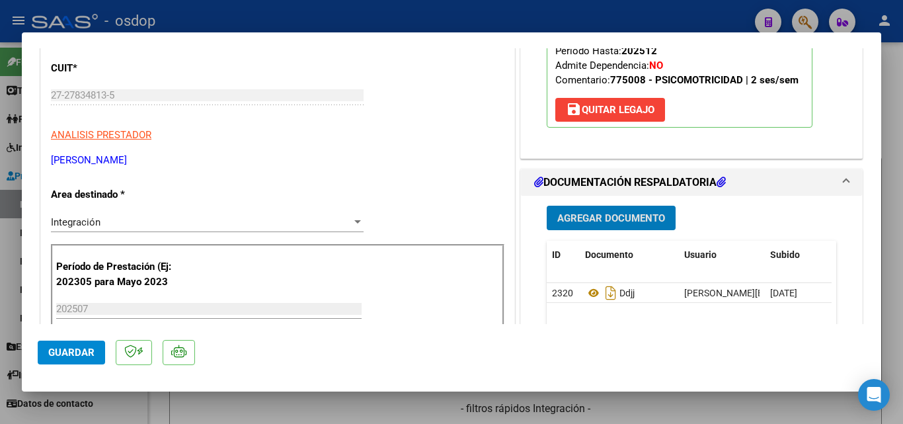
click at [491, 20] on div at bounding box center [451, 212] width 903 height 424
type input "$ 0,00"
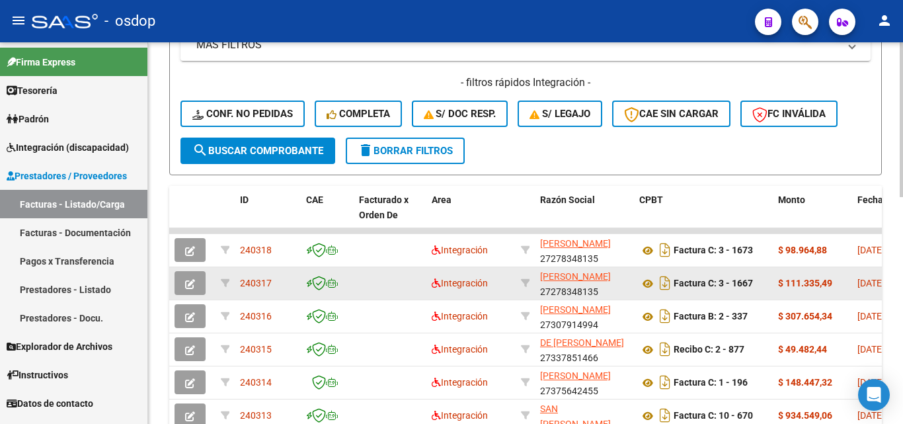
scroll to position [331, 0]
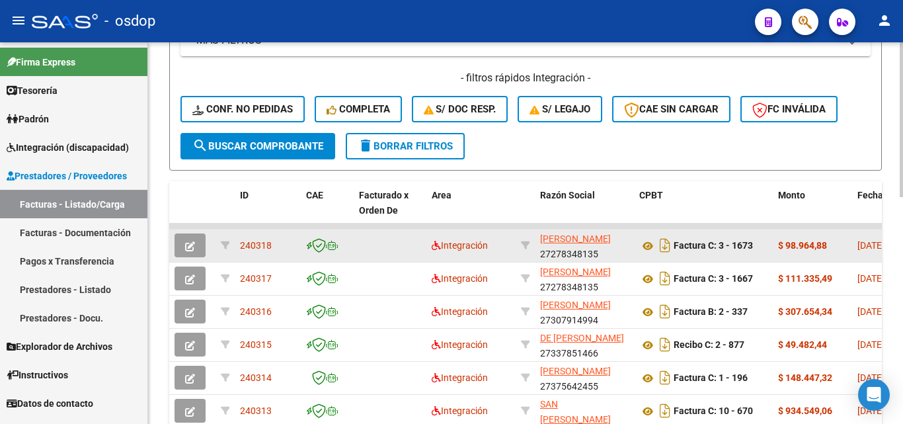
drag, startPoint x: 278, startPoint y: 245, endPoint x: 240, endPoint y: 246, distance: 37.7
click at [240, 246] on div "240318" at bounding box center [268, 245] width 56 height 15
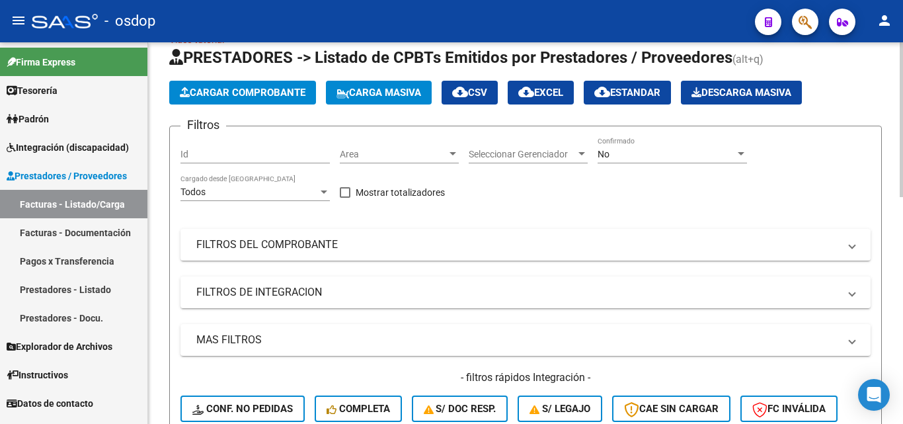
scroll to position [0, 0]
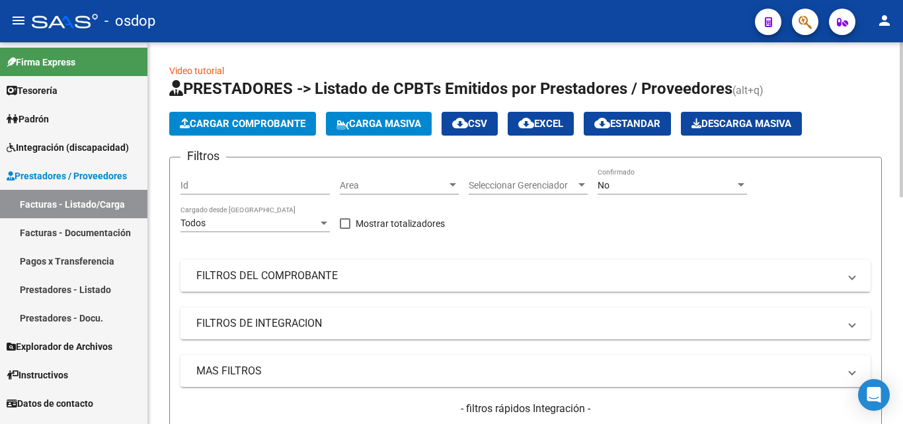
click at [272, 126] on span "Cargar Comprobante" at bounding box center [243, 124] width 126 height 12
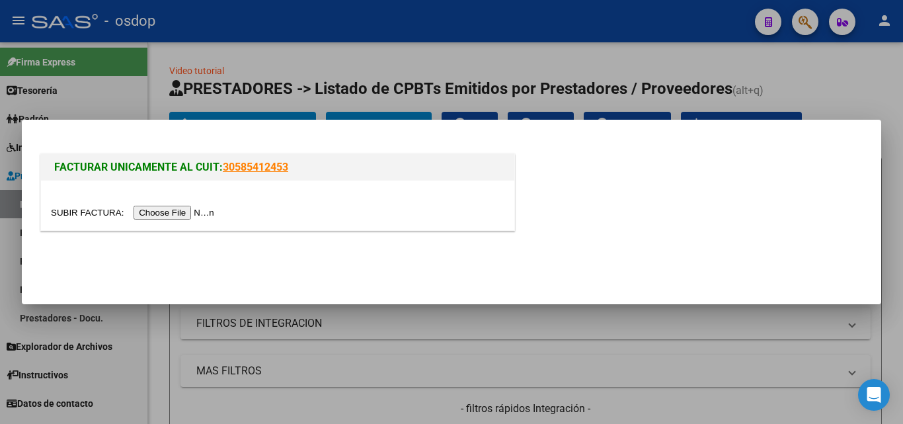
click at [201, 215] on input "file" at bounding box center [134, 213] width 167 height 14
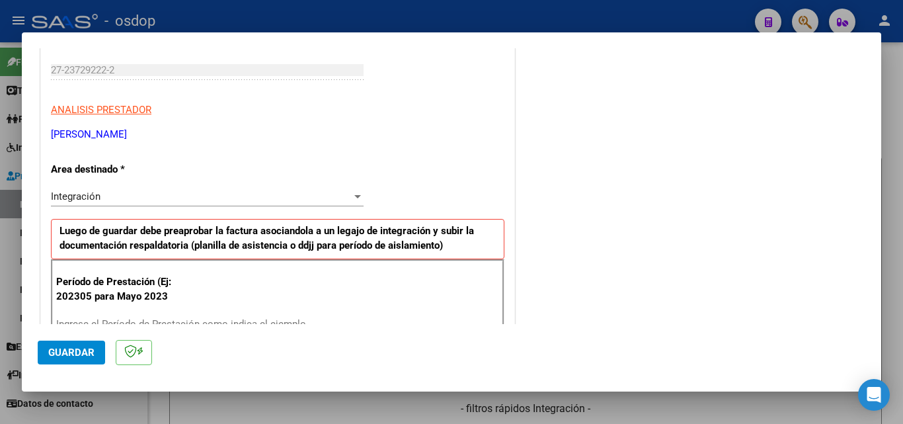
scroll to position [264, 0]
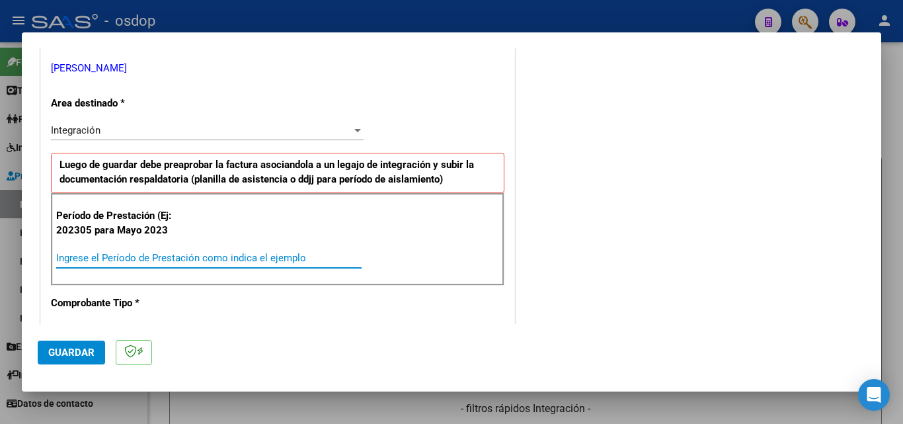
click at [116, 256] on input "Ingrese el Período de Prestación como indica el ejemplo" at bounding box center [208, 258] width 305 height 12
click at [77, 345] on button "Guardar" at bounding box center [71, 352] width 67 height 24
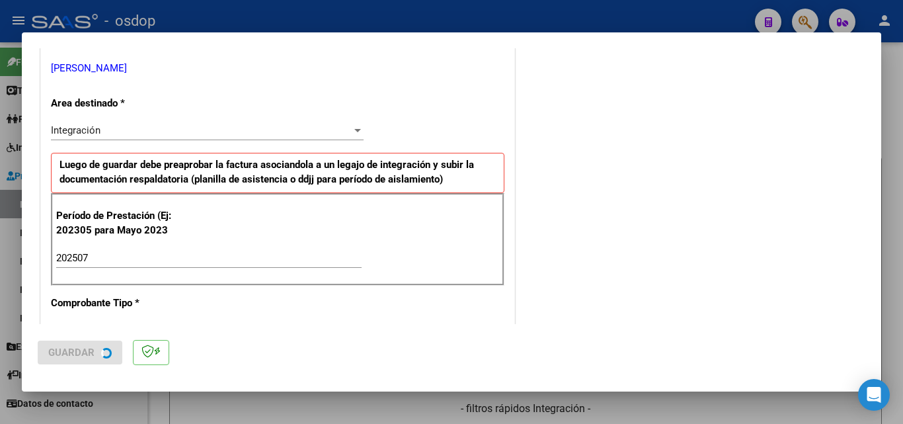
scroll to position [0, 0]
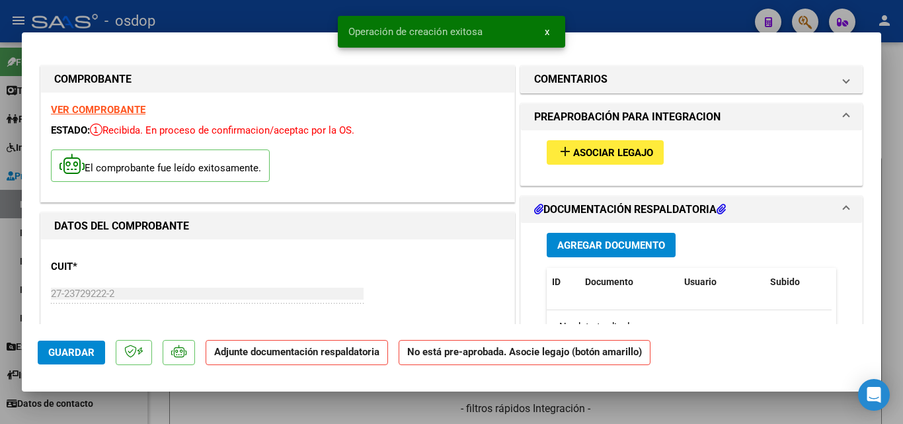
click at [557, 153] on mat-icon "add" at bounding box center [565, 151] width 16 height 16
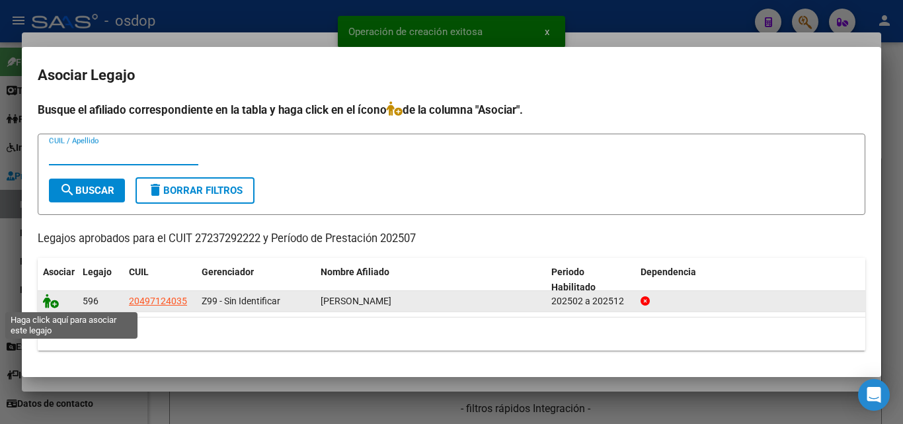
click at [53, 302] on icon at bounding box center [51, 300] width 16 height 15
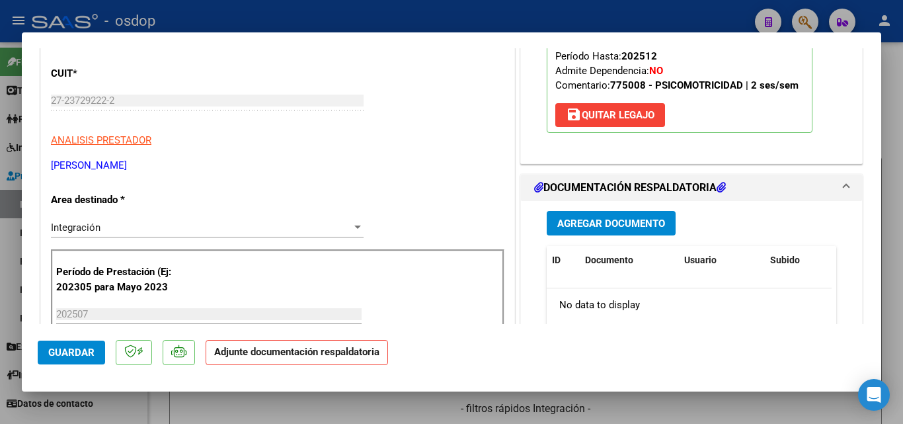
scroll to position [198, 0]
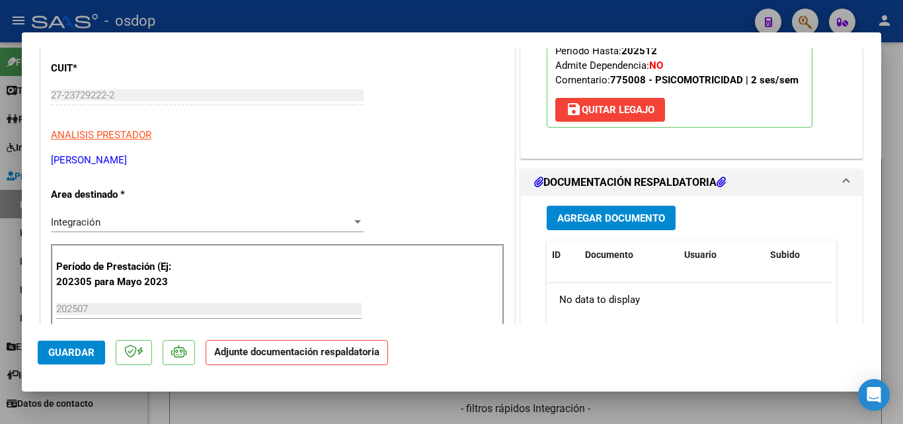
click at [580, 217] on span "Agregar Documento" at bounding box center [611, 218] width 108 height 12
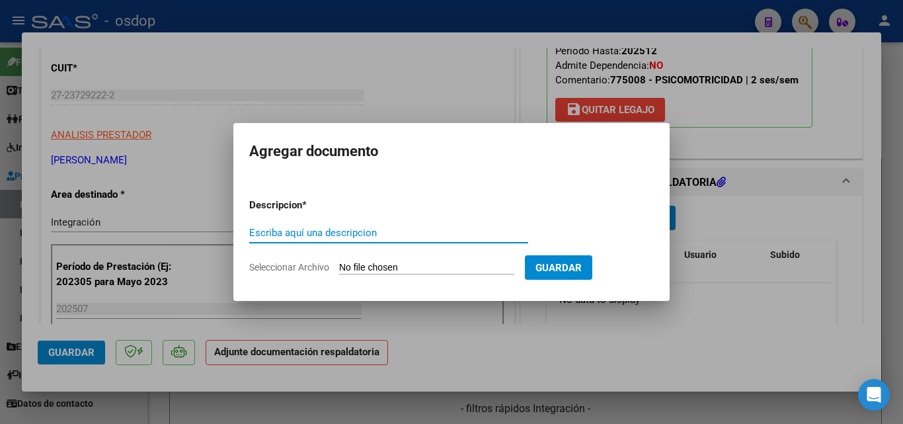
click at [307, 236] on input "Escriba aquí una descripcion" at bounding box center [388, 233] width 279 height 12
click at [376, 265] on input "Seleccionar Archivo" at bounding box center [426, 268] width 175 height 13
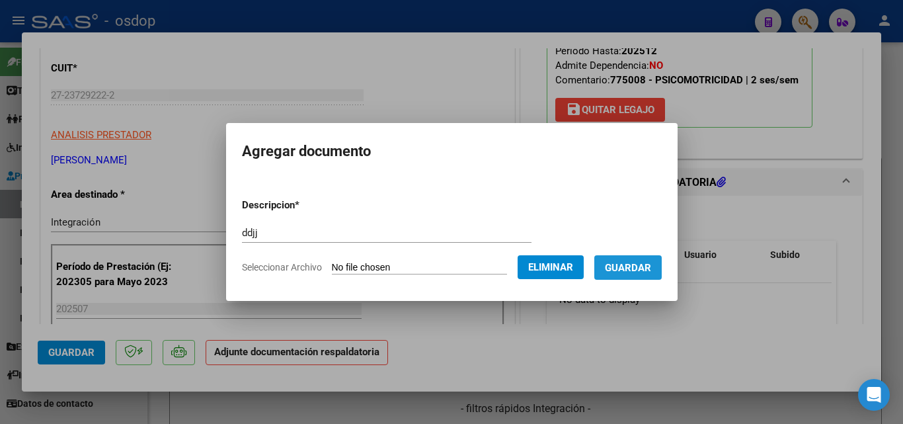
click at [645, 267] on span "Guardar" at bounding box center [628, 268] width 46 height 12
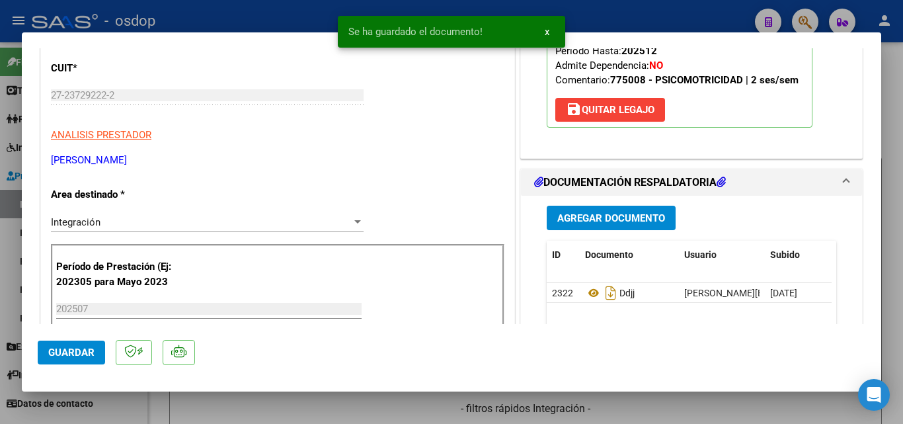
click at [522, 5] on div "Se ha guardado el documento! x" at bounding box center [451, 31] width 259 height 63
click at [576, 12] on div "Se ha guardado el documento! x" at bounding box center [451, 31] width 259 height 63
click at [545, 30] on span "x" at bounding box center [547, 32] width 5 height 12
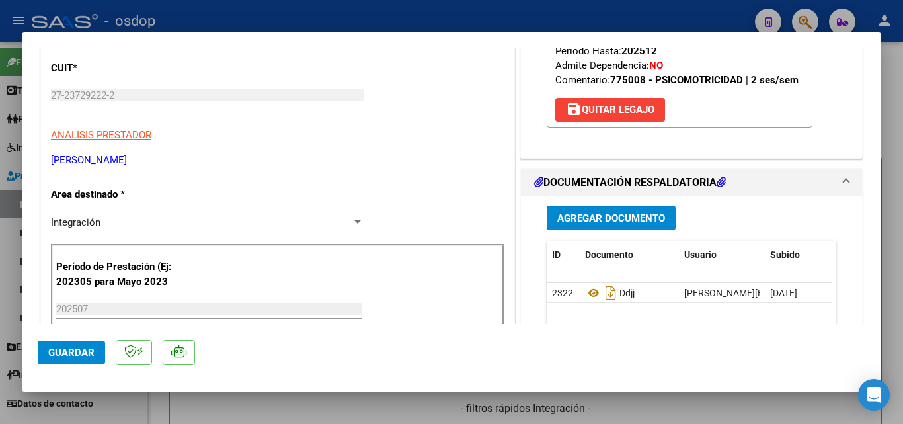
click at [558, 10] on div at bounding box center [451, 212] width 903 height 424
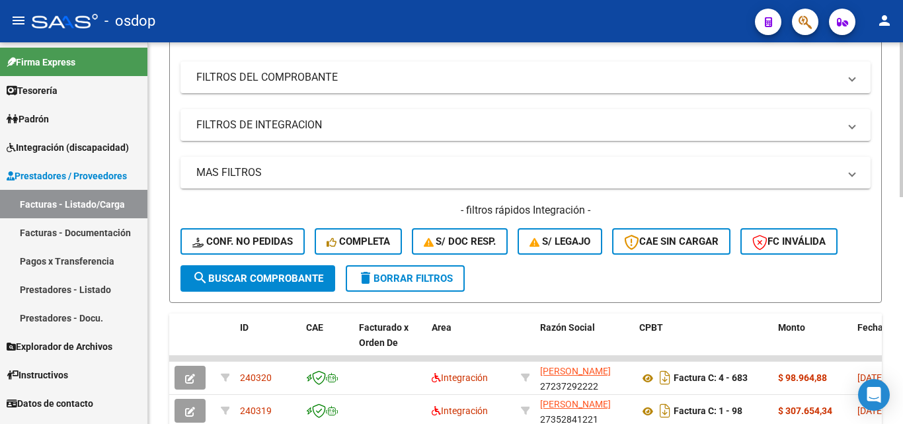
scroll to position [331, 0]
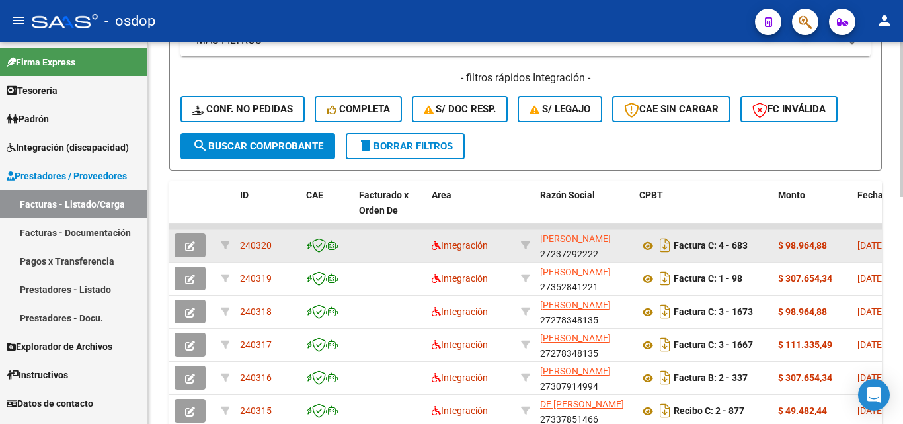
drag, startPoint x: 274, startPoint y: 245, endPoint x: 241, endPoint y: 243, distance: 33.8
click at [241, 243] on div "240320" at bounding box center [268, 245] width 56 height 15
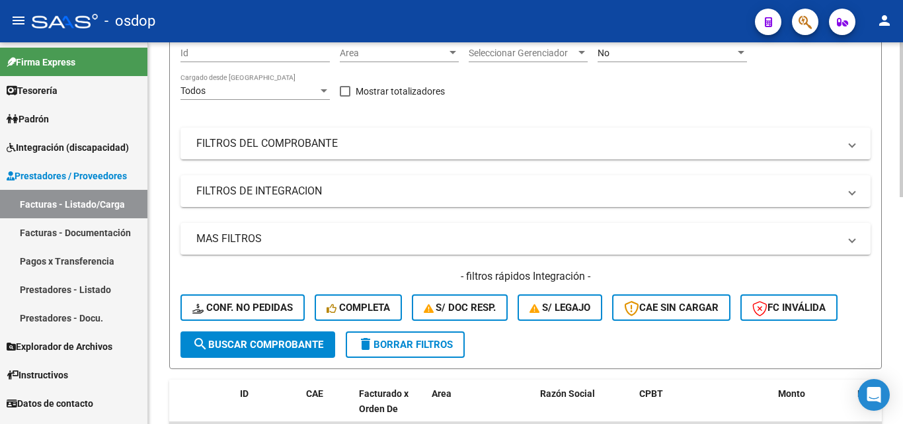
scroll to position [0, 0]
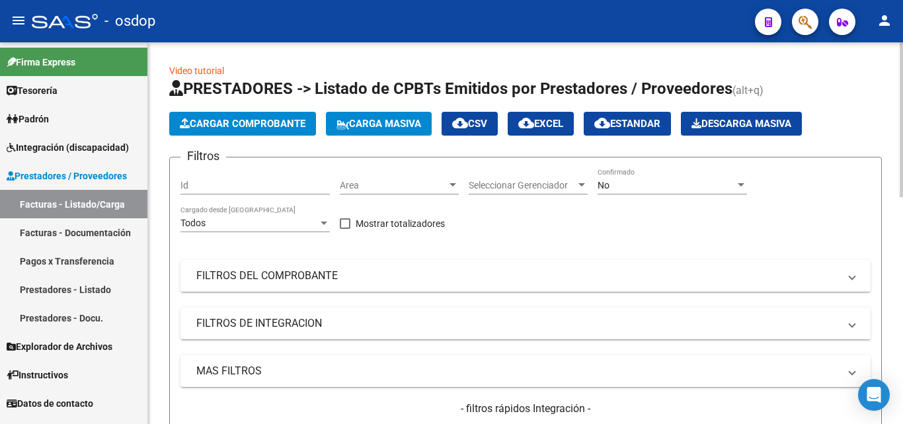
click at [284, 129] on span "Cargar Comprobante" at bounding box center [243, 124] width 126 height 12
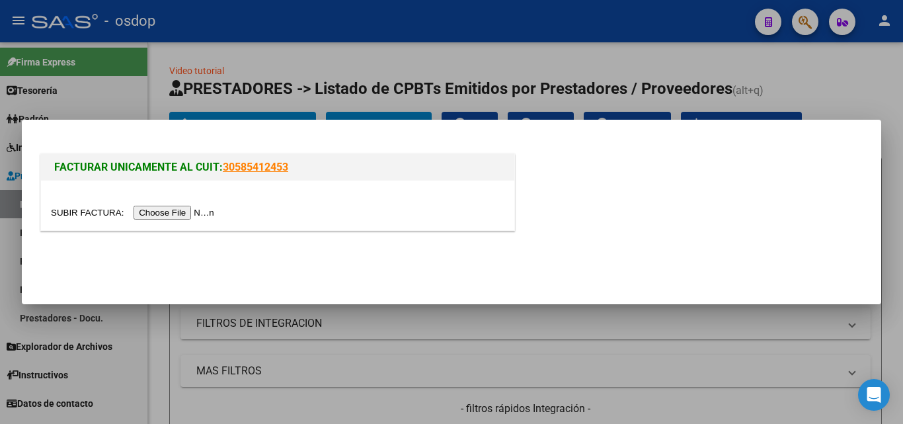
click at [208, 209] on input "file" at bounding box center [134, 213] width 167 height 14
click at [197, 213] on input "file" at bounding box center [134, 213] width 167 height 14
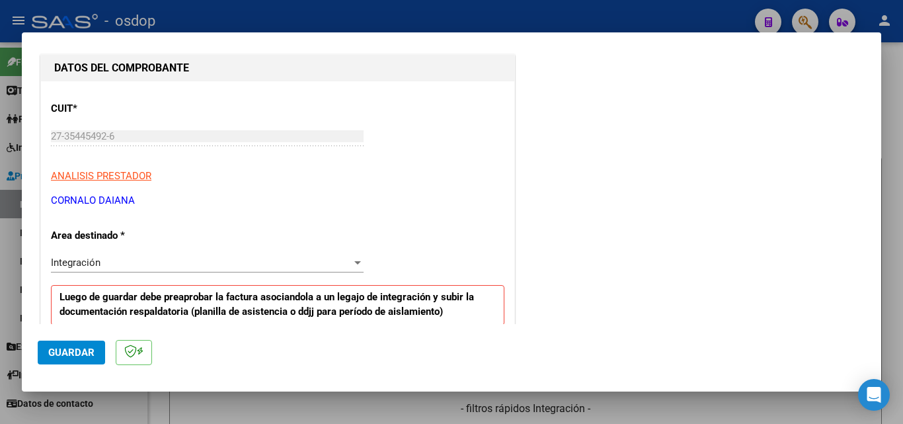
scroll to position [264, 0]
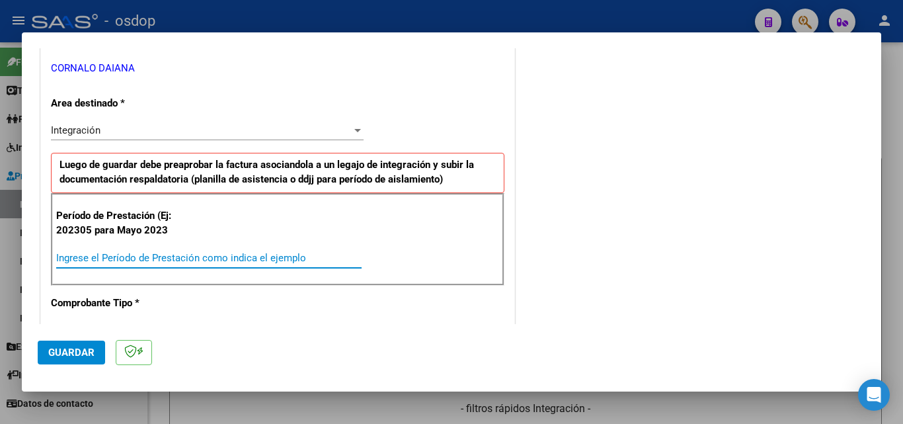
click at [88, 254] on input "Ingrese el Período de Prestación como indica el ejemplo" at bounding box center [208, 258] width 305 height 12
click at [71, 354] on span "Guardar" at bounding box center [71, 352] width 46 height 12
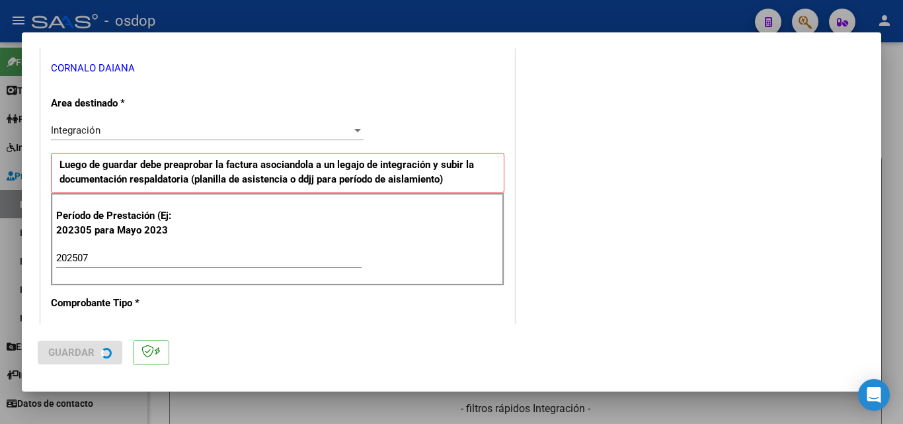
scroll to position [0, 0]
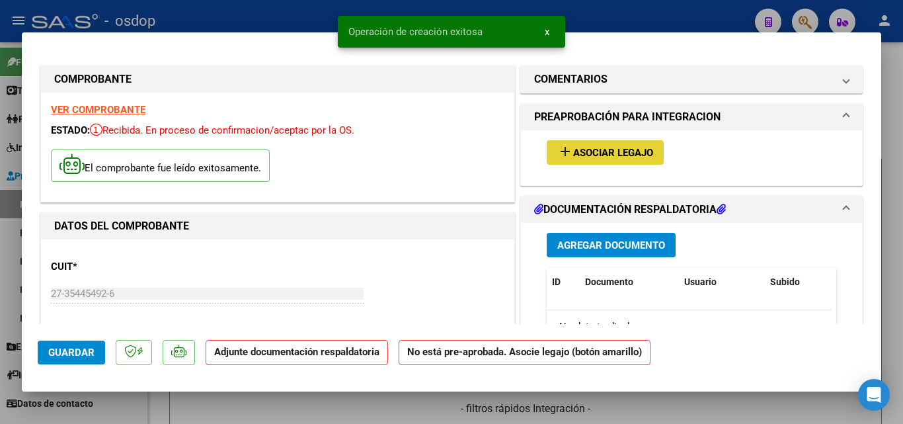
click at [561, 149] on mat-icon "add" at bounding box center [565, 151] width 16 height 16
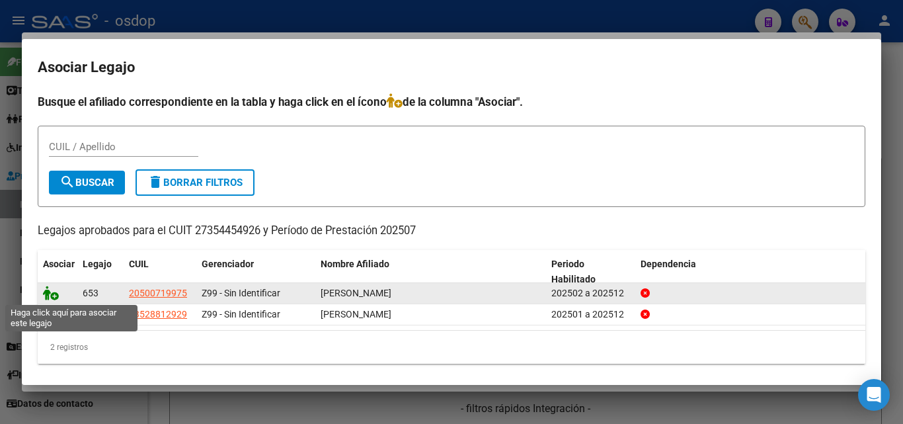
click at [50, 290] on icon at bounding box center [51, 293] width 16 height 15
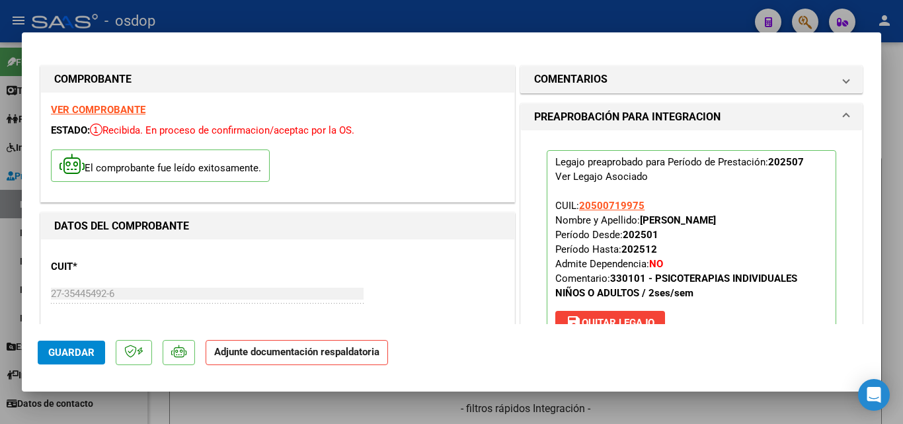
scroll to position [198, 0]
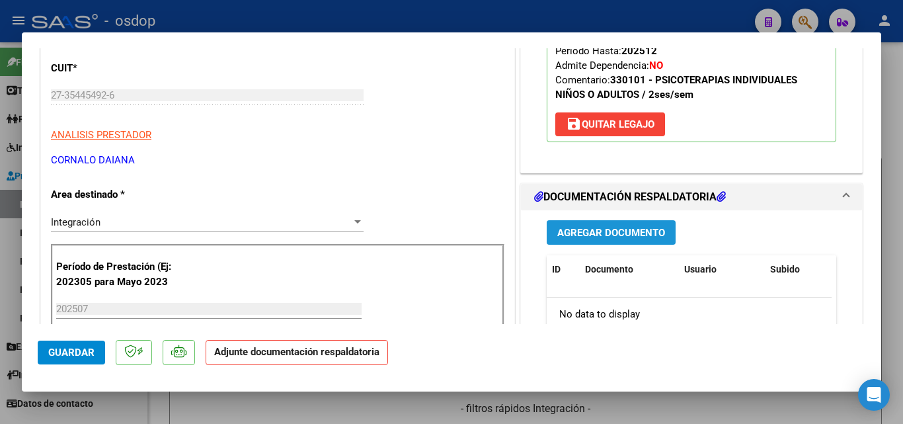
click at [615, 233] on span "Agregar Documento" at bounding box center [611, 233] width 108 height 12
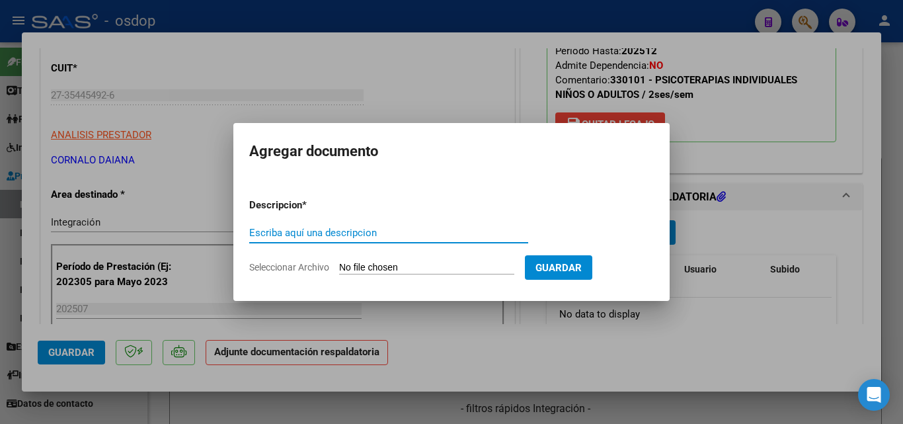
click at [307, 232] on input "Escriba aquí una descripcion" at bounding box center [388, 233] width 279 height 12
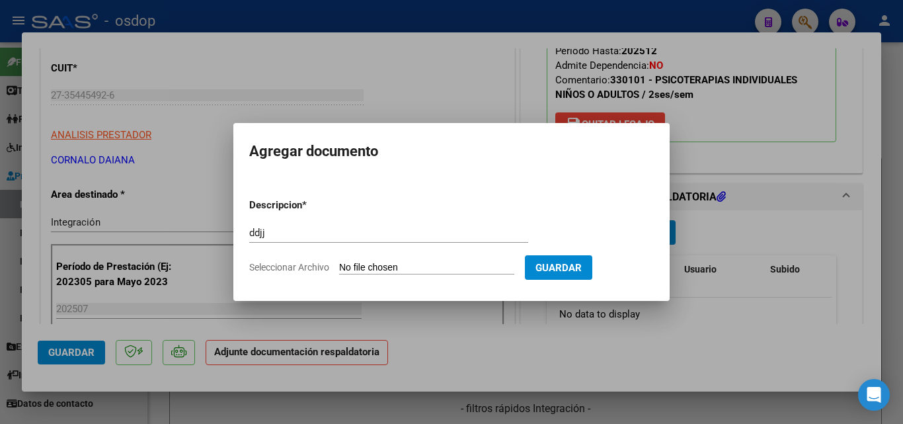
click at [403, 270] on input "Seleccionar Archivo" at bounding box center [426, 268] width 175 height 13
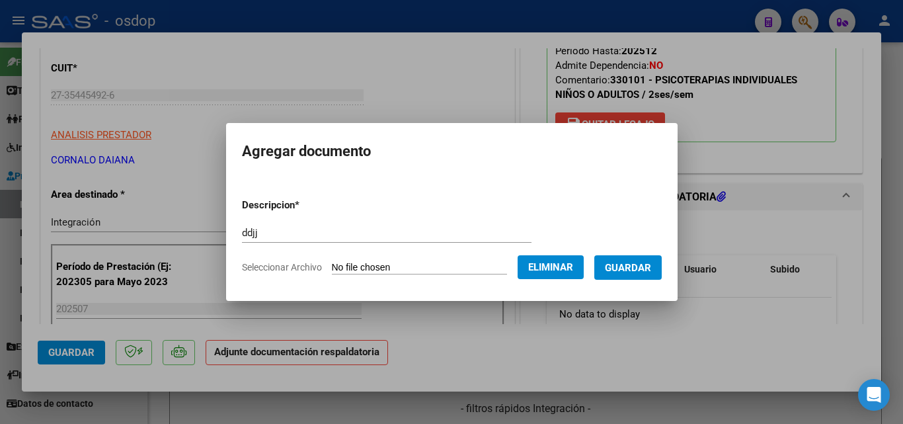
click at [627, 271] on span "Guardar" at bounding box center [628, 268] width 46 height 12
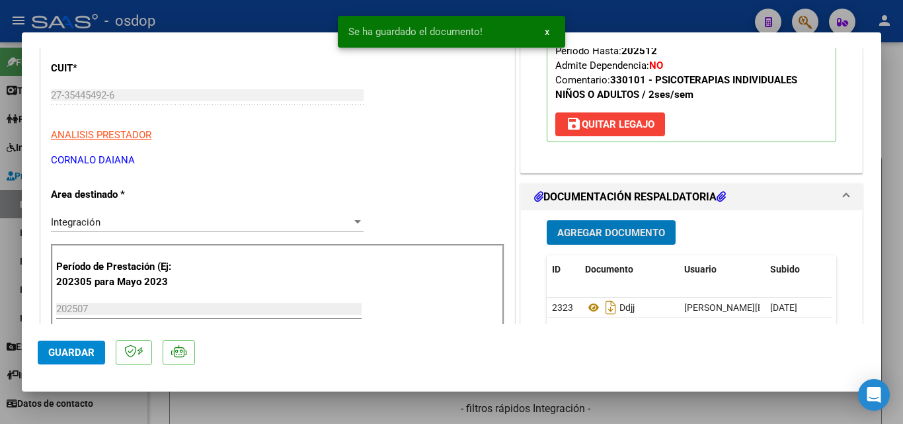
click at [600, 14] on div at bounding box center [451, 212] width 903 height 424
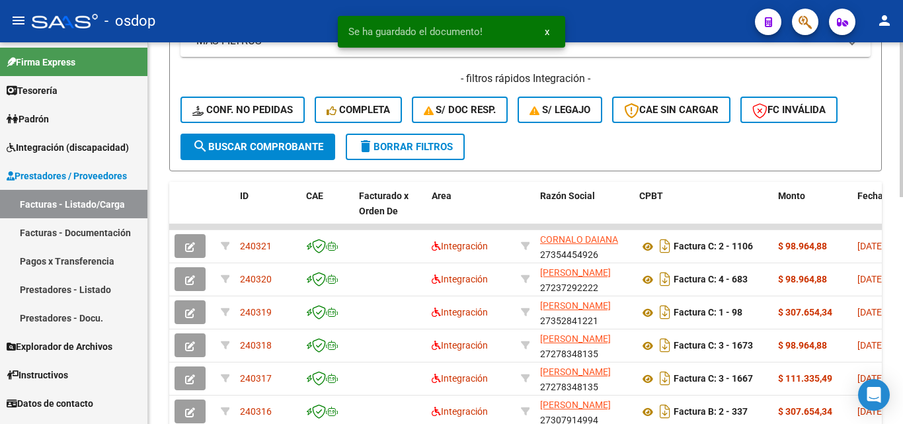
scroll to position [331, 0]
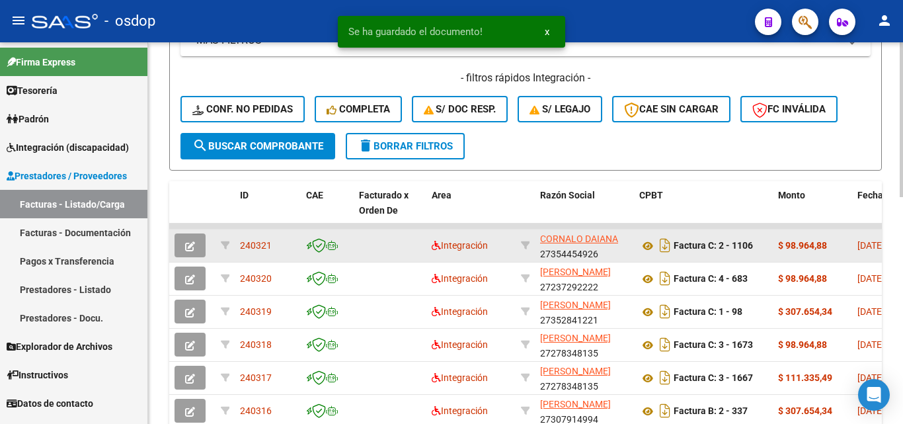
drag, startPoint x: 276, startPoint y: 243, endPoint x: 239, endPoint y: 244, distance: 37.0
click at [239, 244] on datatable-body-cell "240321" at bounding box center [268, 245] width 66 height 32
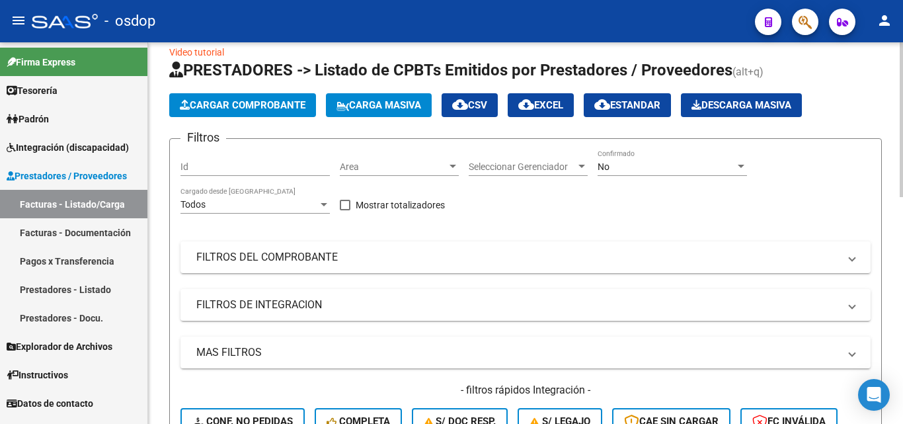
scroll to position [0, 0]
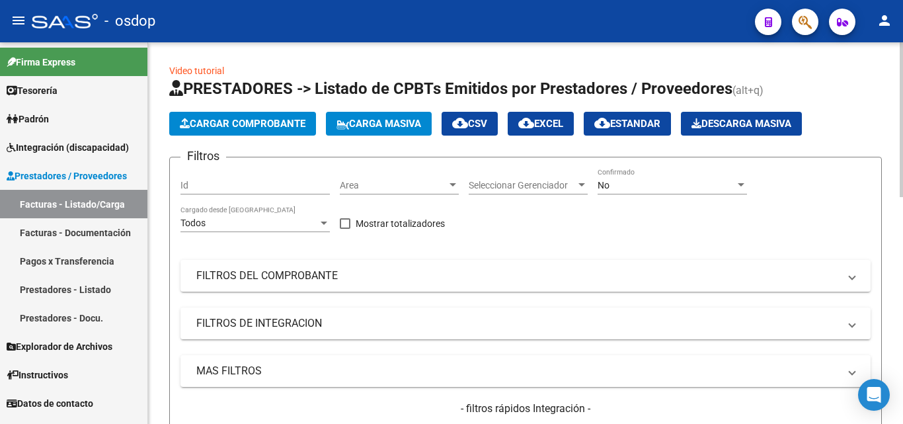
click at [262, 122] on span "Cargar Comprobante" at bounding box center [243, 124] width 126 height 12
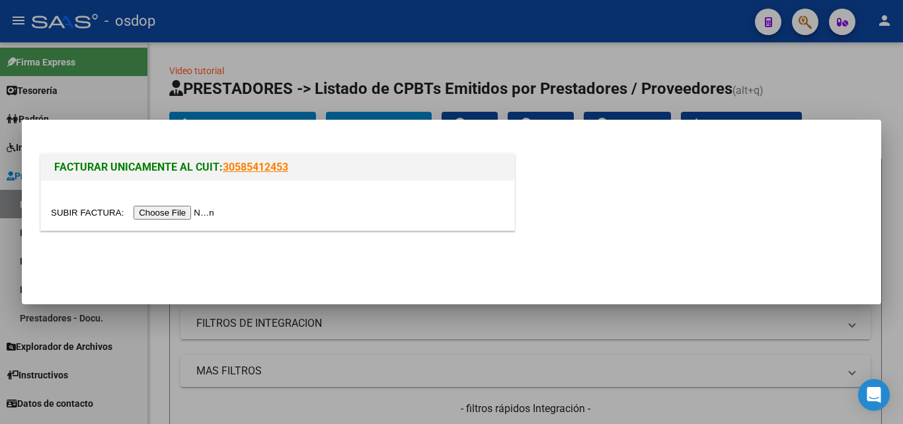
click at [182, 214] on input "file" at bounding box center [134, 213] width 167 height 14
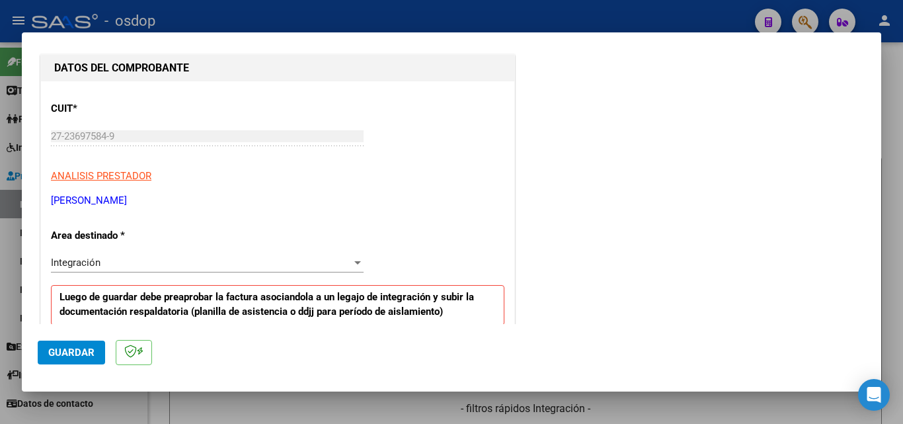
scroll to position [264, 0]
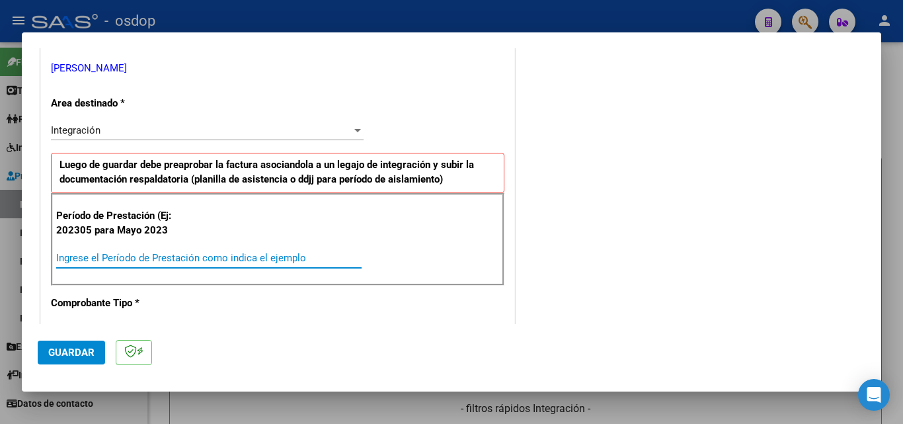
click at [71, 252] on input "Ingrese el Período de Prestación como indica el ejemplo" at bounding box center [208, 258] width 305 height 12
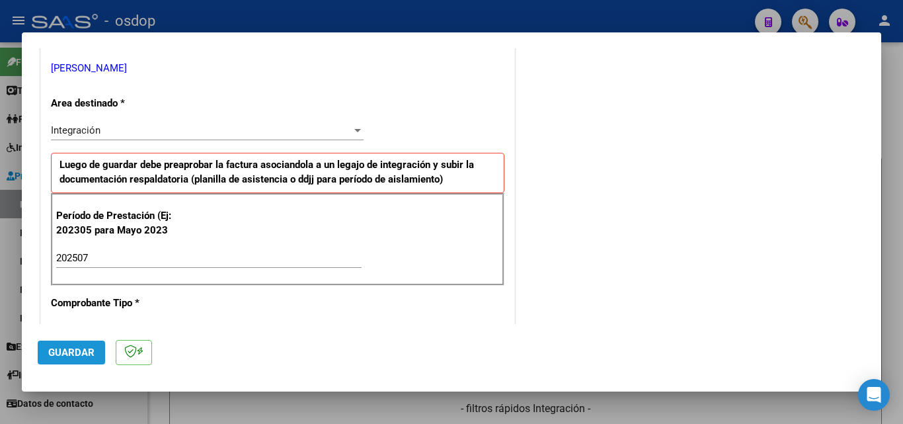
click at [72, 352] on span "Guardar" at bounding box center [71, 352] width 46 height 12
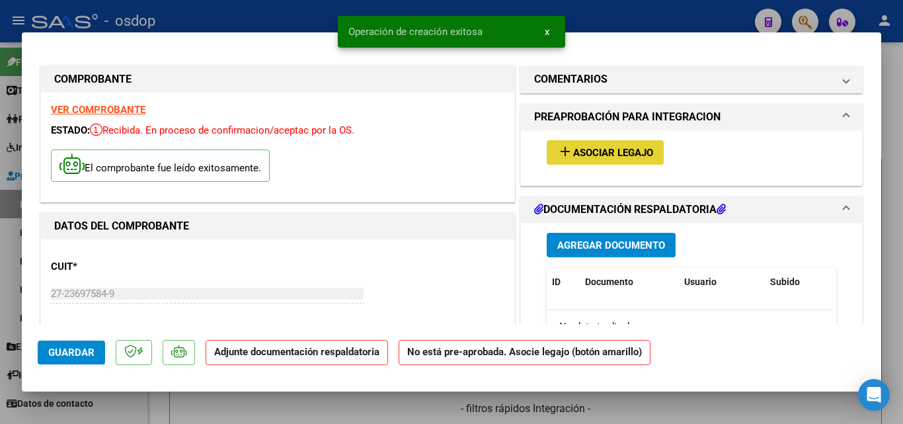
click at [557, 150] on mat-icon "add" at bounding box center [565, 151] width 16 height 16
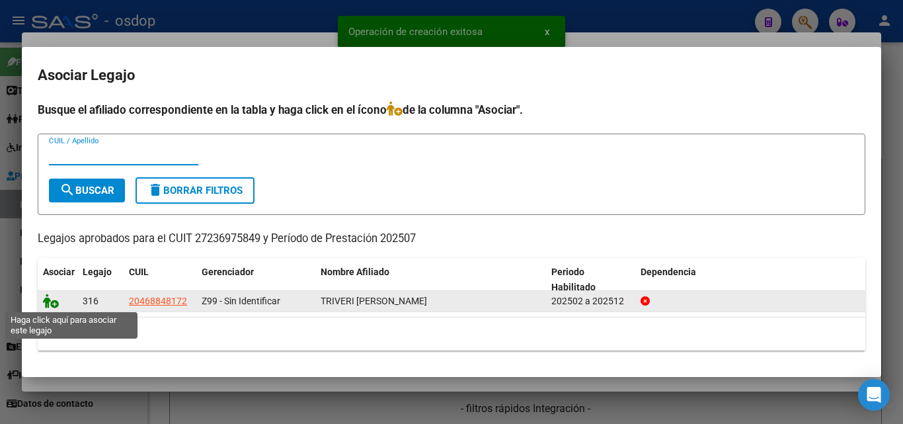
click at [49, 303] on icon at bounding box center [51, 300] width 16 height 15
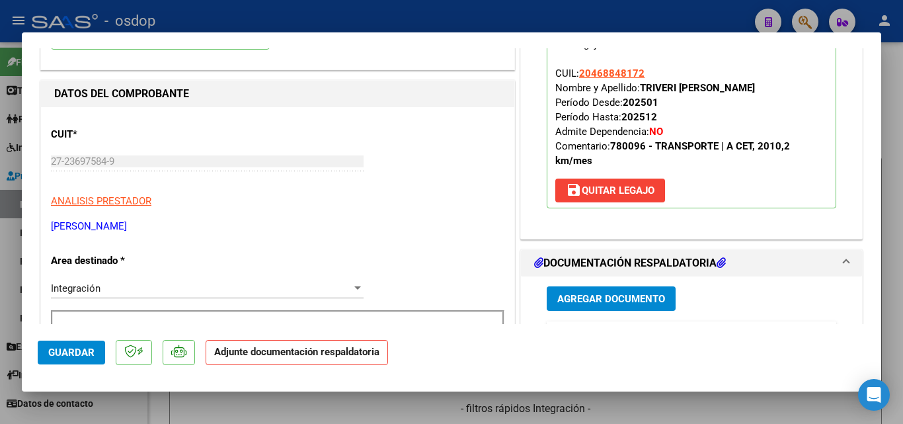
scroll to position [198, 0]
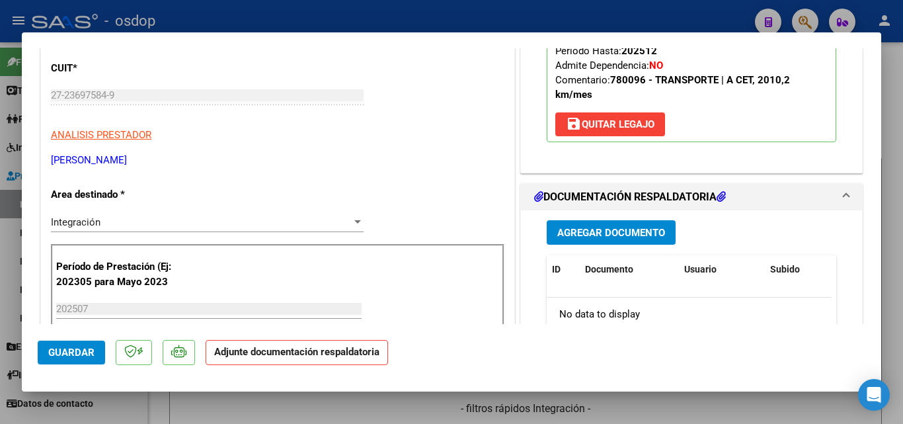
click at [585, 234] on span "Agregar Documento" at bounding box center [611, 233] width 108 height 12
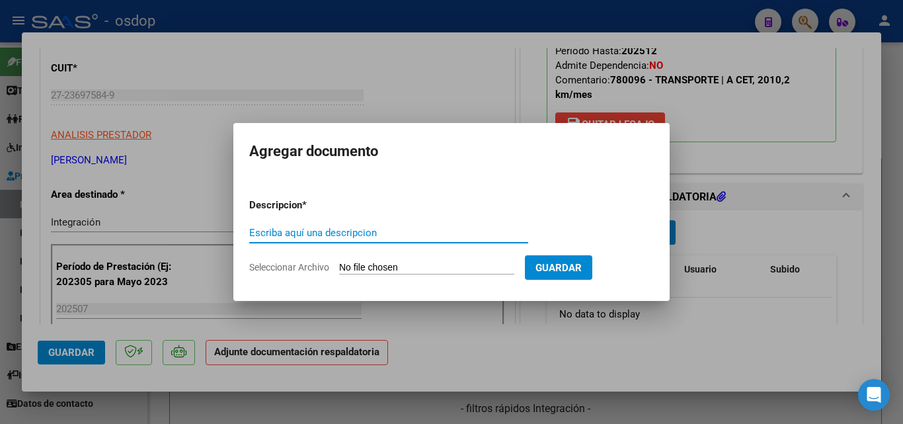
click at [306, 237] on input "Escriba aquí una descripcion" at bounding box center [388, 233] width 279 height 12
click at [373, 262] on input "Seleccionar Archivo" at bounding box center [426, 268] width 175 height 13
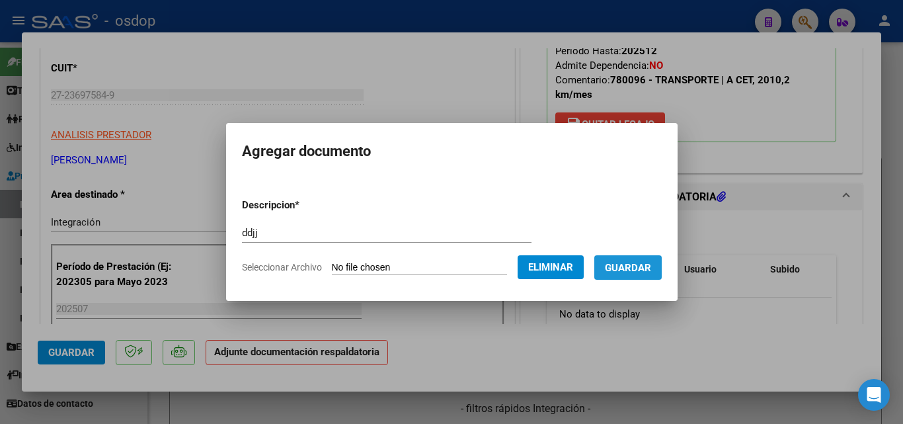
click at [641, 270] on span "Guardar" at bounding box center [628, 268] width 46 height 12
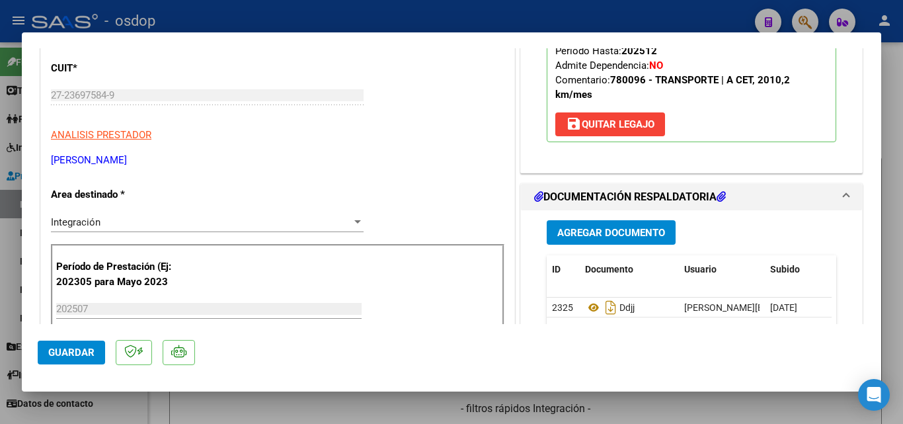
click at [474, 11] on div at bounding box center [451, 212] width 903 height 424
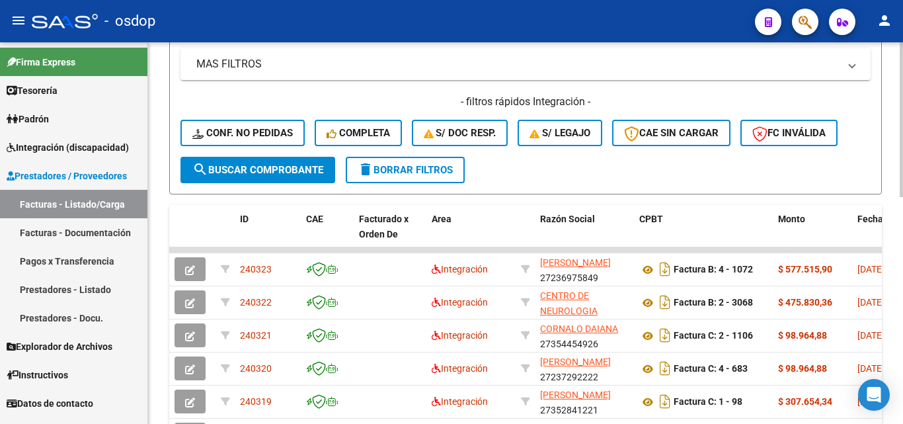
scroll to position [331, 0]
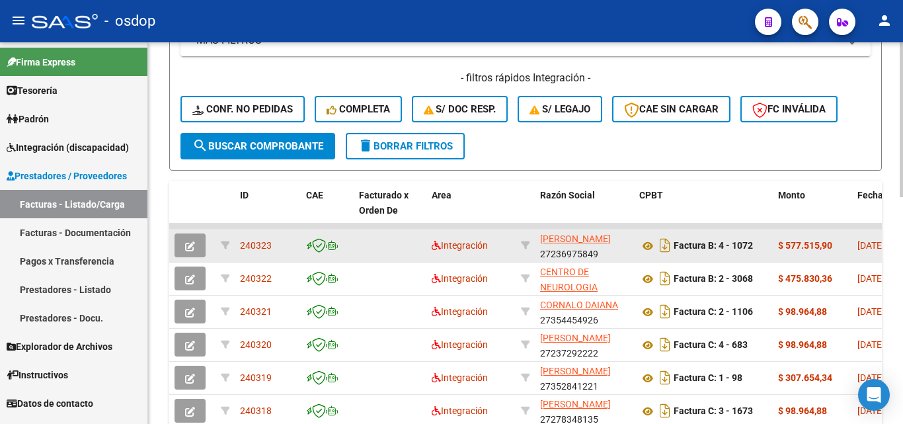
drag, startPoint x: 278, startPoint y: 243, endPoint x: 239, endPoint y: 245, distance: 39.0
click at [239, 245] on datatable-body-cell "240323" at bounding box center [268, 245] width 66 height 32
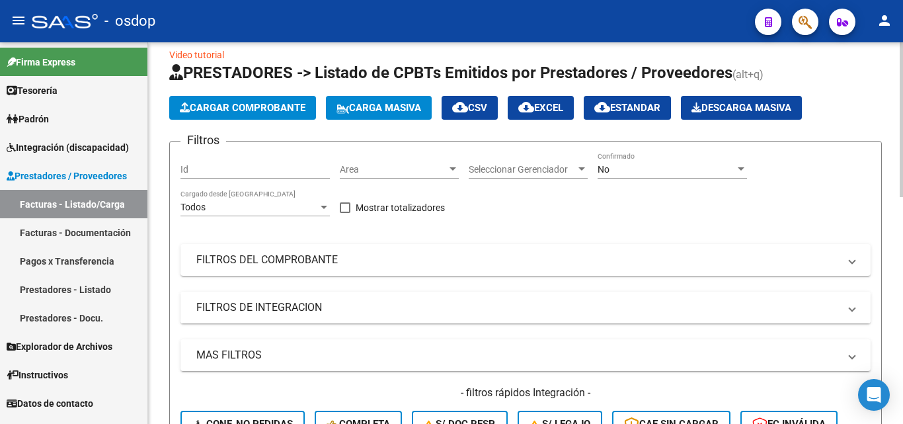
scroll to position [0, 0]
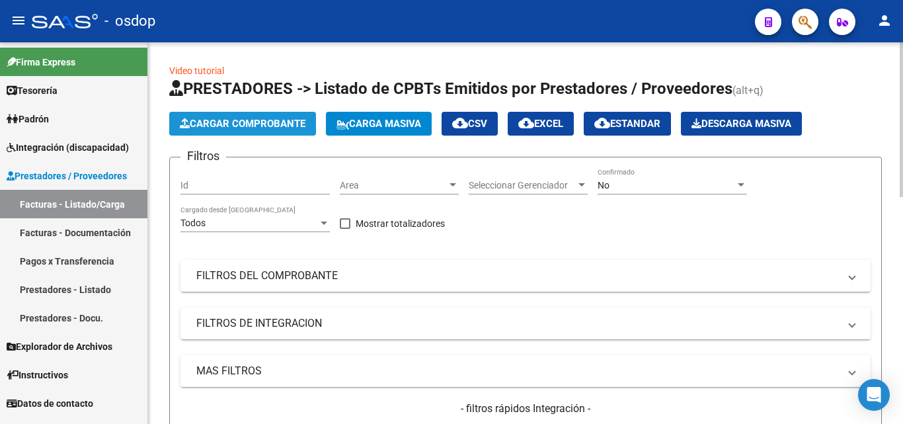
click at [263, 128] on span "Cargar Comprobante" at bounding box center [243, 124] width 126 height 12
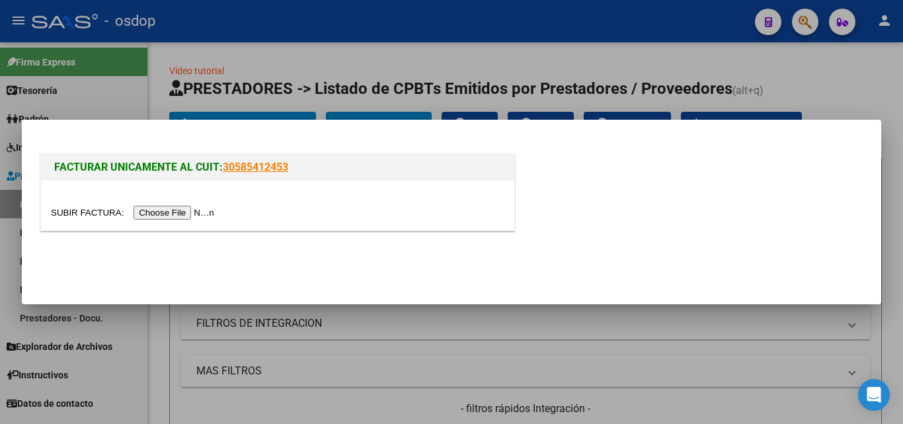
click at [196, 215] on input "file" at bounding box center [134, 213] width 167 height 14
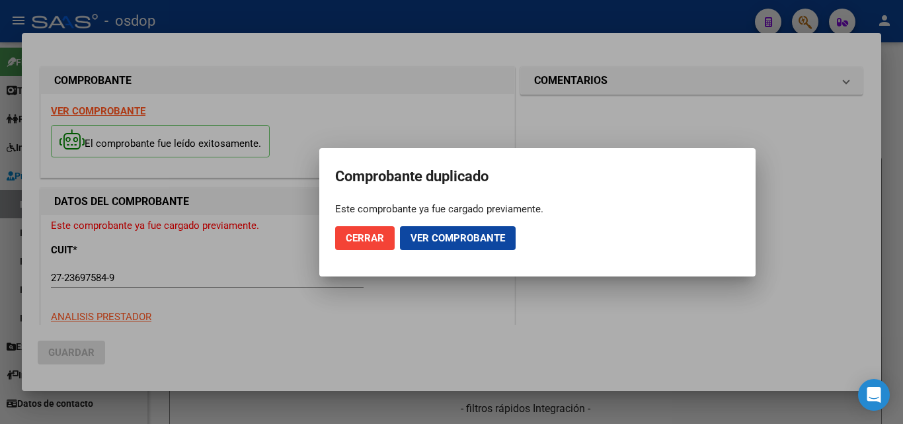
click at [463, 11] on div at bounding box center [451, 212] width 903 height 424
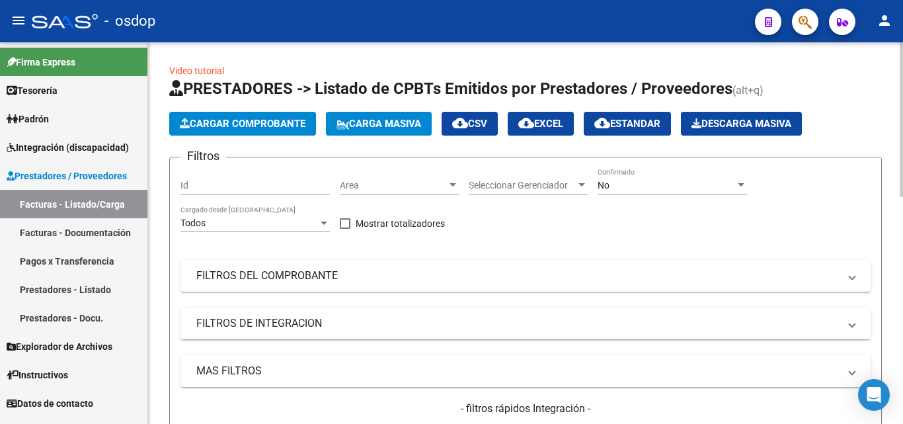
click at [274, 120] on span "Cargar Comprobante" at bounding box center [243, 124] width 126 height 12
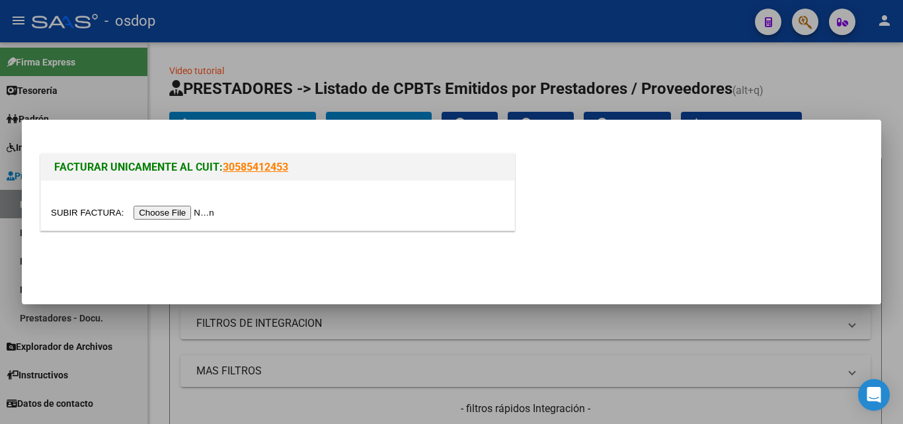
click at [215, 212] on input "file" at bounding box center [134, 213] width 167 height 14
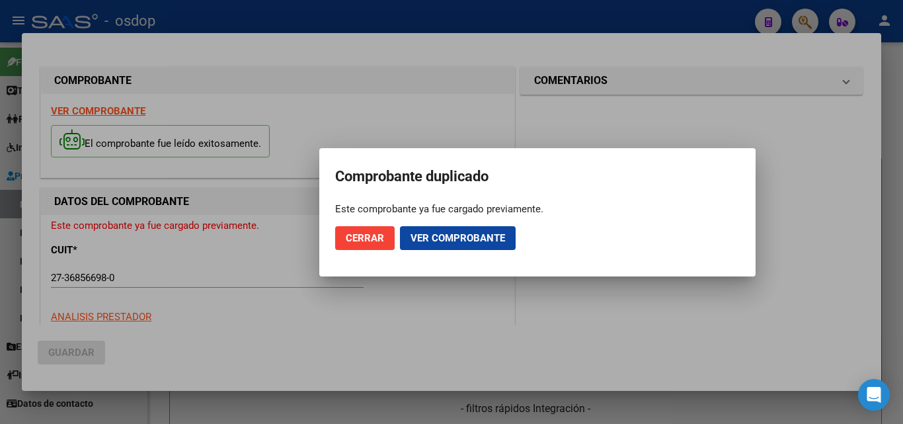
click at [451, 9] on div at bounding box center [451, 212] width 903 height 424
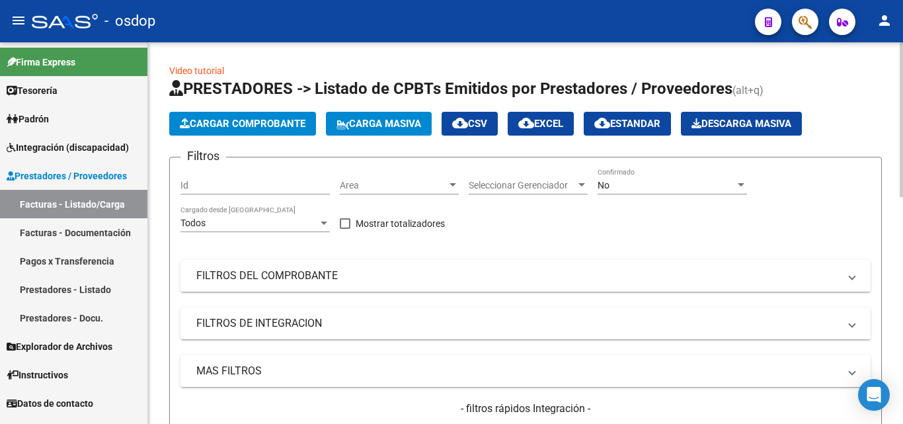
click at [262, 124] on span "Cargar Comprobante" at bounding box center [243, 124] width 126 height 12
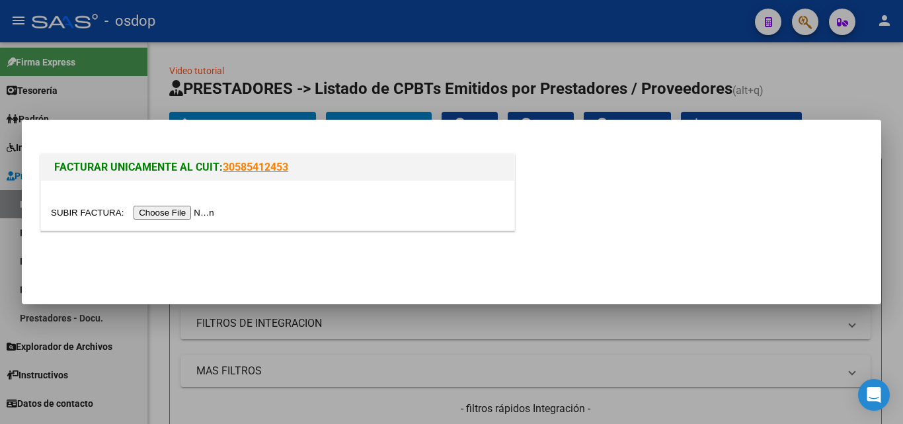
click at [206, 211] on input "file" at bounding box center [134, 213] width 167 height 14
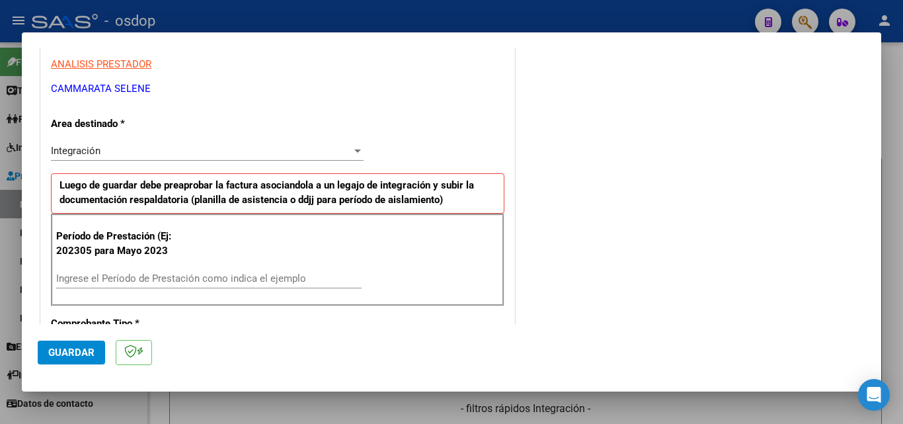
scroll to position [264, 0]
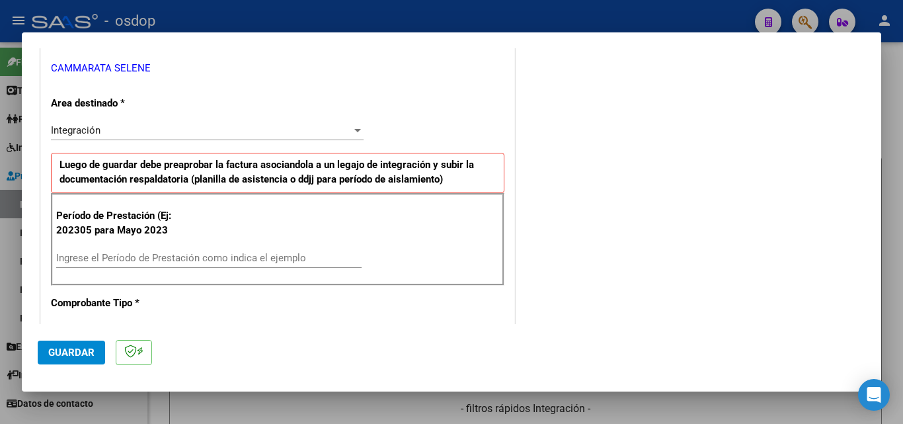
click at [125, 251] on div "Ingrese el Período de Prestación como indica el ejemplo" at bounding box center [208, 258] width 305 height 20
click at [75, 353] on span "Guardar" at bounding box center [71, 352] width 46 height 12
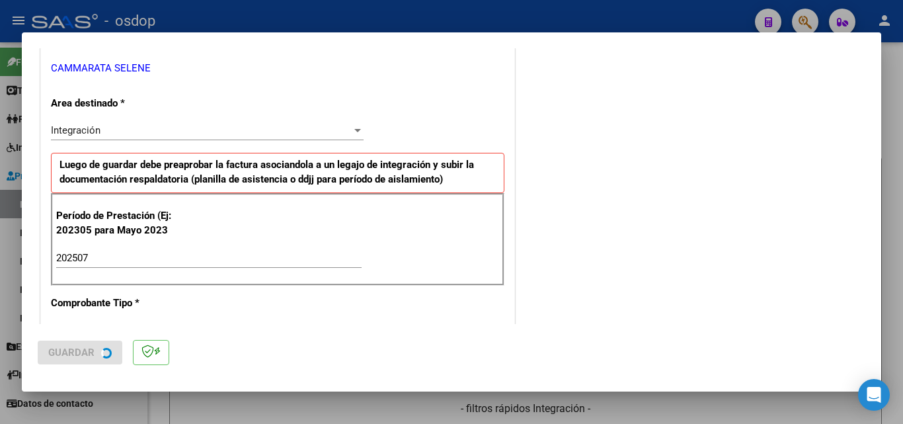
scroll to position [0, 0]
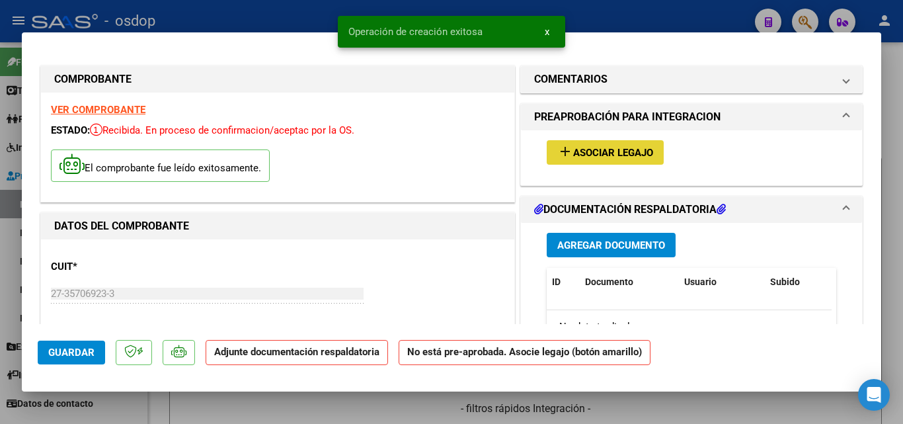
click at [559, 149] on mat-icon "add" at bounding box center [565, 151] width 16 height 16
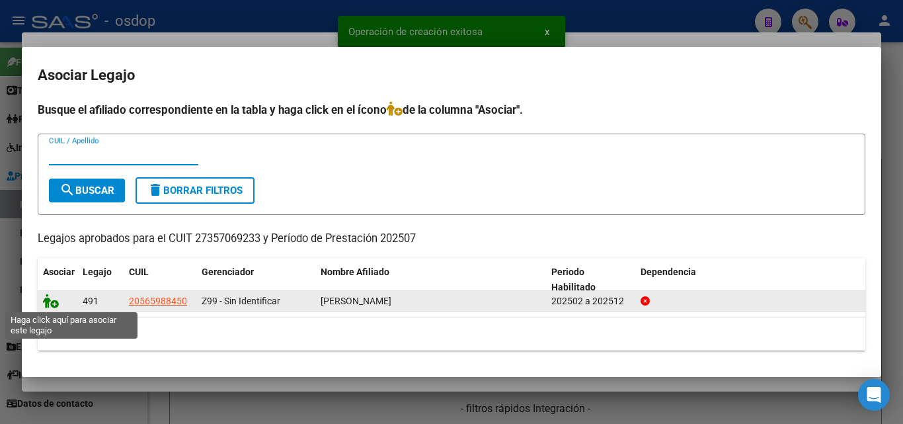
click at [53, 304] on icon at bounding box center [51, 300] width 16 height 15
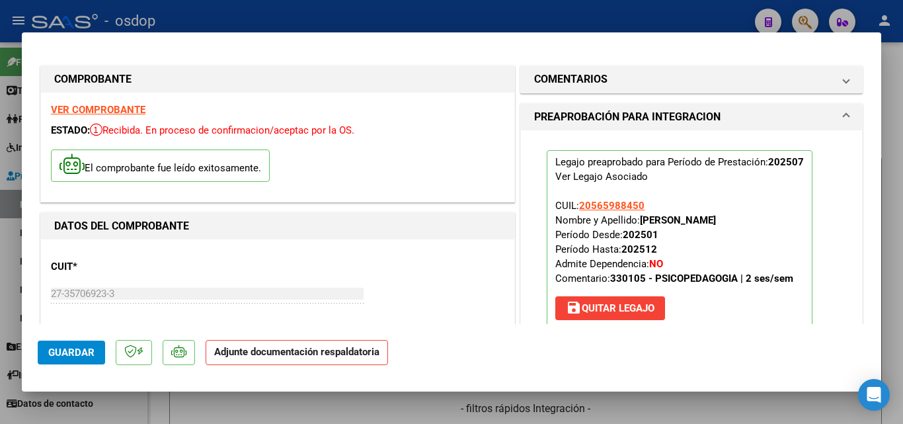
scroll to position [198, 0]
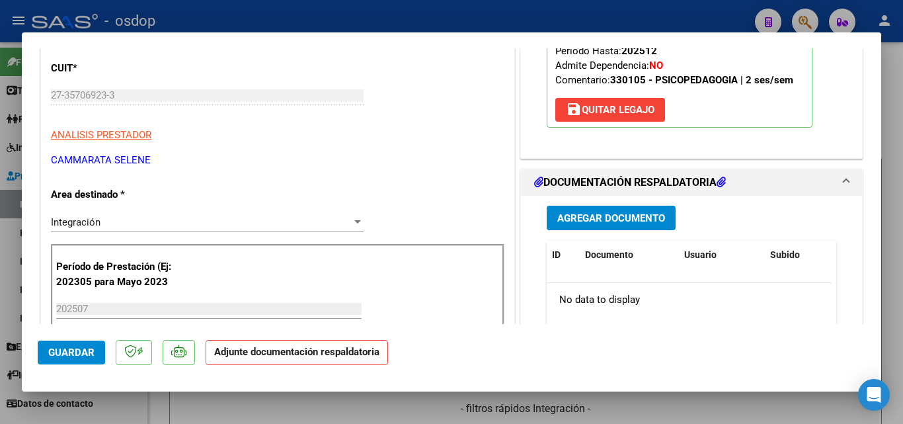
click at [598, 215] on span "Agregar Documento" at bounding box center [611, 218] width 108 height 12
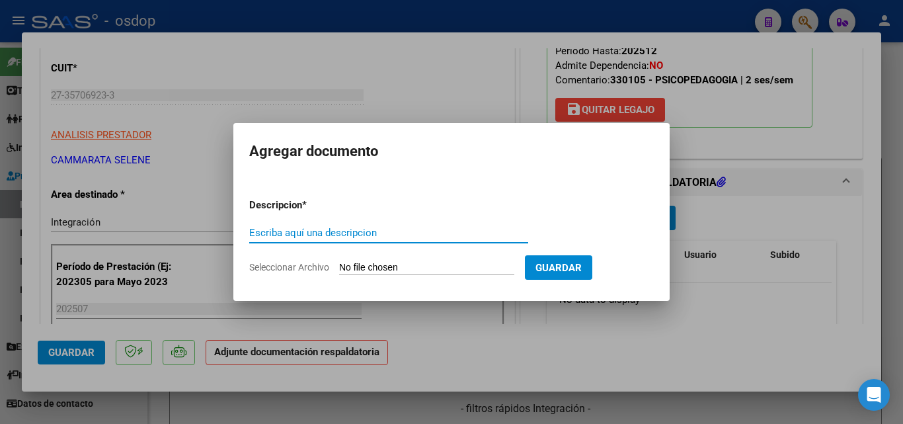
click at [370, 237] on input "Escriba aquí una descripcion" at bounding box center [388, 233] width 279 height 12
click at [398, 265] on input "Seleccionar Archivo" at bounding box center [426, 268] width 175 height 13
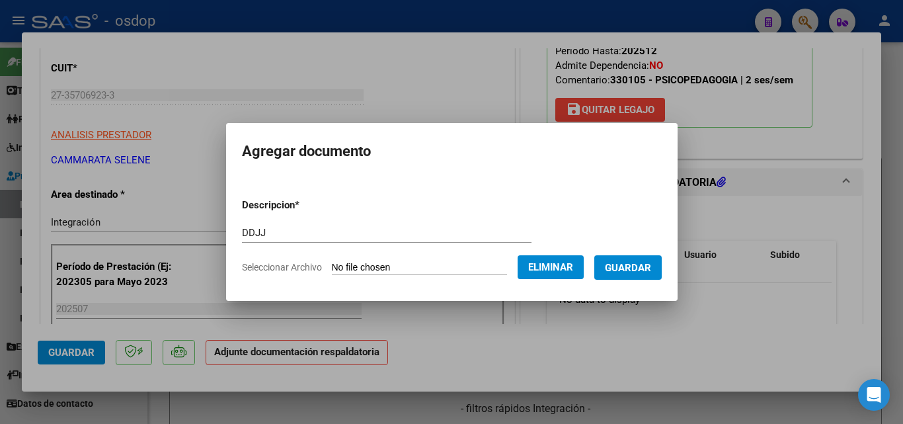
drag, startPoint x: 639, startPoint y: 272, endPoint x: 621, endPoint y: 272, distance: 18.5
click at [639, 272] on span "Guardar" at bounding box center [628, 268] width 46 height 12
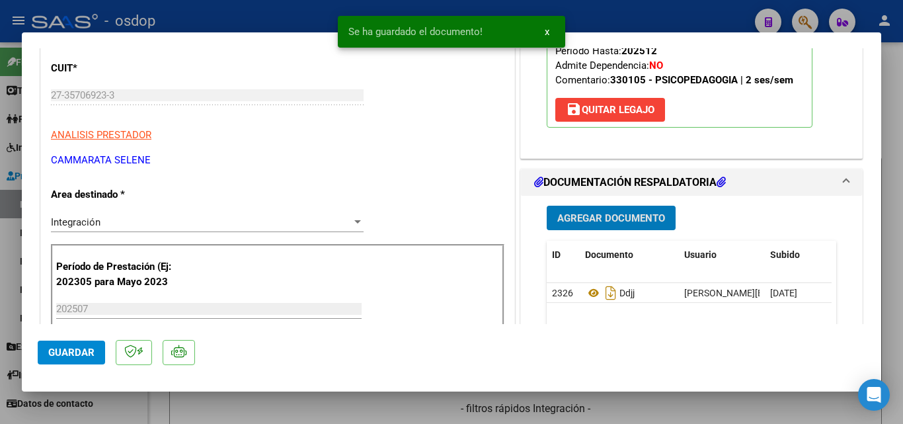
click at [589, 18] on div at bounding box center [451, 212] width 903 height 424
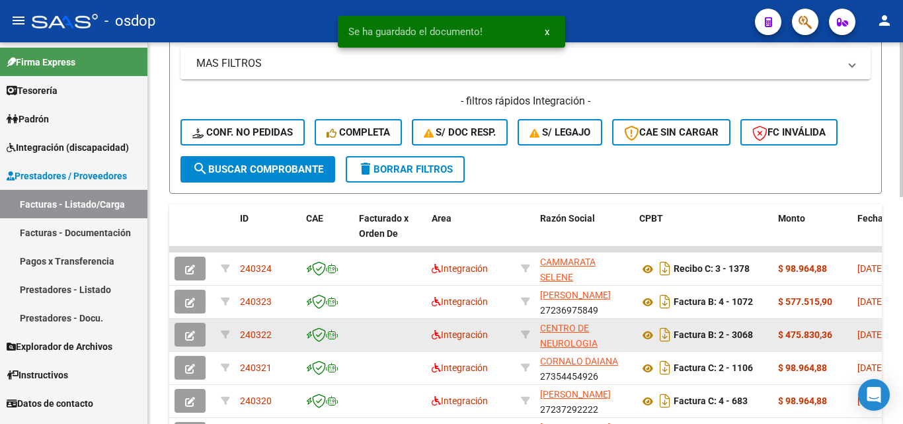
scroll to position [331, 0]
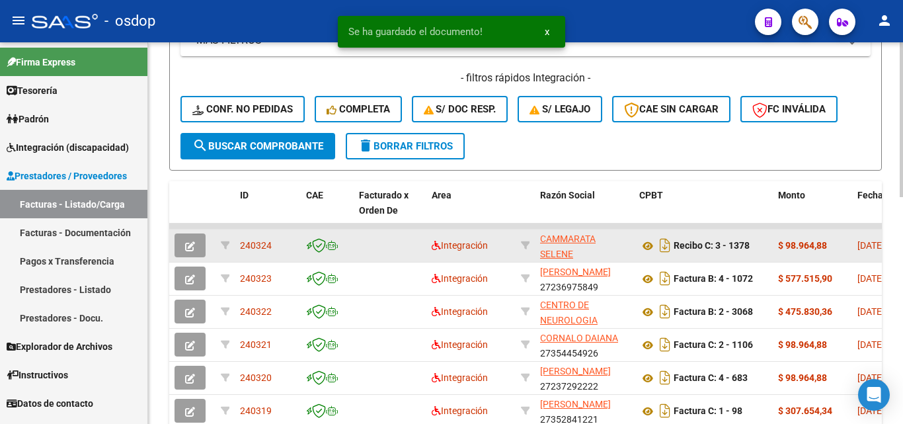
click at [240, 245] on div "240324" at bounding box center [268, 245] width 56 height 15
